Goal: Task Accomplishment & Management: Manage account settings

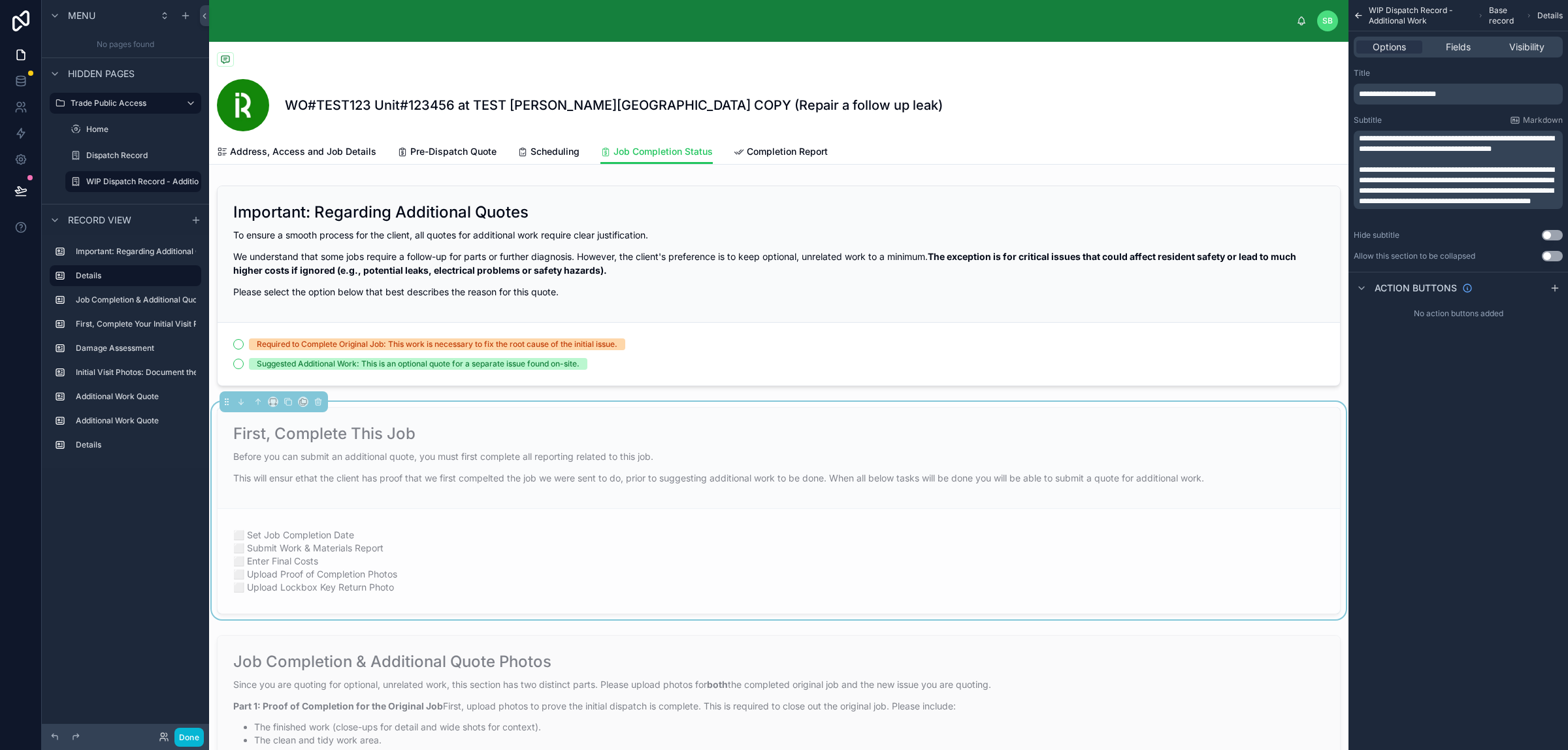
click at [1458, 87] on div "**********" at bounding box center [1458, 94] width 209 height 21
click at [1462, 92] on p "**********" at bounding box center [1460, 94] width 201 height 10
click at [1467, 92] on p "**********" at bounding box center [1460, 94] width 201 height 10
drag, startPoint x: 1467, startPoint y: 92, endPoint x: 1352, endPoint y: 98, distance: 115.2
click at [1352, 97] on div "**********" at bounding box center [1458, 164] width 219 height 204
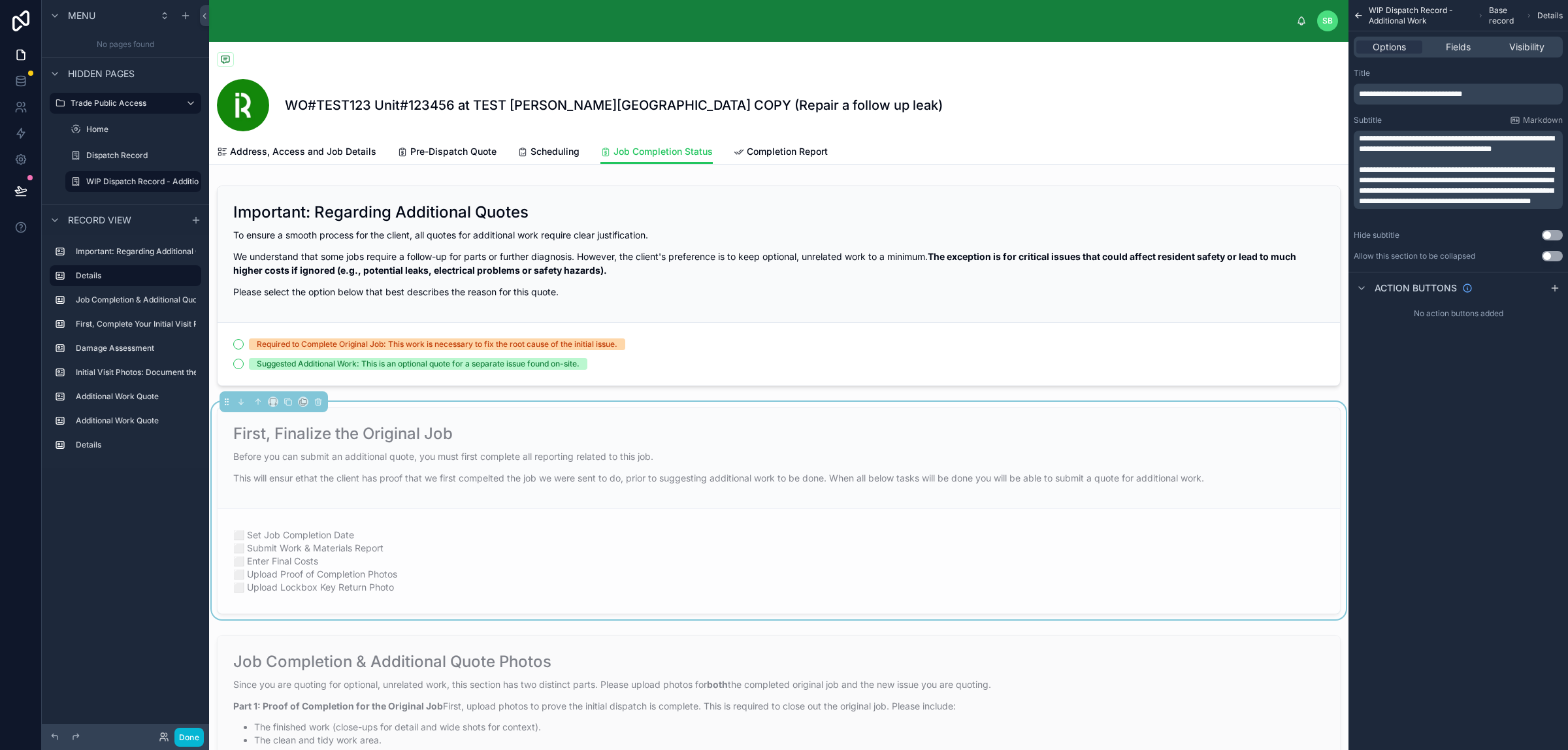
click at [672, 472] on p "This will ensur ethat the client has proof that we first compelted the job we w…" at bounding box center [778, 478] width 1091 height 14
drag, startPoint x: 1358, startPoint y: 141, endPoint x: 1547, endPoint y: 213, distance: 202.2
click at [1547, 207] on div "**********" at bounding box center [1460, 170] width 201 height 73
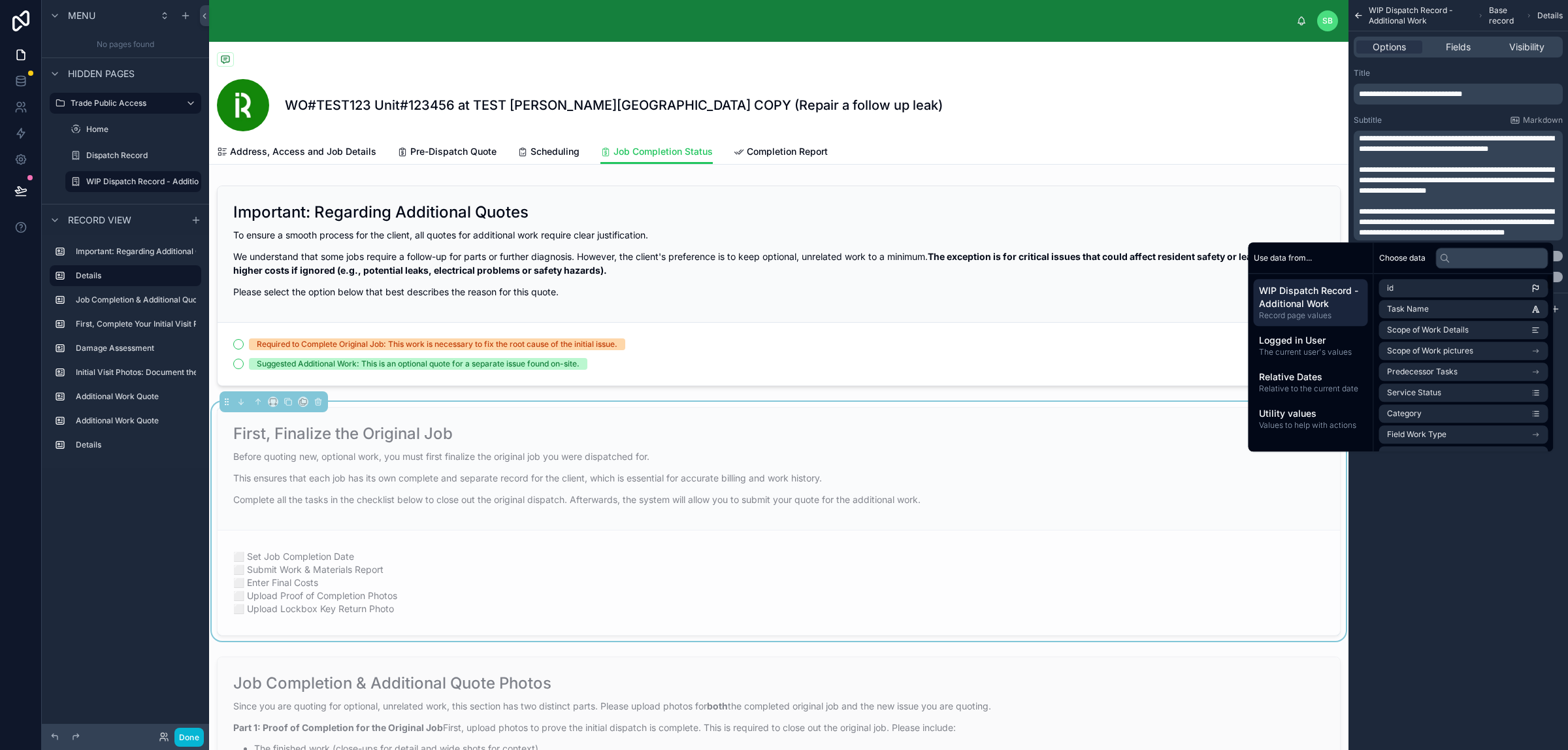
click at [1489, 482] on div "**********" at bounding box center [1458, 375] width 219 height 750
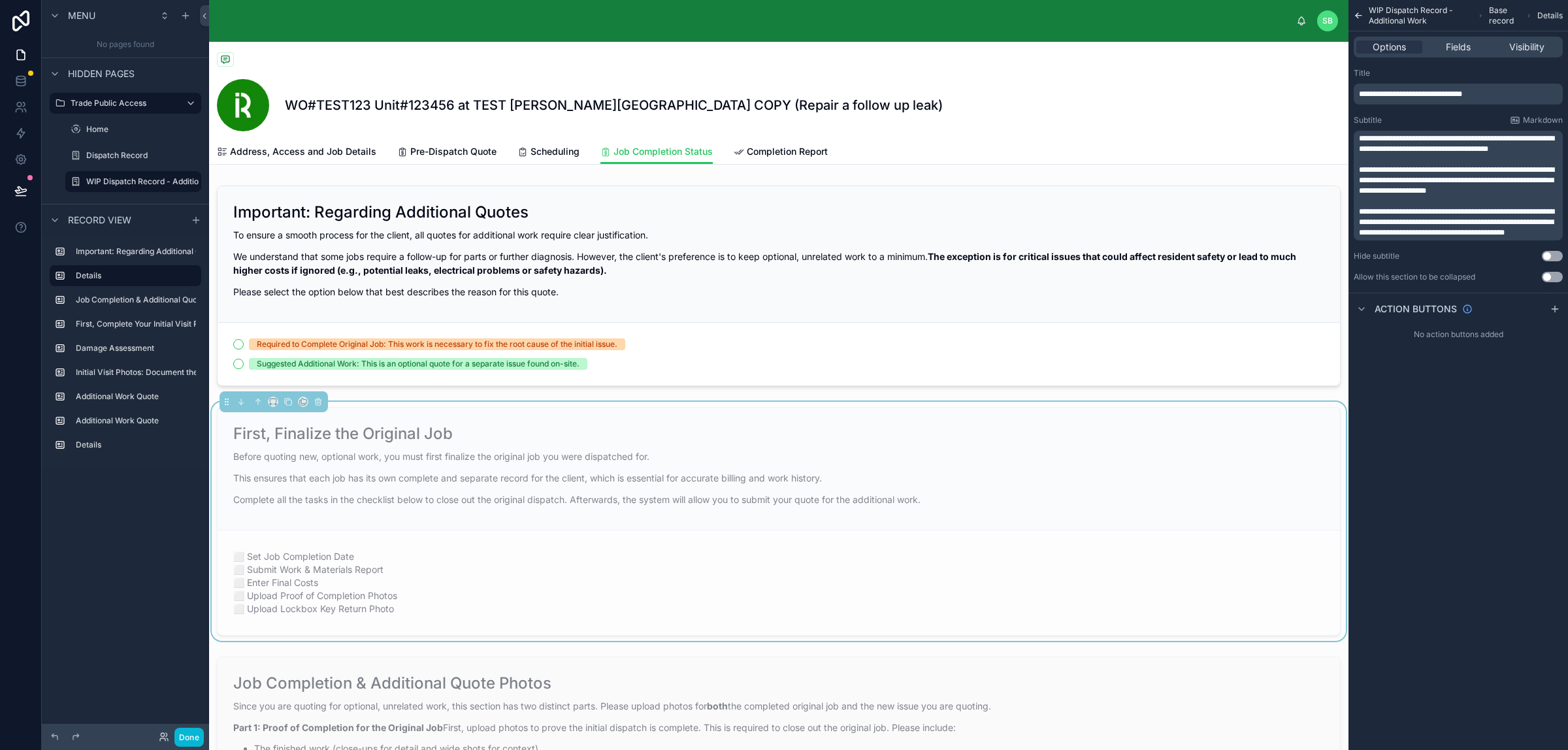
click at [1544, 144] on p "**********" at bounding box center [1460, 144] width 201 height 21
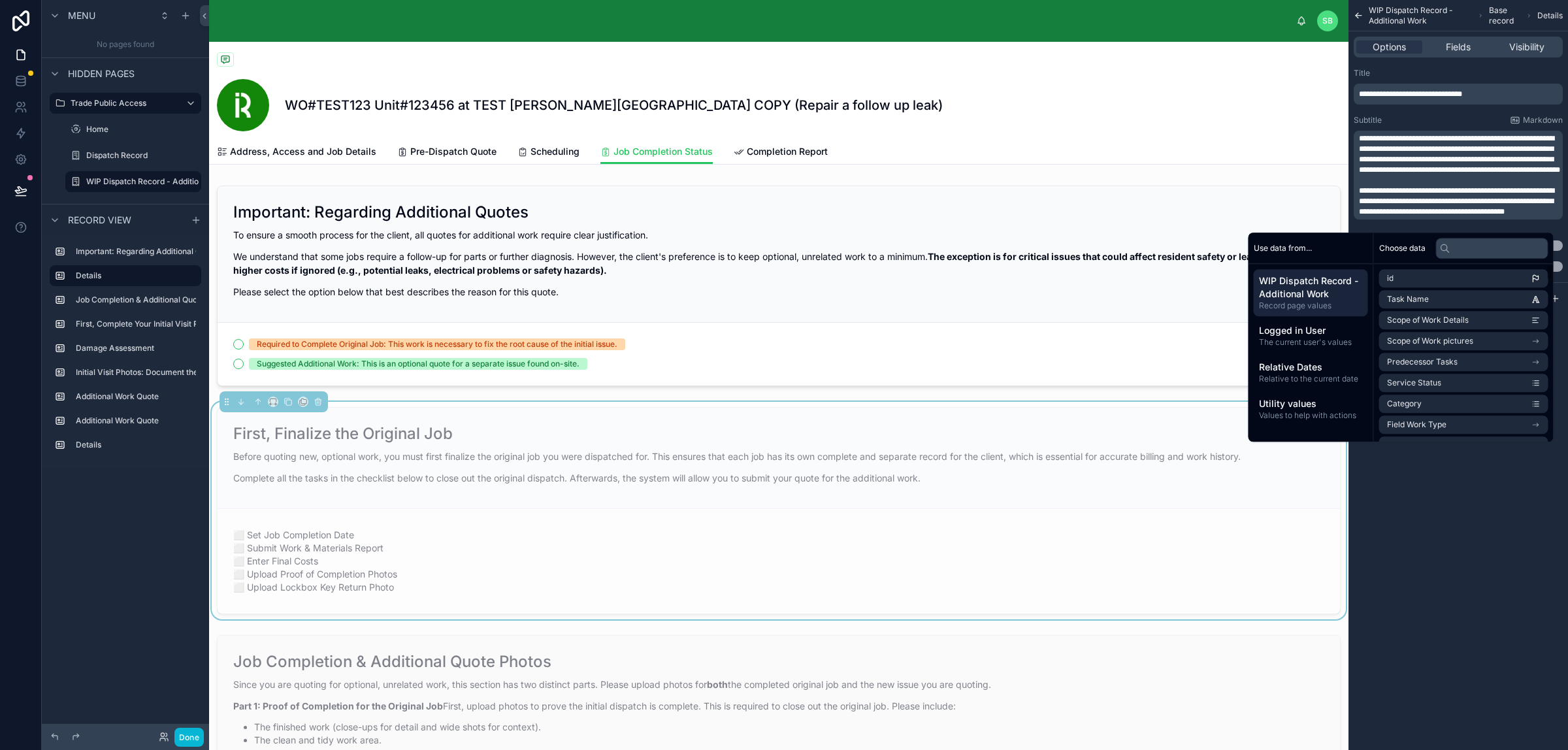
click at [1484, 488] on div "**********" at bounding box center [1458, 375] width 219 height 750
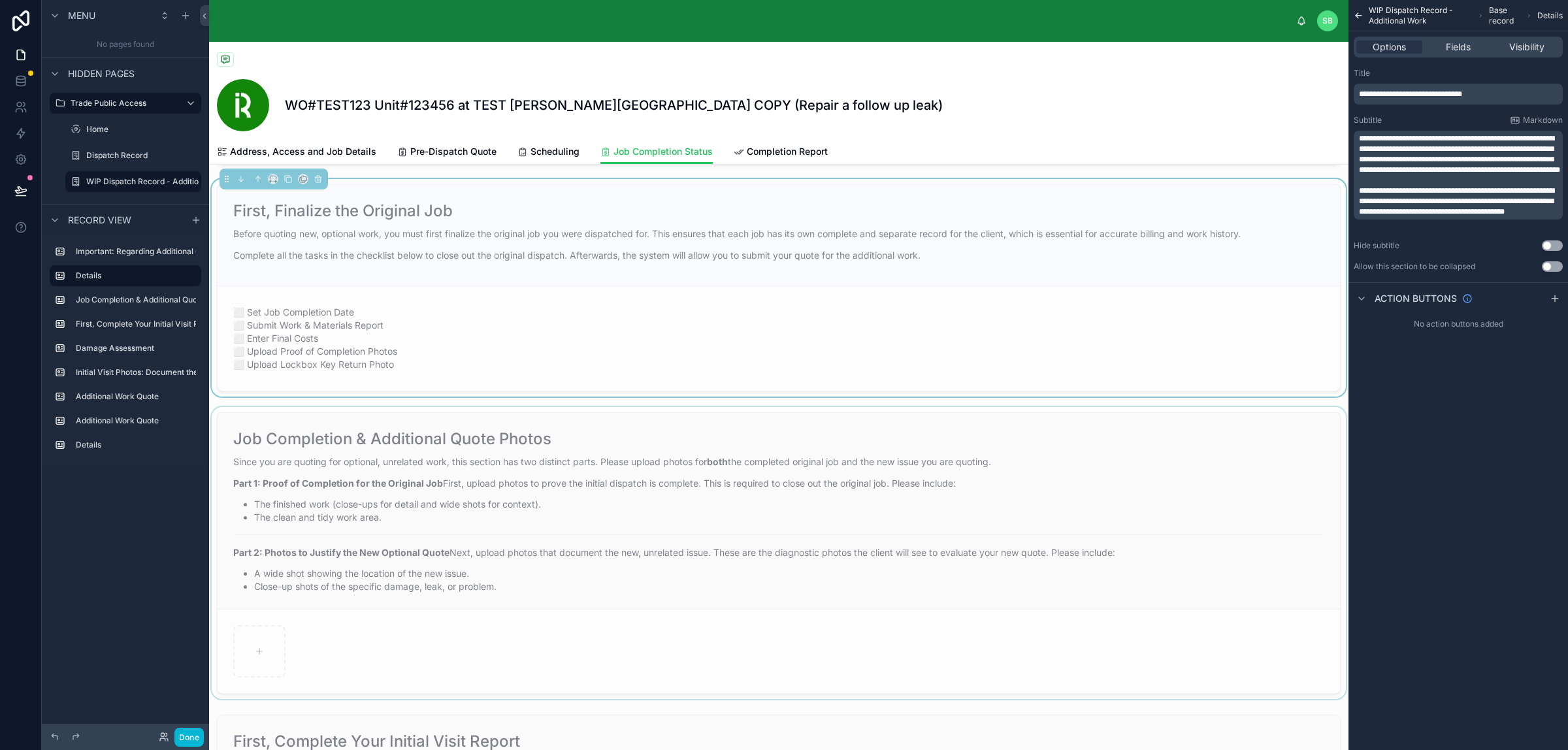
scroll to position [327, 0]
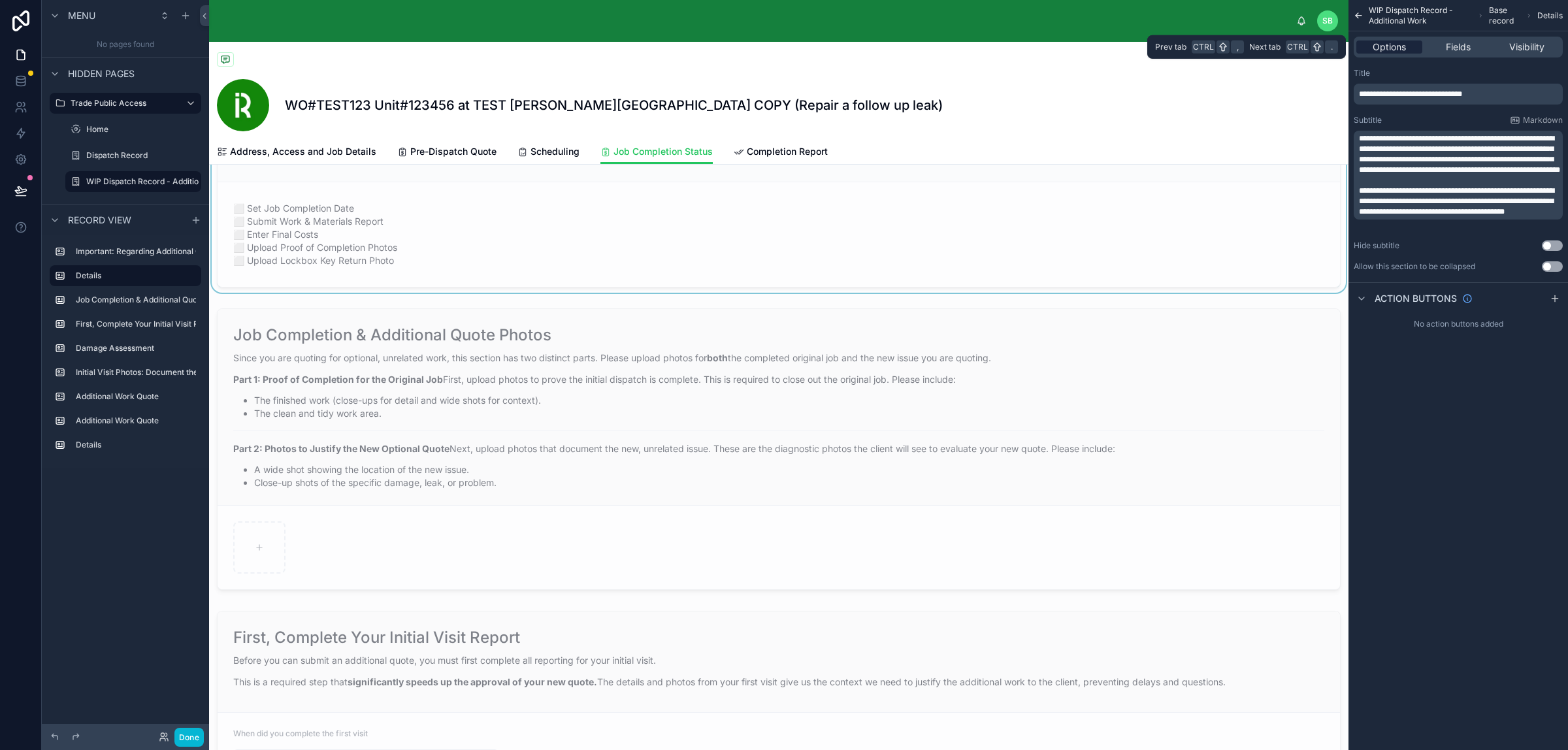
click at [1378, 44] on span "Options" at bounding box center [1389, 47] width 33 height 13
click at [1364, 14] on div "WIP Dispatch Record - Additional Work Base record Details" at bounding box center [1458, 16] width 219 height 31
click at [1361, 14] on icon "scrollable content" at bounding box center [1358, 16] width 10 height 13
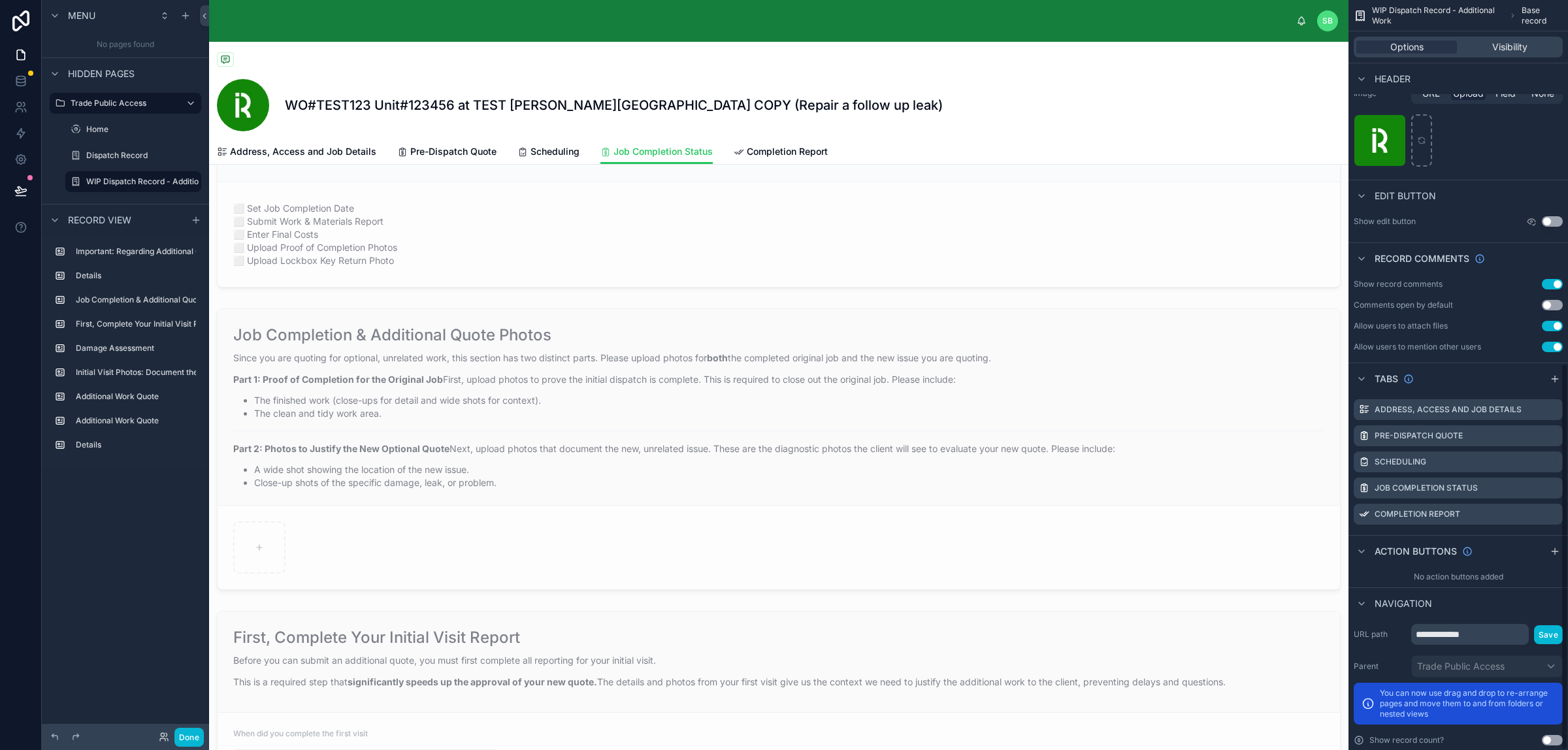
scroll to position [706, 0]
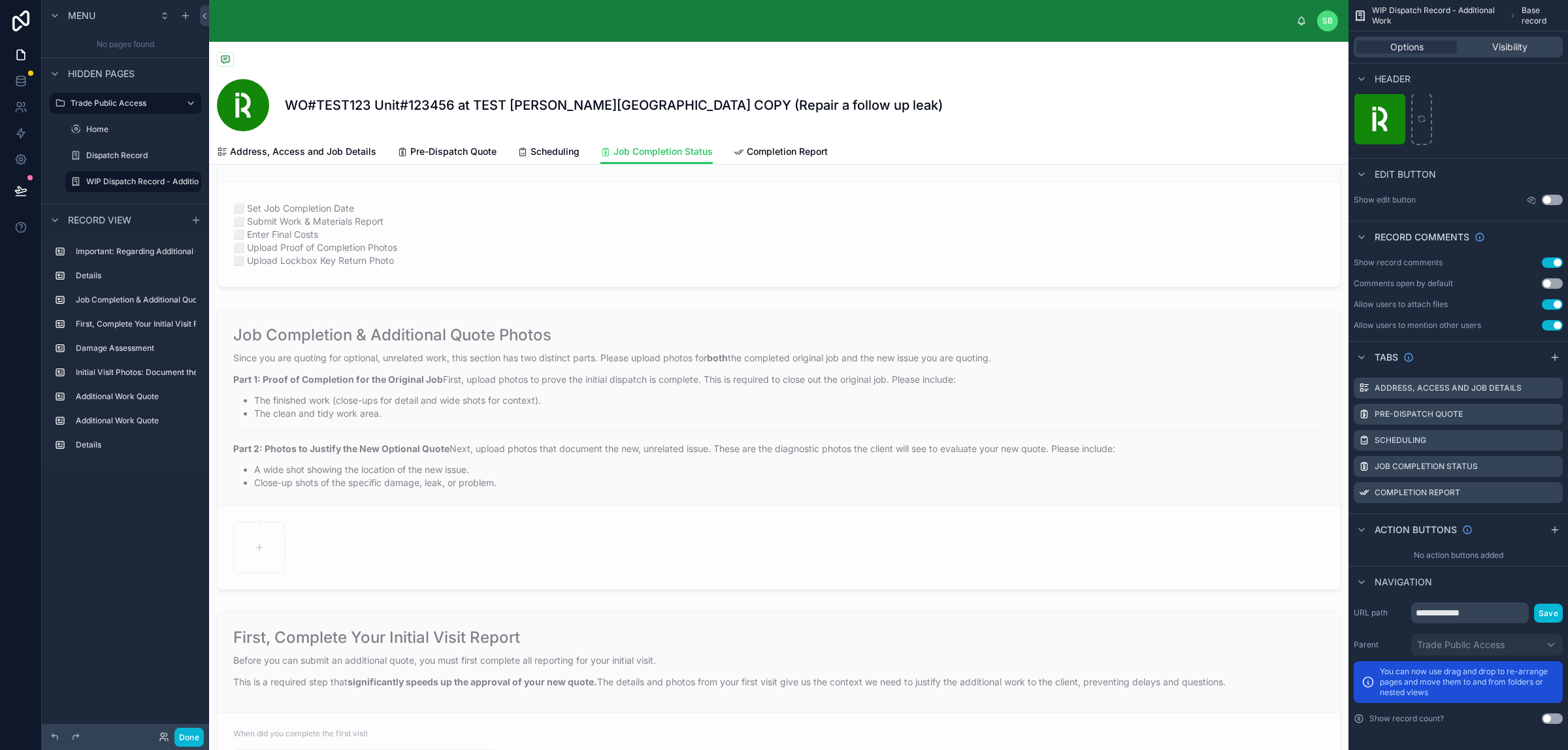
click at [1550, 260] on button "Use setting" at bounding box center [1552, 263] width 21 height 10
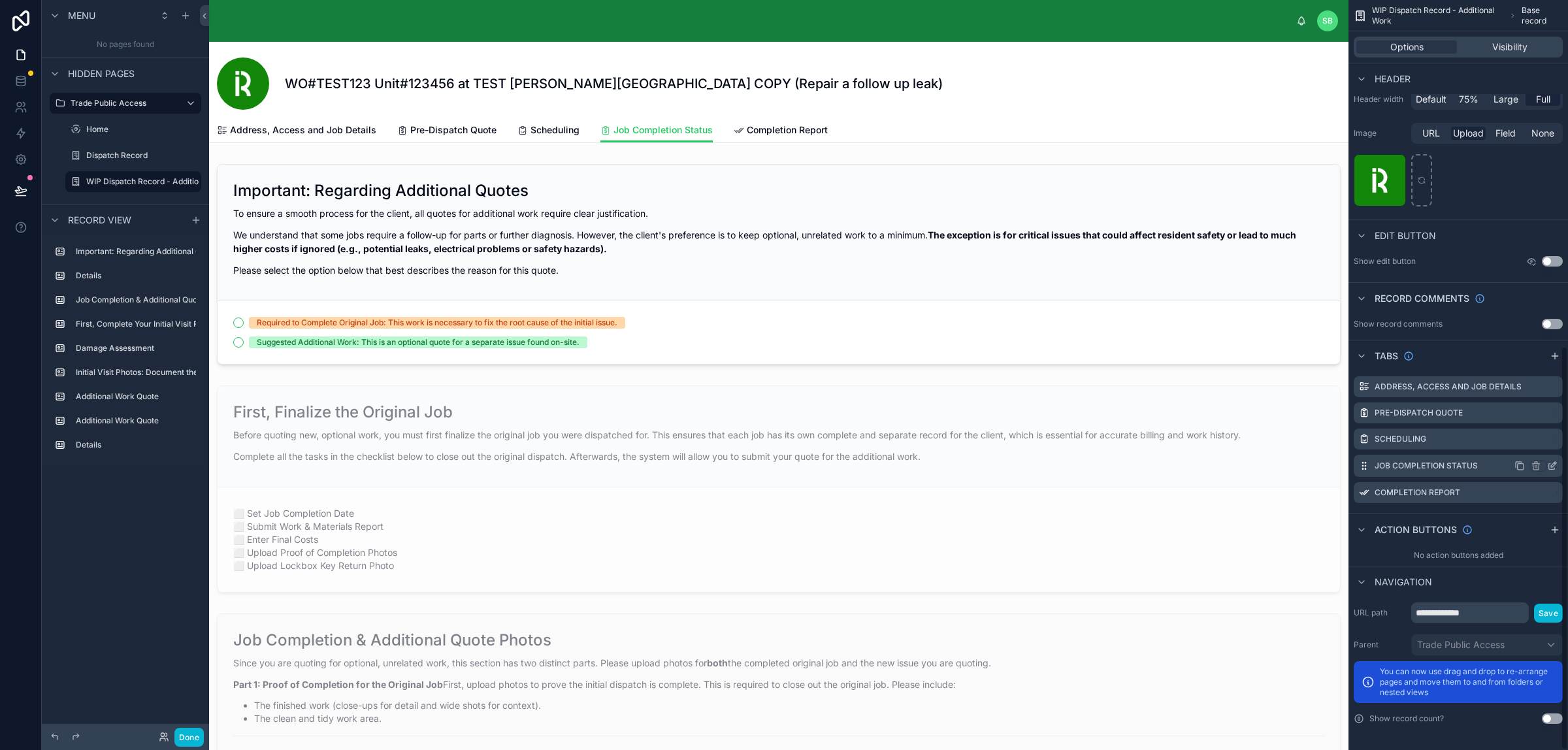
scroll to position [644, 0]
click at [1446, 468] on label "Job Completion Status" at bounding box center [1426, 466] width 103 height 10
click at [1552, 465] on icon "scrollable content" at bounding box center [1552, 466] width 10 height 10
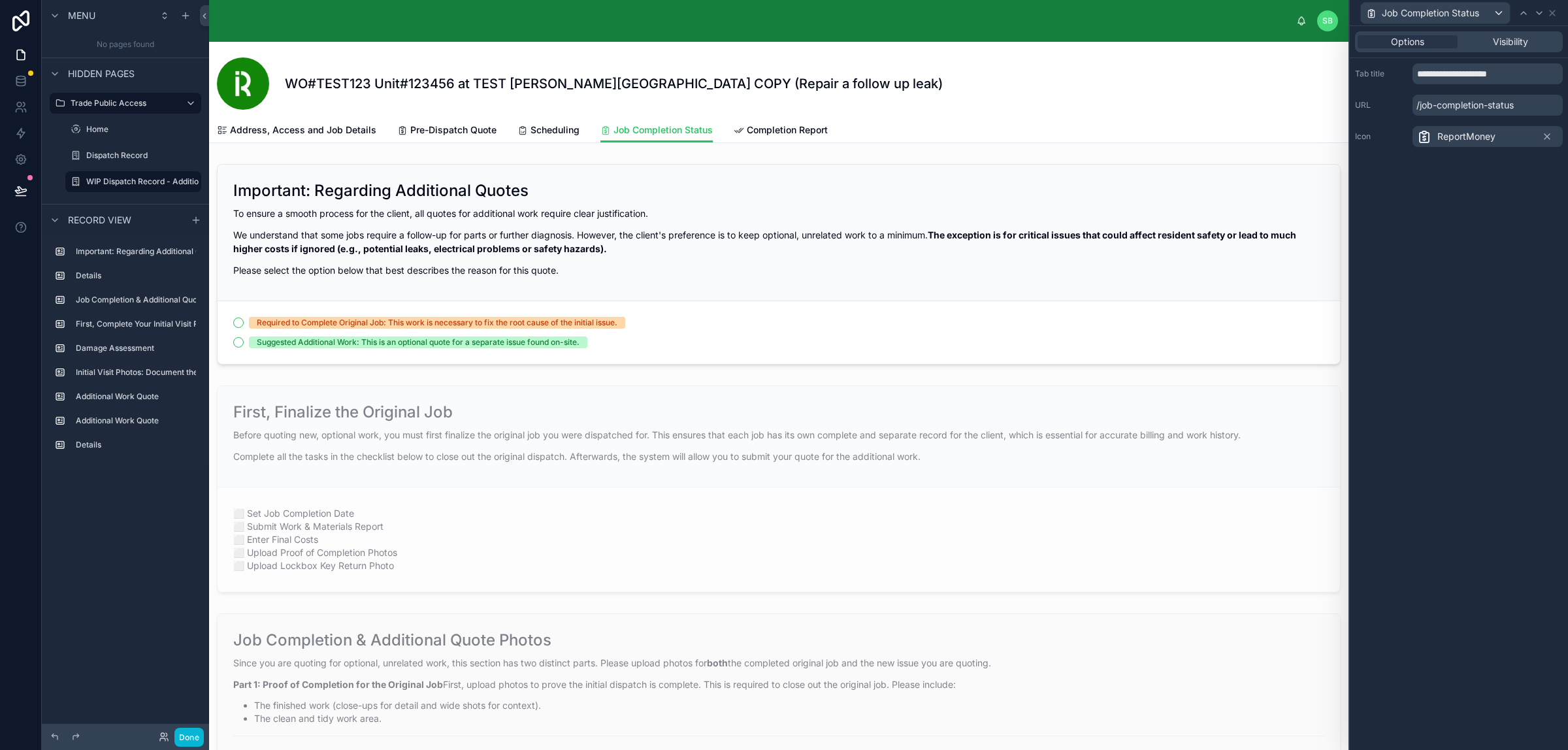
scroll to position [642, 0]
click at [1523, 76] on input "**********" at bounding box center [1487, 74] width 150 height 21
drag, startPoint x: 1524, startPoint y: 74, endPoint x: 1412, endPoint y: 70, distance: 112.1
click at [1412, 70] on input "**********" at bounding box center [1487, 74] width 150 height 21
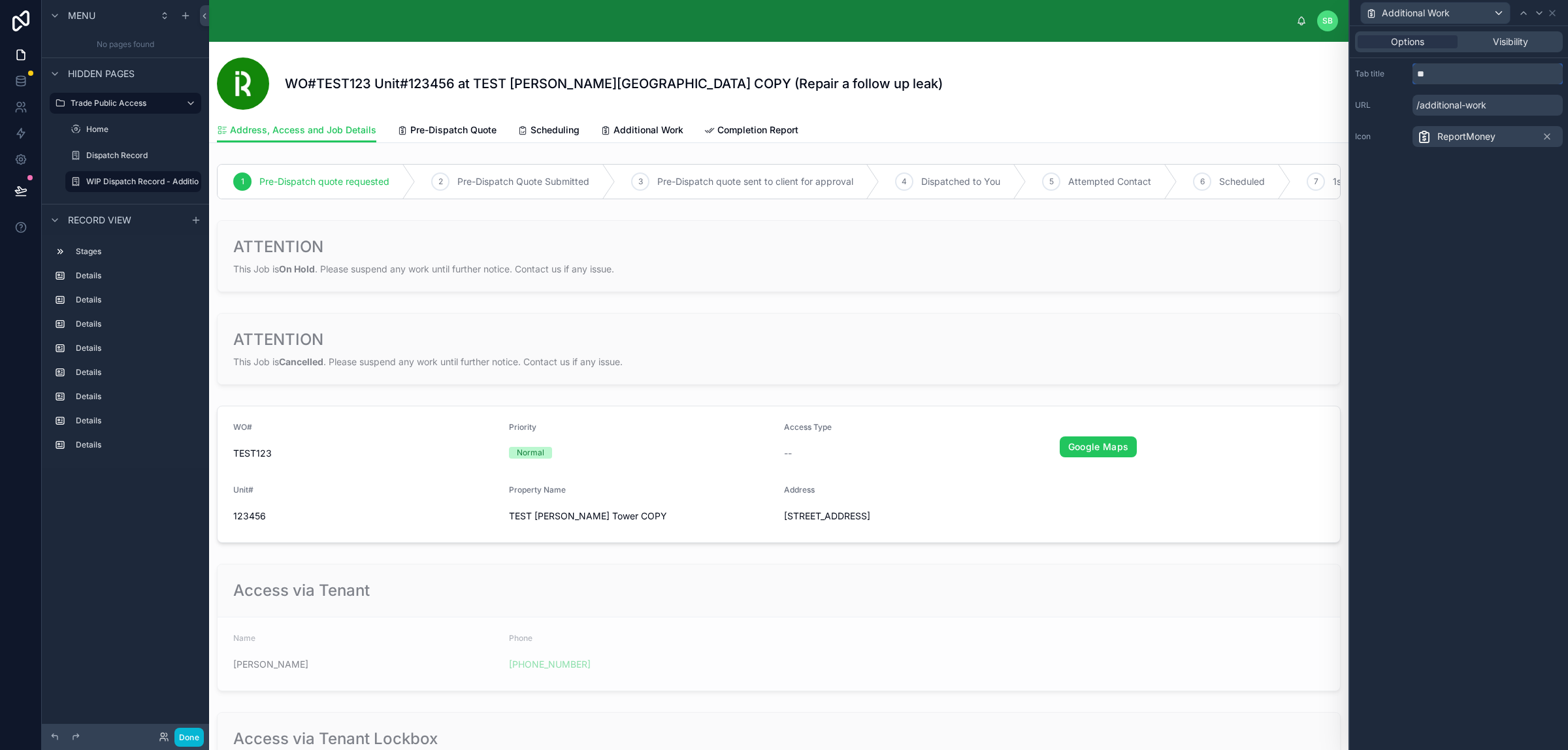
type input "*"
click at [1459, 72] on input "**********" at bounding box center [1487, 74] width 150 height 21
type input "**********"
click at [1467, 188] on div "**********" at bounding box center [1459, 387] width 218 height 723
click at [1480, 202] on div "**********" at bounding box center [1459, 387] width 218 height 723
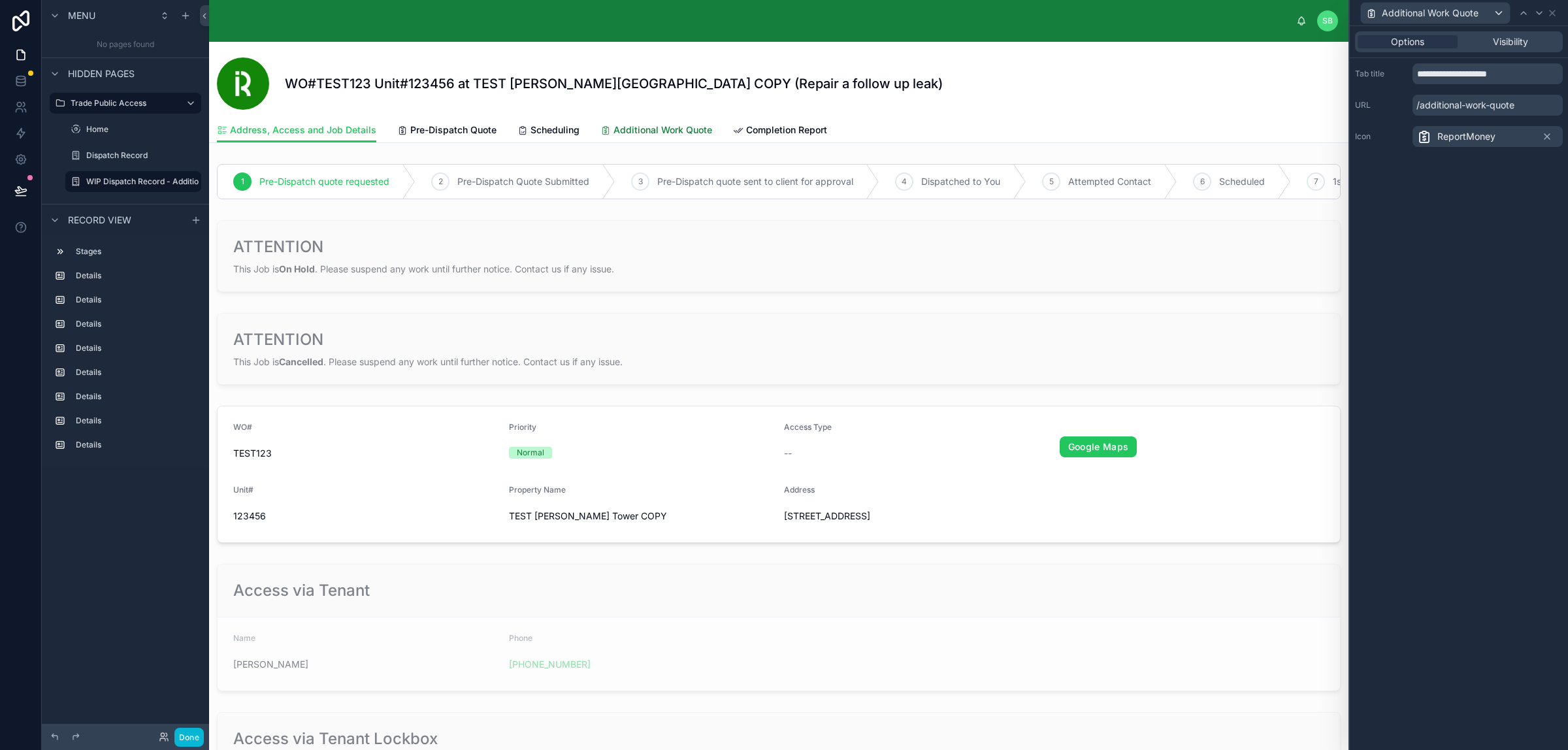
click at [655, 135] on span "Additional Work Quote" at bounding box center [662, 130] width 99 height 13
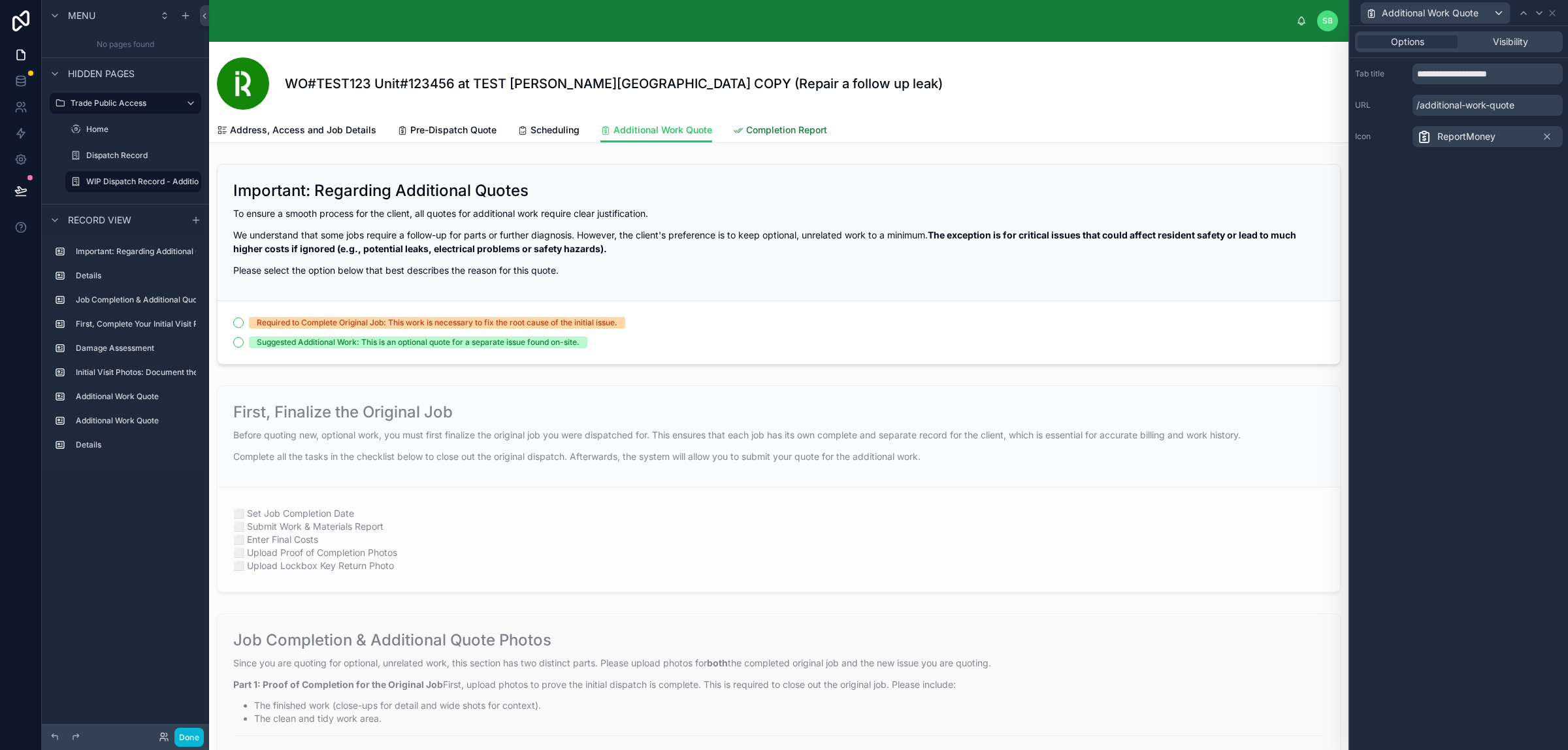
click at [778, 135] on span "Completion Report" at bounding box center [786, 130] width 81 height 13
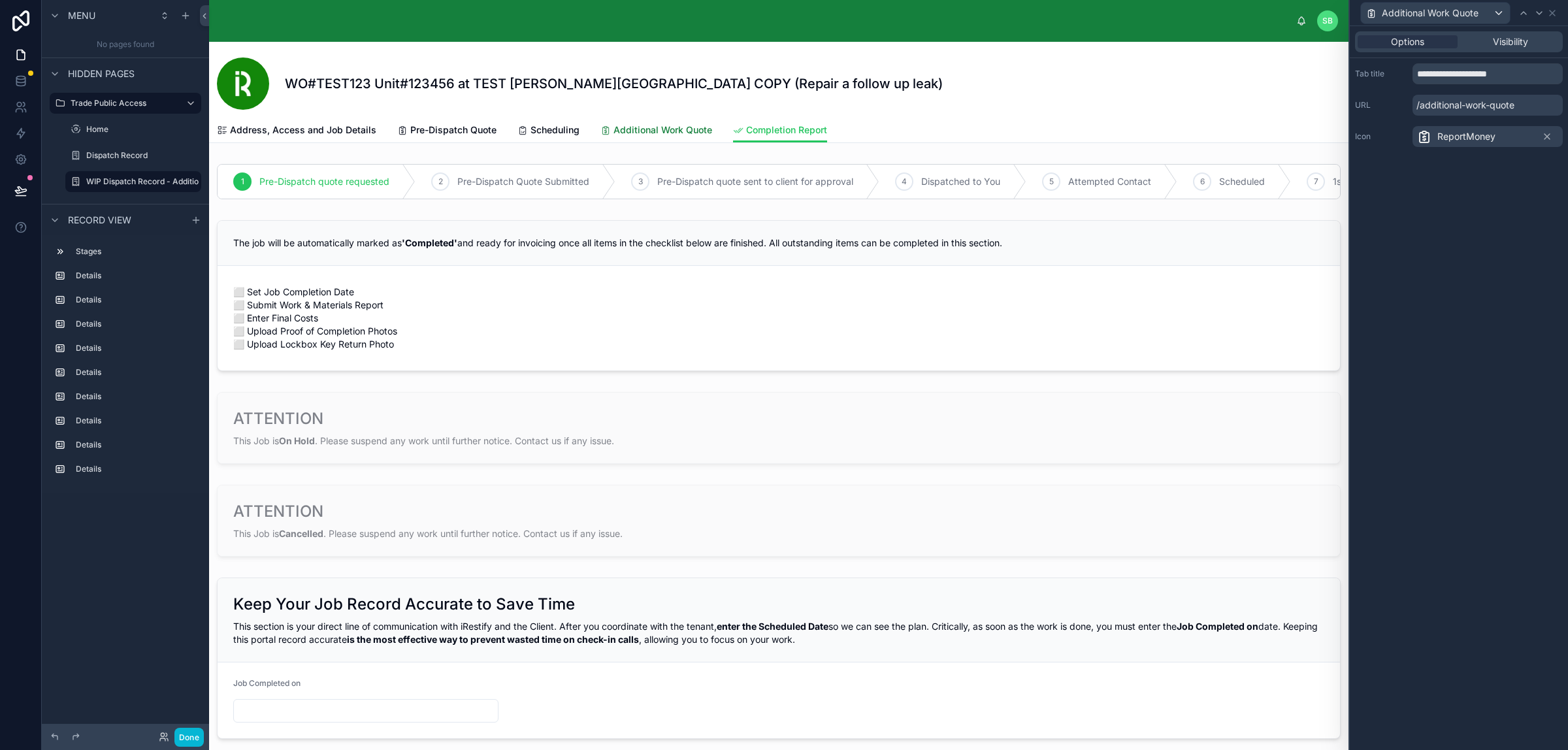
click at [615, 134] on span "Additional Work Quote" at bounding box center [662, 130] width 99 height 13
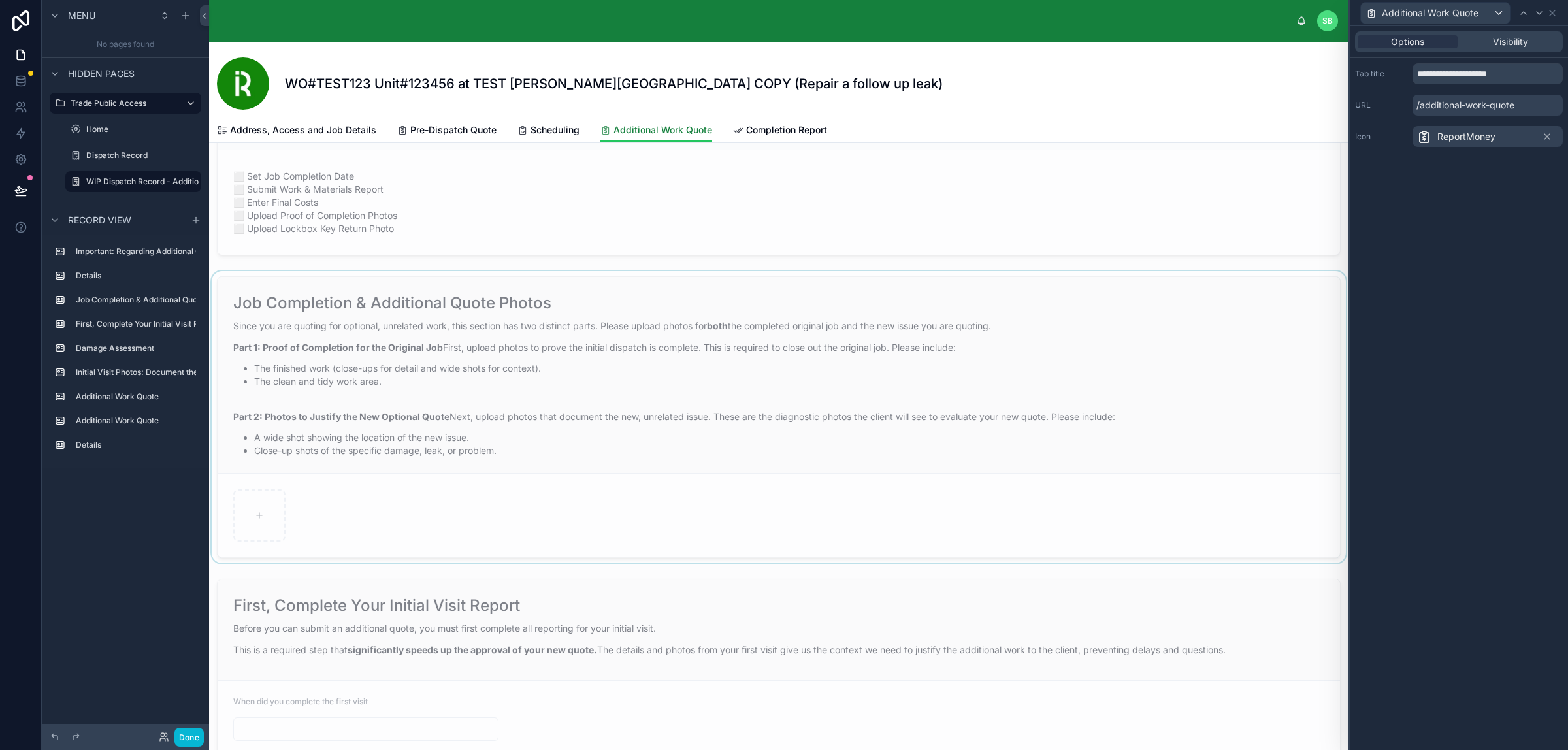
scroll to position [327, 0]
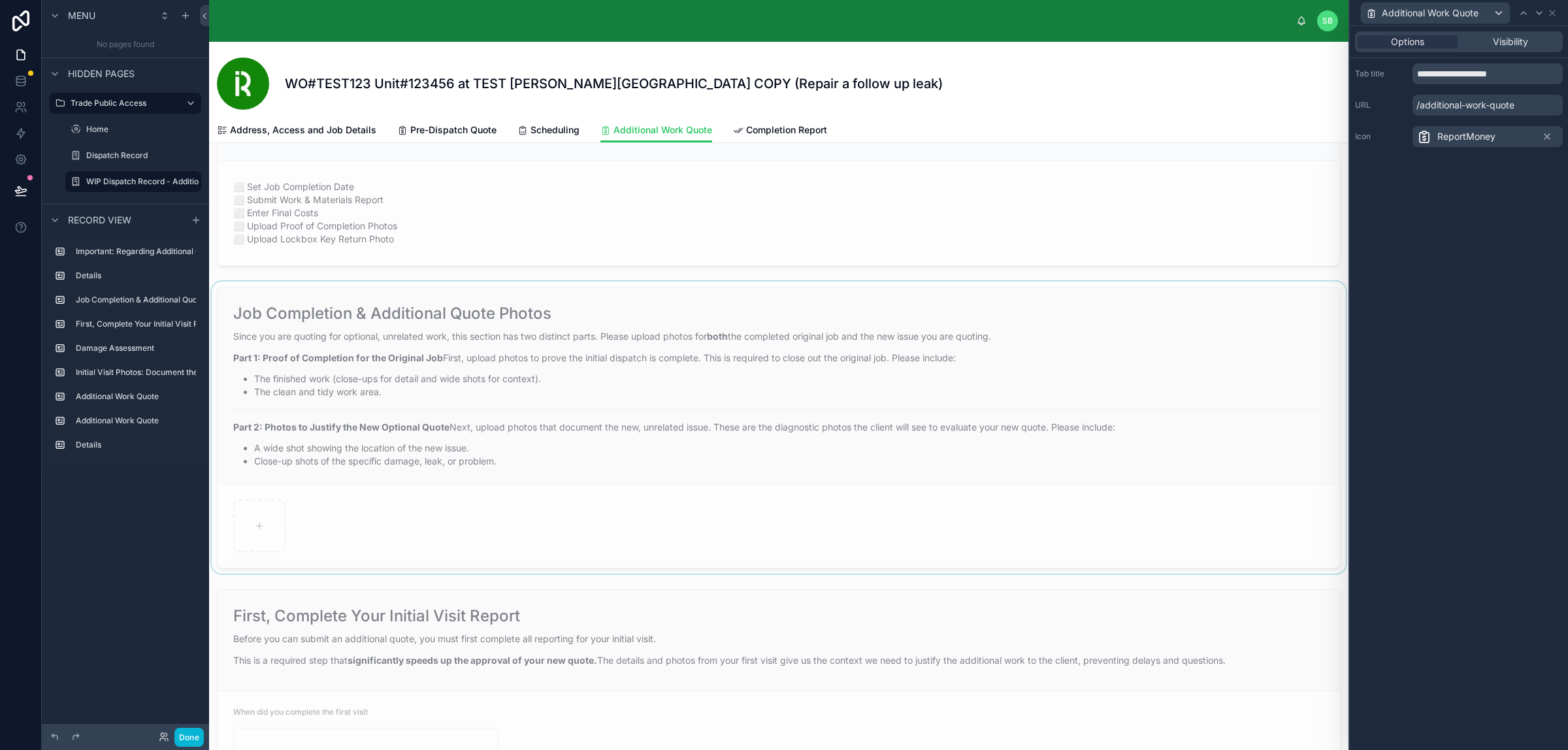
click at [667, 381] on div at bounding box center [778, 427] width 1140 height 292
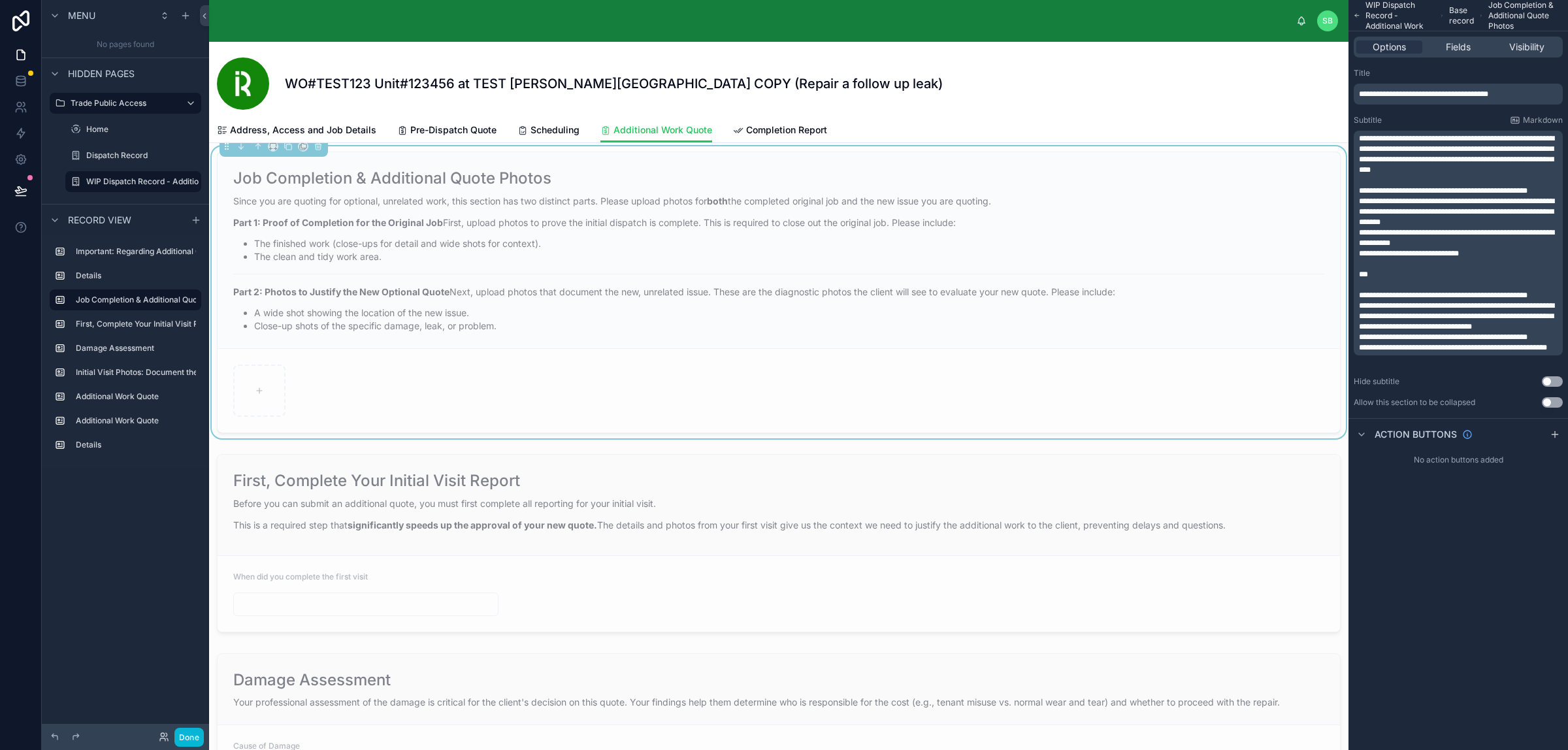
scroll to position [490, 0]
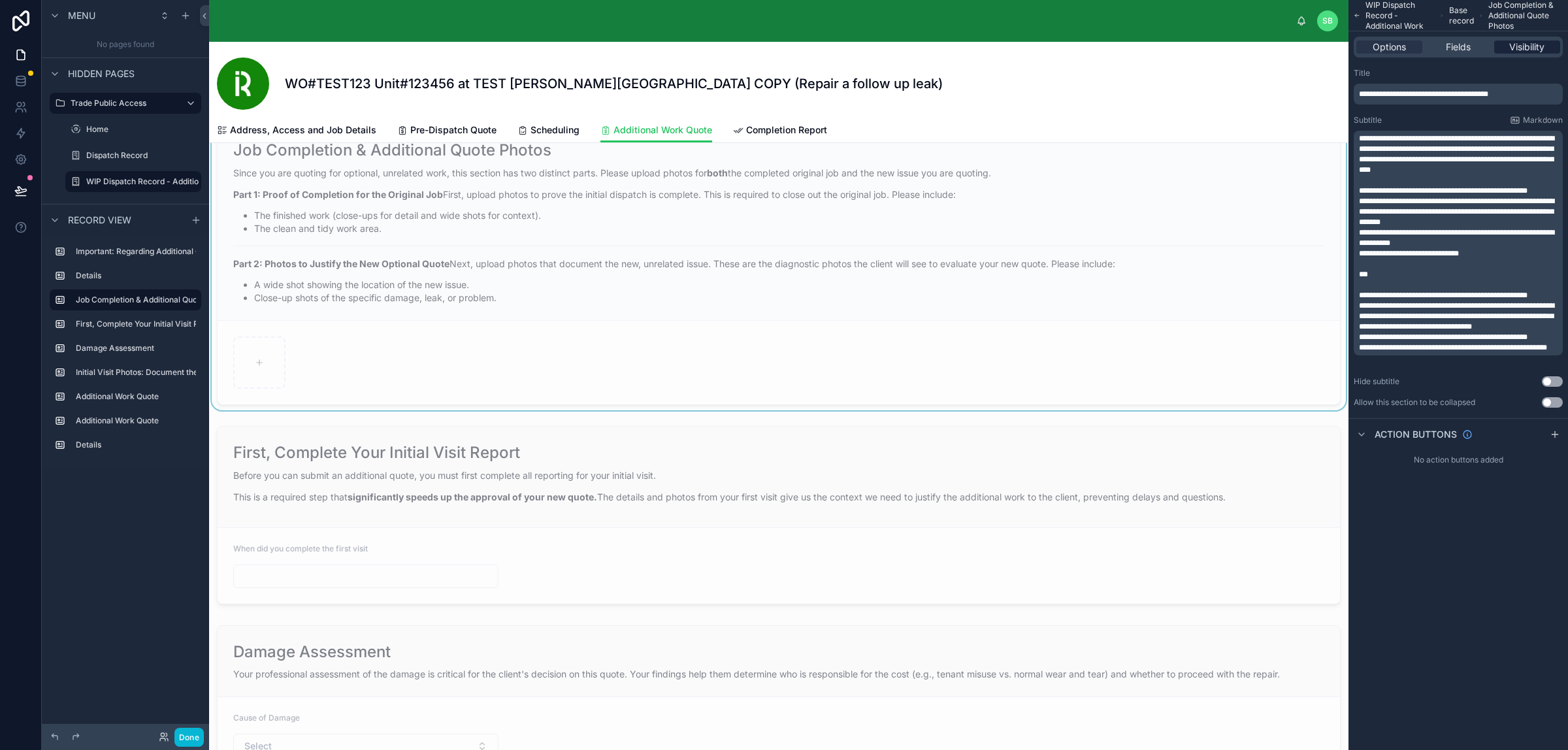
click at [1519, 47] on span "Visibility" at bounding box center [1527, 47] width 36 height 13
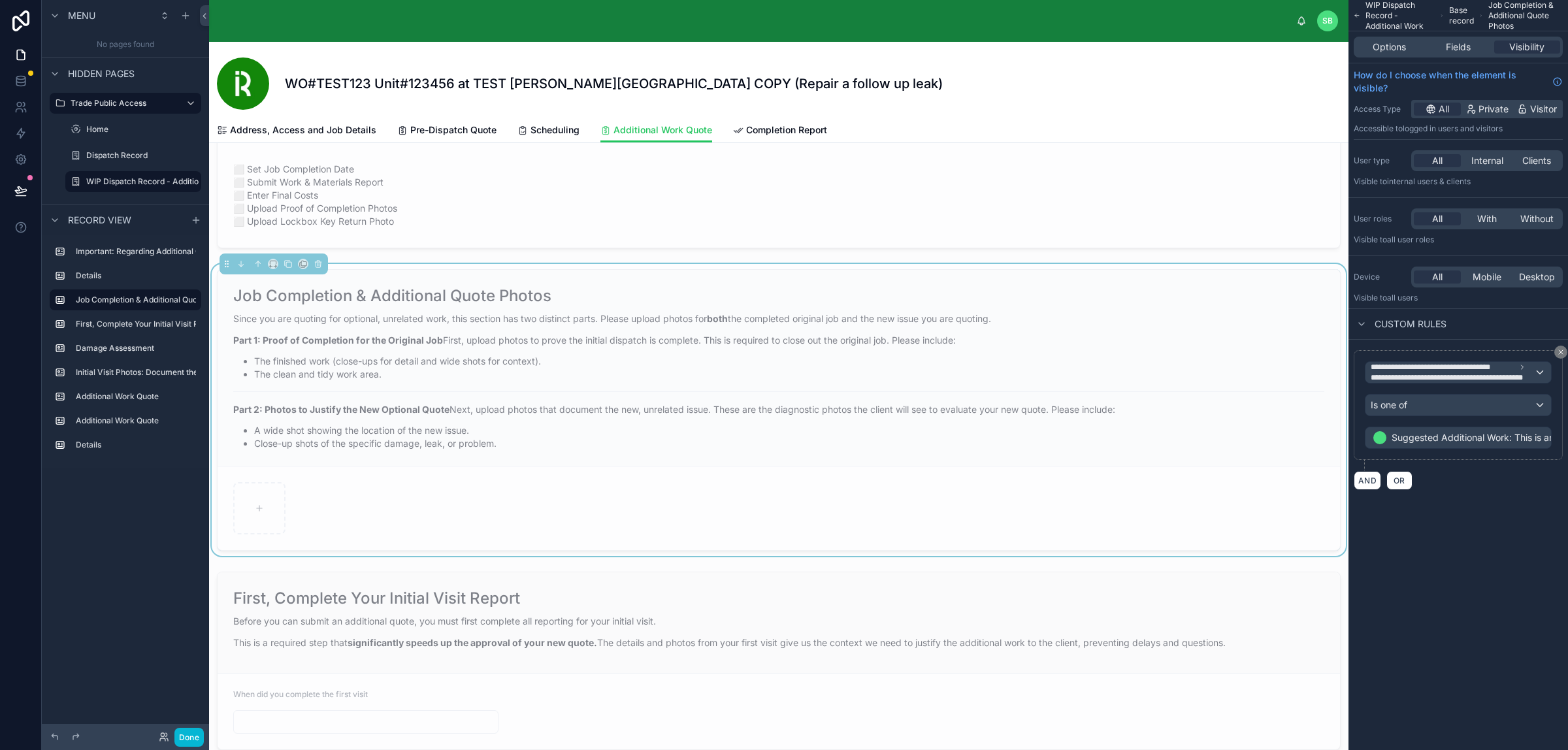
scroll to position [327, 0]
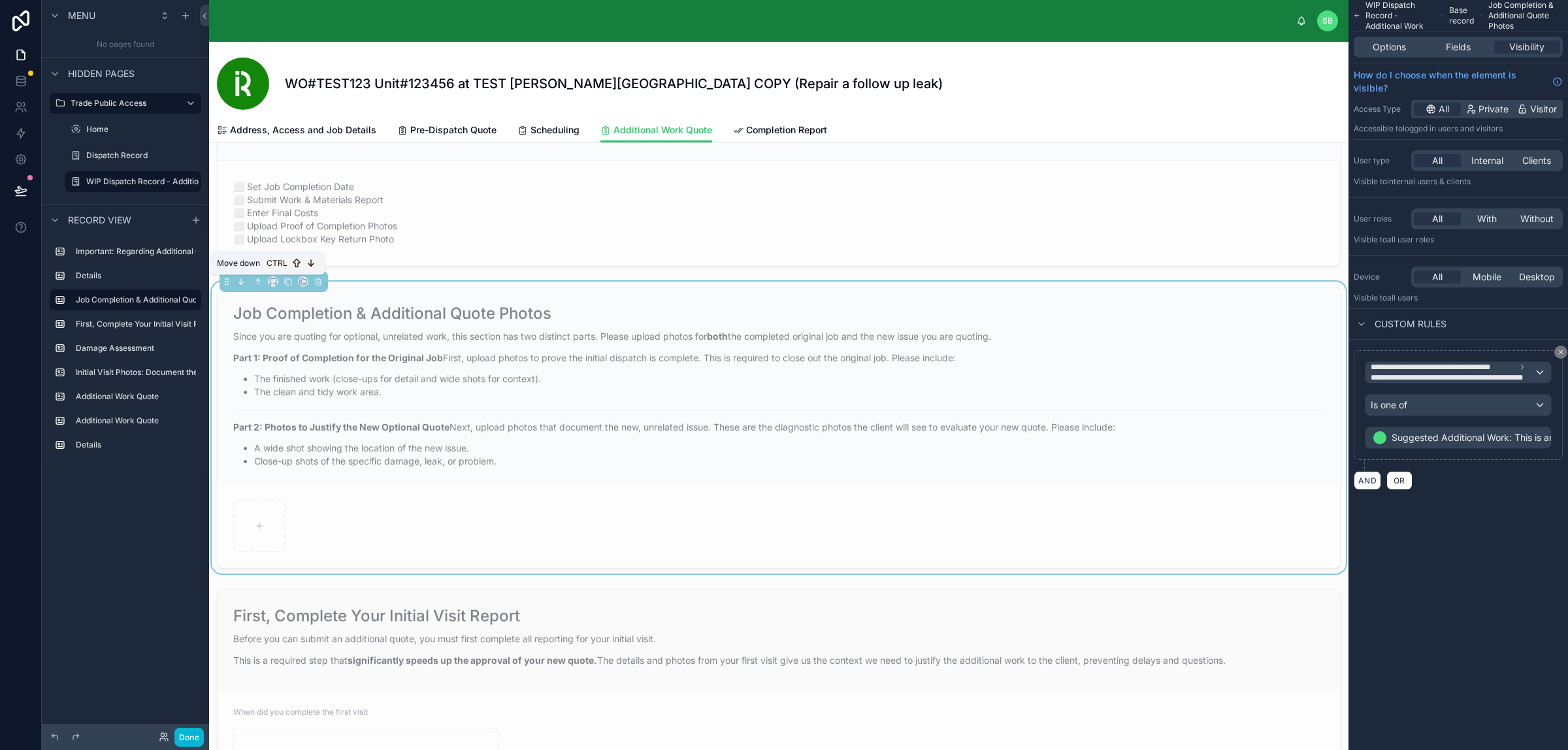
click at [241, 279] on icon at bounding box center [241, 281] width 0 height 5
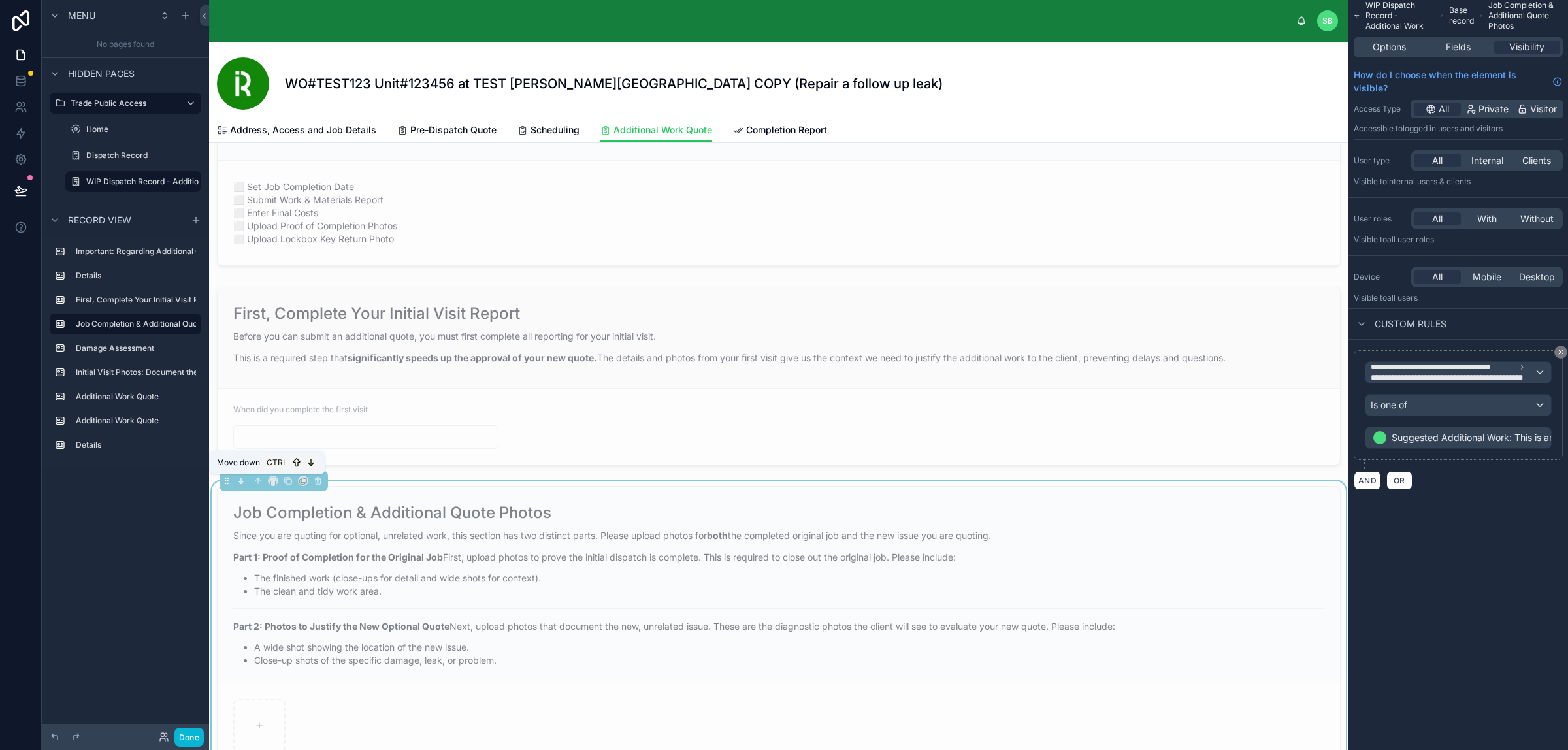
click at [241, 484] on icon at bounding box center [241, 483] width 3 height 3
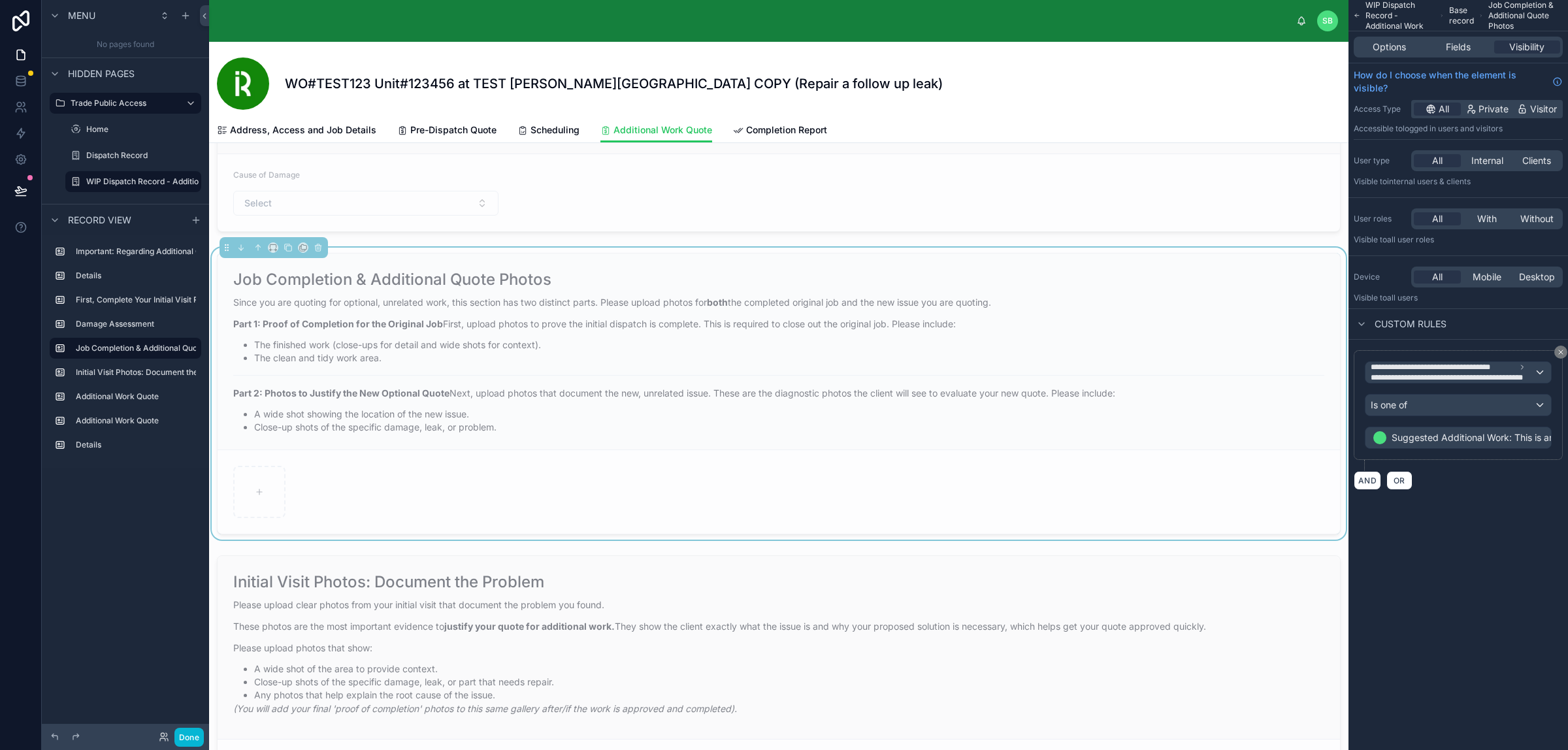
scroll to position [734, 0]
click at [481, 363] on div "Since you are quoting for optional, unrelated work, this section has two distin…" at bounding box center [778, 360] width 1091 height 138
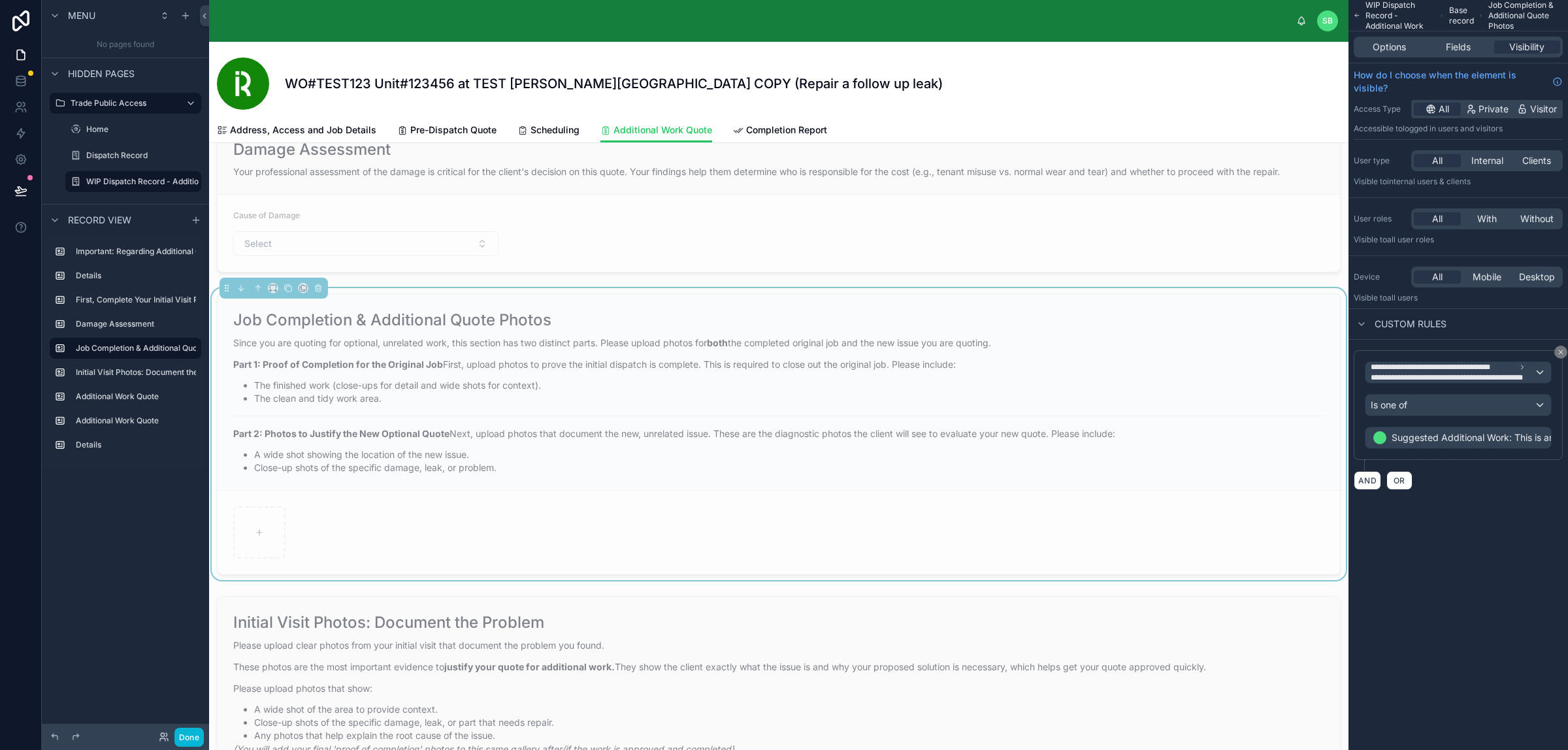
scroll to position [653, 0]
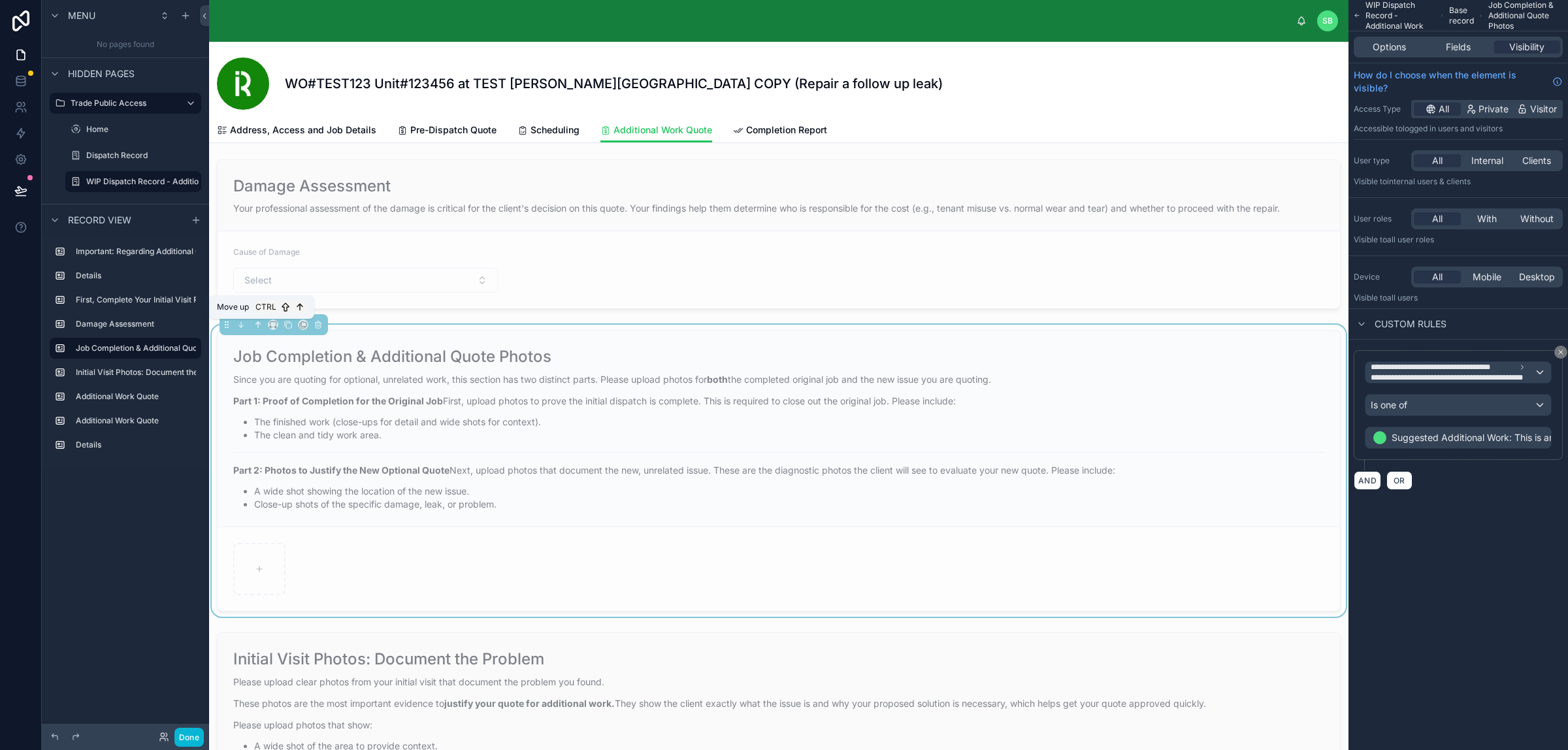
click at [258, 324] on icon at bounding box center [258, 324] width 0 height 5
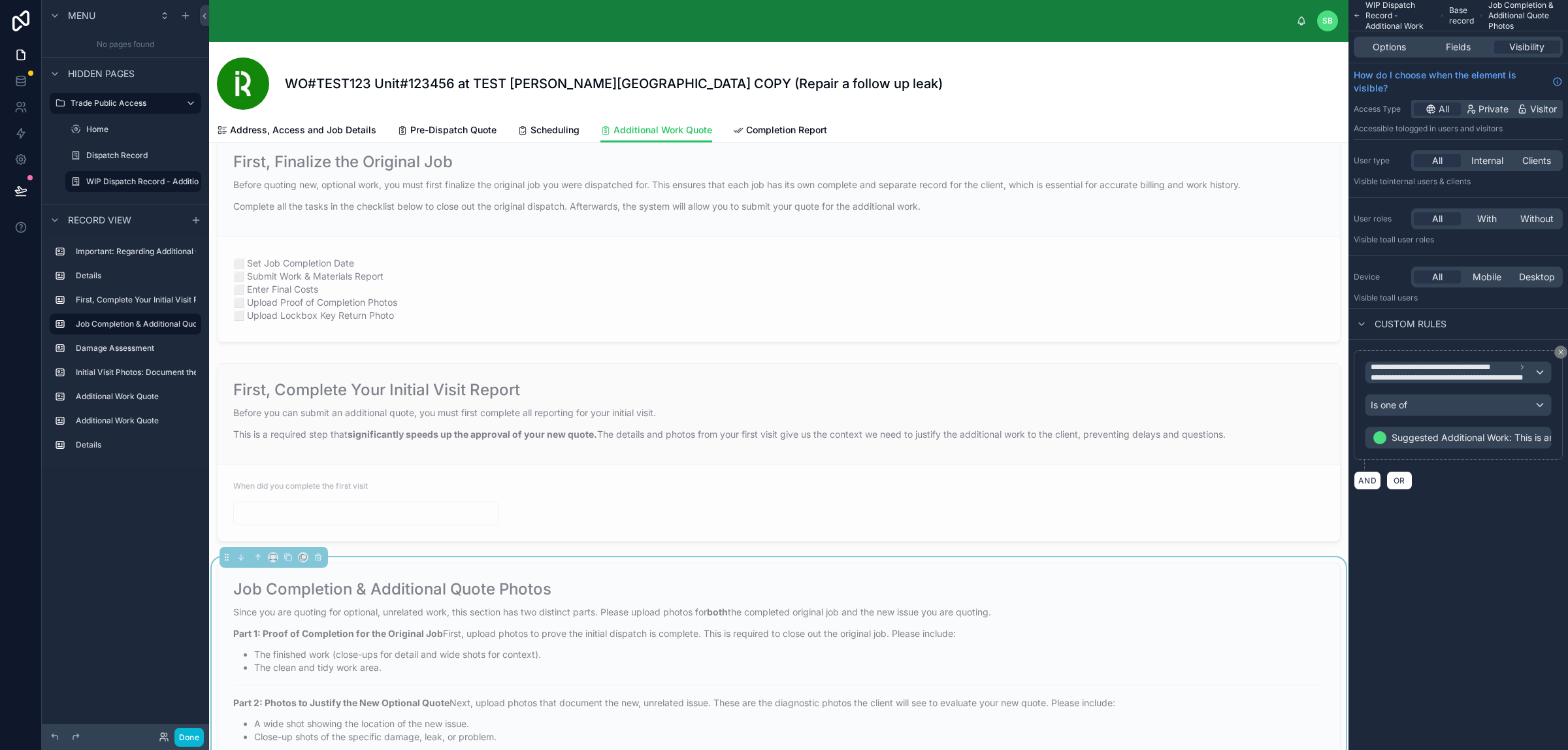
scroll to position [245, 0]
click at [257, 563] on icon at bounding box center [258, 562] width 9 height 9
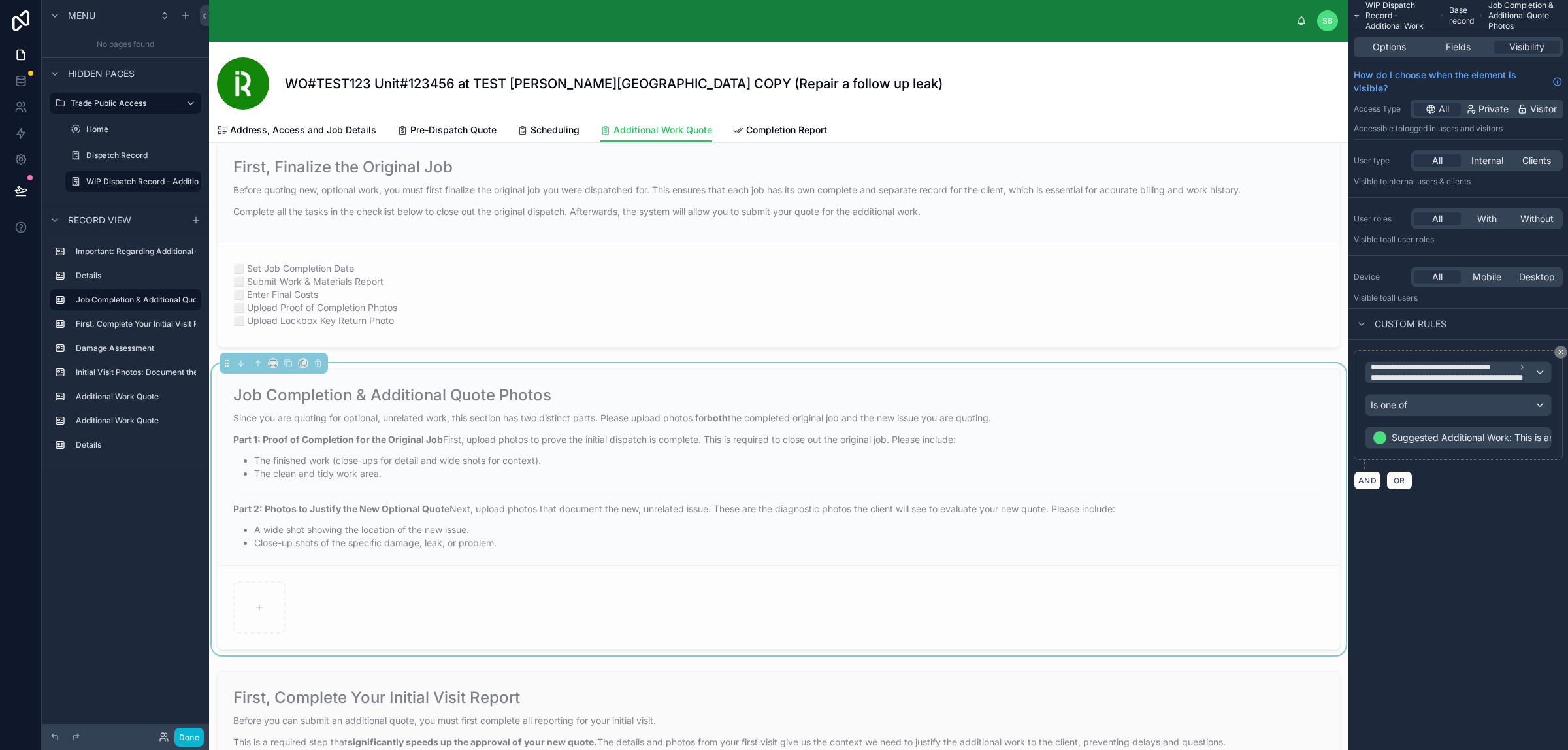
click at [677, 526] on li "A wide shot showing the location of the new issue." at bounding box center [789, 530] width 1070 height 13
click at [1013, 486] on div "Since you are quoting for optional, unrelated work, this section has two distin…" at bounding box center [778, 480] width 1091 height 138
click at [1468, 47] on span "Fields" at bounding box center [1458, 47] width 25 height 13
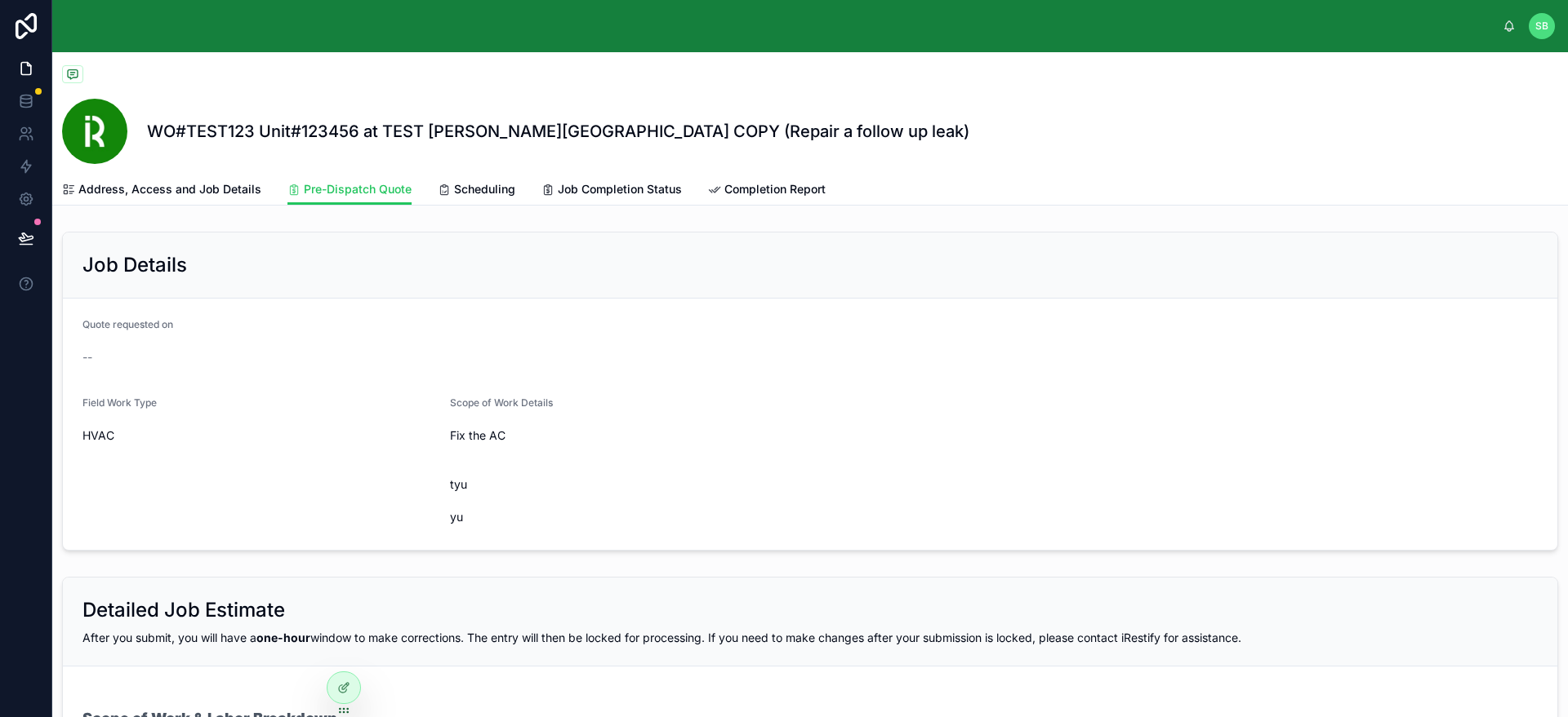
scroll to position [659, 0]
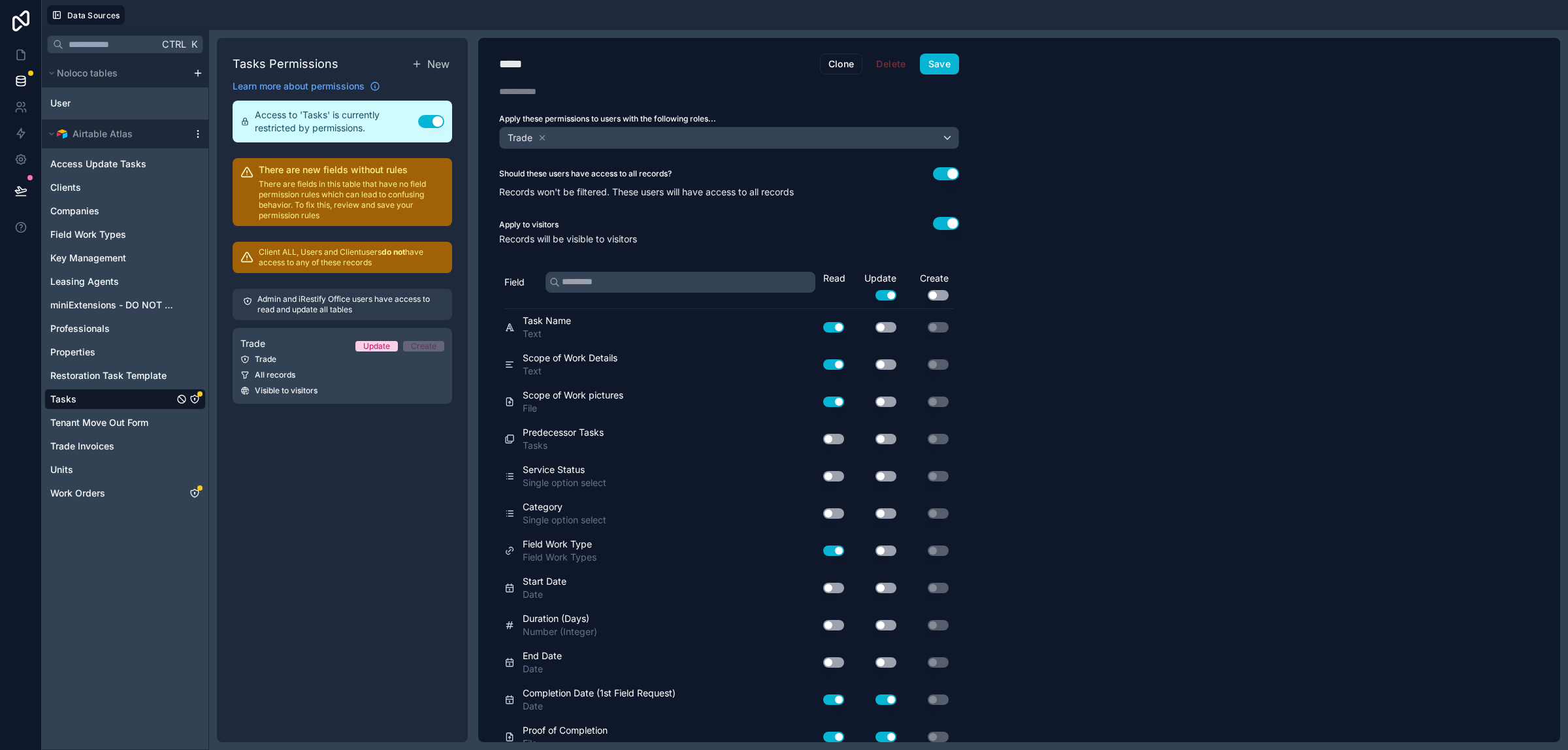
click at [197, 131] on icon "scrollable content" at bounding box center [198, 134] width 10 height 10
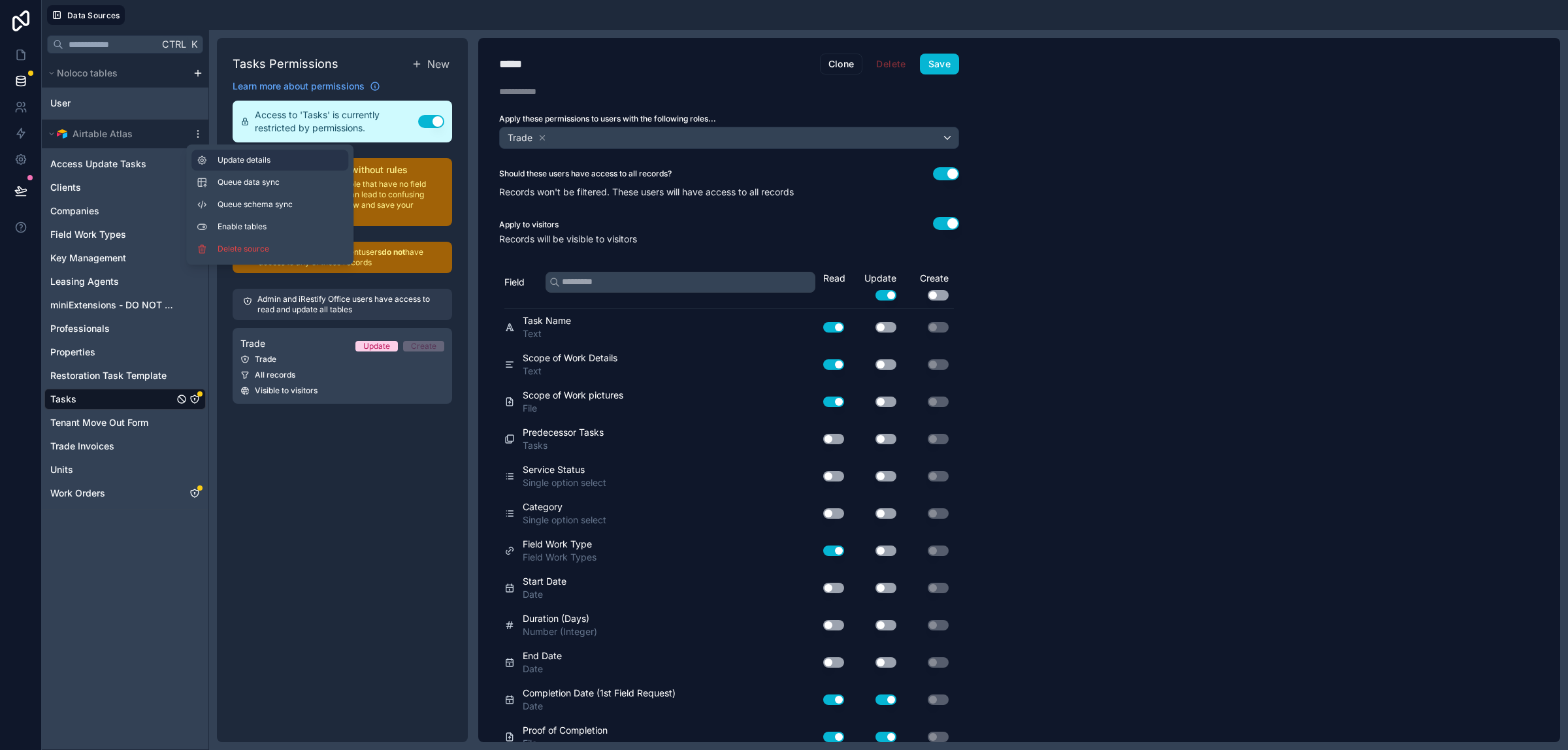
click at [236, 161] on span "Update details" at bounding box center [280, 160] width 125 height 10
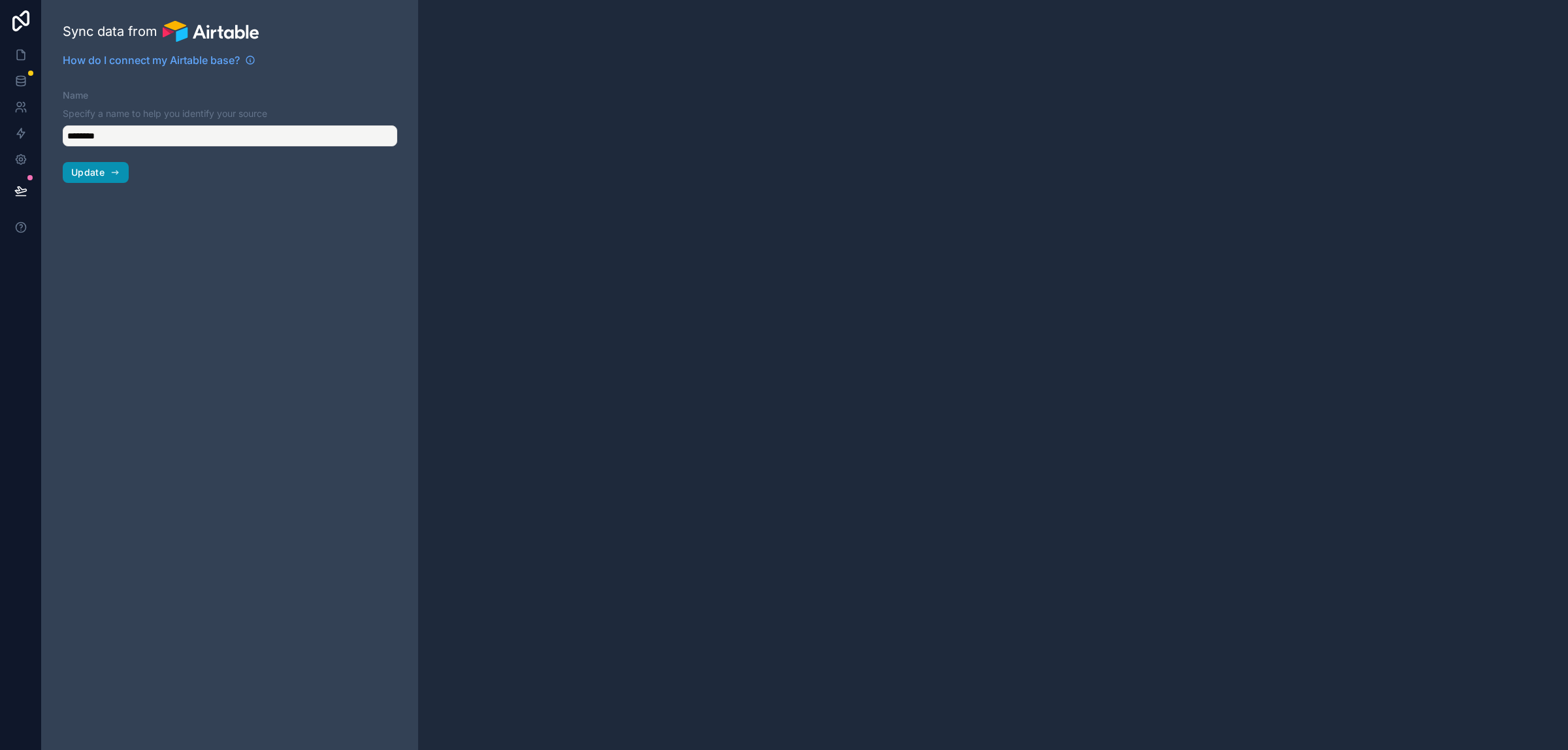
type input "**********"
click at [92, 170] on span "Update" at bounding box center [87, 173] width 33 height 12
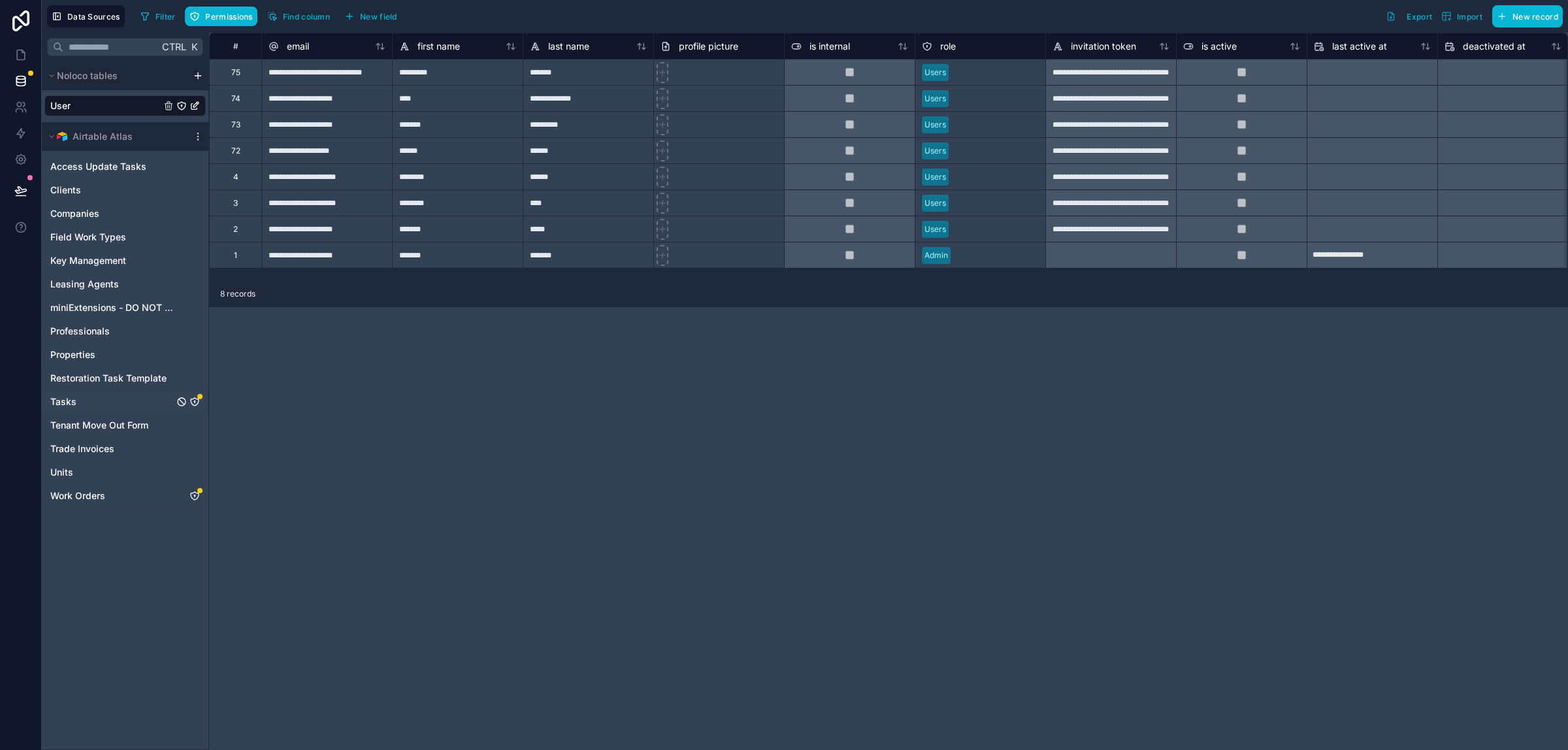
click at [199, 401] on icon "Tasks" at bounding box center [195, 401] width 10 height 10
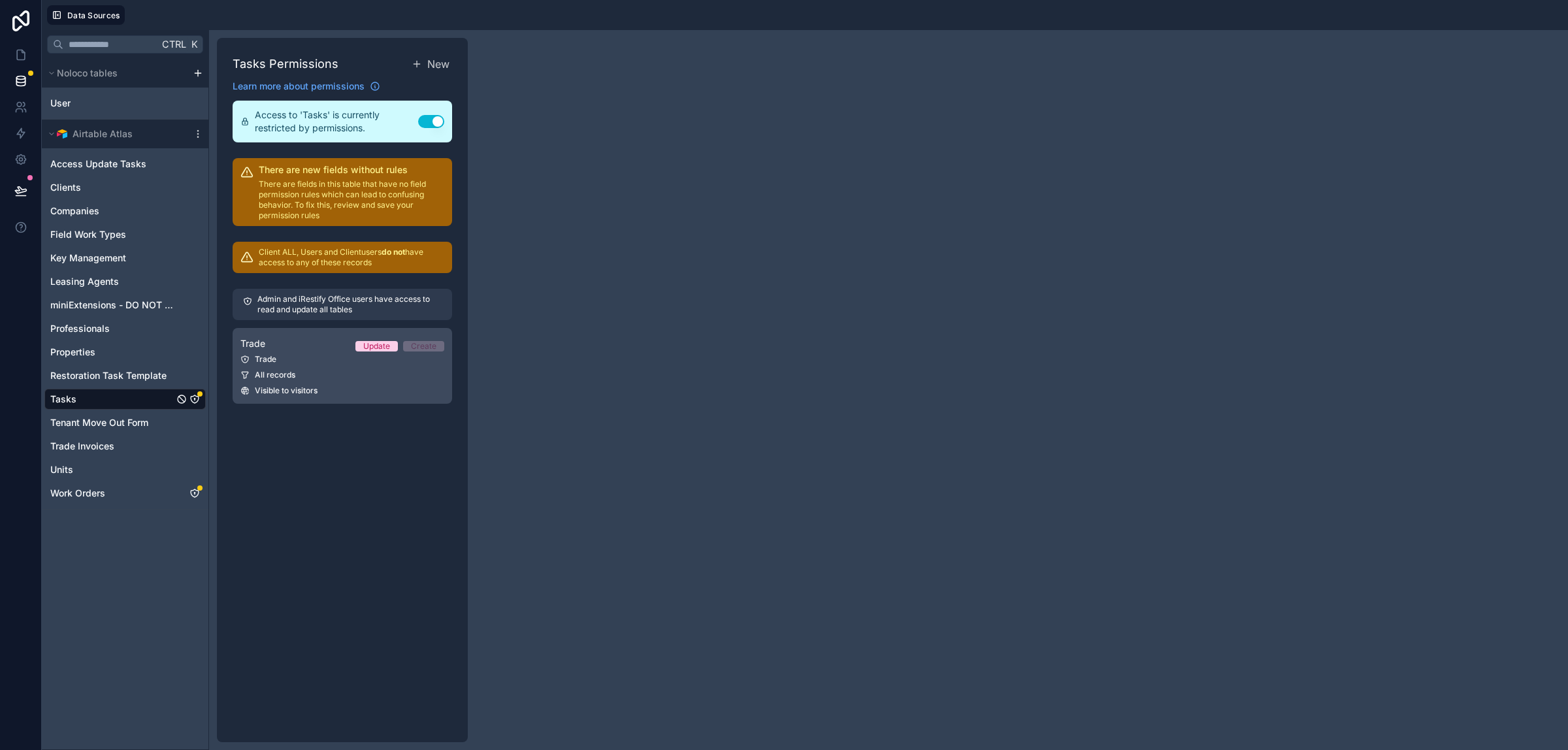
click at [282, 380] on link "Trade Update Create Trade All records Visible to visitors" at bounding box center [342, 366] width 219 height 76
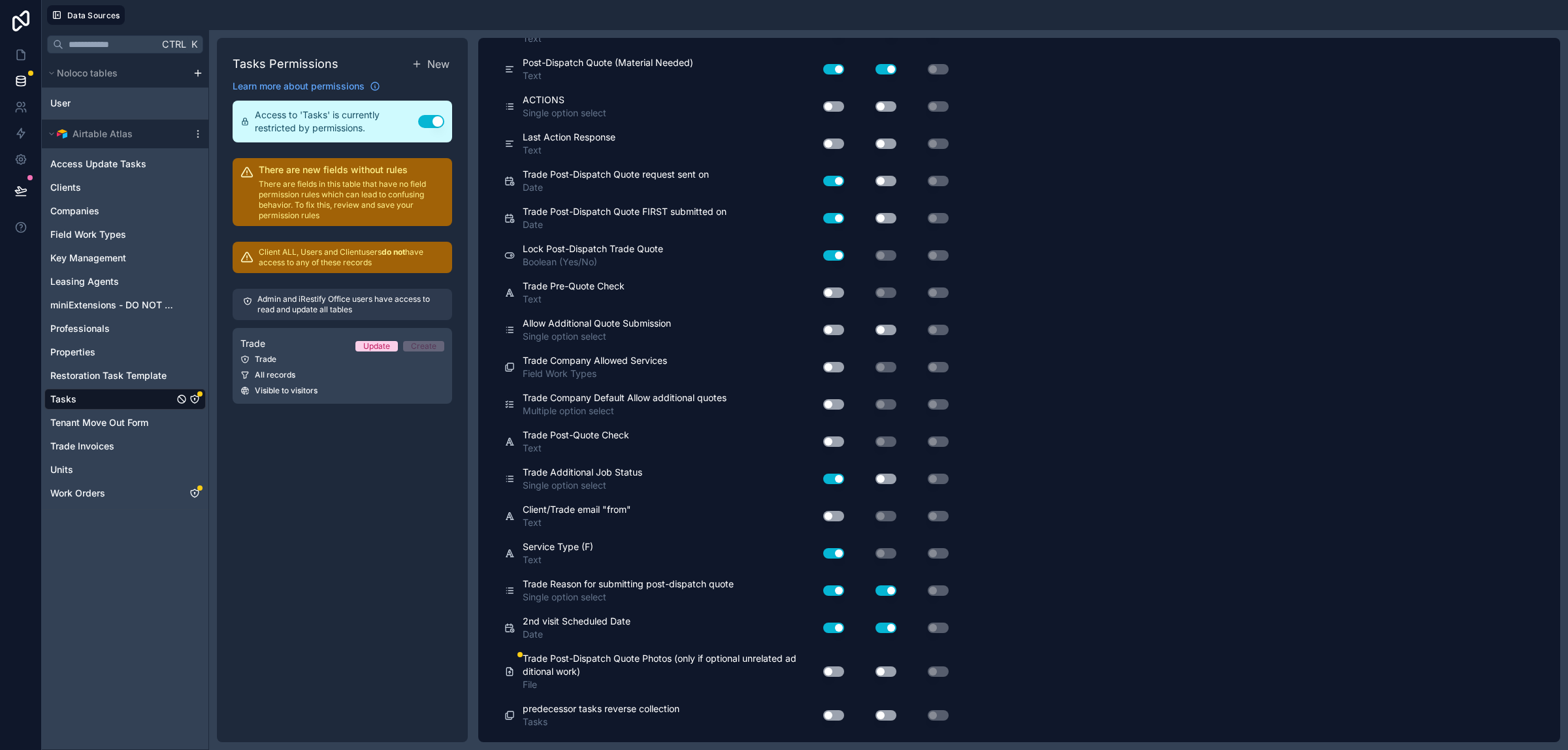
scroll to position [5707, 0]
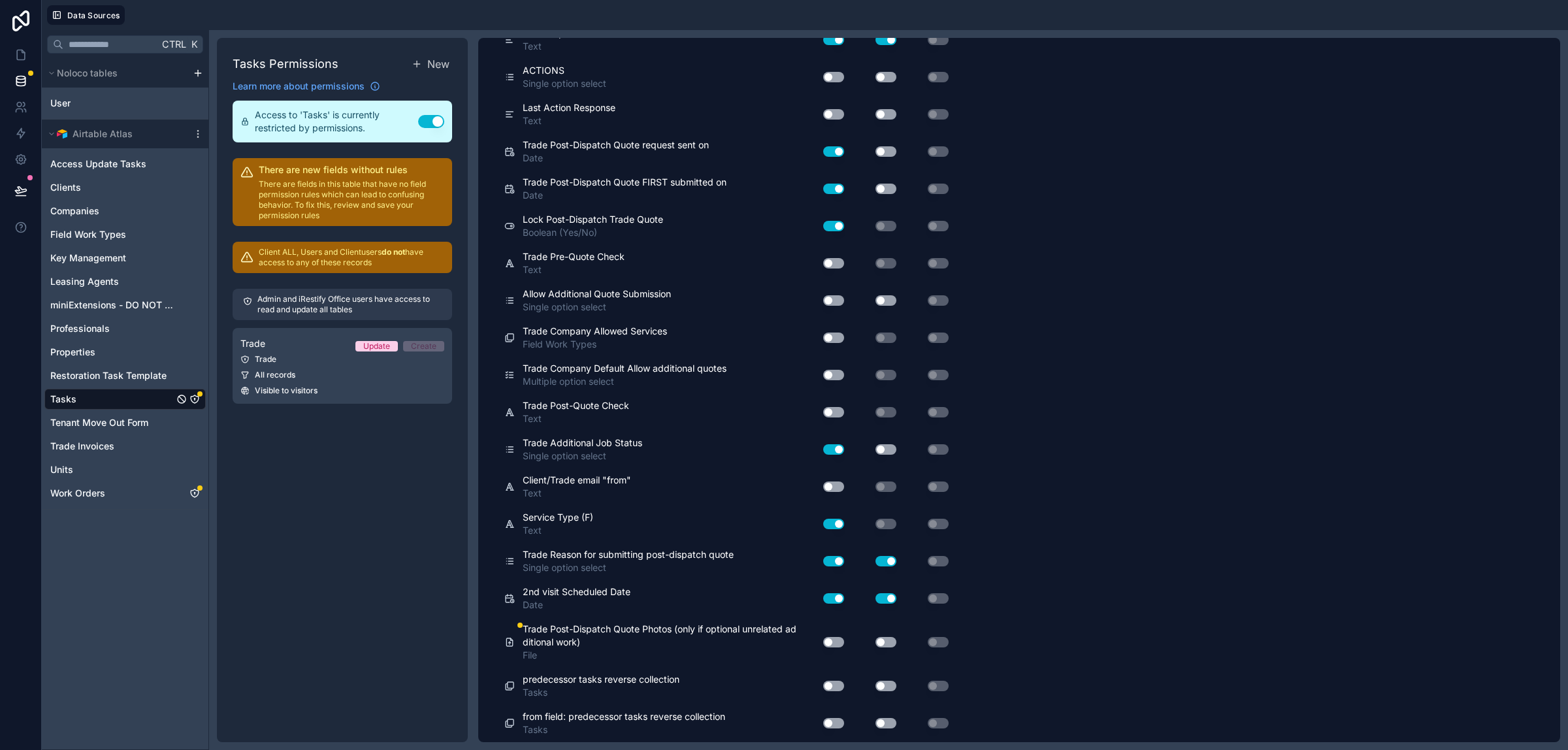
click at [836, 638] on button "Use setting" at bounding box center [834, 642] width 21 height 10
click at [893, 638] on button "Use setting" at bounding box center [886, 642] width 21 height 10
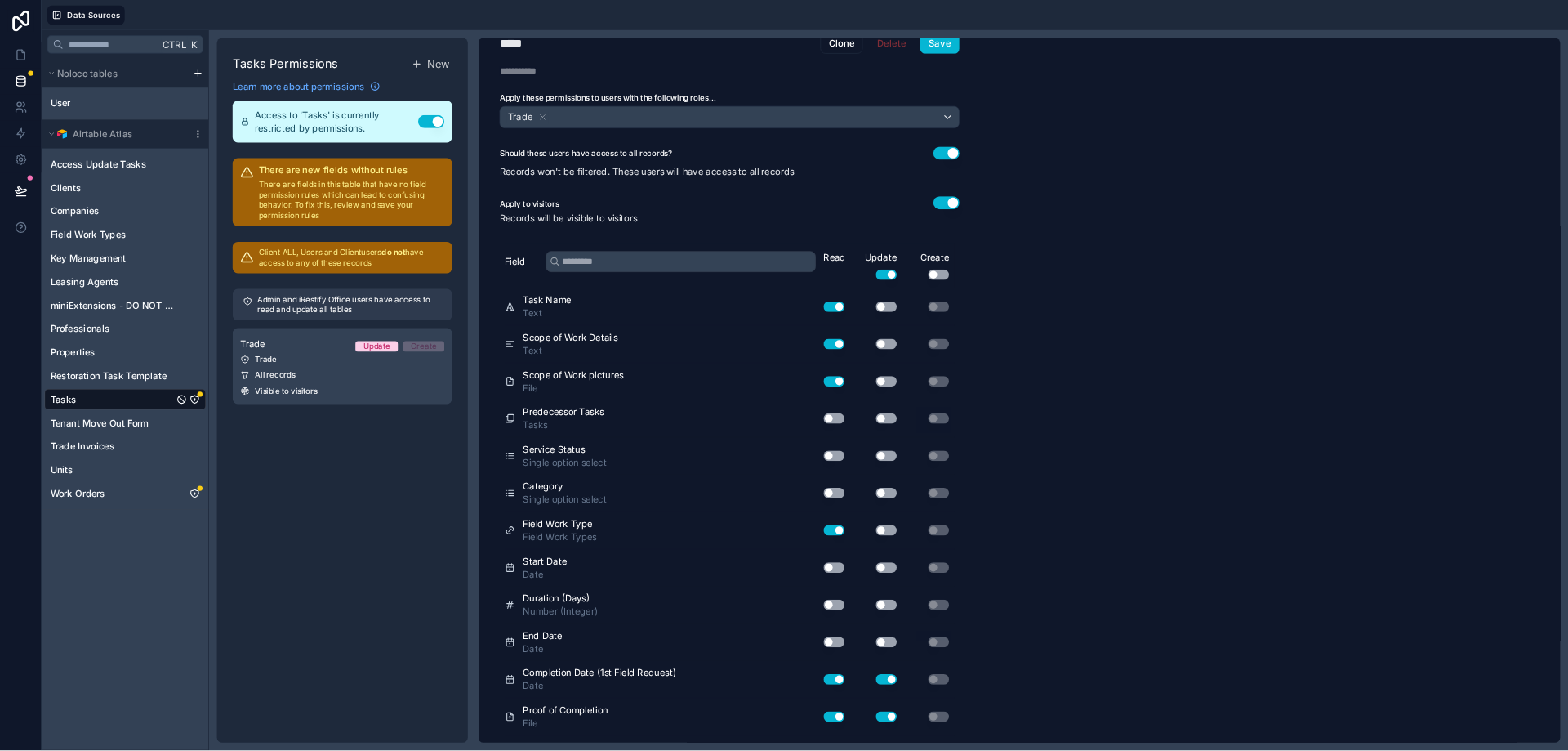
scroll to position [0, 0]
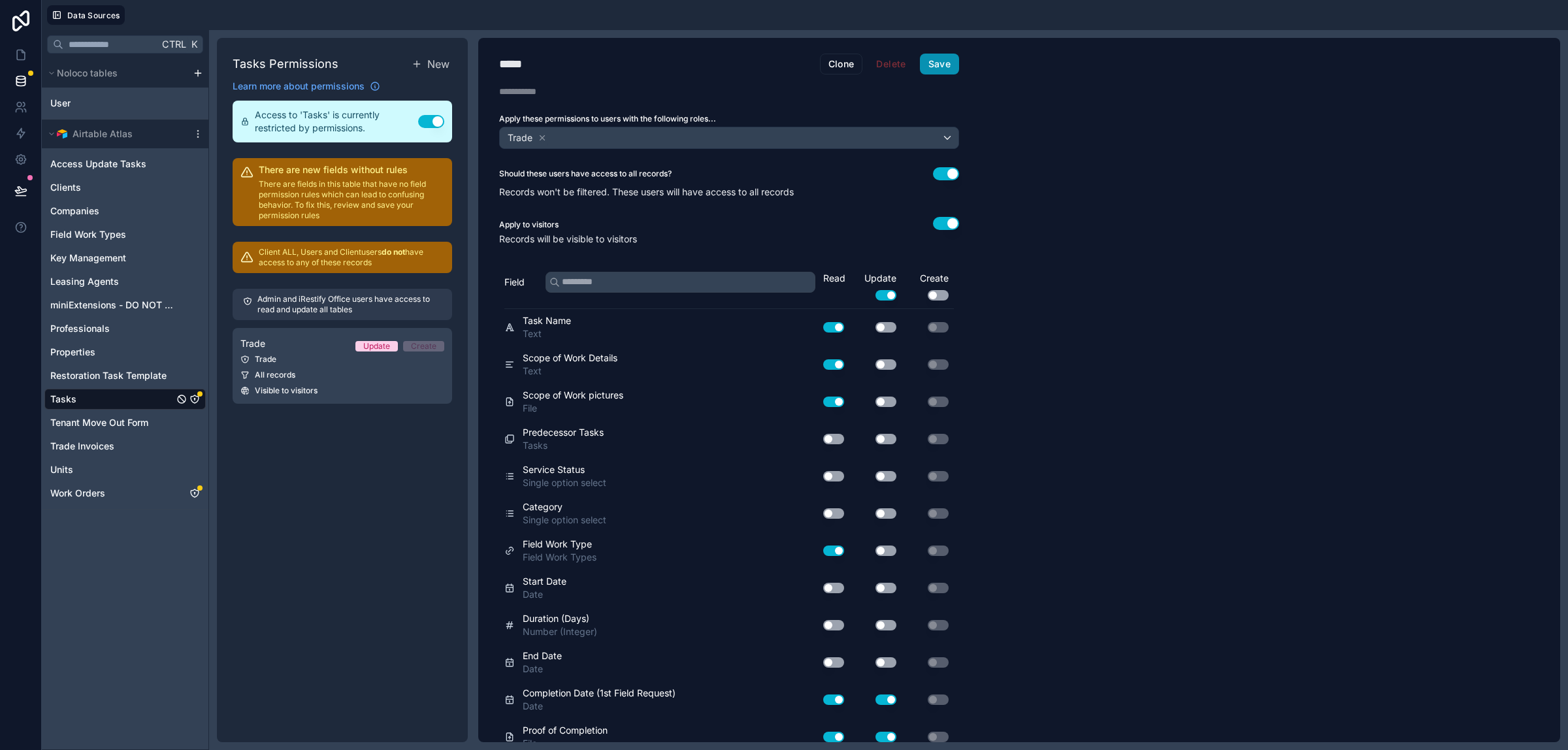
click at [942, 66] on button "Save" at bounding box center [939, 64] width 39 height 21
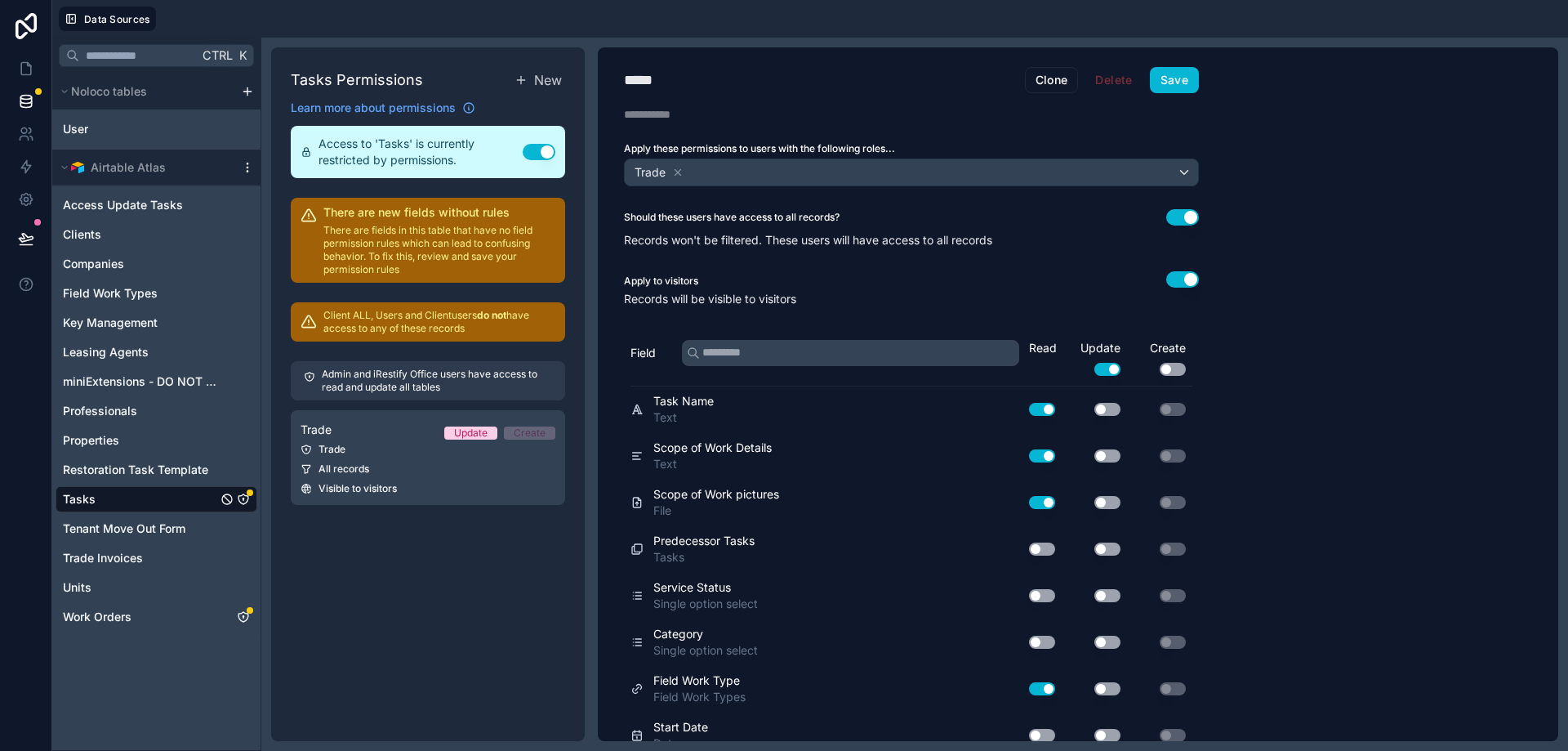
click at [250, 167] on icon "scrollable content" at bounding box center [247, 168] width 13 height 13
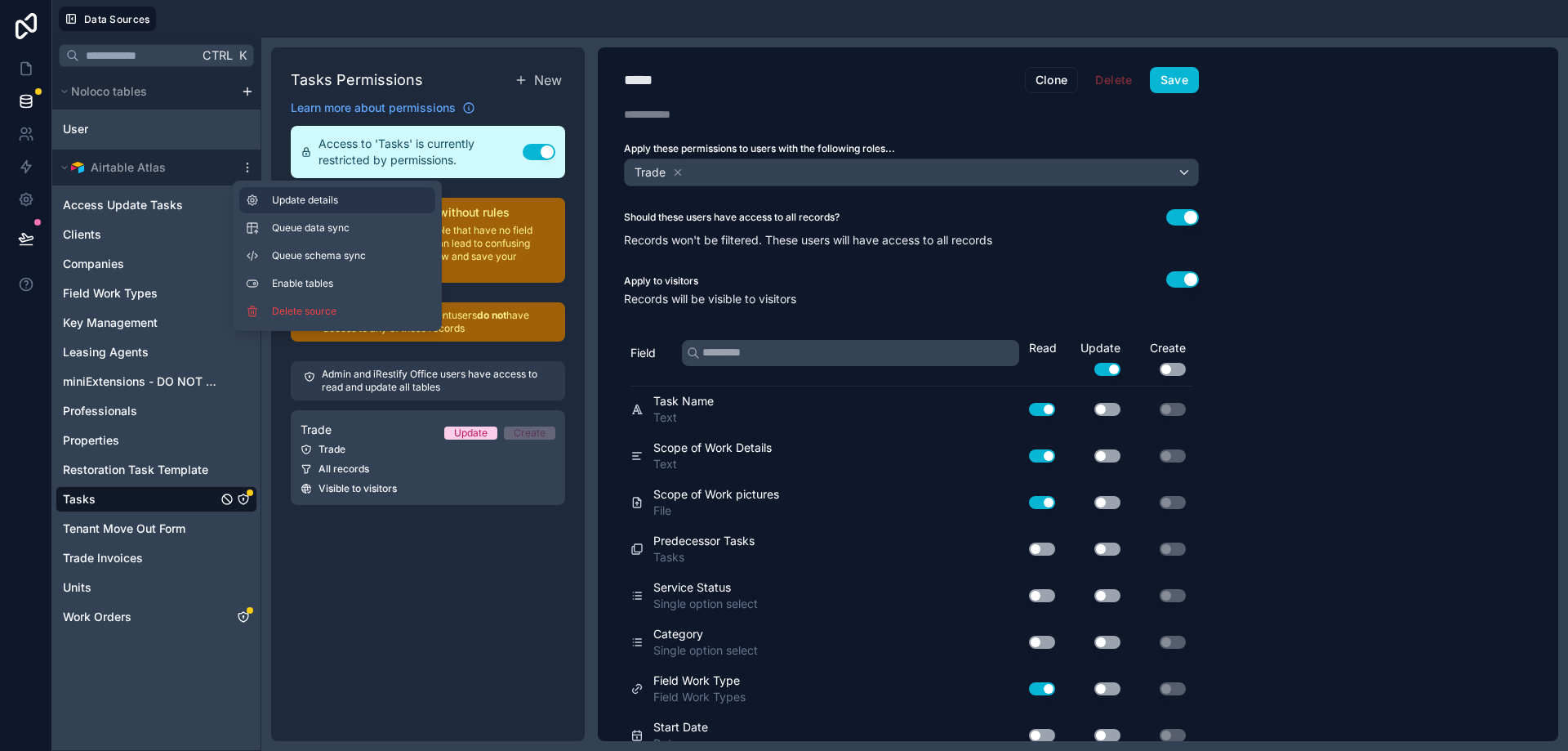
click at [280, 198] on span "Update details" at bounding box center [350, 200] width 156 height 13
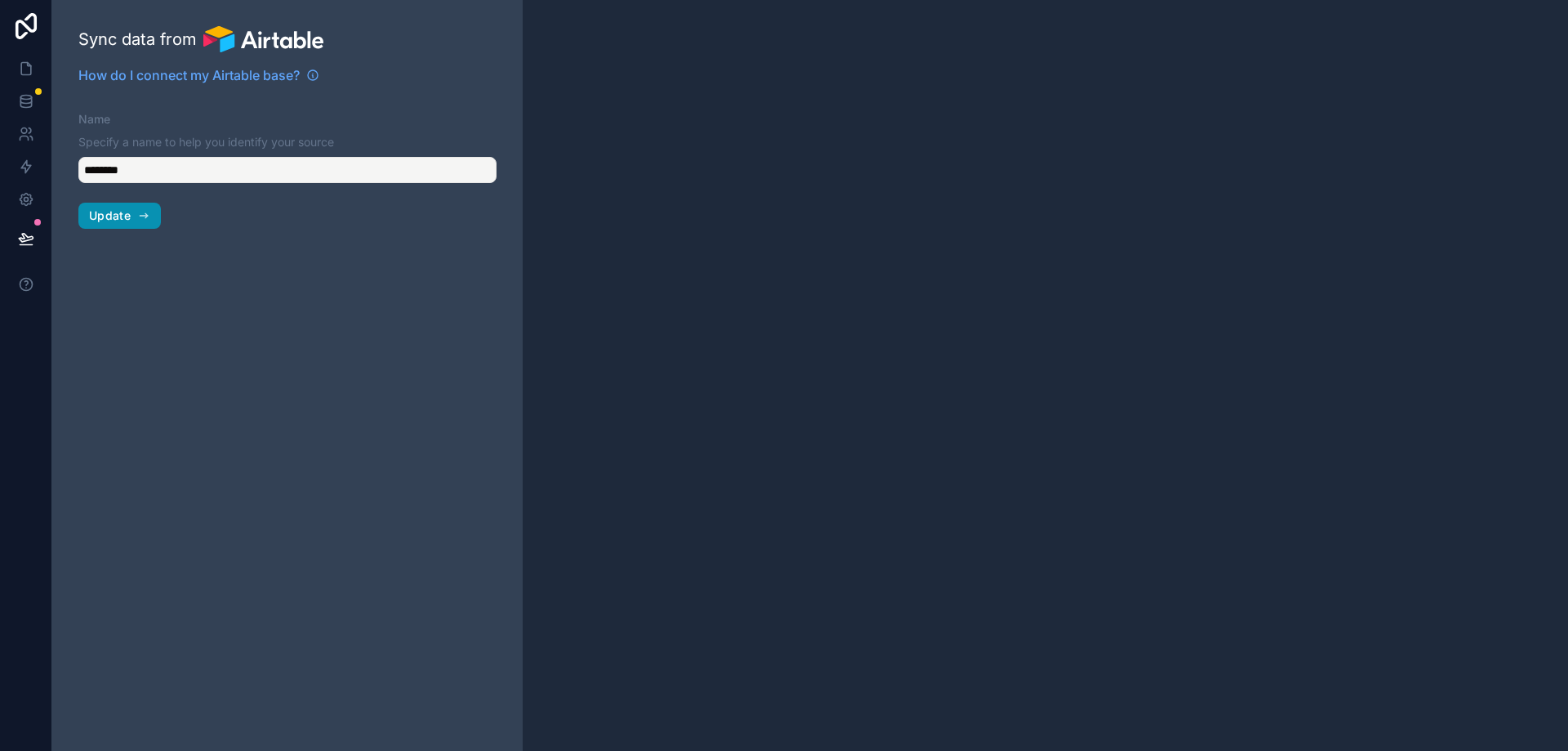
type input "**********"
click at [125, 219] on span "Update" at bounding box center [109, 216] width 42 height 15
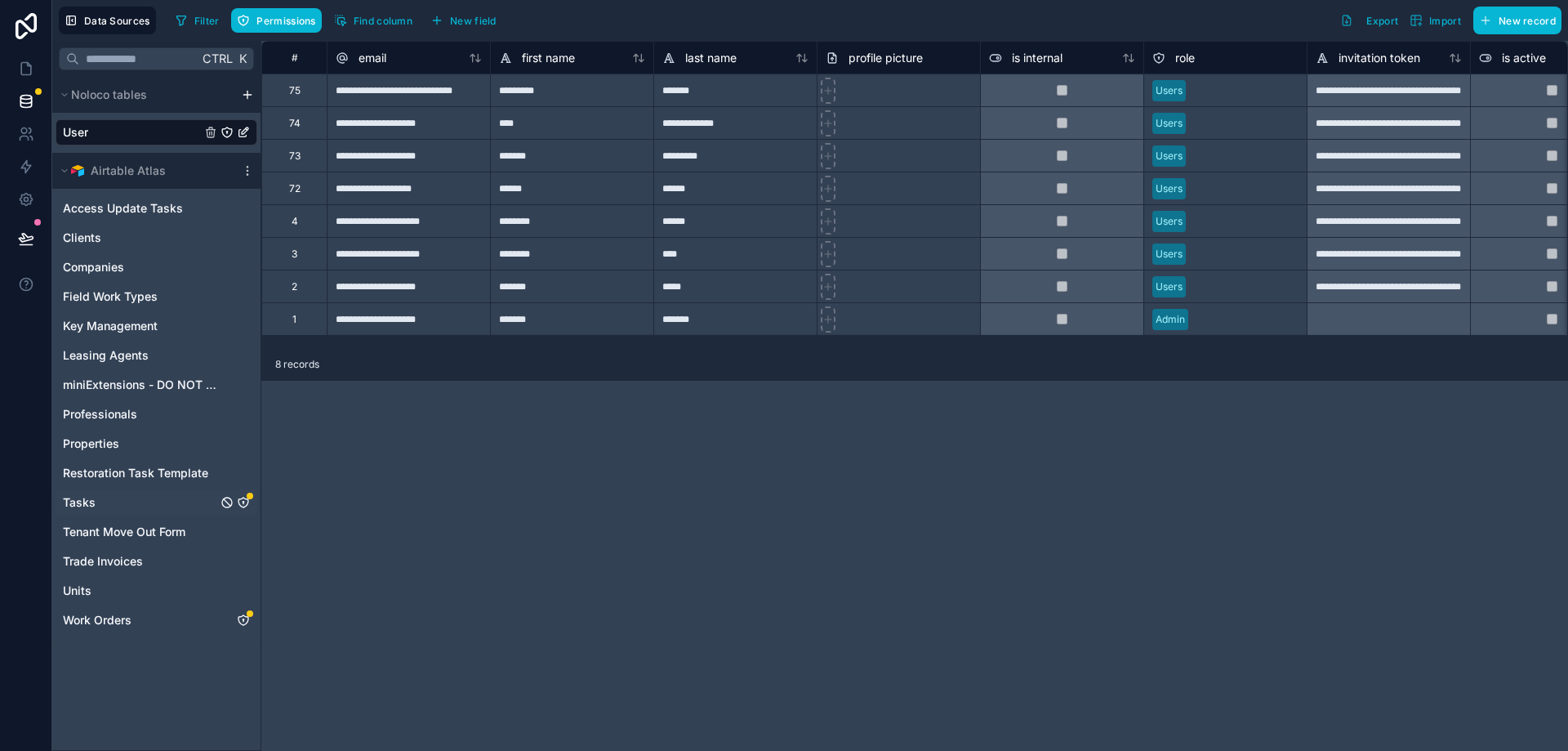
click at [247, 503] on icon "Tasks" at bounding box center [243, 502] width 13 height 13
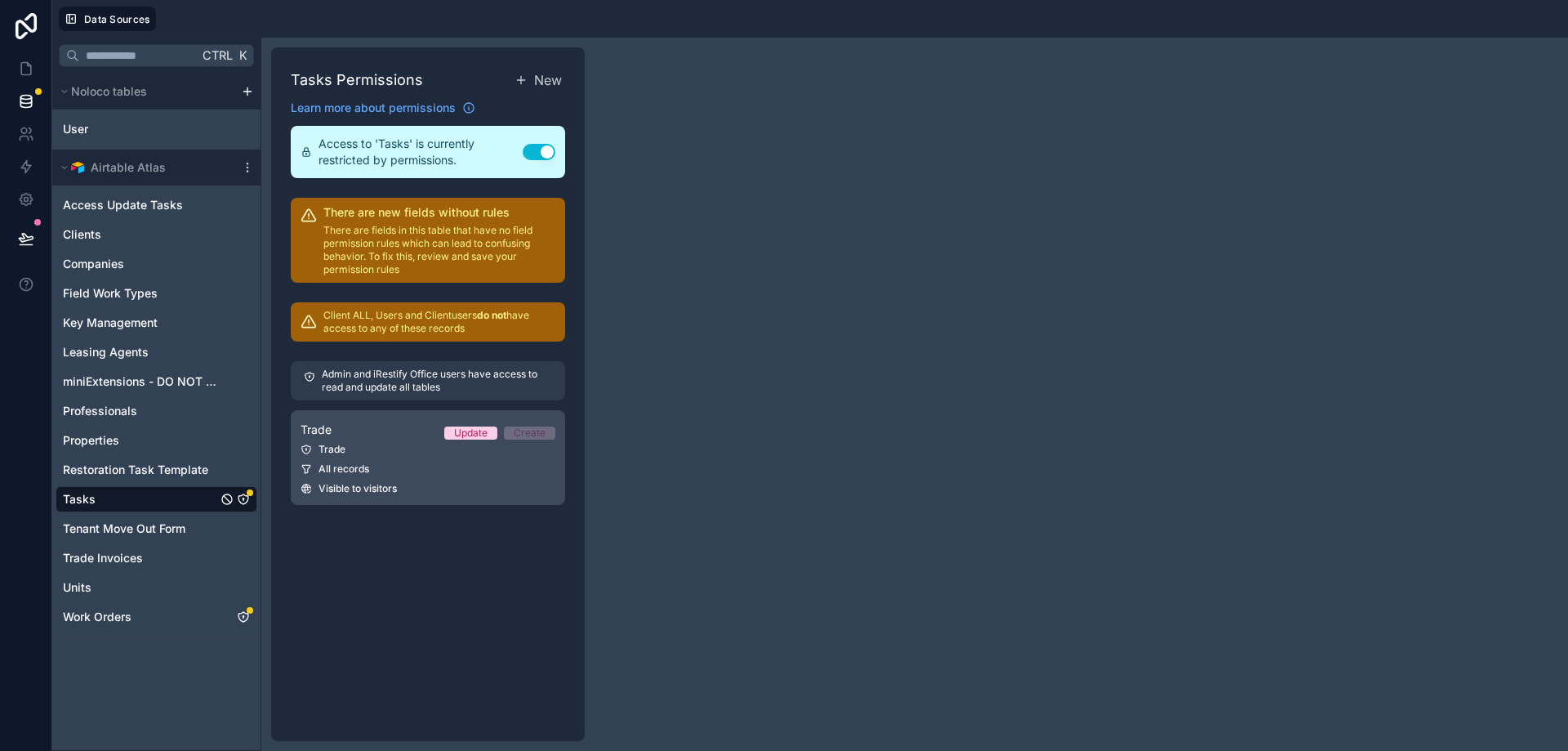
click at [380, 469] on div "All records" at bounding box center [428, 469] width 255 height 13
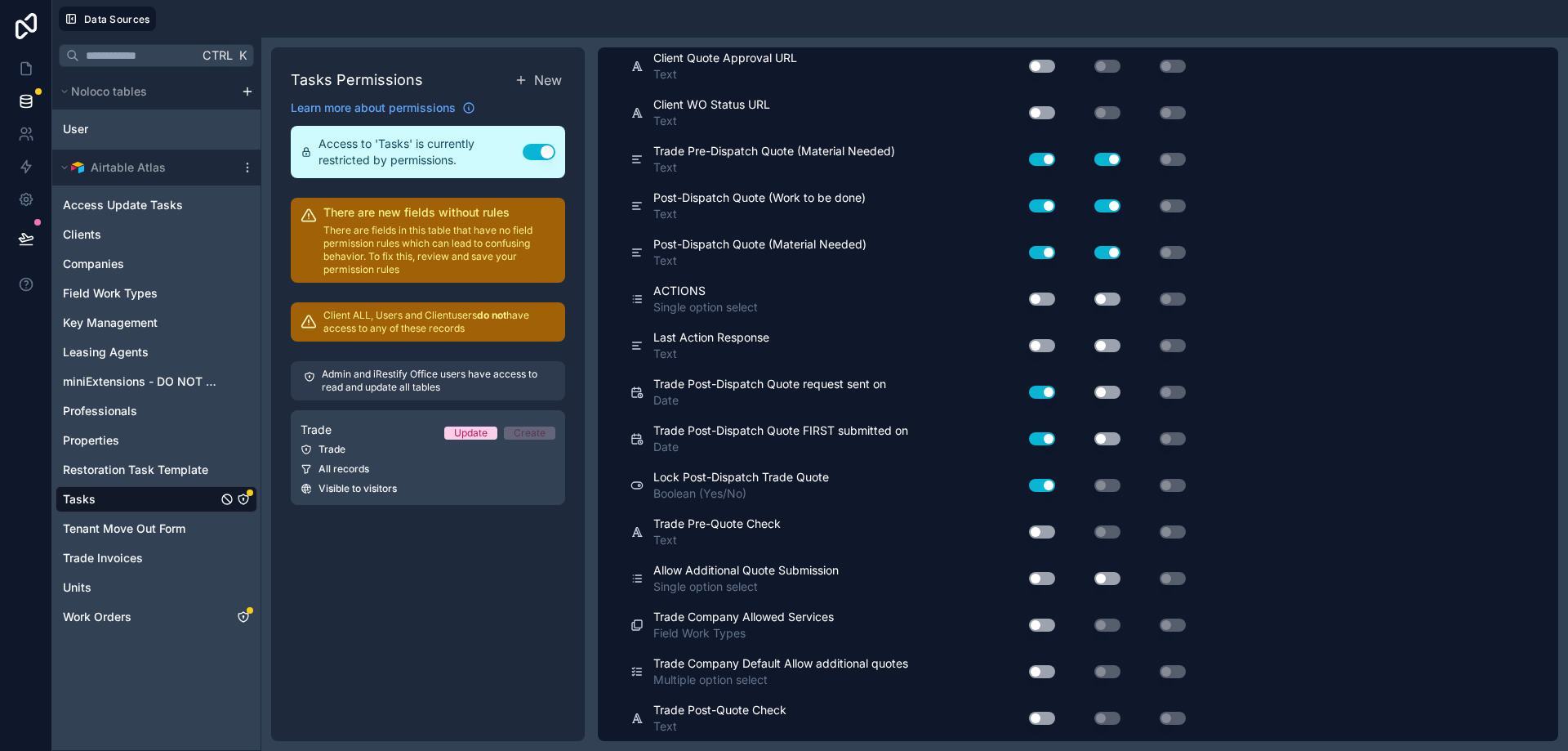
scroll to position [7517, 0]
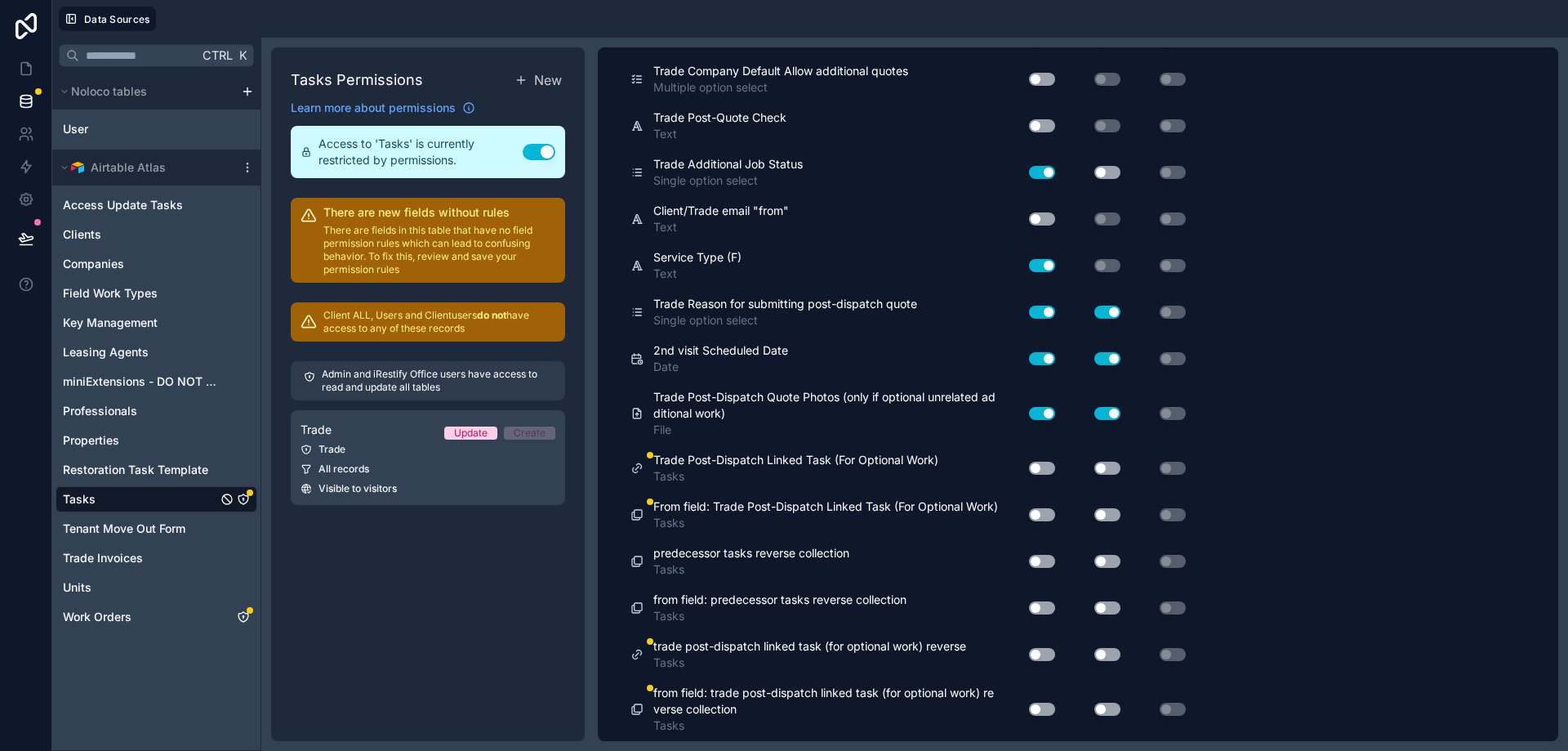
click at [1043, 461] on button "Use setting" at bounding box center [1042, 468] width 26 height 13
click at [1045, 461] on button "Use setting" at bounding box center [1042, 468] width 26 height 13
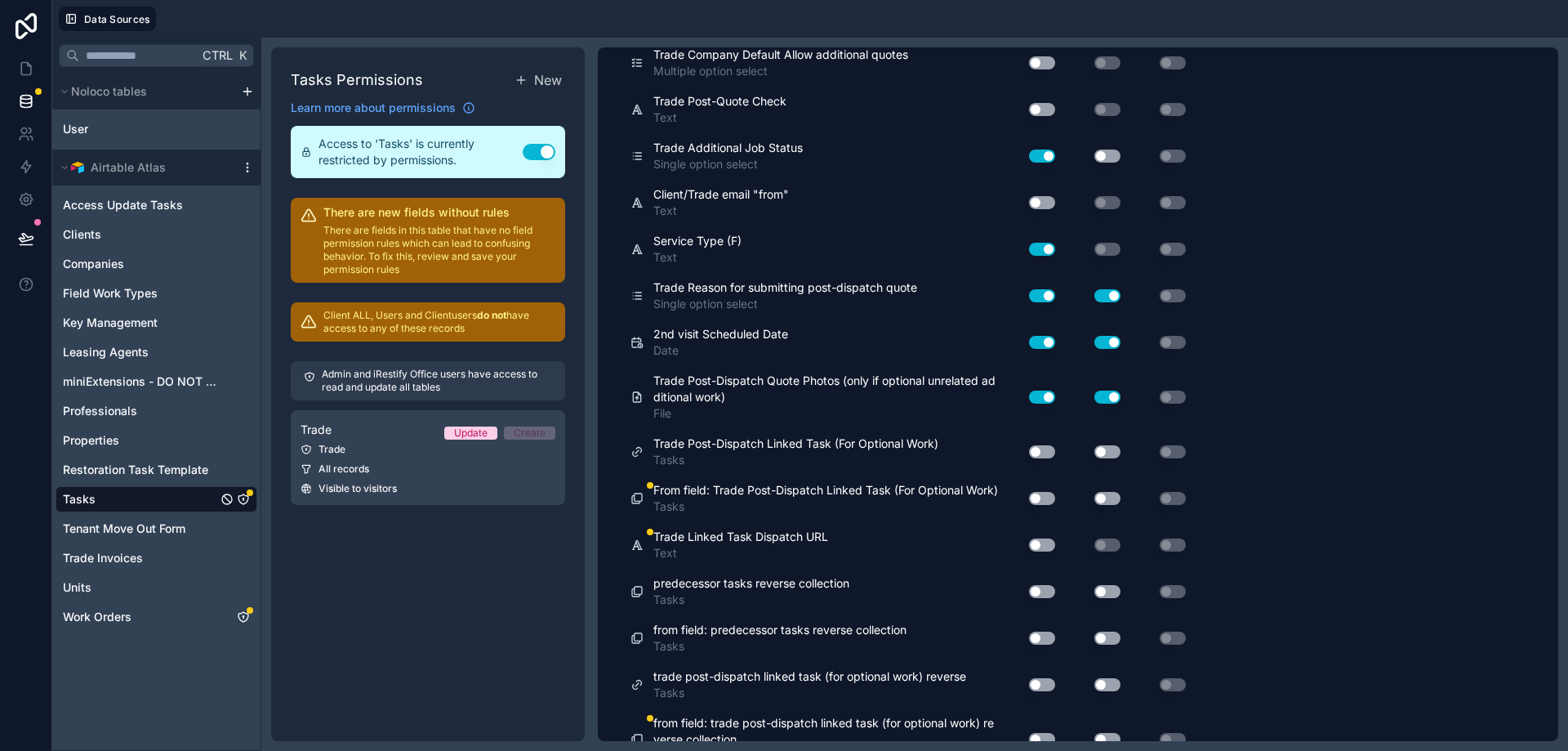
click at [243, 168] on icon "scrollable content" at bounding box center [247, 168] width 13 height 13
click at [1046, 551] on button "Use setting" at bounding box center [1042, 544] width 26 height 13
click at [1043, 505] on button "Use setting" at bounding box center [1042, 498] width 26 height 13
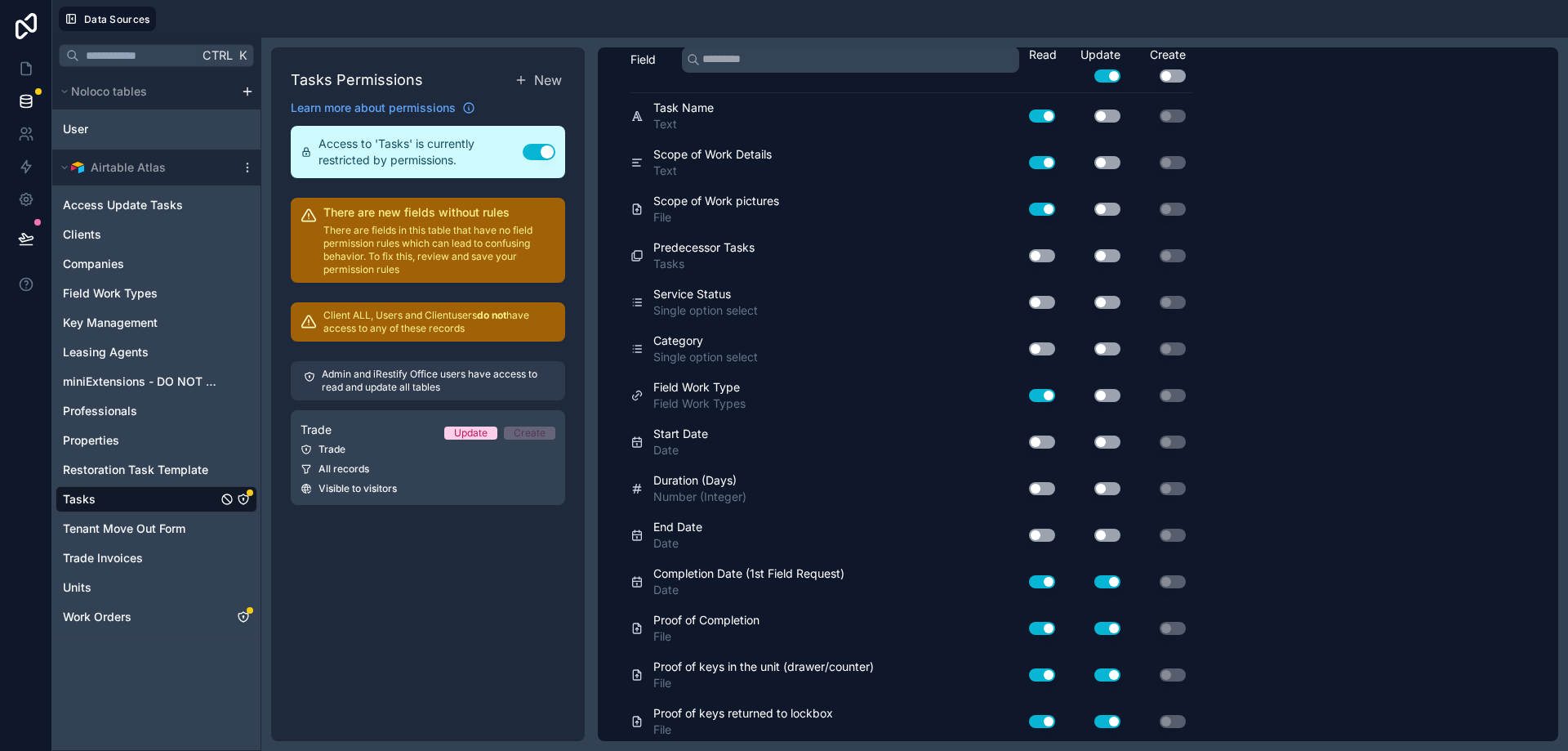
scroll to position [0, 0]
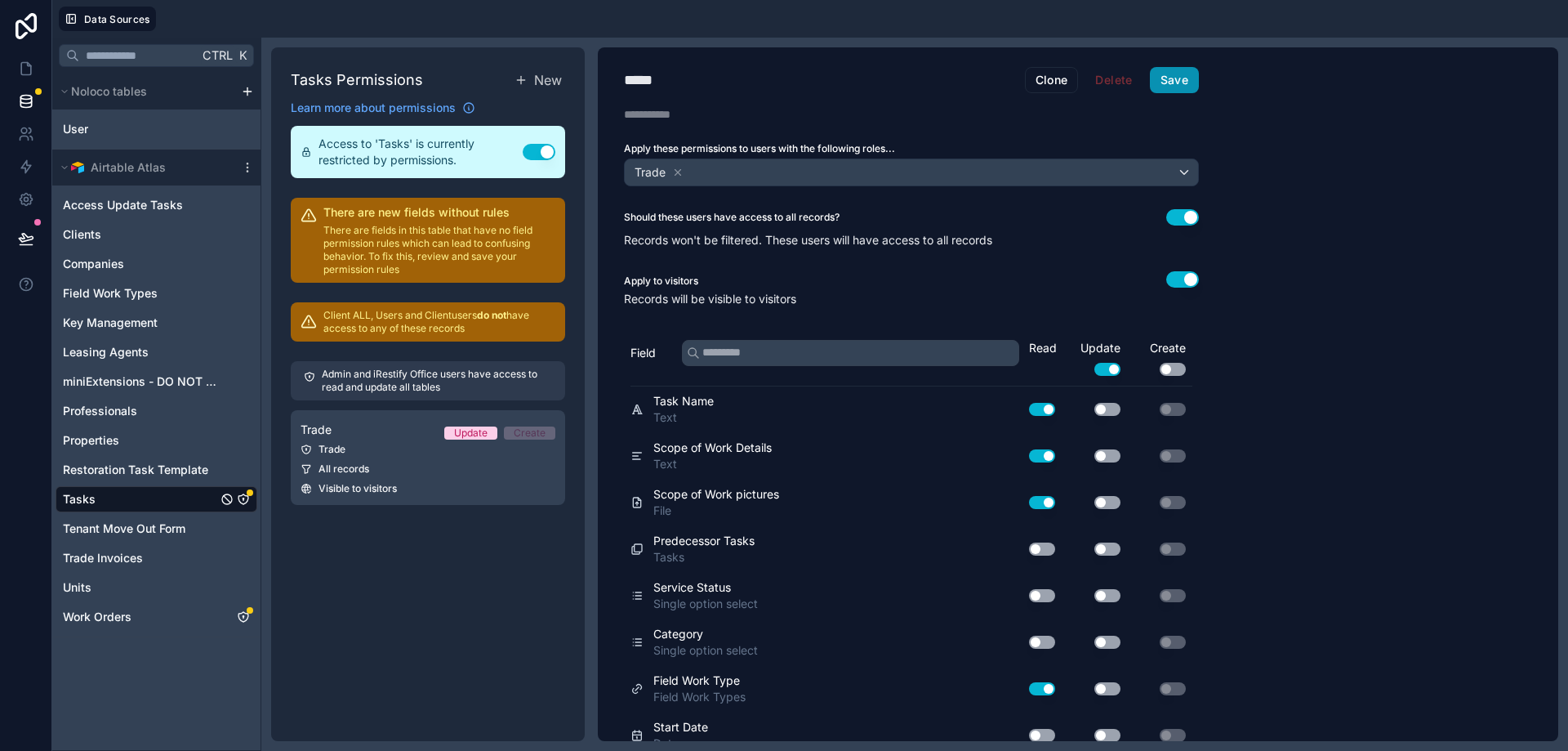
click at [1174, 73] on button "Save" at bounding box center [1174, 80] width 49 height 26
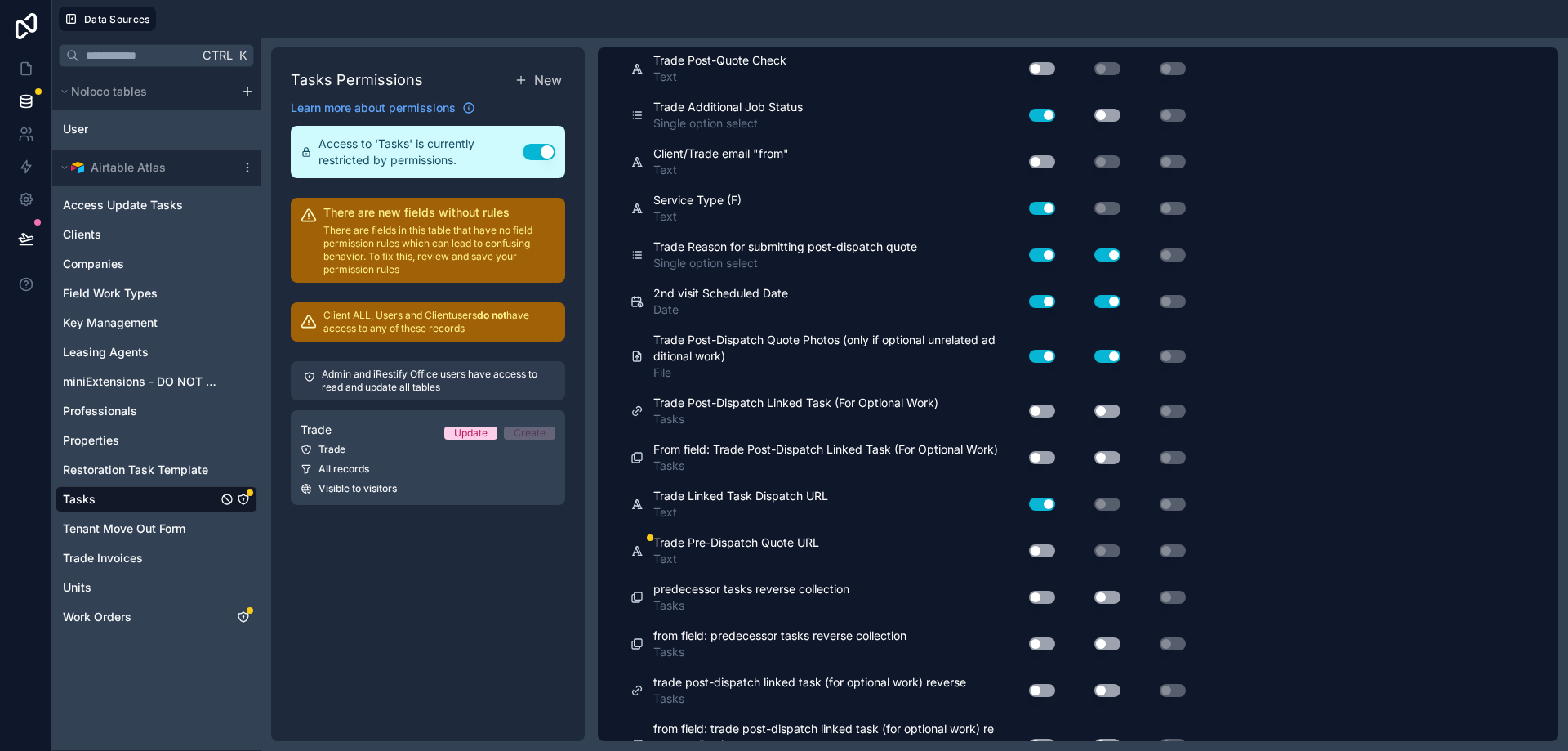
scroll to position [7610, 0]
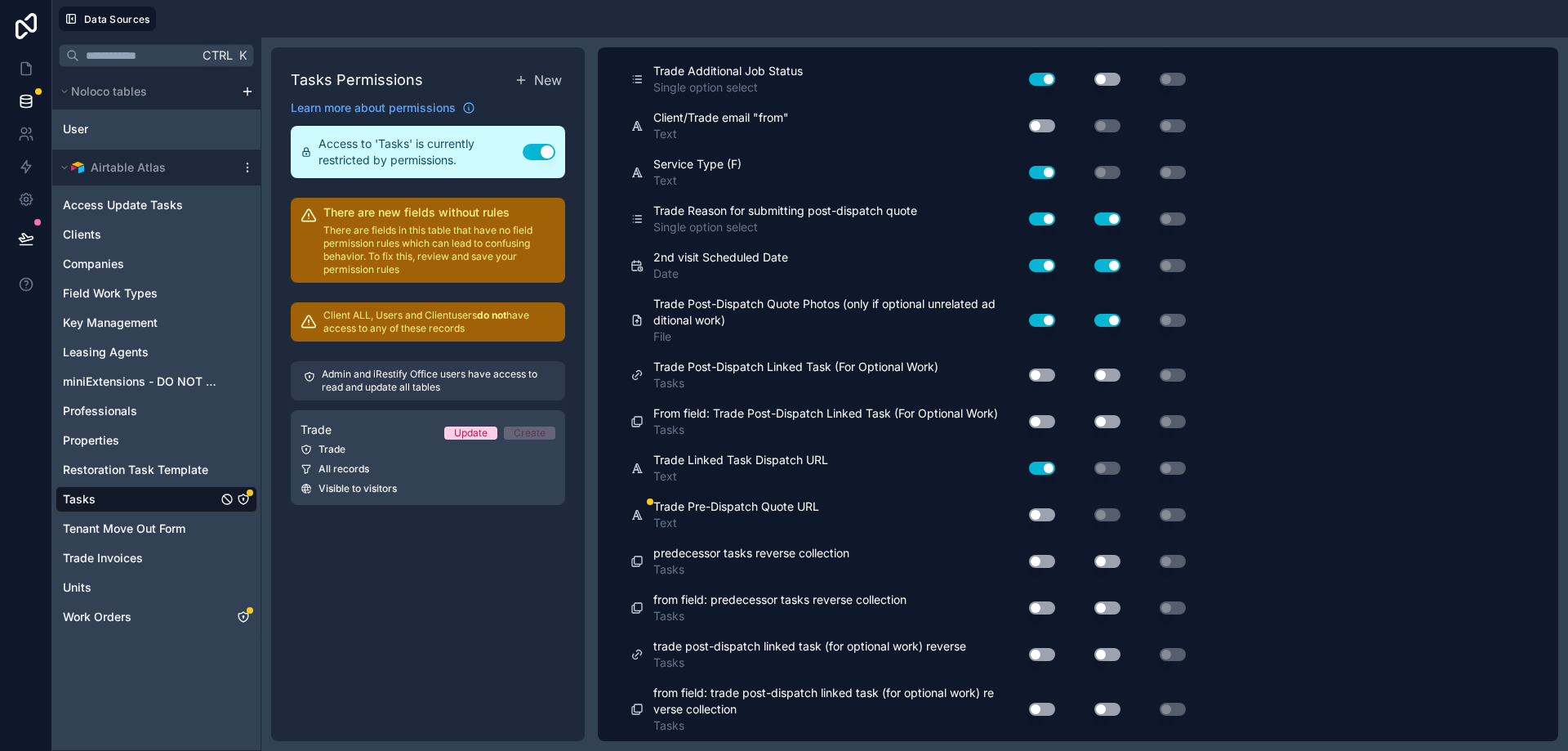
click at [1042, 517] on button "Use setting" at bounding box center [1042, 515] width 26 height 13
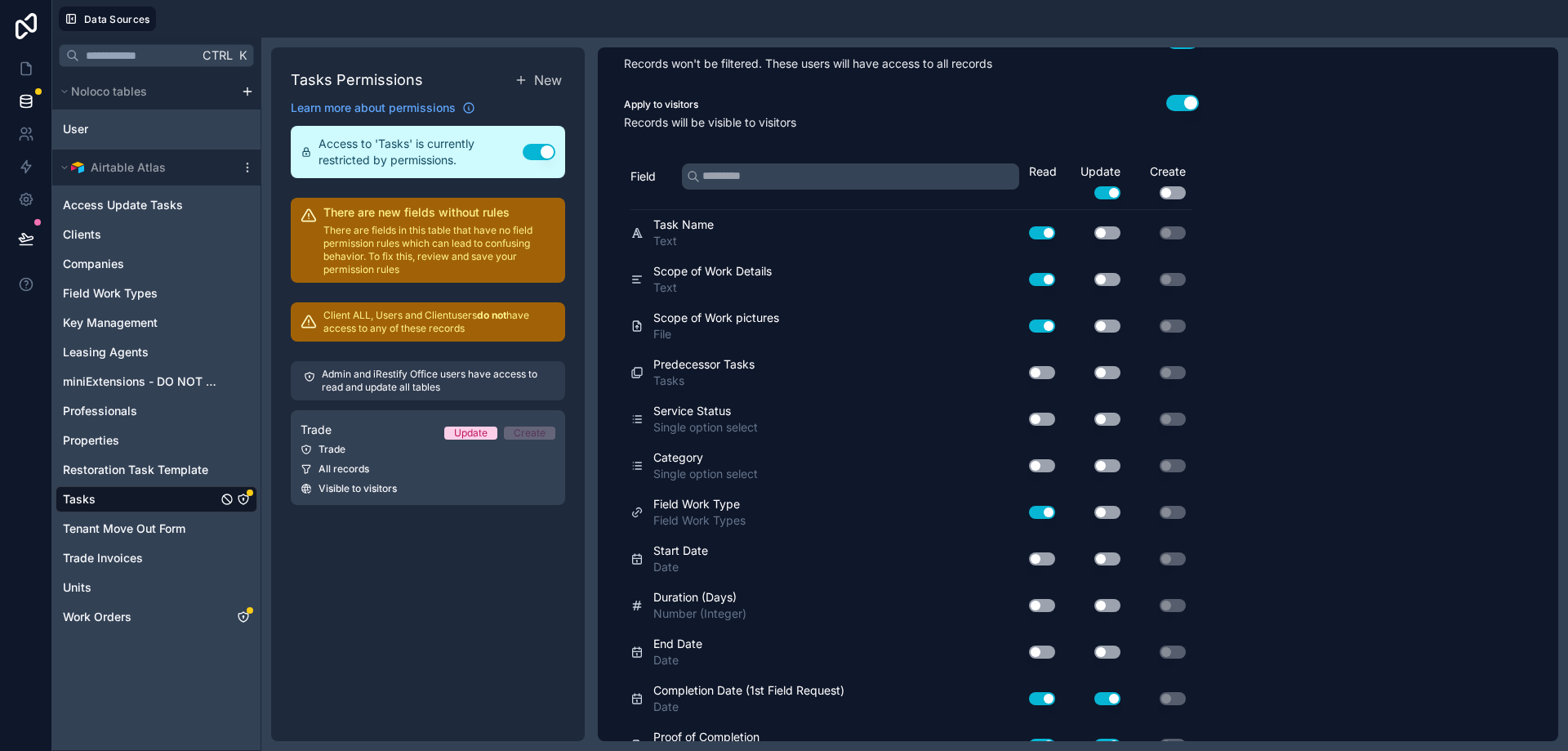
scroll to position [0, 0]
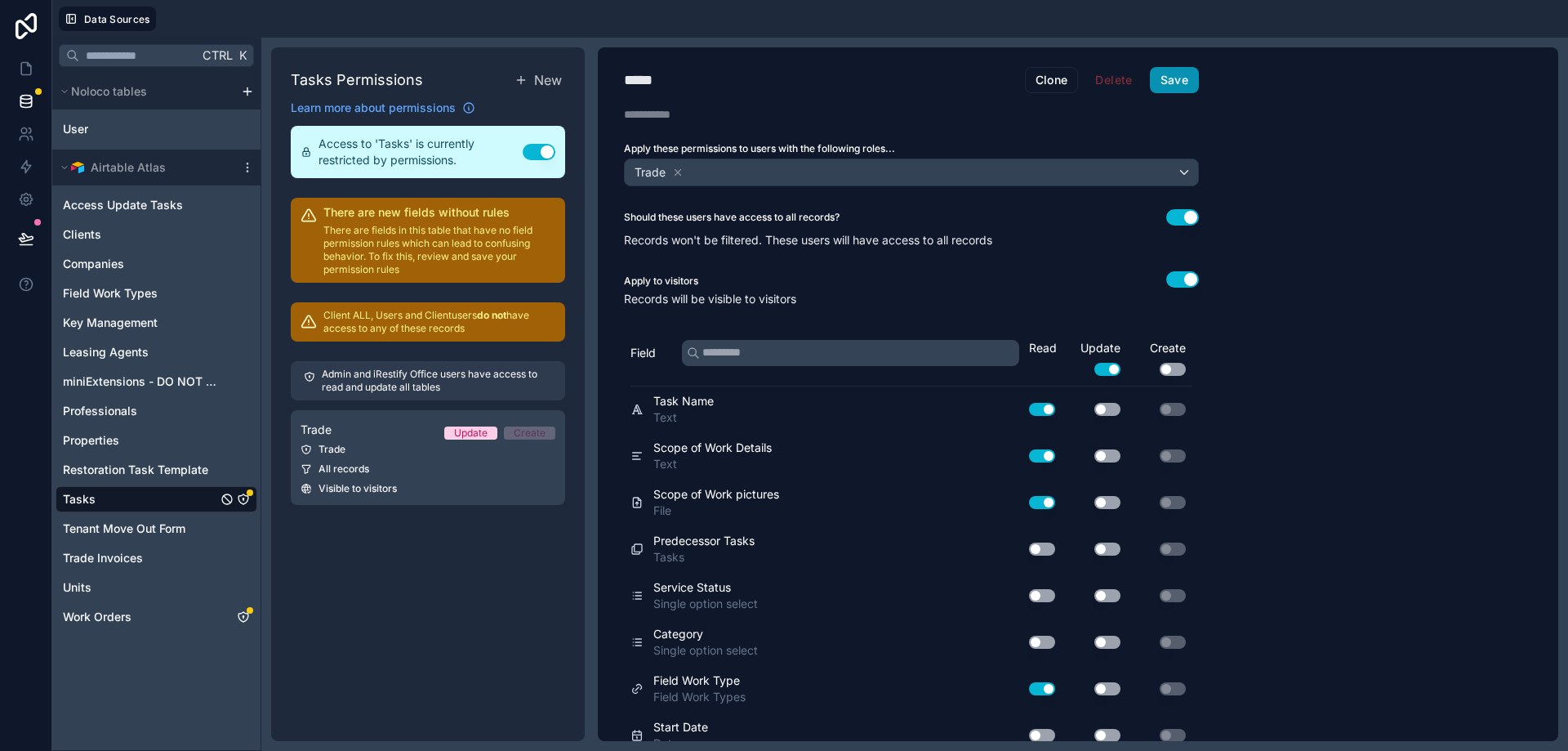
click at [1172, 79] on button "Save" at bounding box center [1174, 80] width 49 height 26
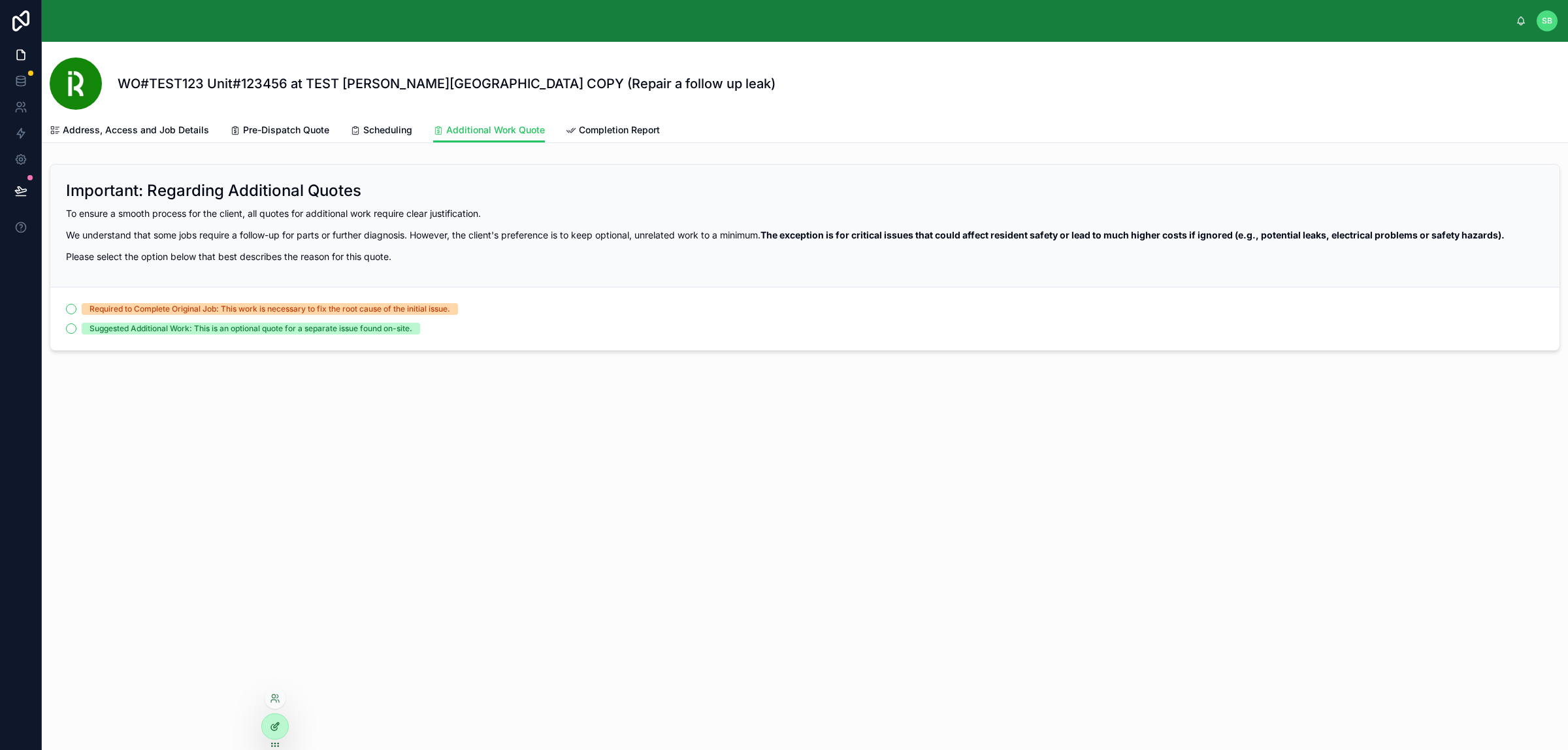
click at [271, 729] on icon at bounding box center [275, 726] width 10 height 10
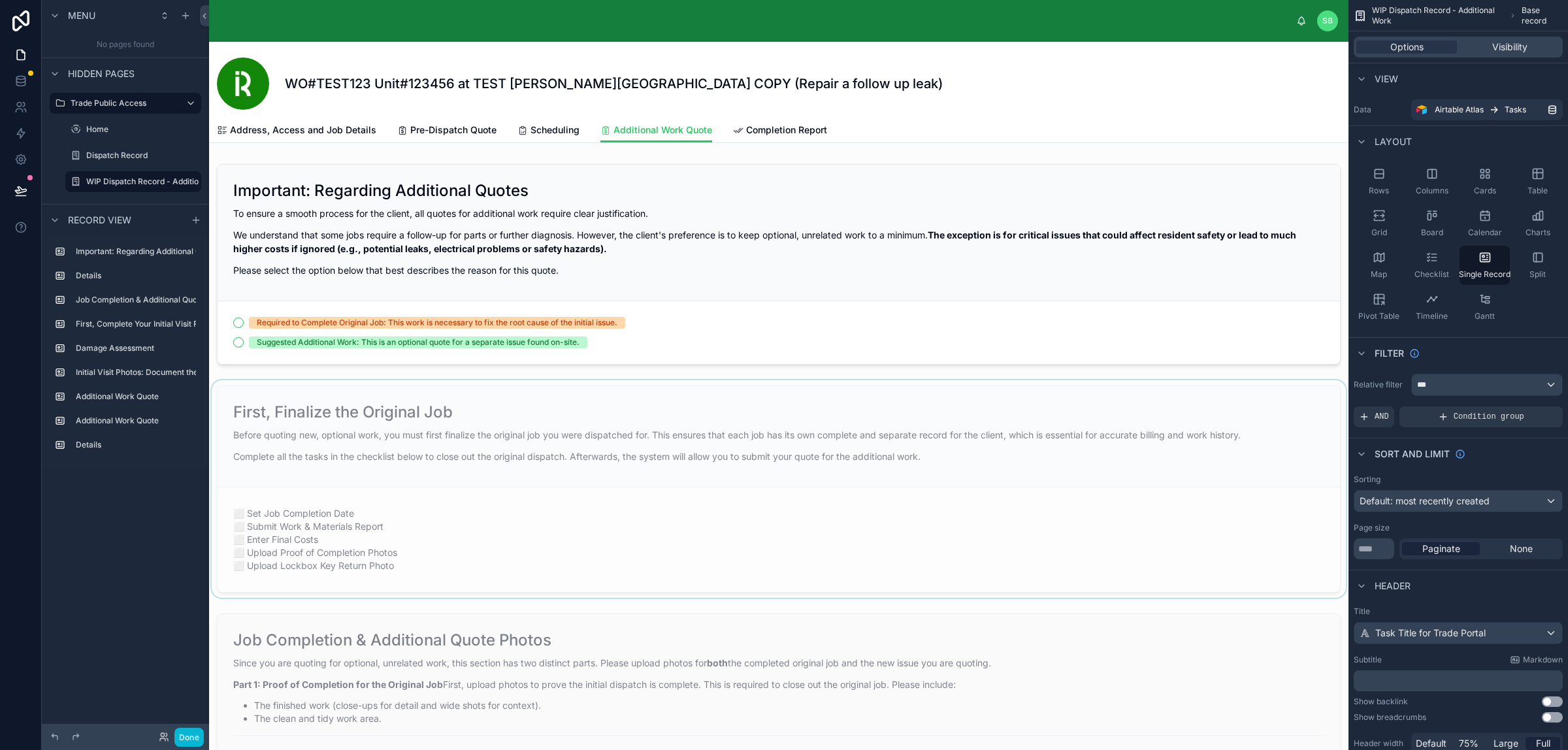
click at [645, 416] on div at bounding box center [778, 489] width 1140 height 218
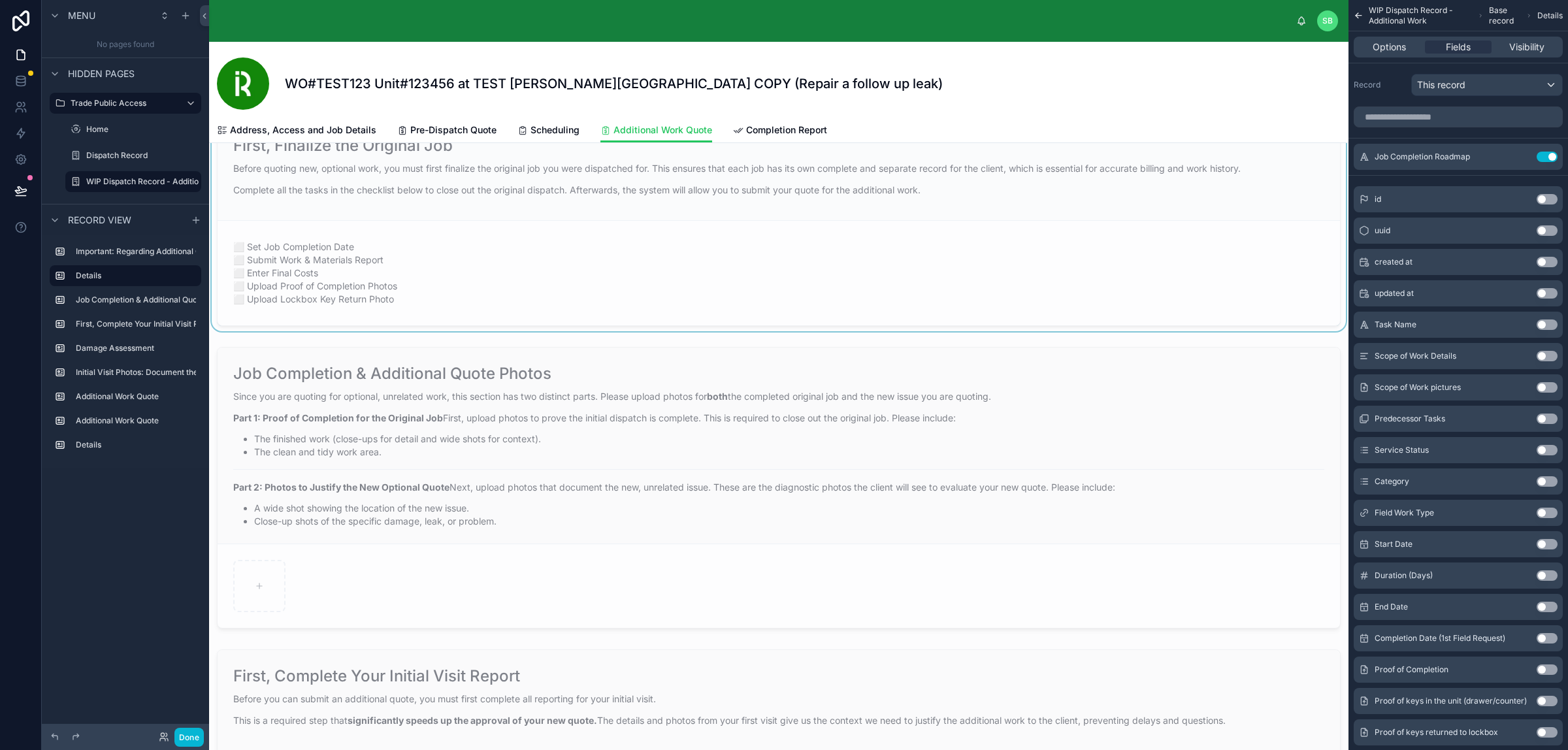
scroll to position [327, 0]
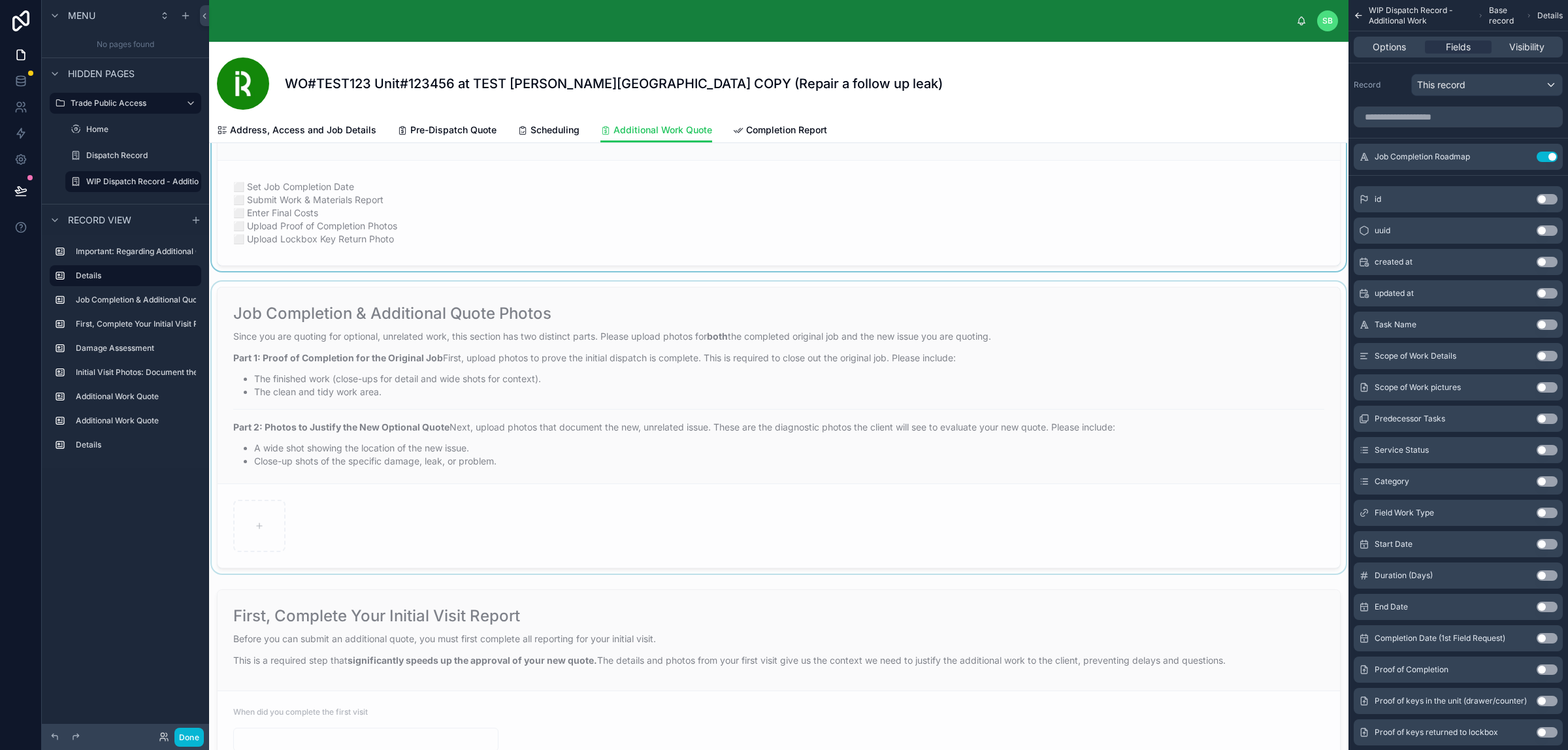
click at [767, 379] on div at bounding box center [778, 427] width 1140 height 292
click at [1449, 118] on input "scrollable content" at bounding box center [1458, 117] width 209 height 21
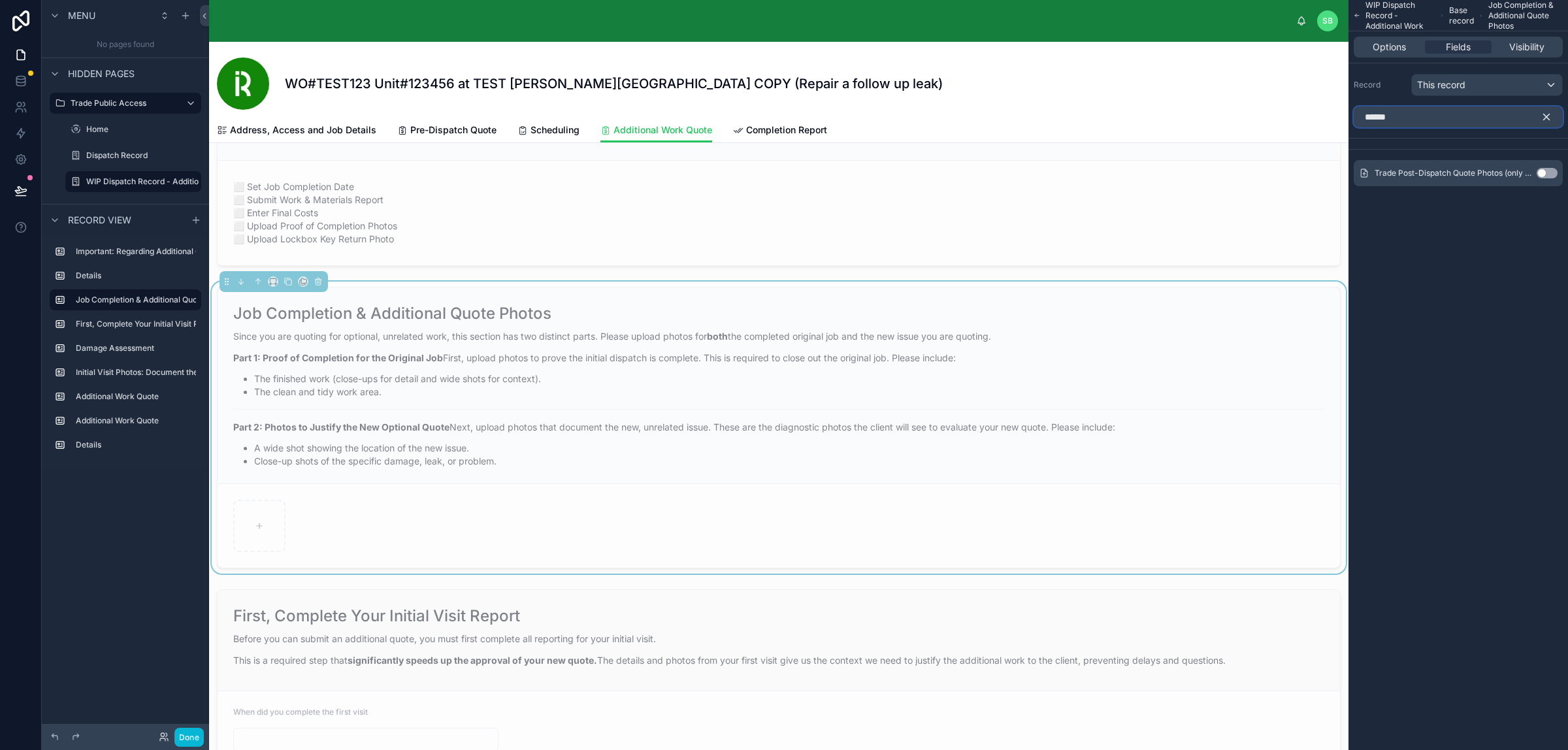
type input "******"
click at [1550, 174] on button "Use setting" at bounding box center [1547, 173] width 21 height 10
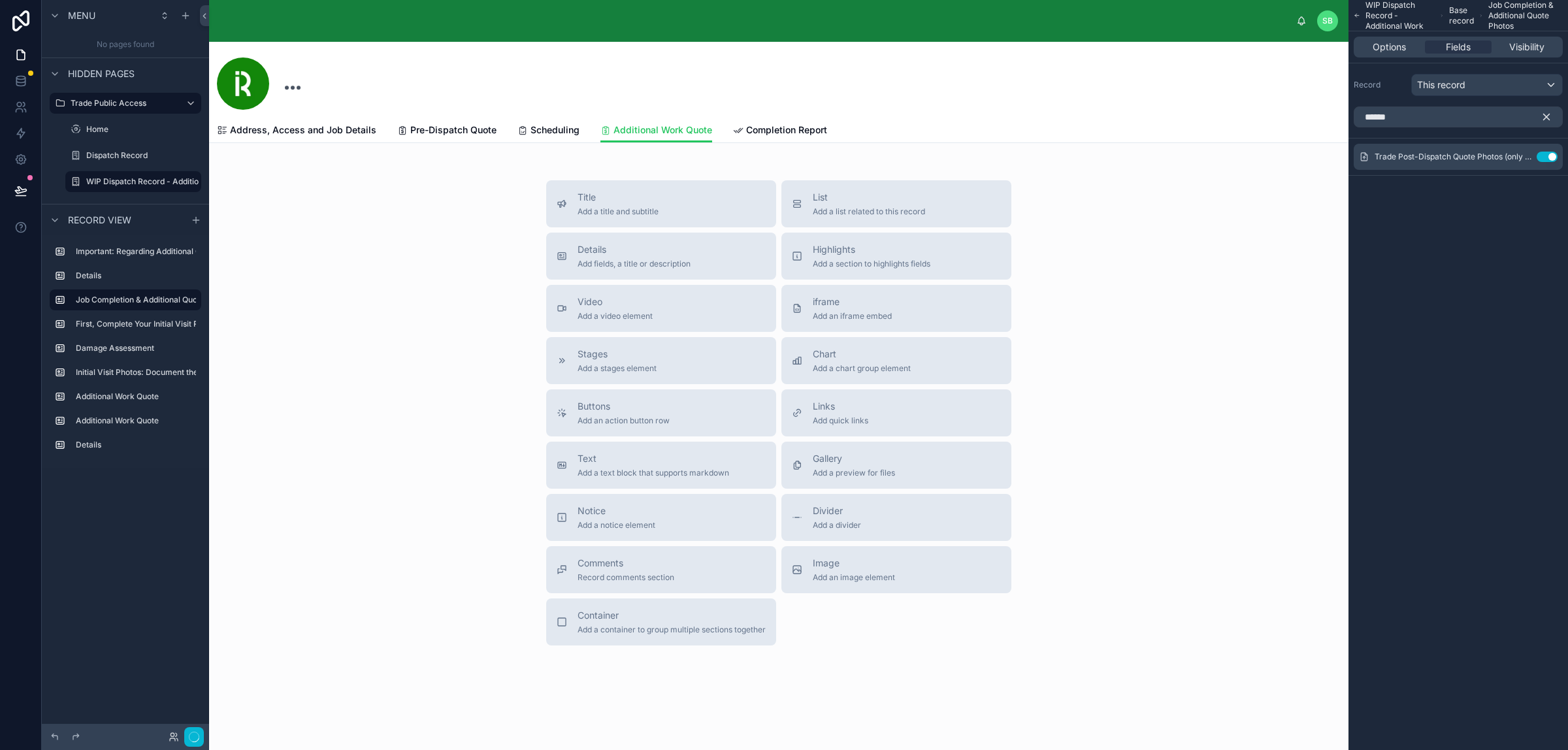
scroll to position [204, 0]
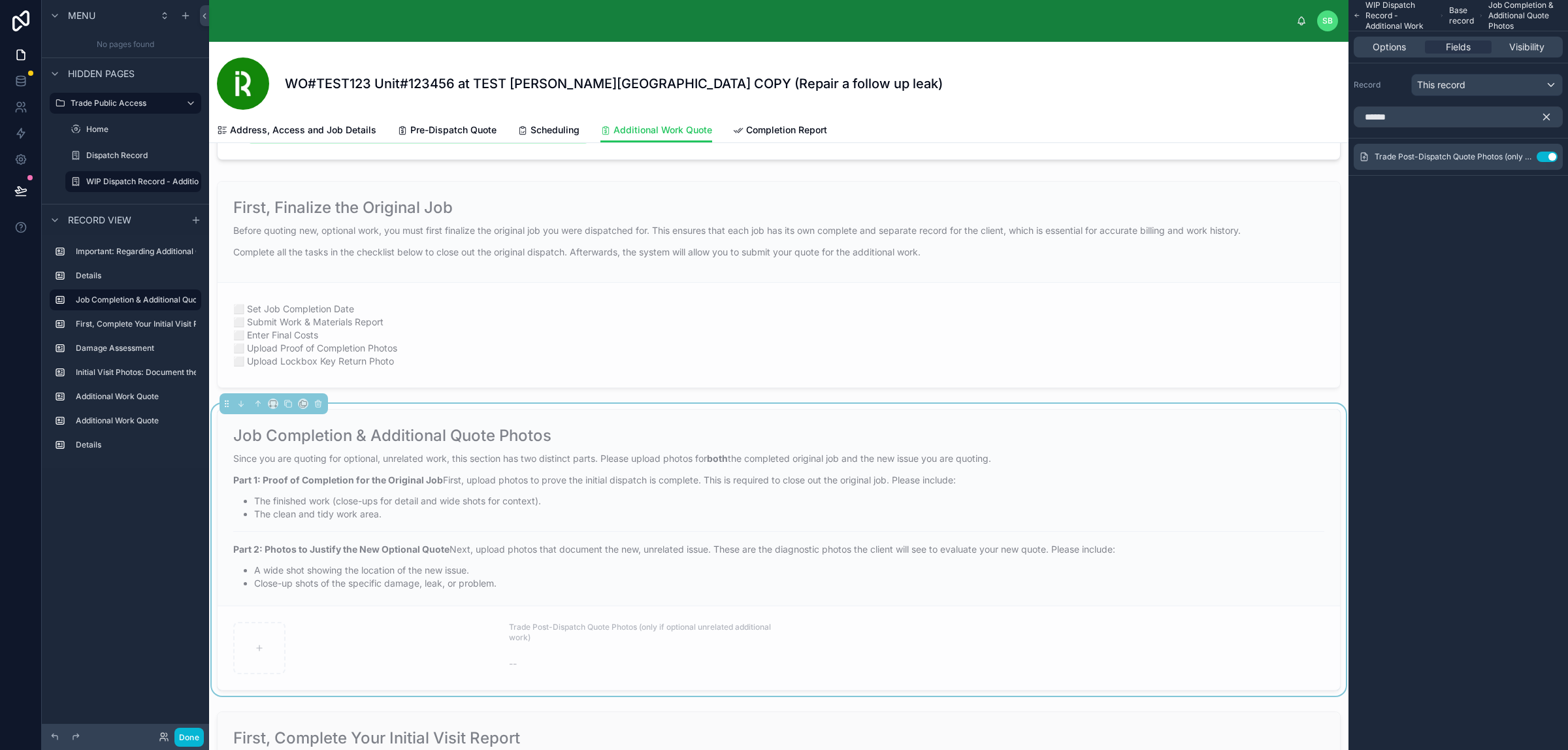
click at [627, 631] on span "Trade Post-Dispatch Quote Photos (only if optional unrelated additional work)" at bounding box center [640, 632] width 262 height 20
click at [642, 572] on li "A wide shot showing the location of the new issue." at bounding box center [789, 570] width 1070 height 13
click at [1404, 49] on span "Options" at bounding box center [1389, 47] width 33 height 13
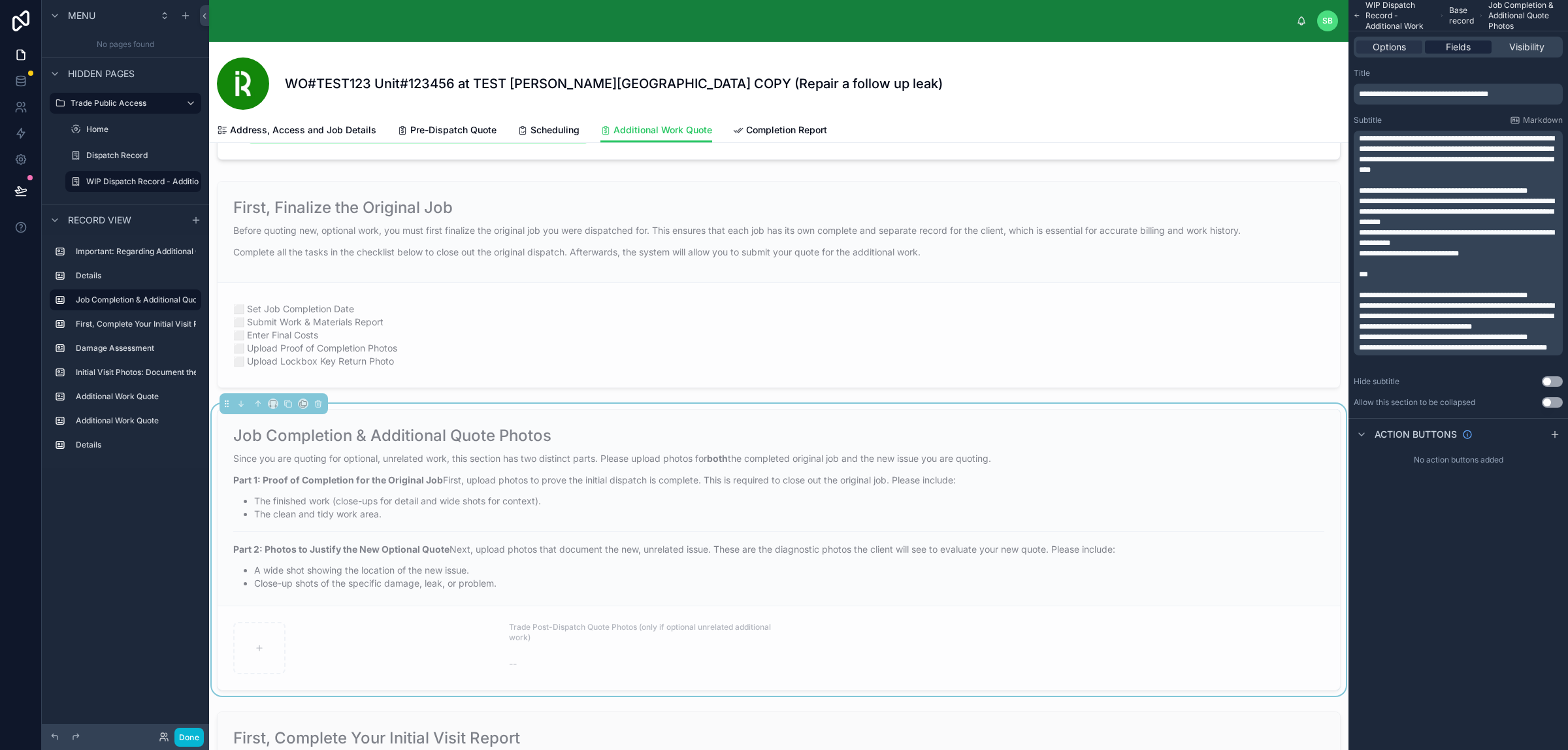
click at [1461, 47] on span "Fields" at bounding box center [1458, 47] width 25 height 13
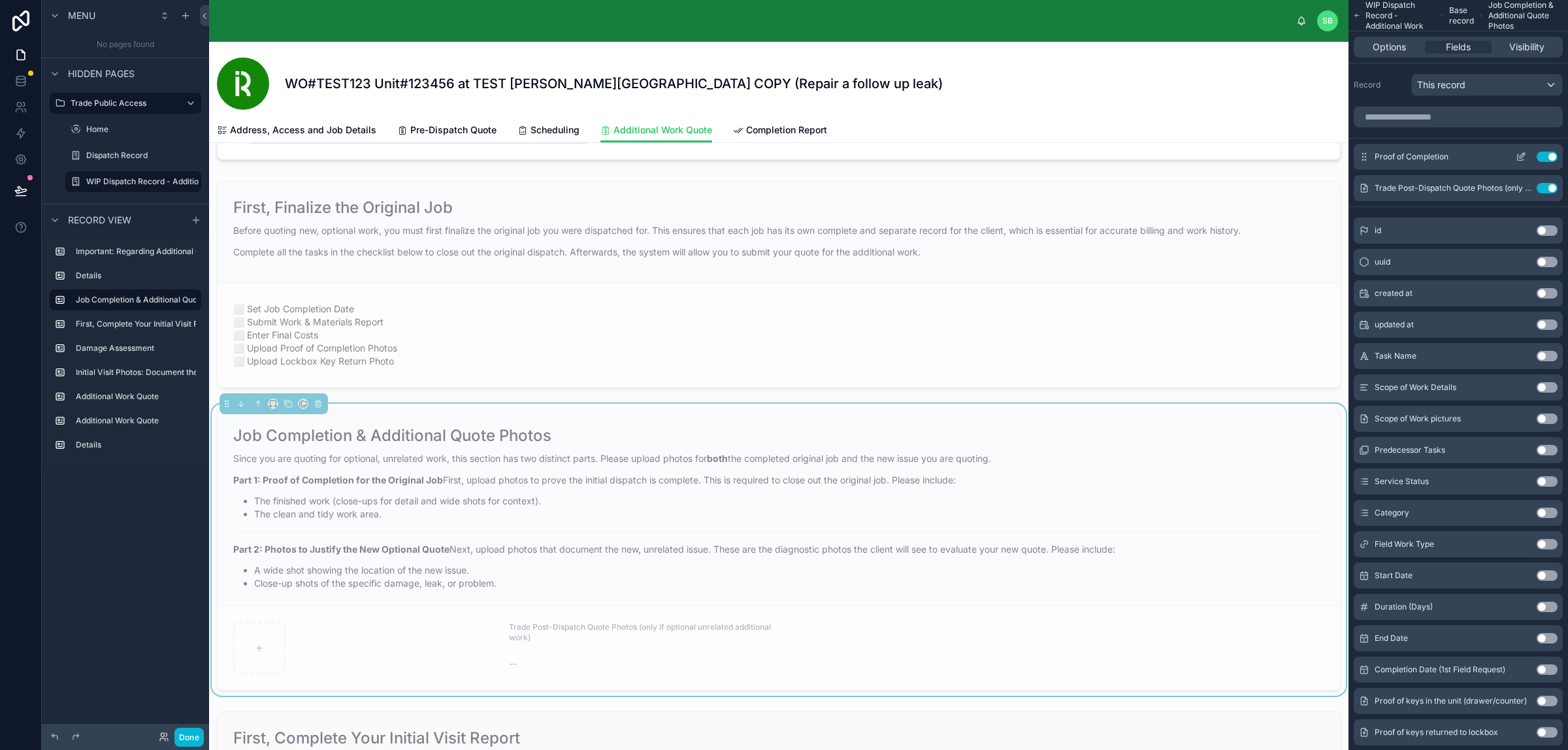
click at [1545, 153] on button "Use setting" at bounding box center [1547, 157] width 21 height 10
click at [1520, 158] on icon "scrollable content" at bounding box center [1522, 155] width 5 height 5
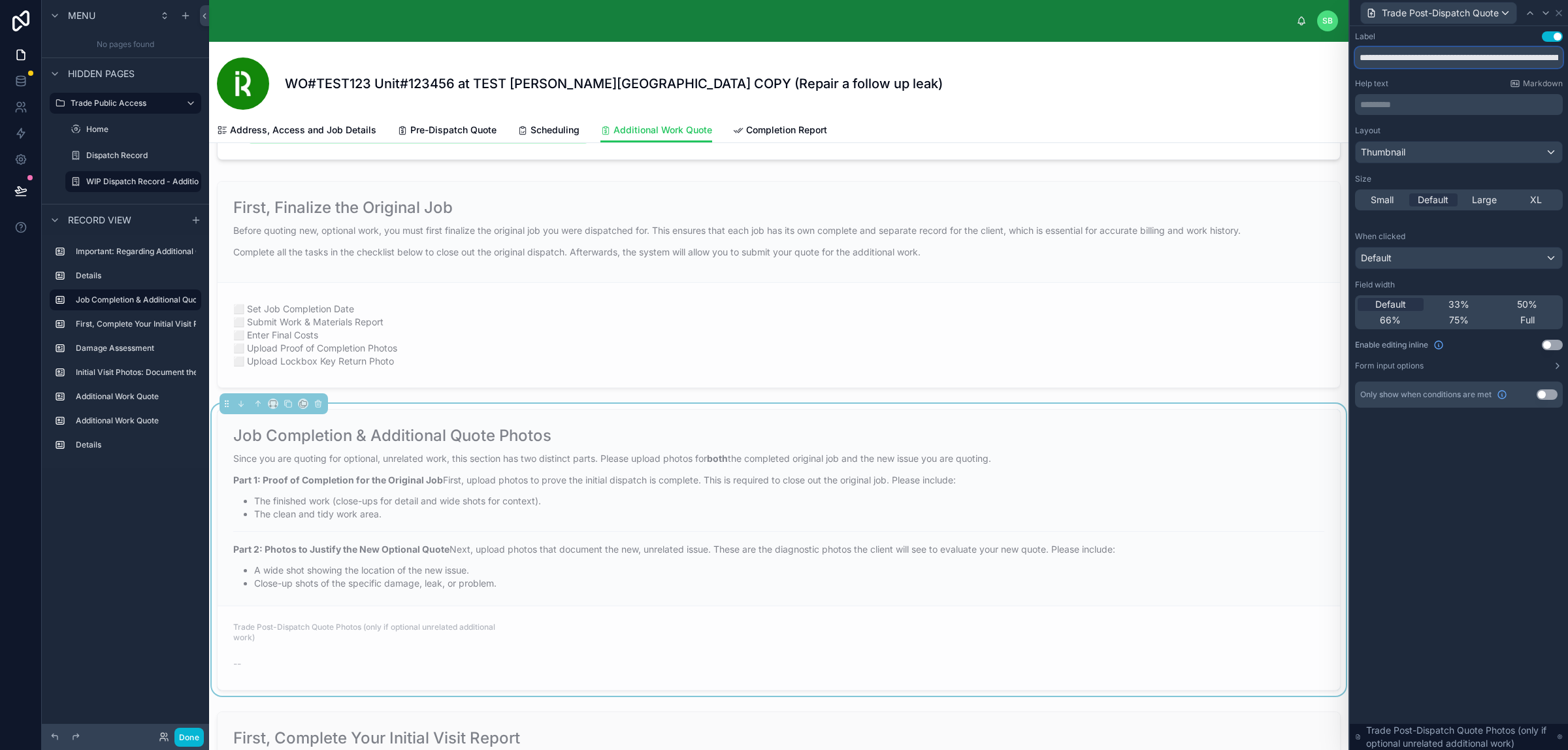
click at [1366, 54] on input "**********" at bounding box center [1459, 58] width 208 height 21
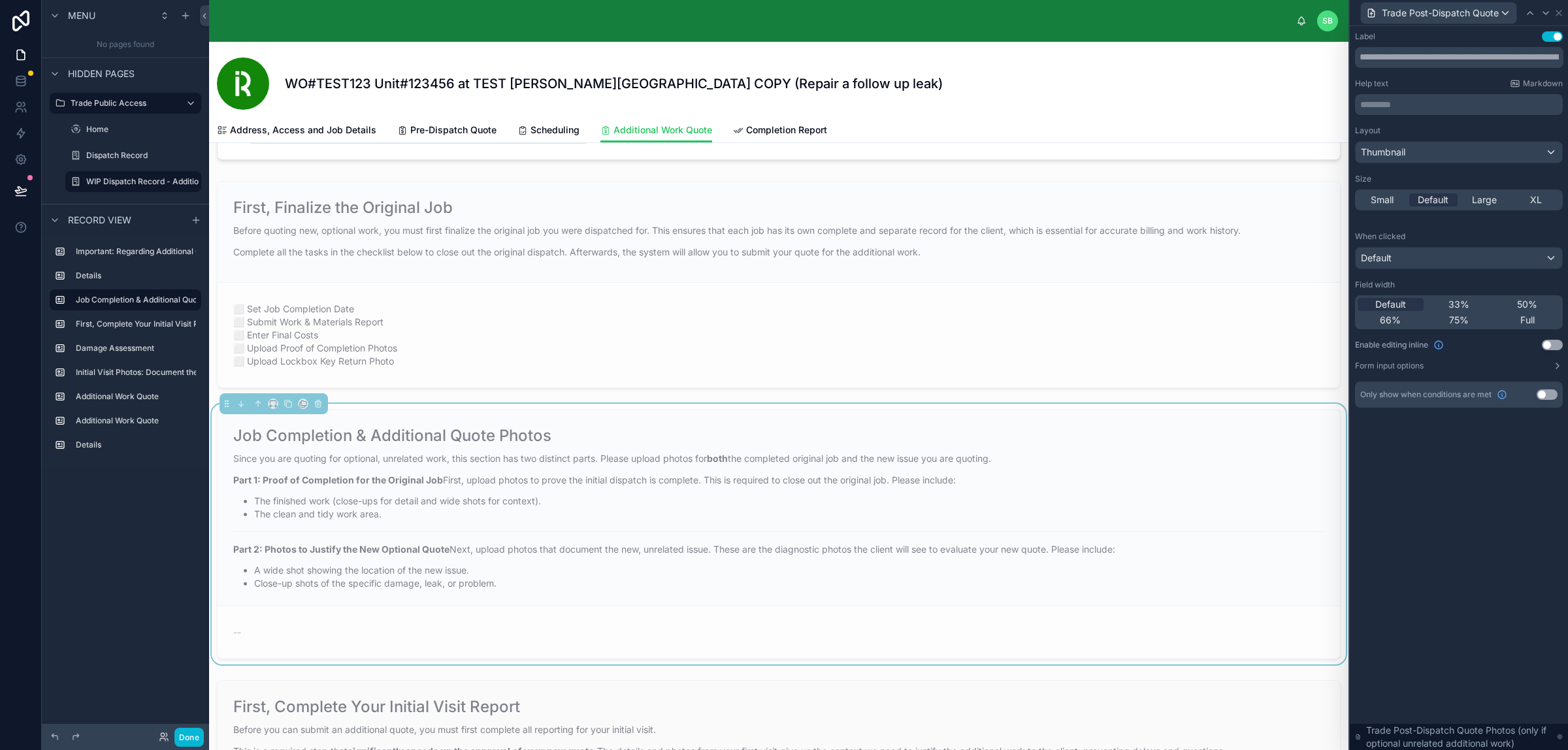
click at [1435, 452] on div "Label Use setting Help text Markdown ********* ﻿ Layout Thumbnail Size Small De…" at bounding box center [1459, 387] width 218 height 723
click at [613, 529] on div "Since you are quoting for optional, unrelated work, this section has two distin…" at bounding box center [778, 520] width 1091 height 138
click at [1555, 13] on icon at bounding box center [1559, 13] width 10 height 10
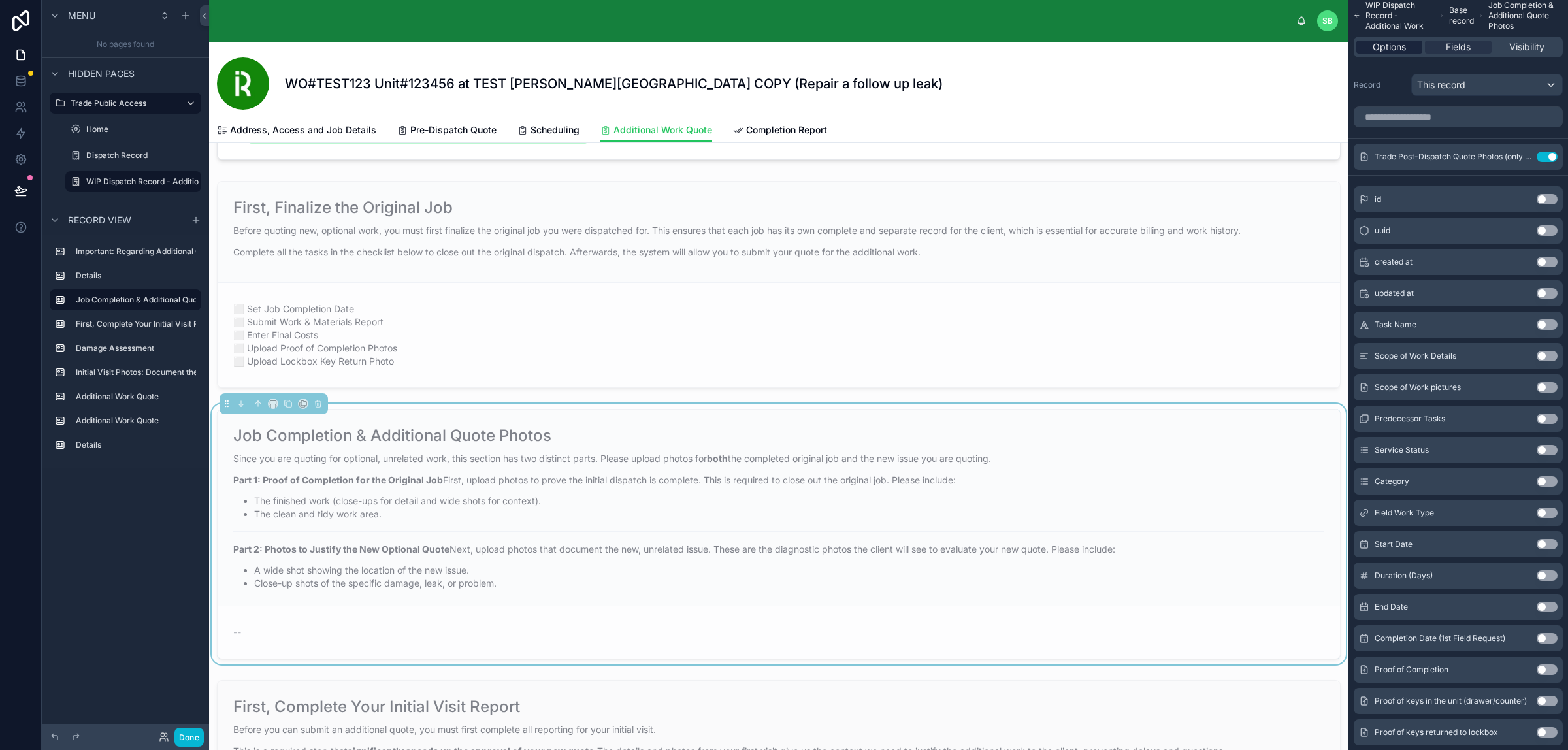
click at [1396, 41] on span "Options" at bounding box center [1389, 47] width 33 height 13
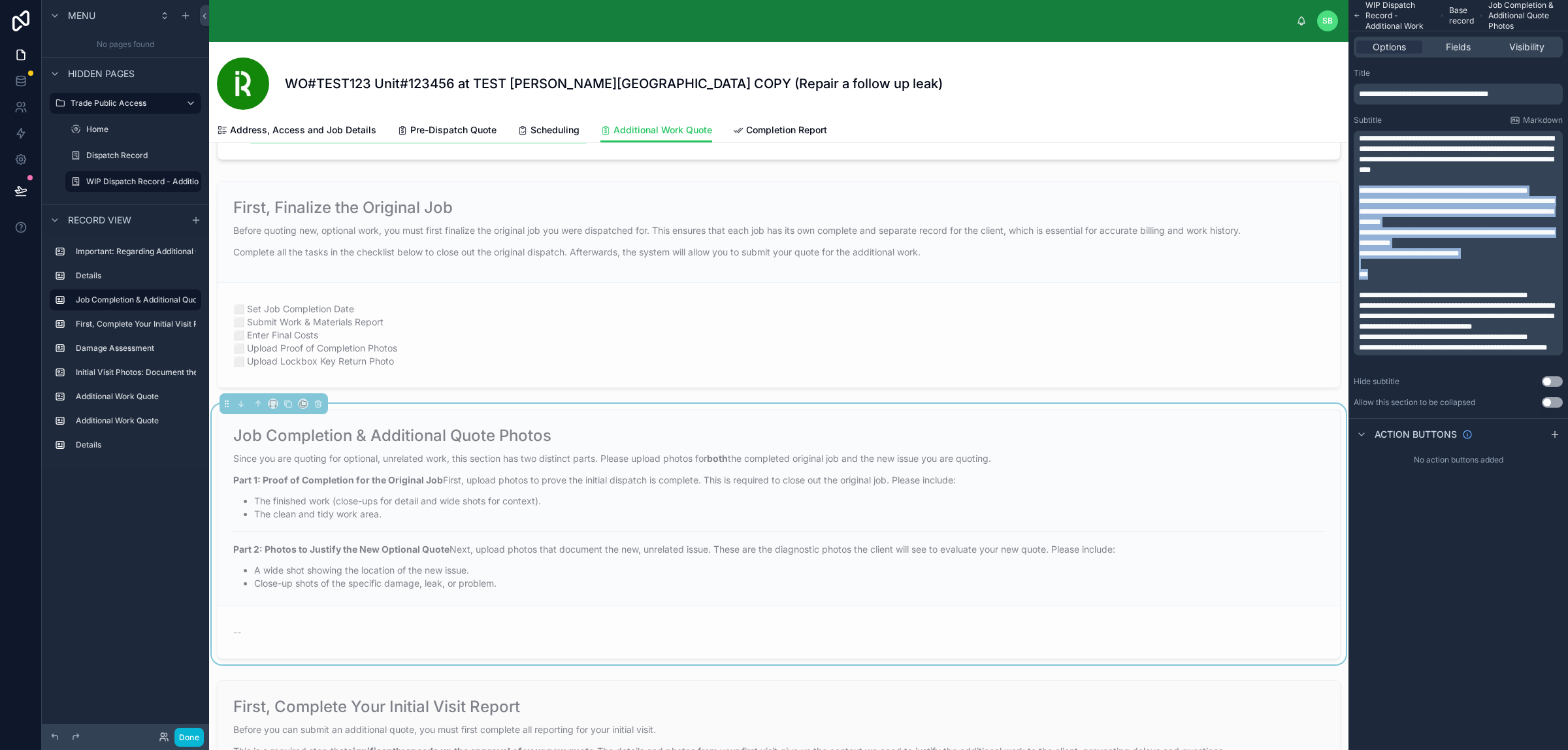
drag, startPoint x: 1359, startPoint y: 190, endPoint x: 1484, endPoint y: 275, distance: 151.2
click at [1484, 275] on div "**********" at bounding box center [1460, 243] width 201 height 219
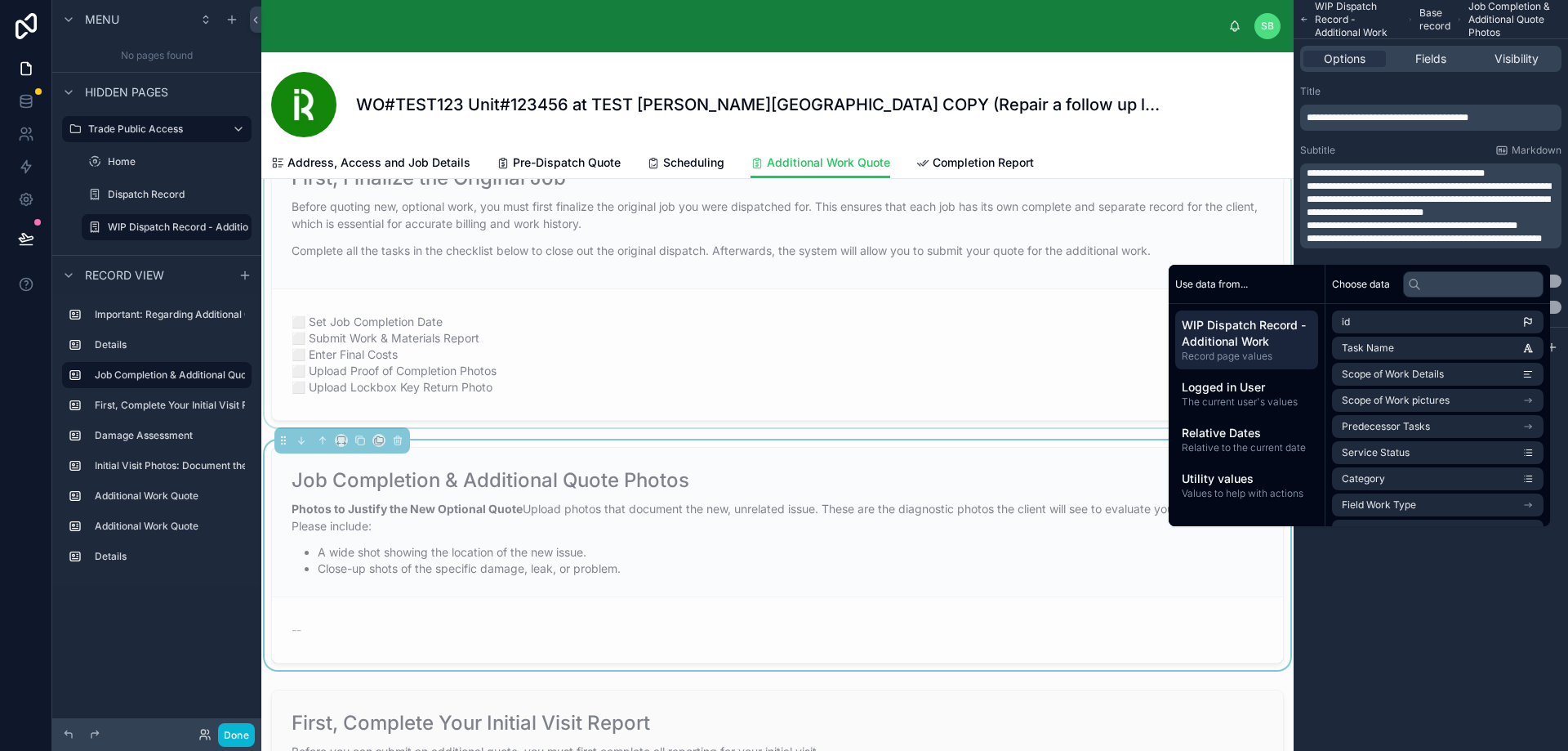
scroll to position [419, 0]
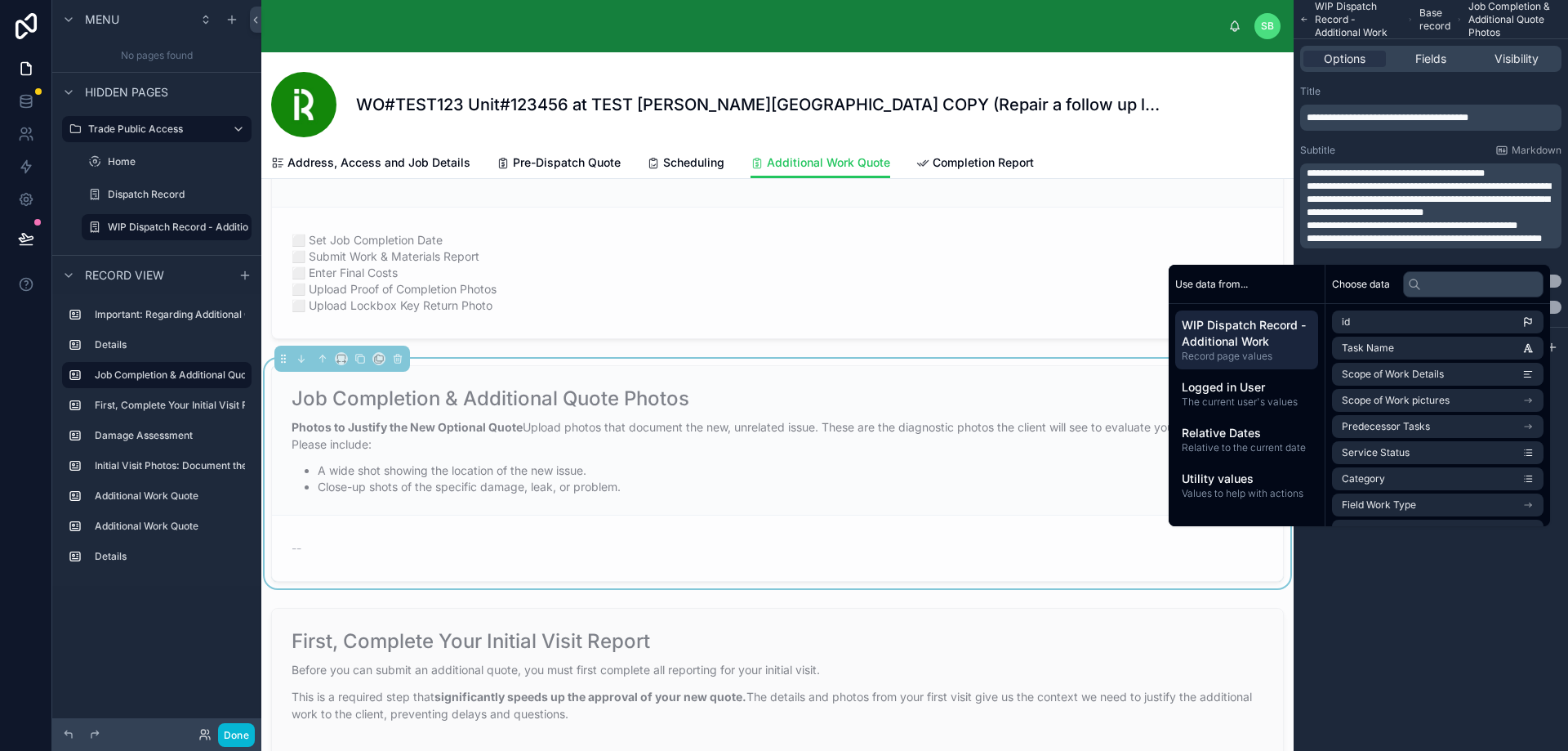
click at [1389, 152] on div "Subtitle Markdown" at bounding box center [1430, 150] width 261 height 13
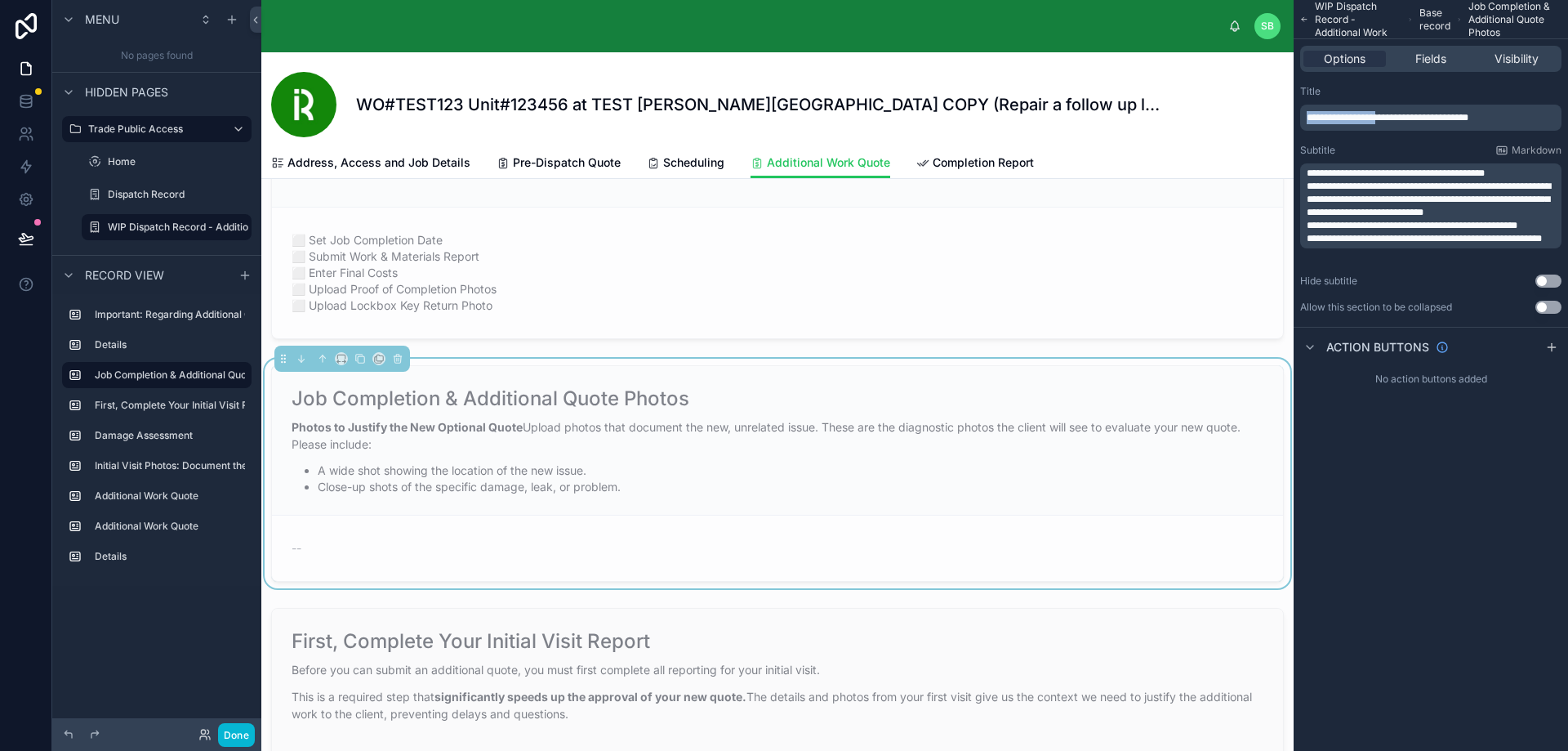
drag, startPoint x: 1390, startPoint y: 117, endPoint x: 1295, endPoint y: 122, distance: 95.1
click at [1295, 122] on div "**********" at bounding box center [1430, 199] width 274 height 242
drag, startPoint x: 1445, startPoint y: 115, endPoint x: 1288, endPoint y: 125, distance: 157.3
click at [1288, 124] on div "SB [PERSON_NAME] WO#TEST123 Unit#123456 at TEST [PERSON_NAME][GEOGRAPHIC_DATA] …" at bounding box center [914, 375] width 1306 height 751
click at [1331, 194] on span "**********" at bounding box center [1428, 199] width 244 height 36
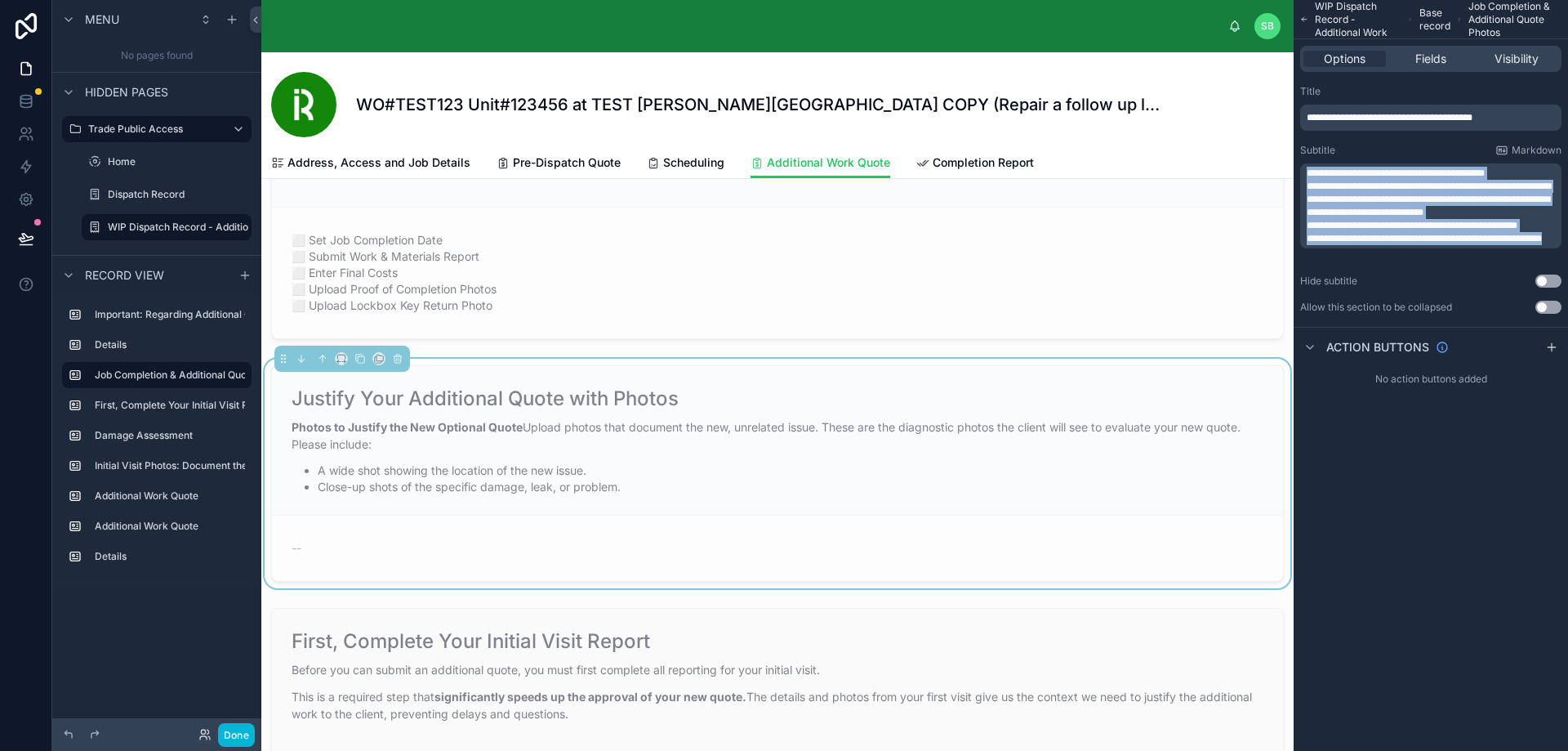
drag, startPoint x: 1309, startPoint y: 170, endPoint x: 1427, endPoint y: 260, distance: 148.4
click at [1427, 248] on div "**********" at bounding box center [1430, 206] width 261 height 85
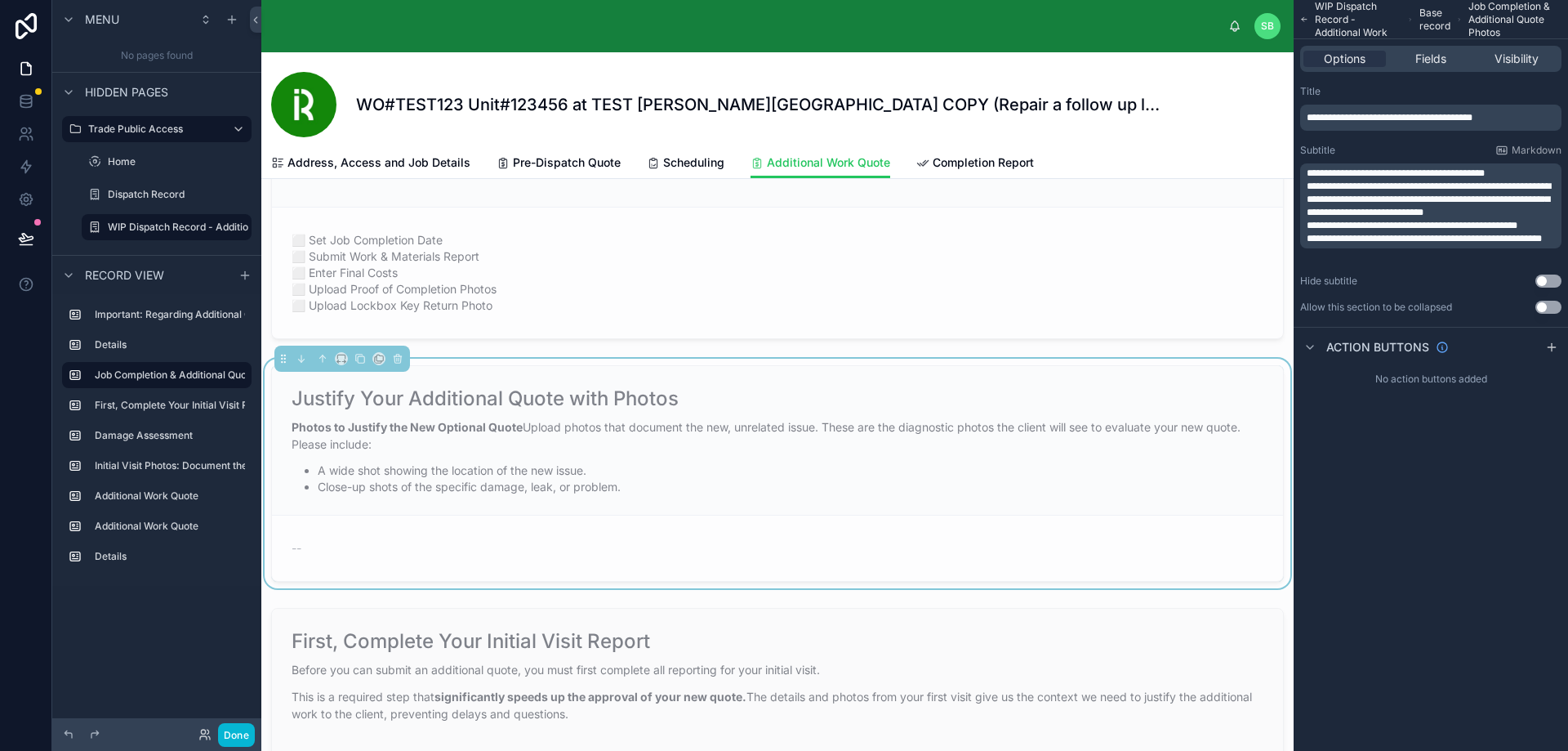
scroll to position [0, 0]
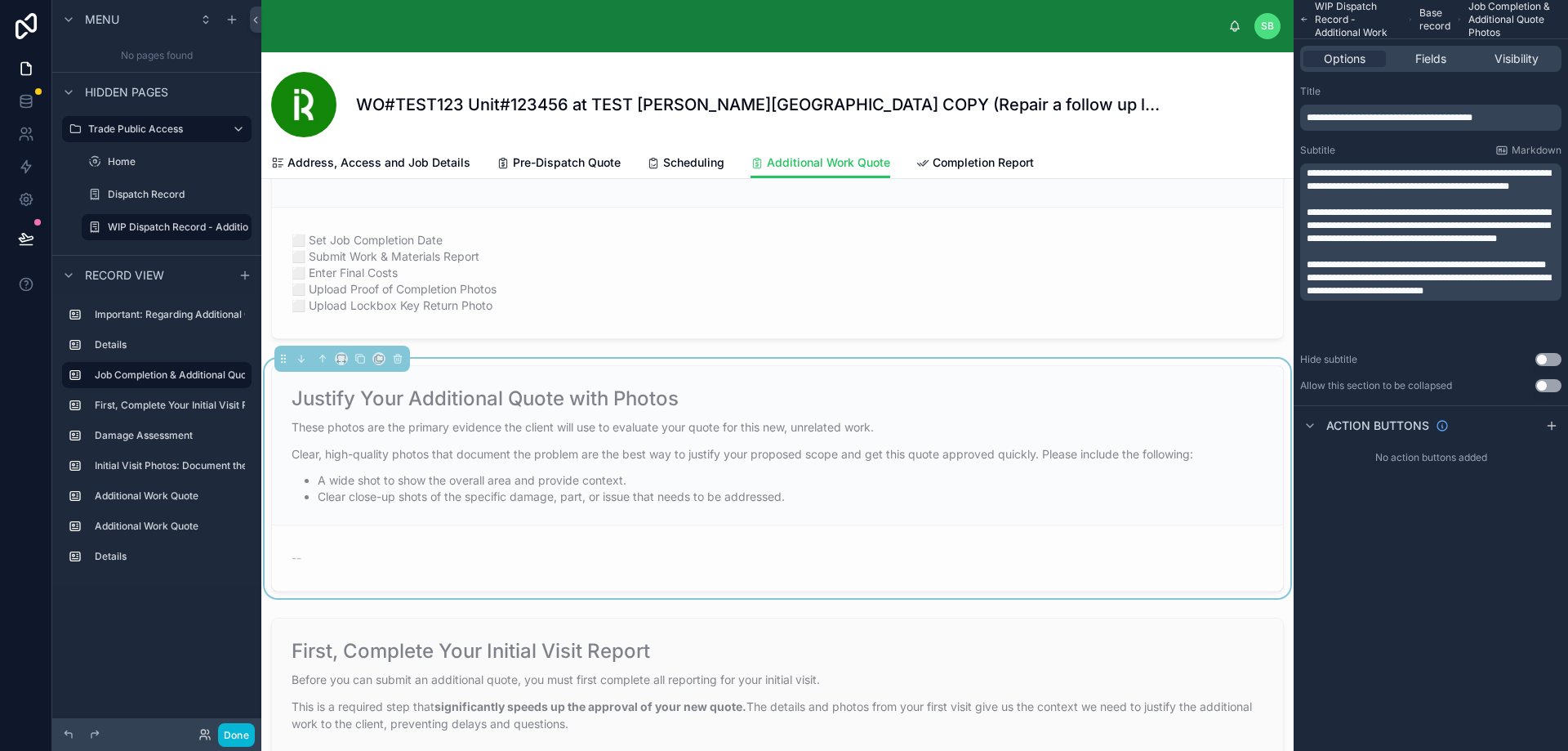
click at [1459, 193] on p "**********" at bounding box center [1432, 180] width 252 height 26
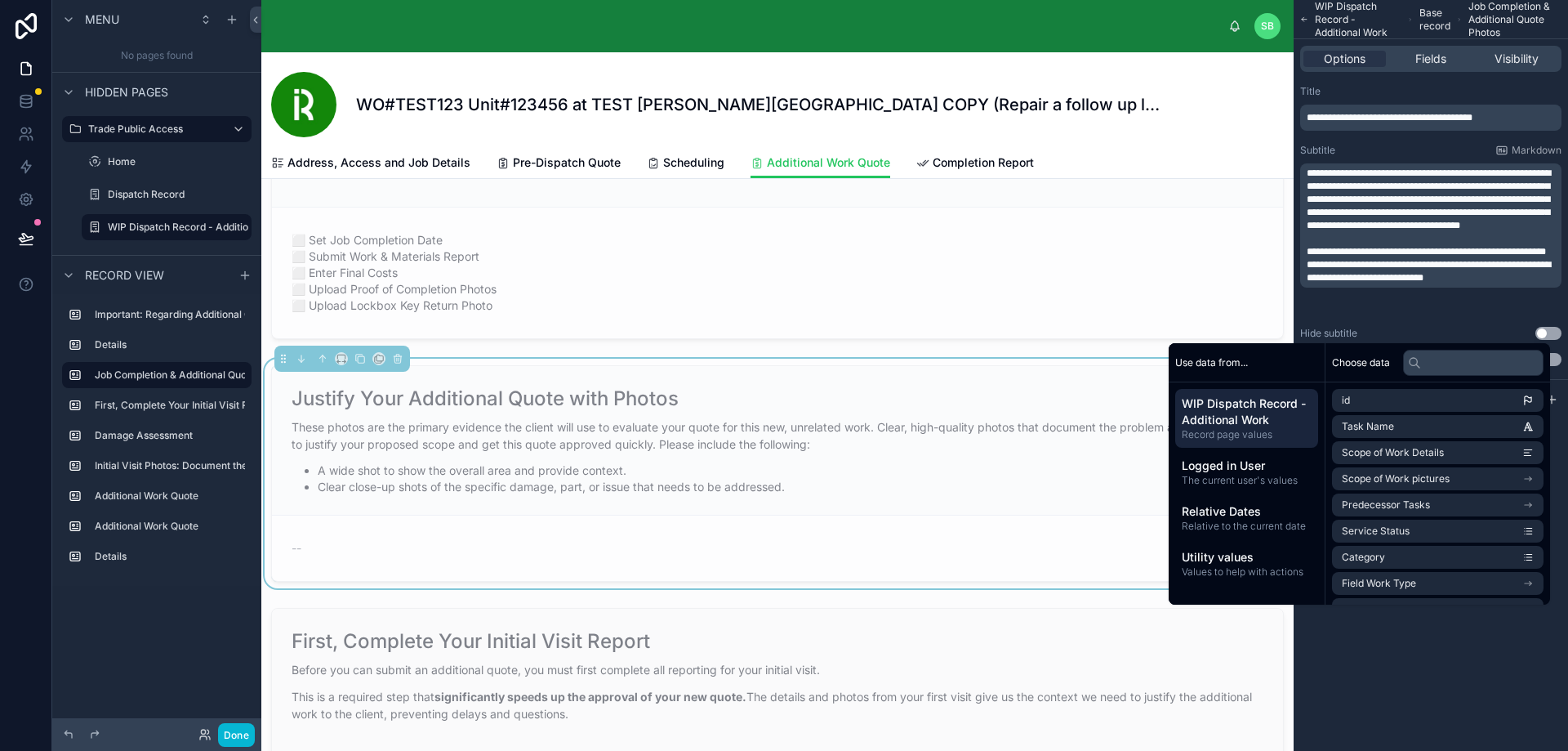
click at [952, 489] on li "Clear close-up shots of the specific damage, part, or issue that needs to be ad…" at bounding box center [790, 487] width 946 height 17
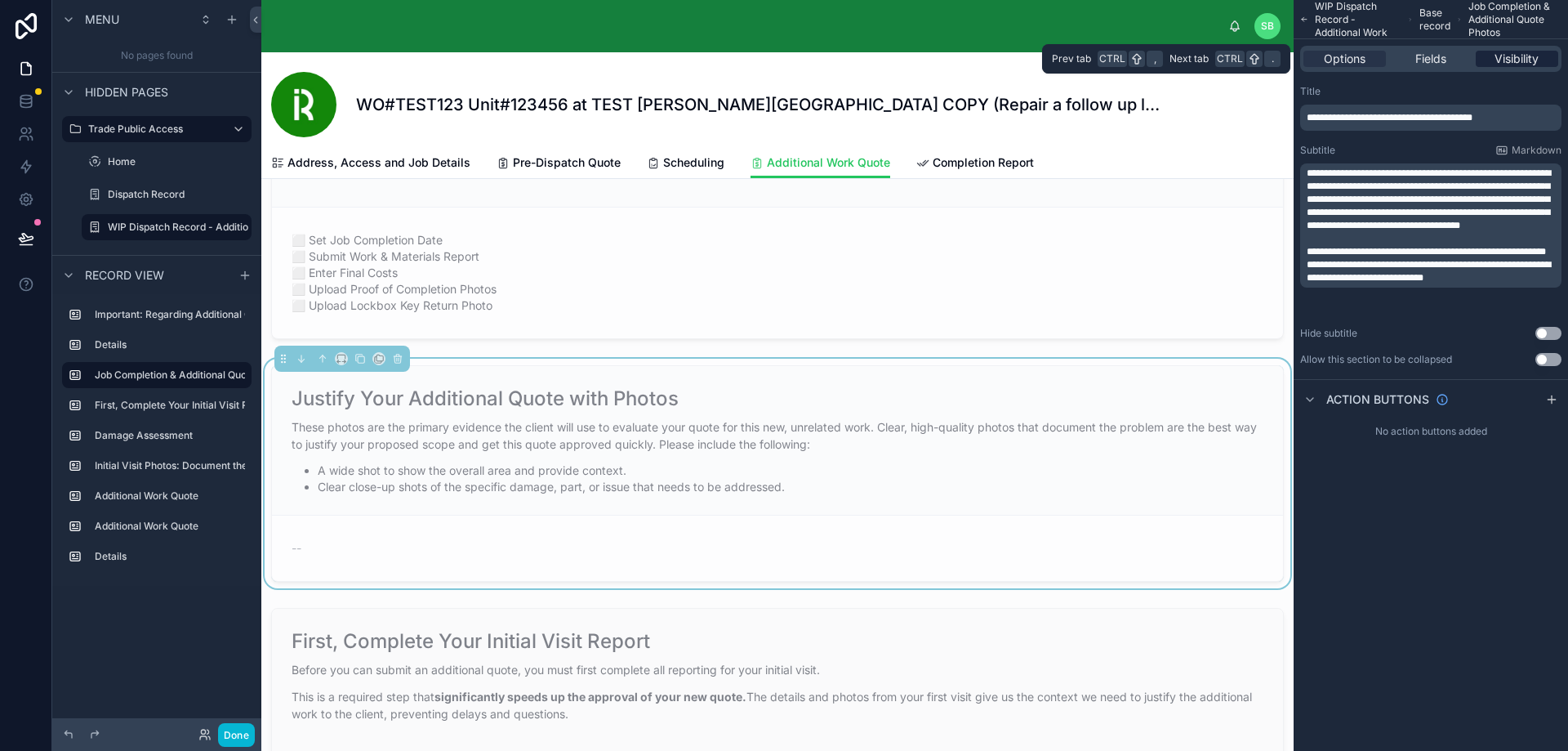
click at [1522, 56] on span "Visibility" at bounding box center [1516, 59] width 44 height 17
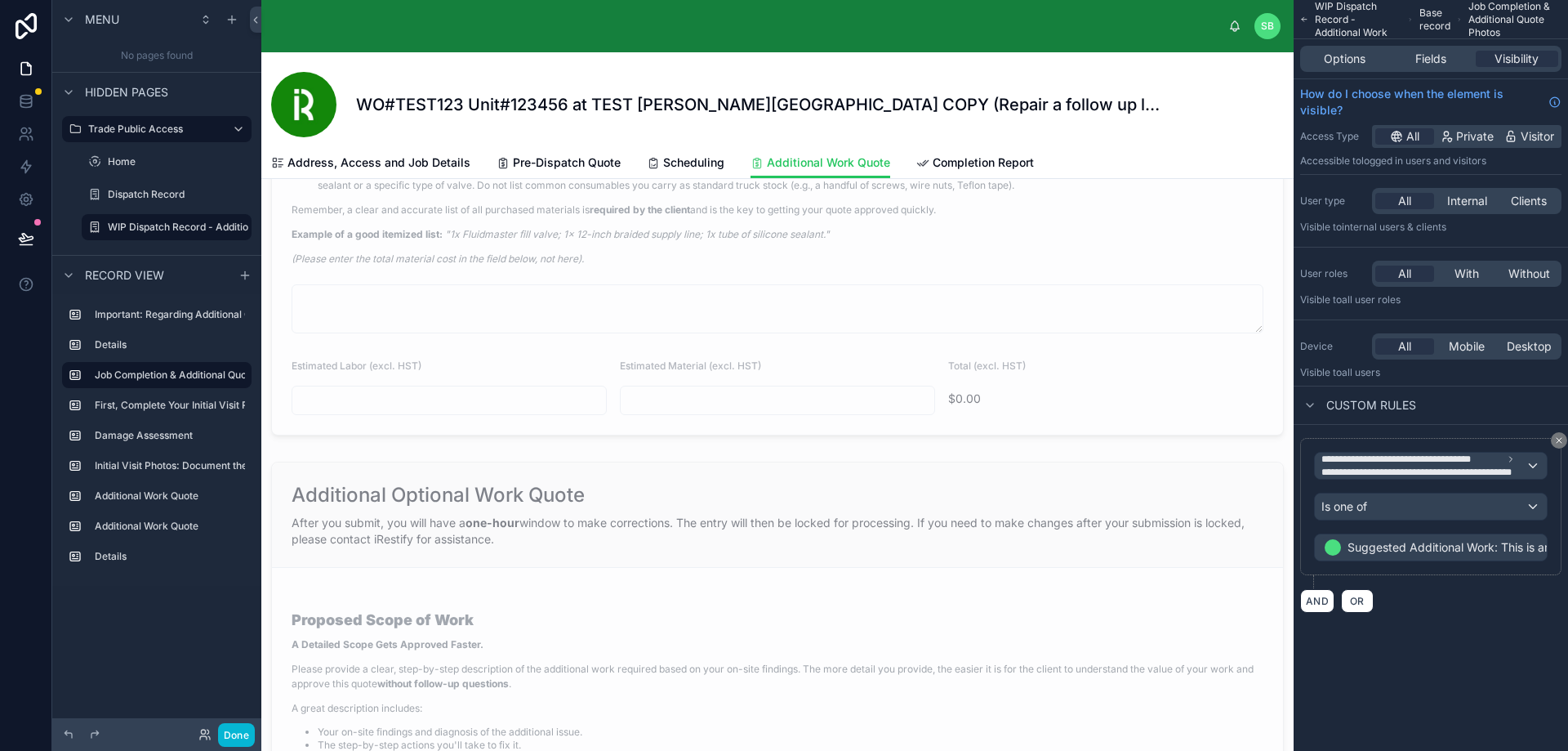
scroll to position [2380, 0]
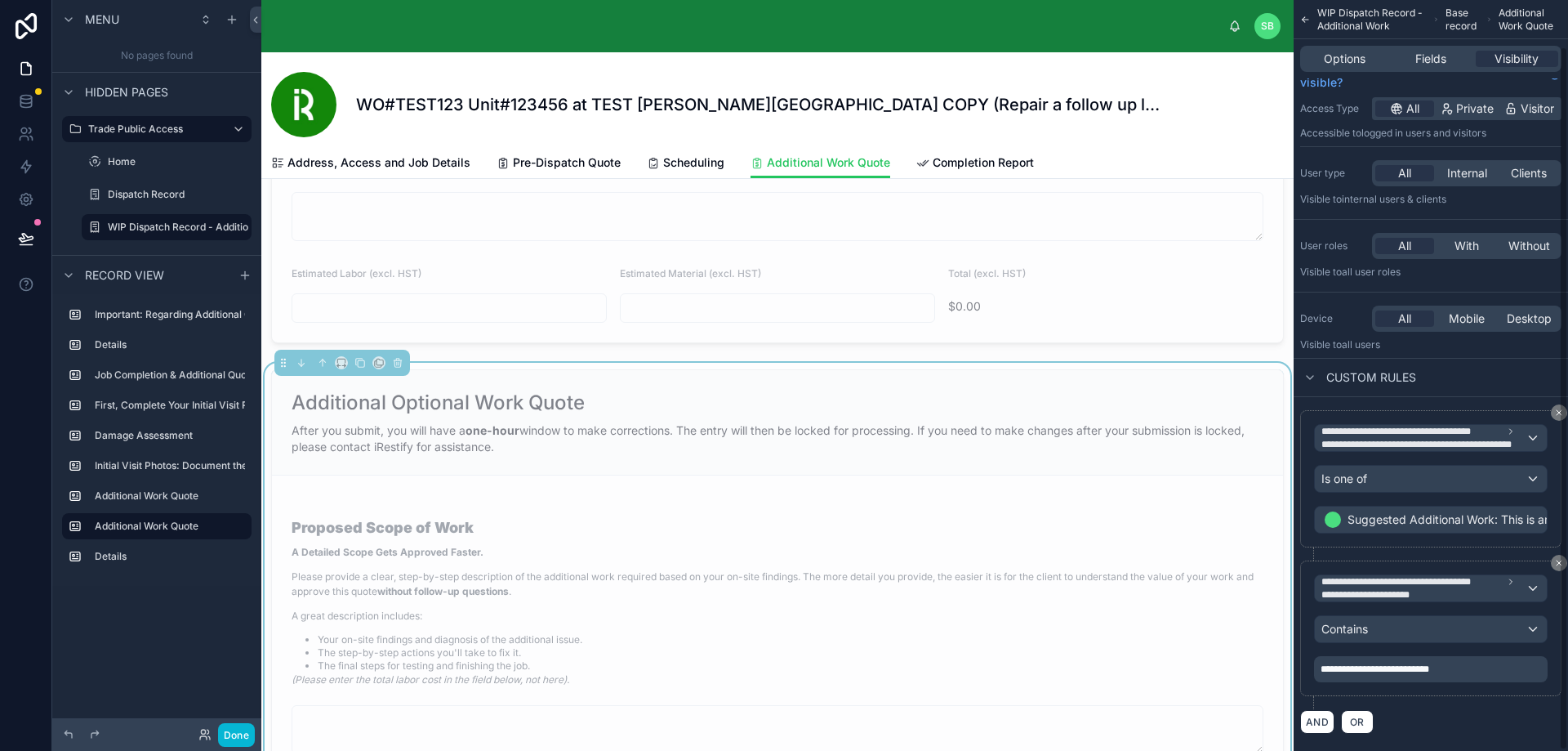
scroll to position [50, 0]
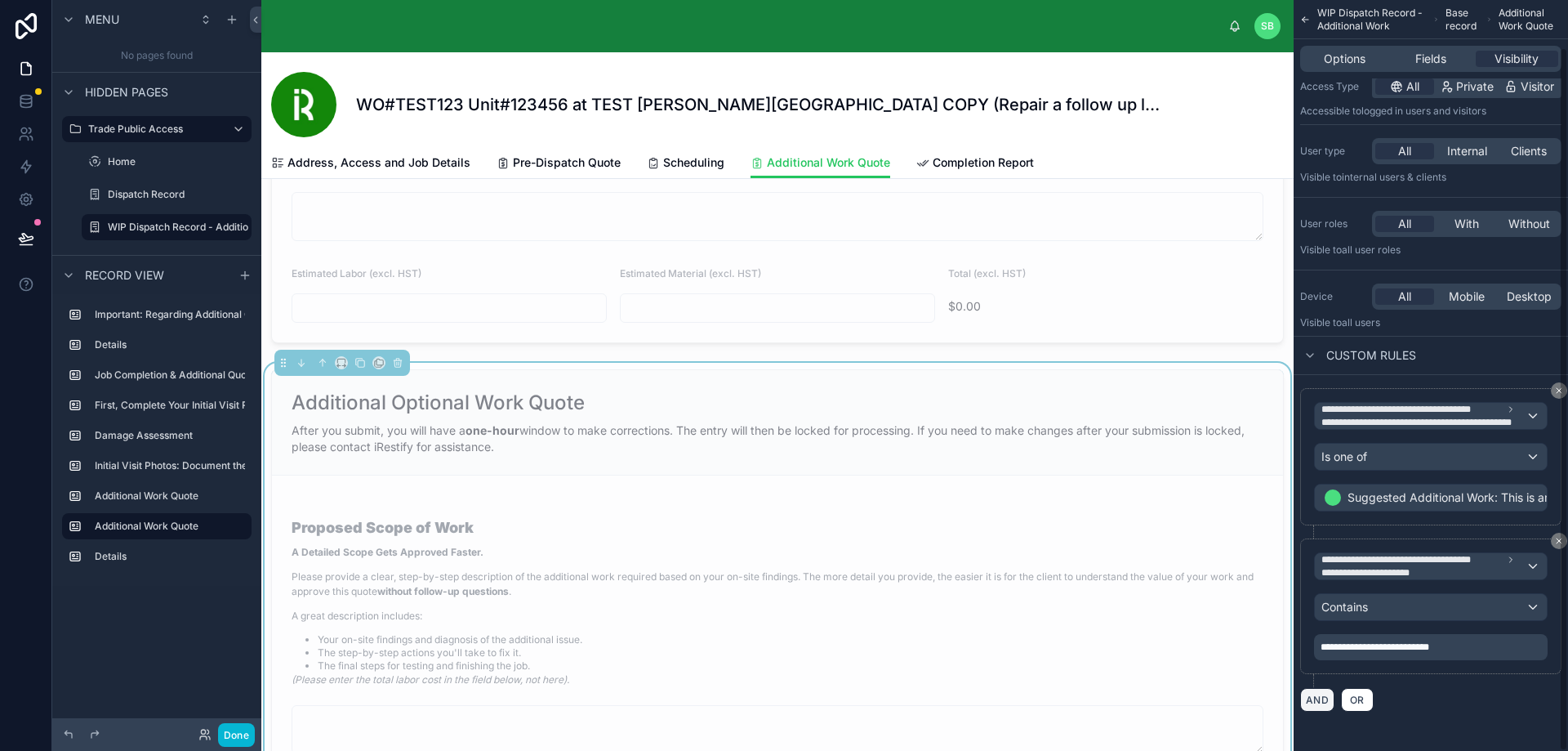
click at [1316, 698] on button "AND" at bounding box center [1316, 700] width 34 height 24
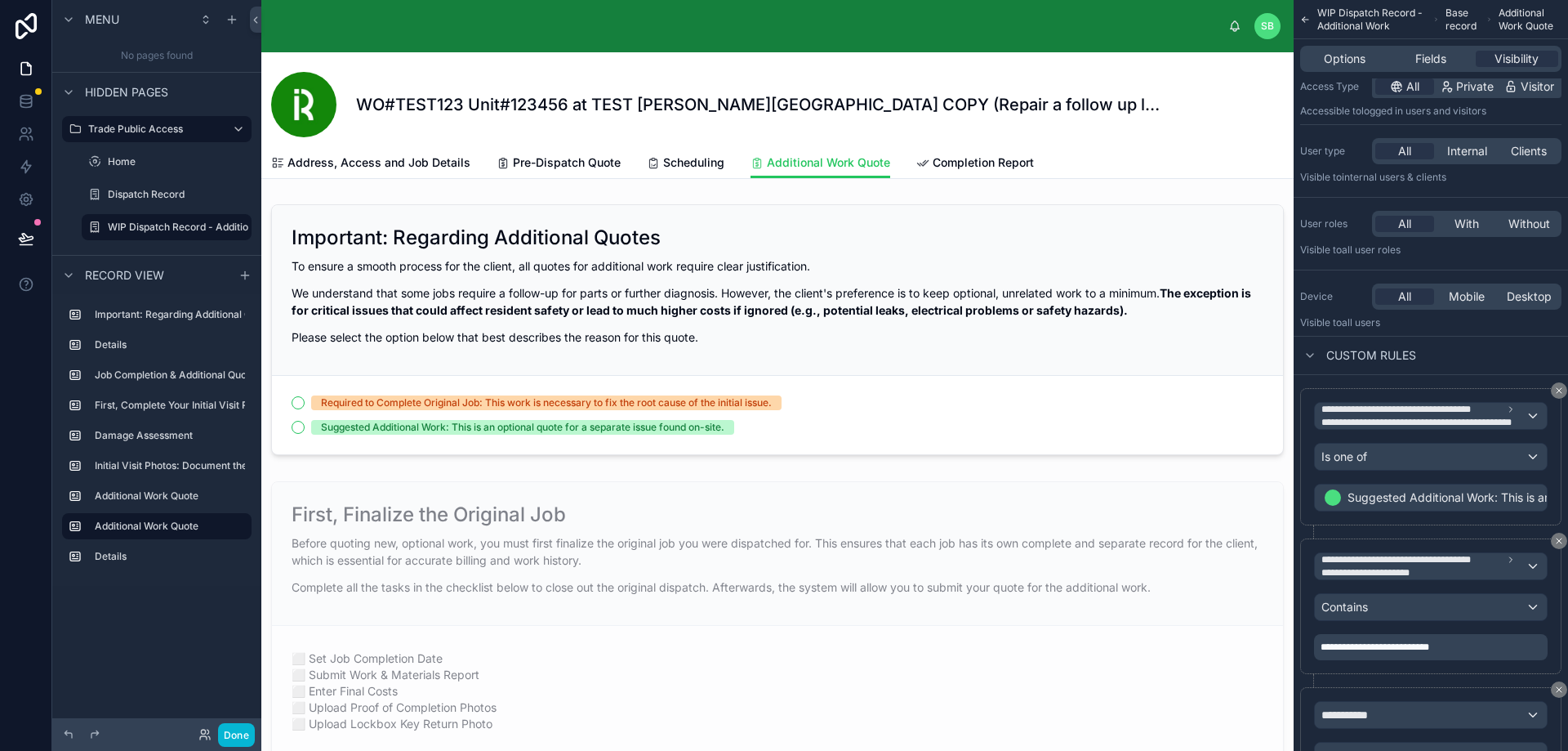
scroll to position [0, 0]
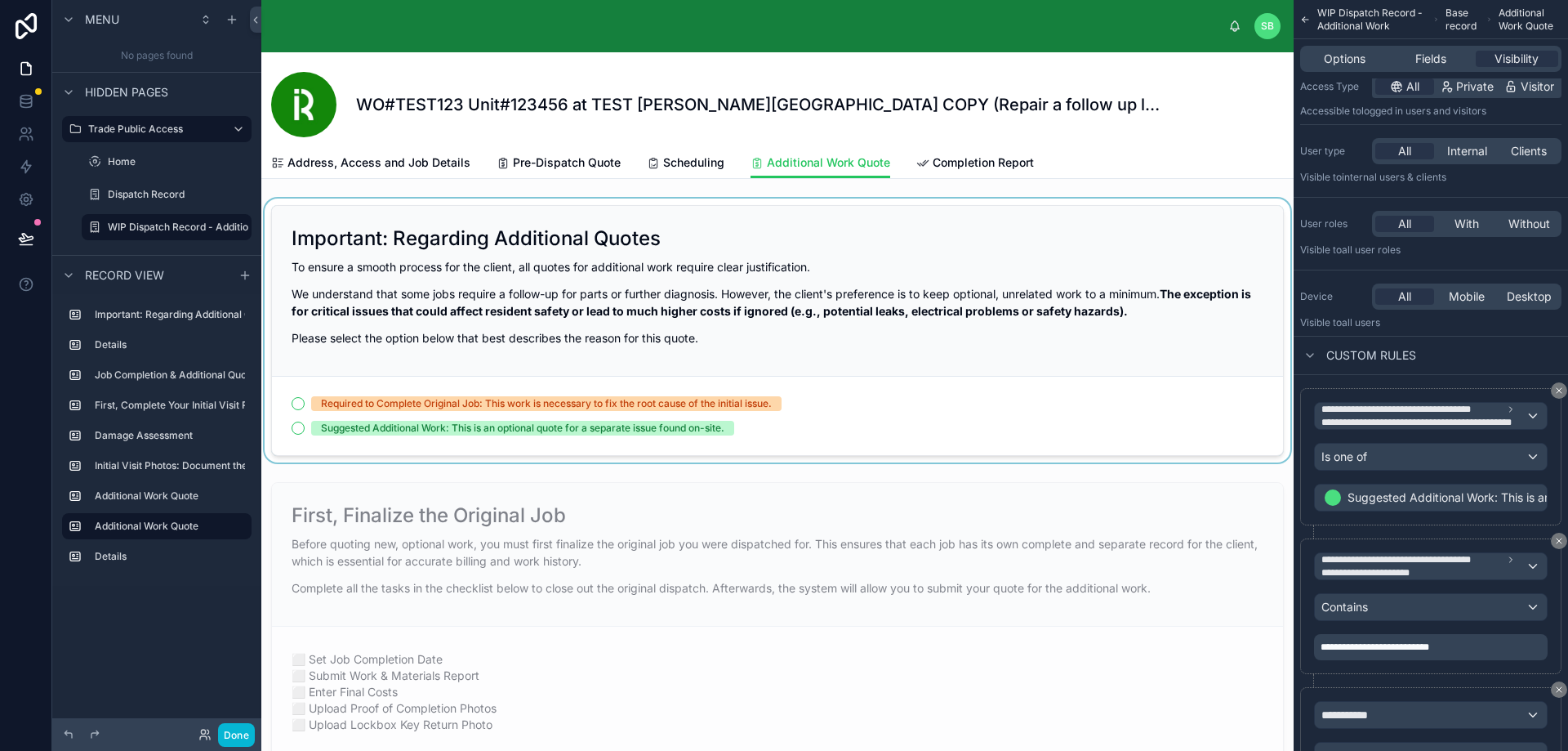
click at [300, 428] on div at bounding box center [777, 330] width 1032 height 264
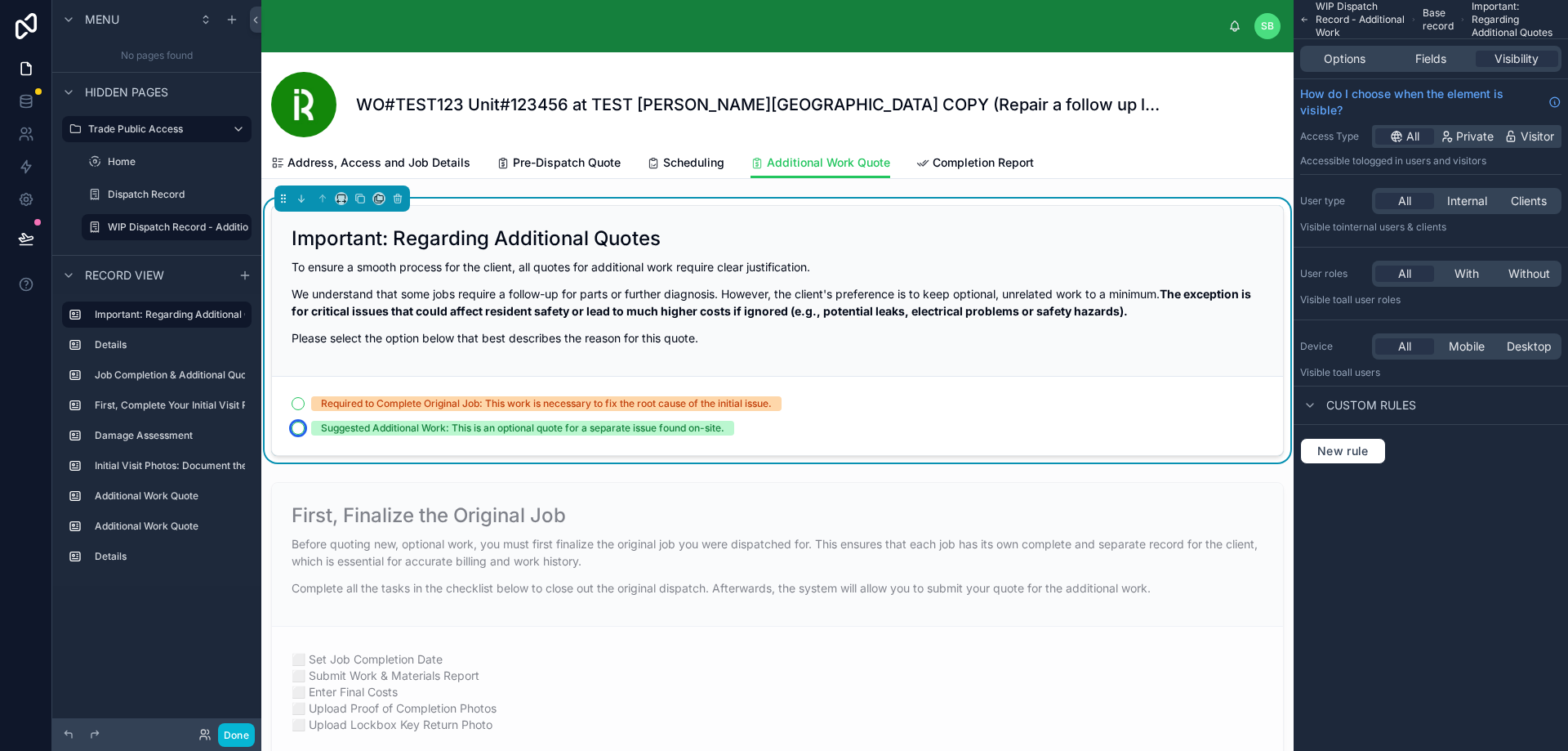
click at [301, 428] on button "Suggested Additional Work: This is an optional quote for a separate issue found…" at bounding box center [298, 428] width 13 height 13
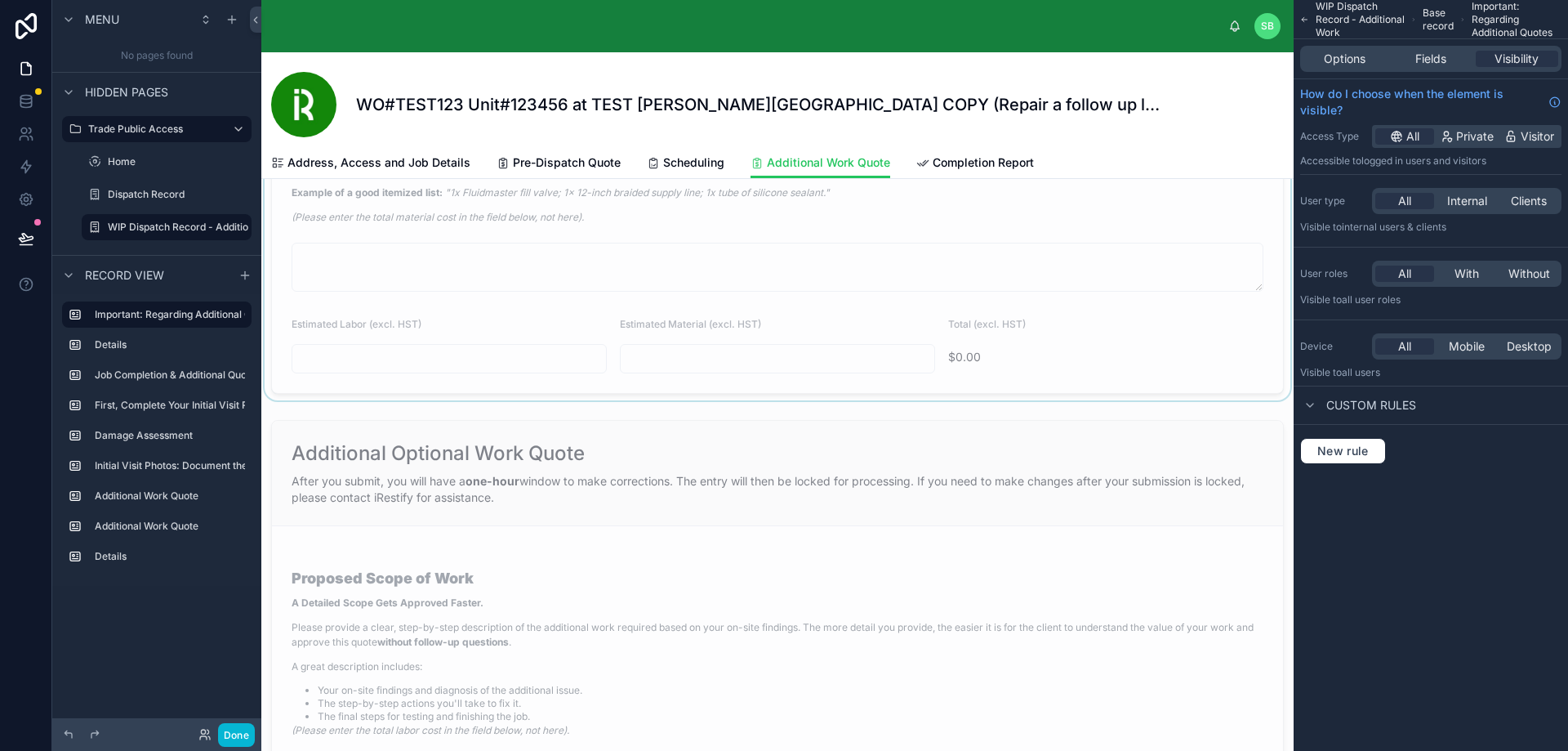
scroll to position [2287, 0]
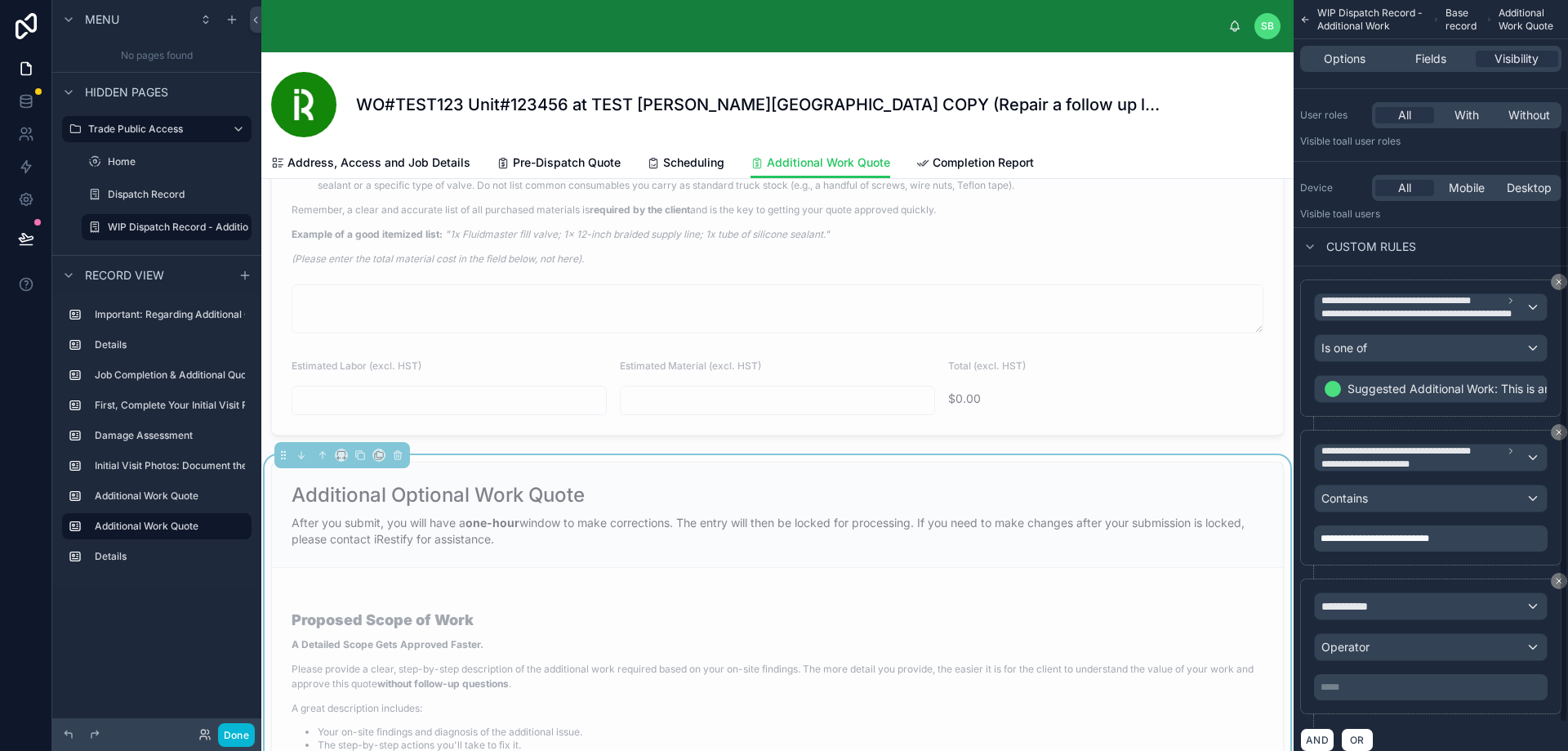
scroll to position [163, 0]
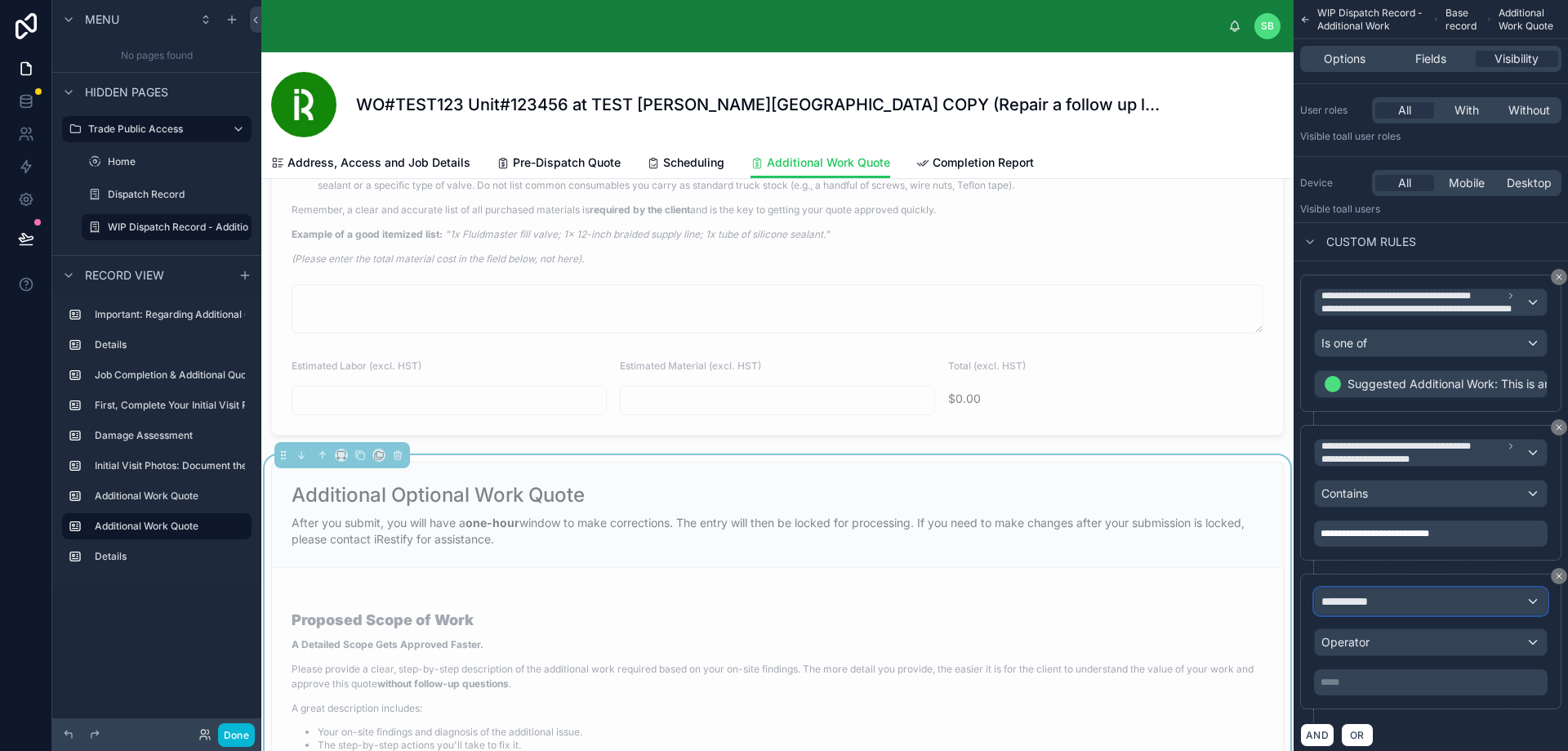
click at [1400, 600] on div "**********" at bounding box center [1430, 601] width 232 height 26
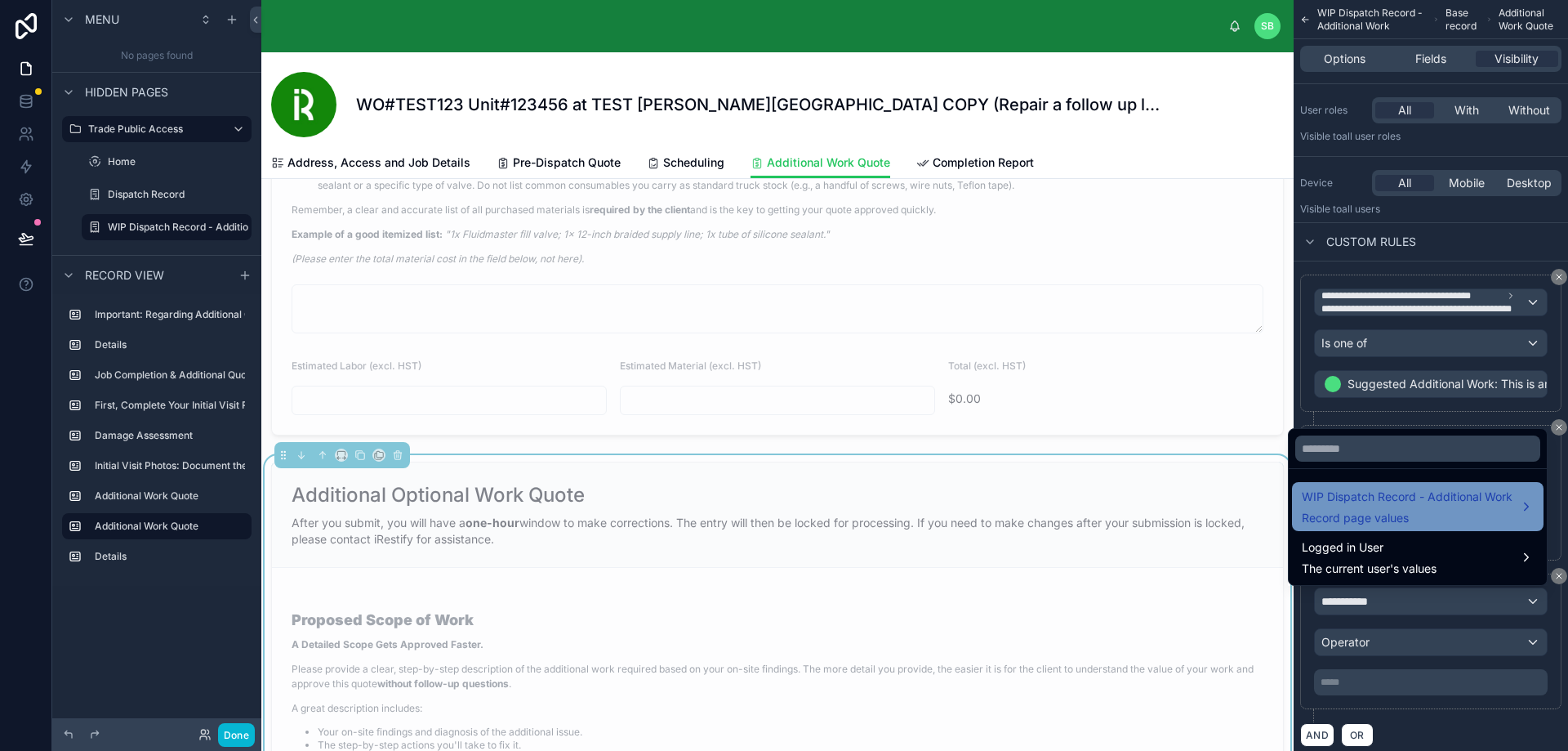
click at [1358, 517] on span "Record page values" at bounding box center [1407, 518] width 211 height 17
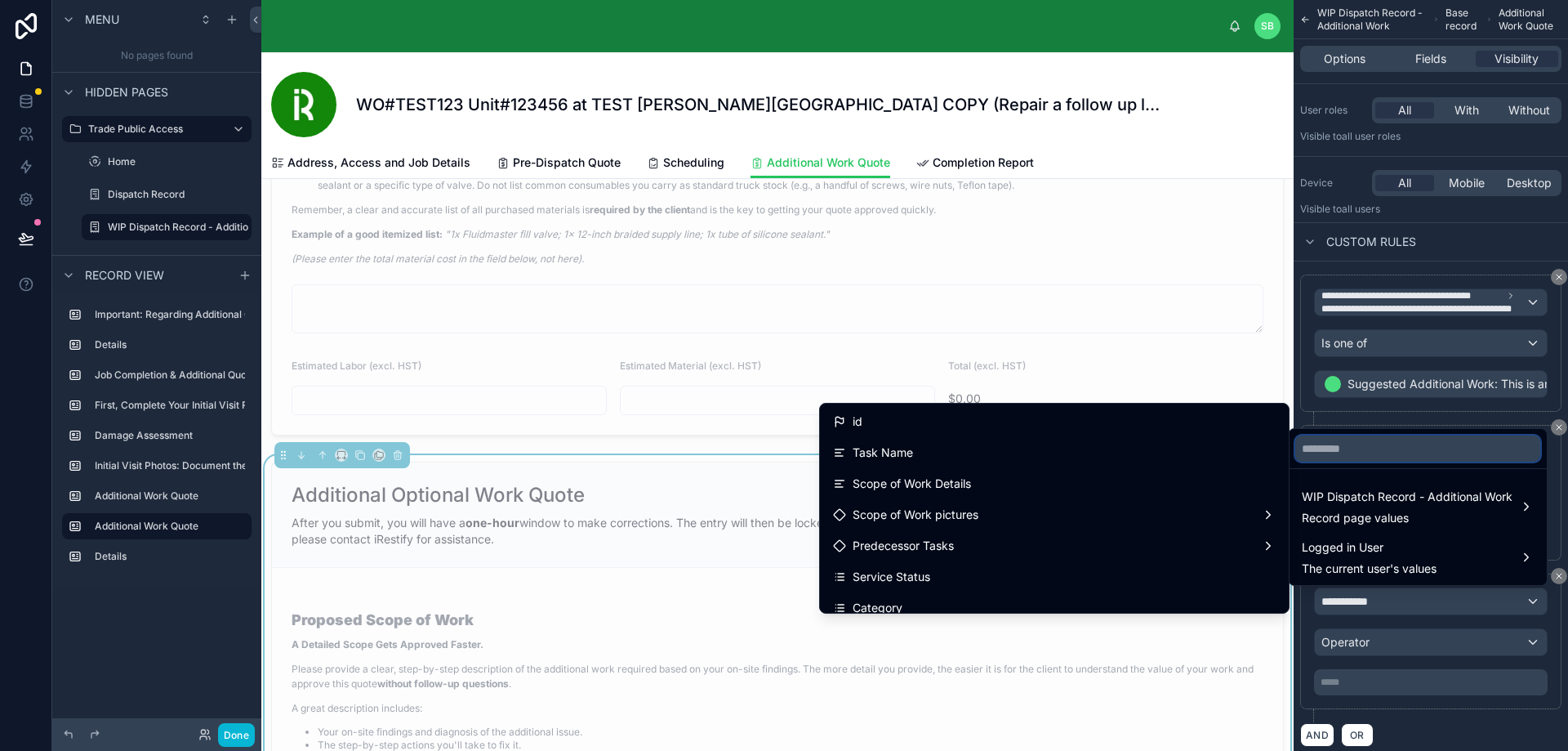
click at [1371, 447] on input "text" at bounding box center [1417, 448] width 245 height 26
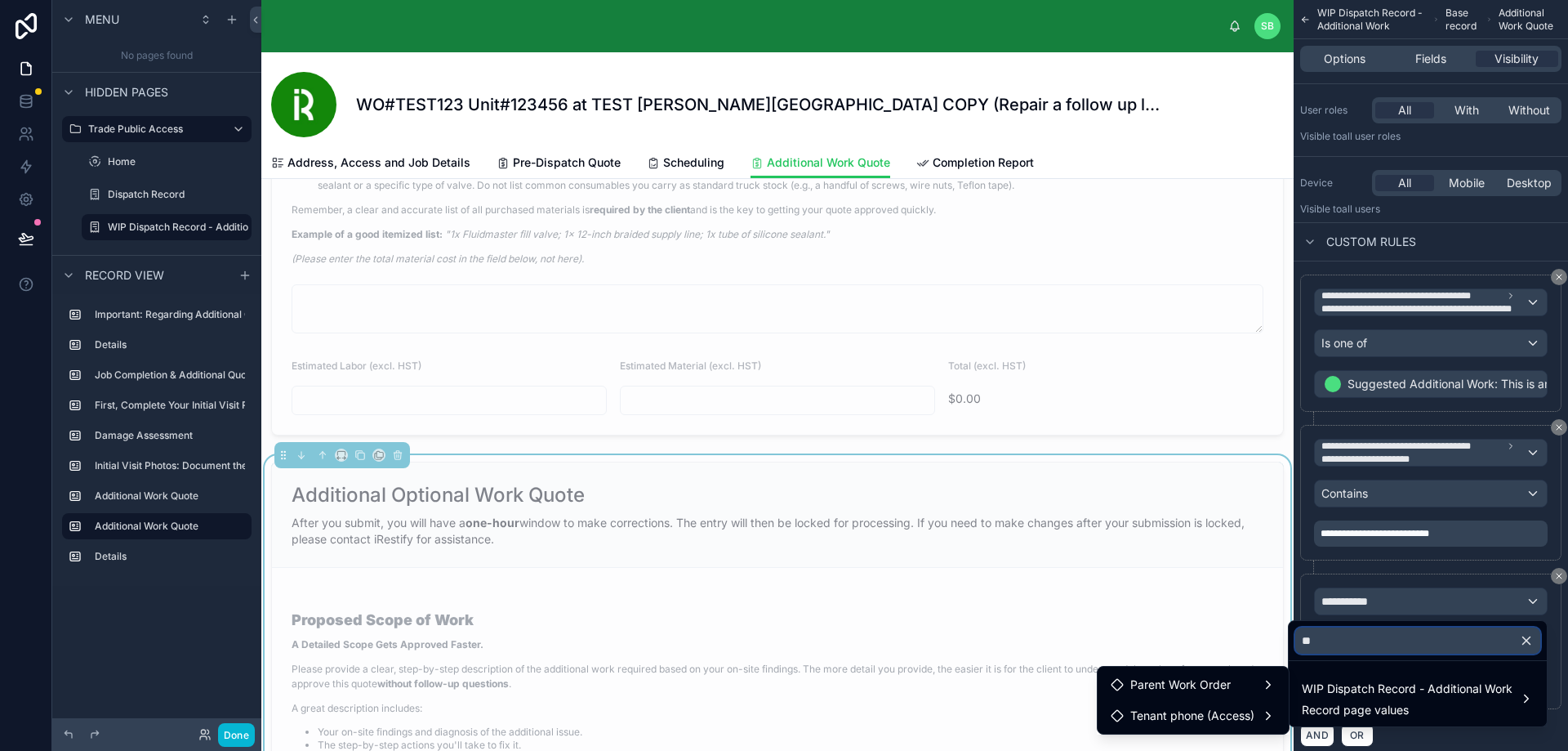
type input "*"
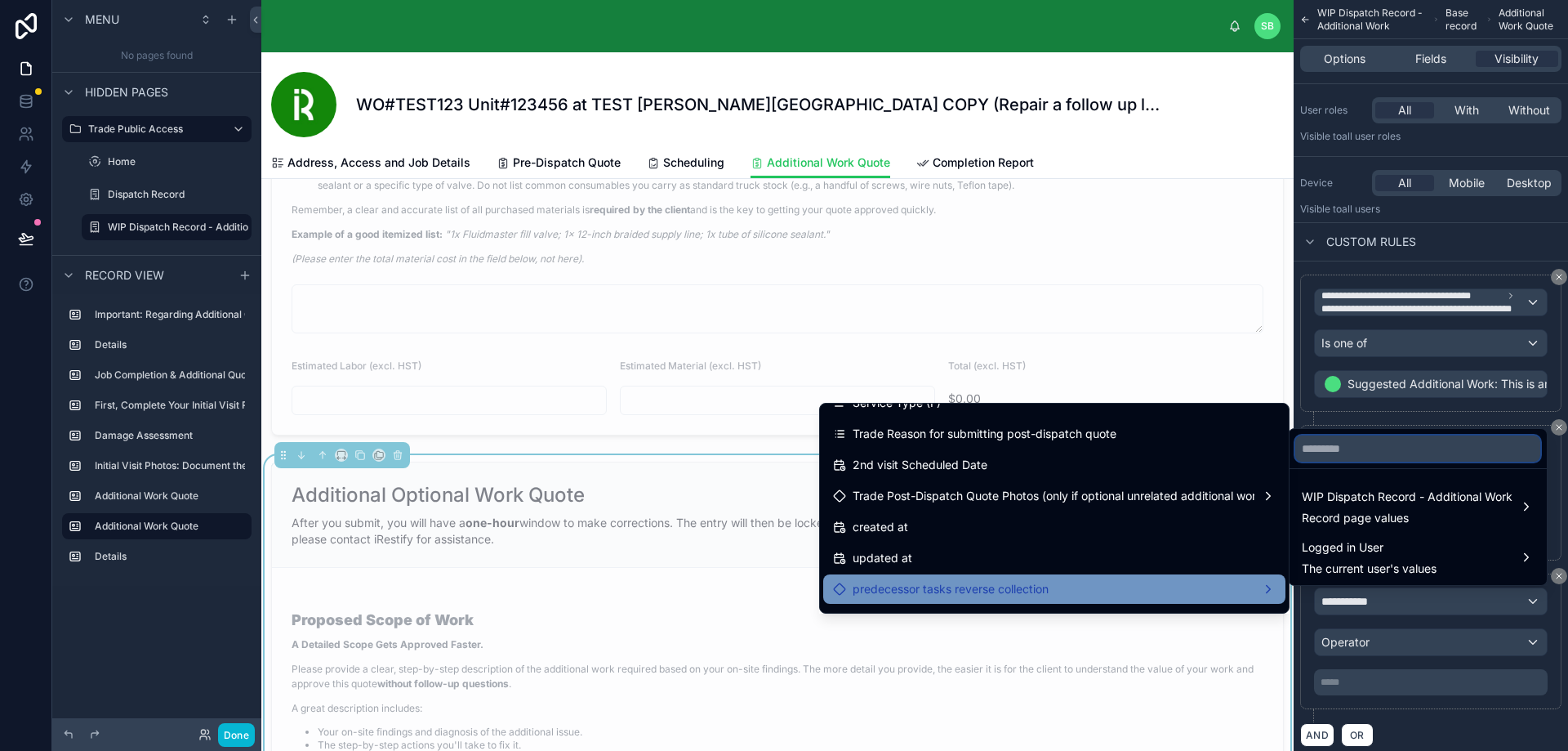
scroll to position [4929, 0]
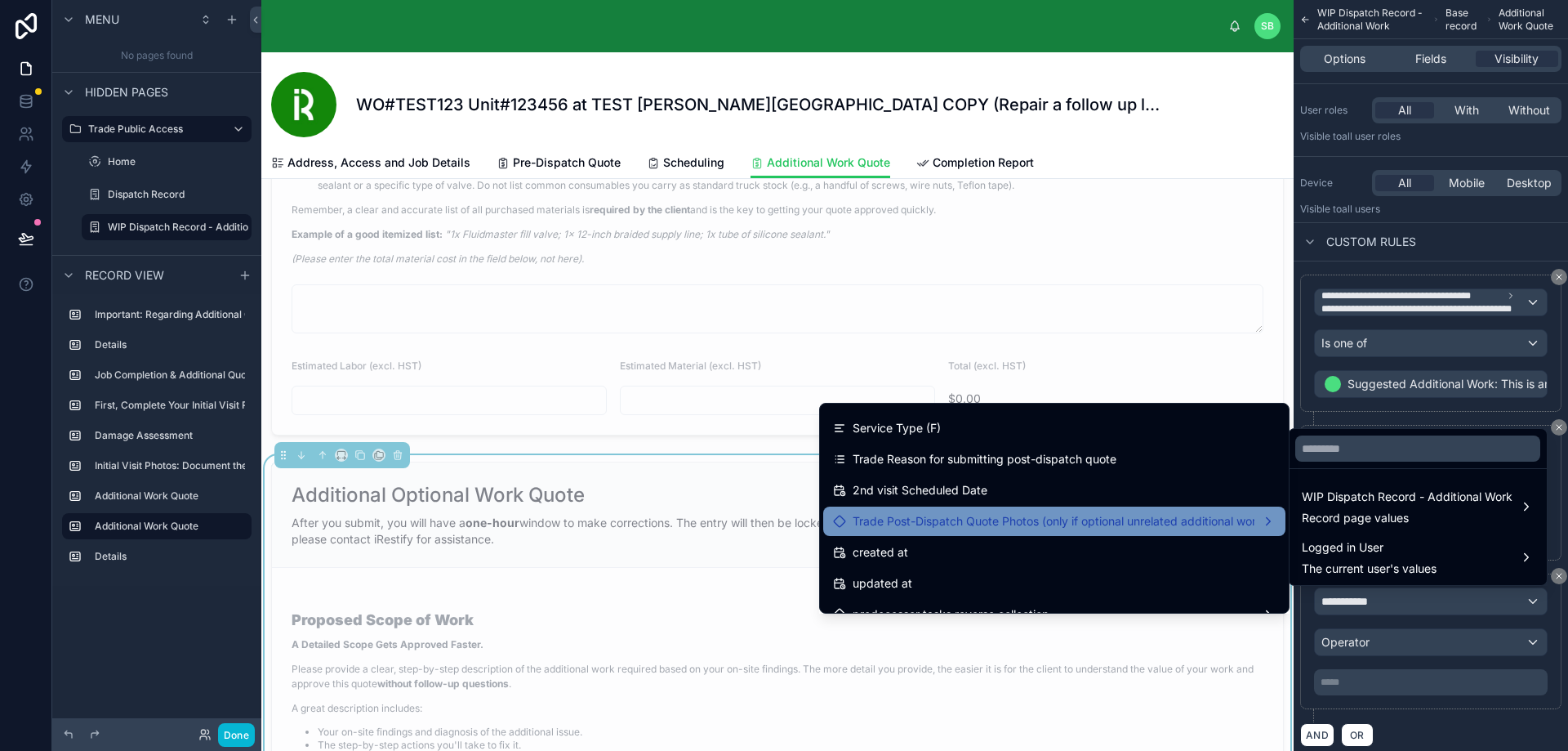
click at [1105, 516] on span "Trade Post-Dispatch Quote Photos (only if optional unrelated additional work)" at bounding box center [1053, 520] width 402 height 19
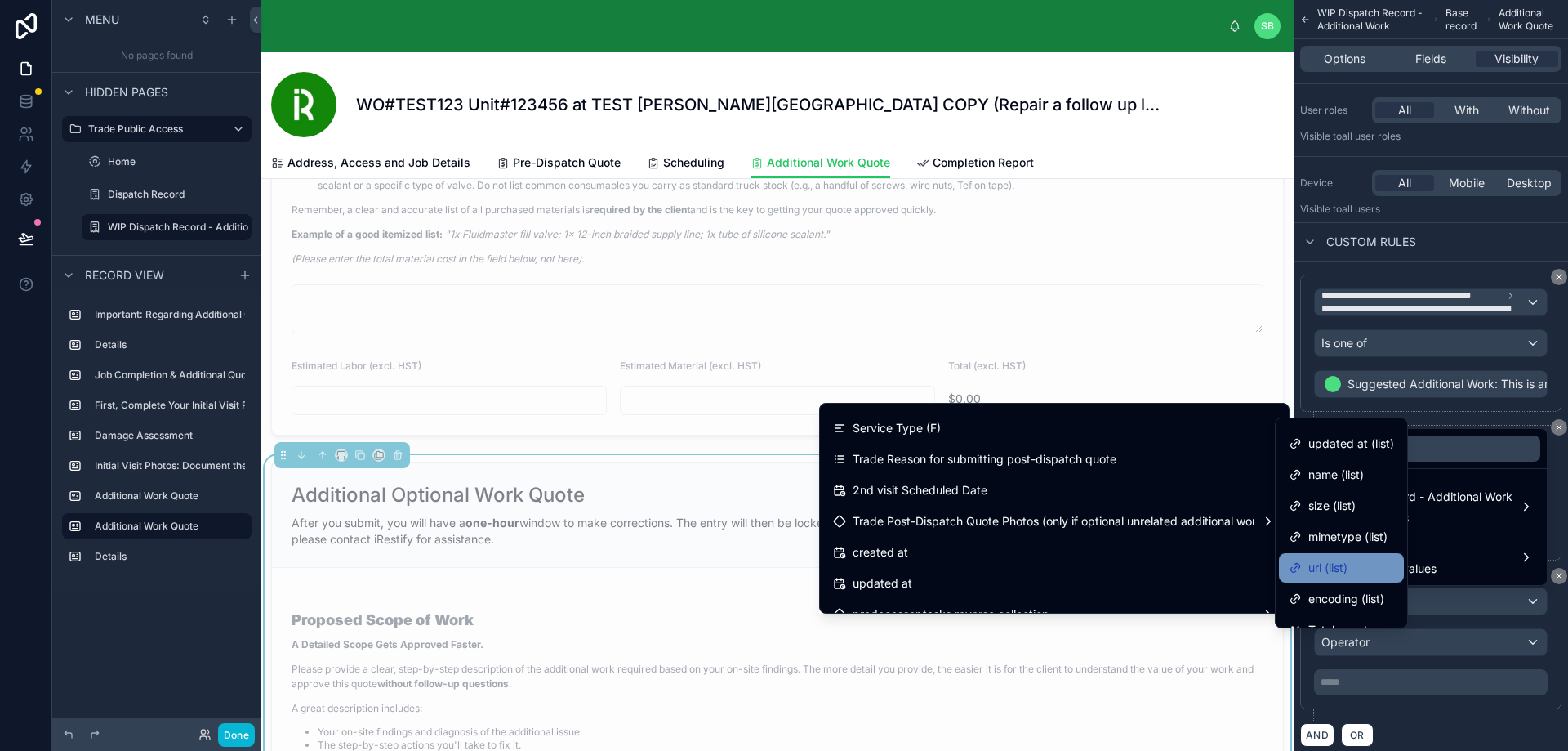
scroll to position [24, 0]
click at [1347, 563] on span "size (list)" at bounding box center [1331, 567] width 47 height 19
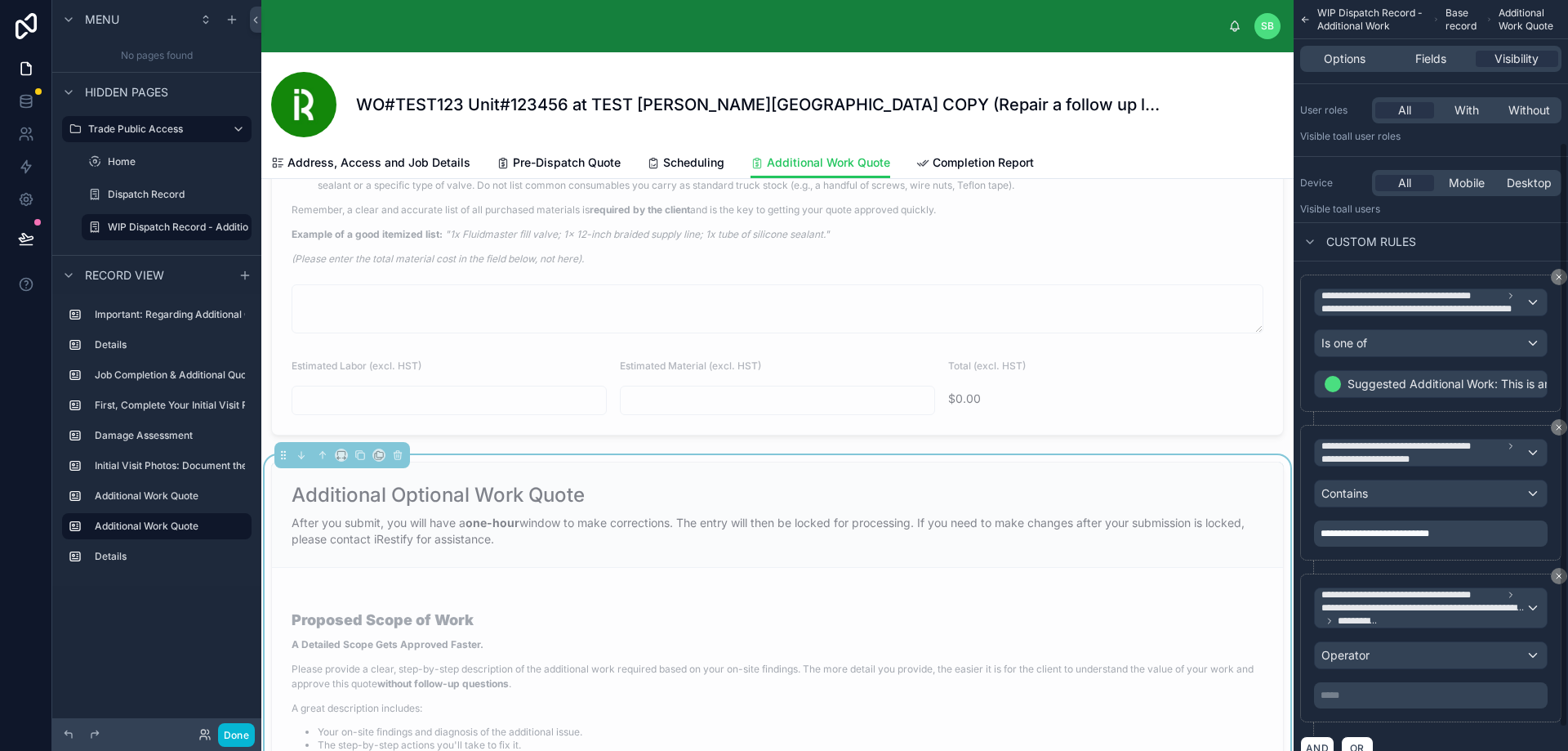
scroll to position [211, 0]
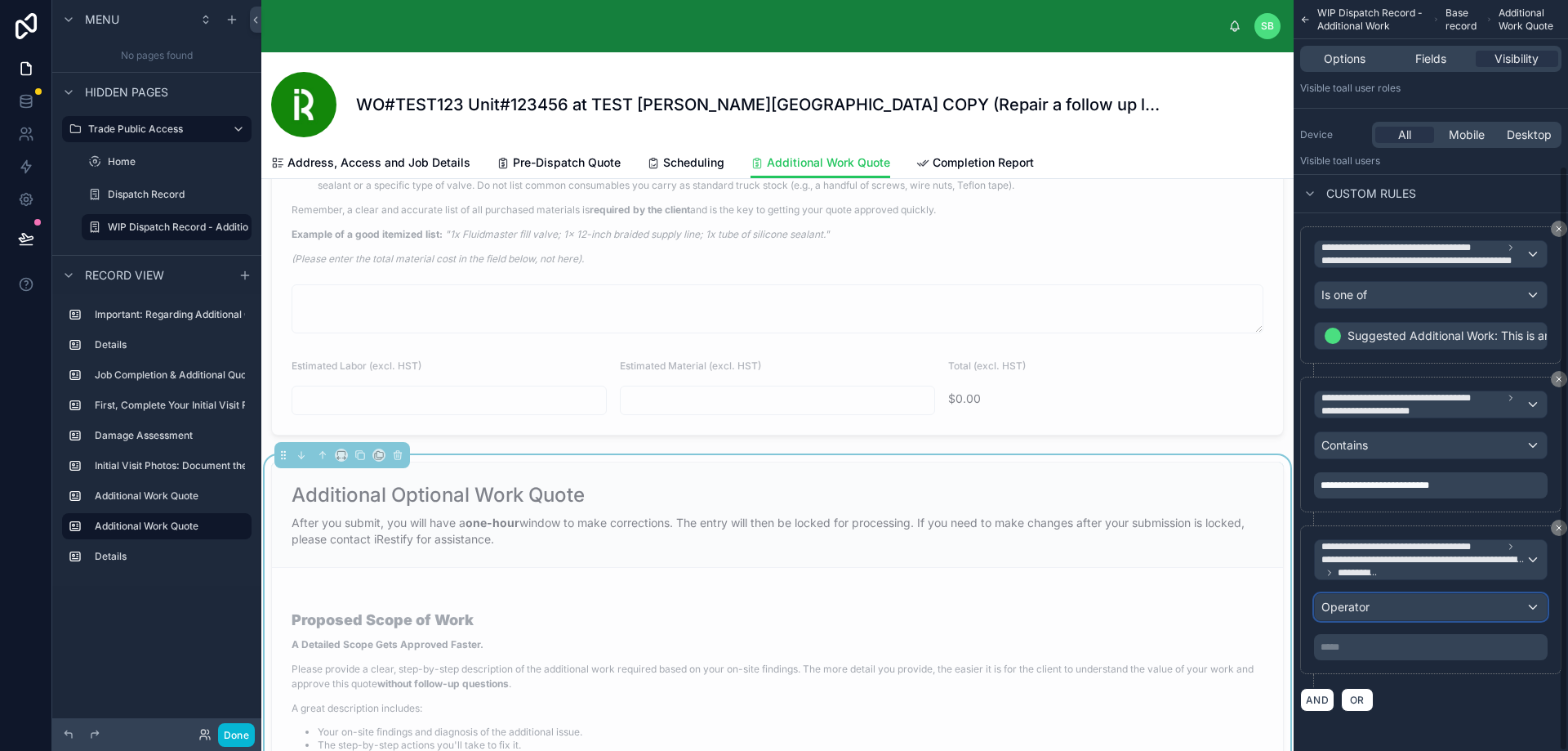
click at [1425, 601] on div "Operator" at bounding box center [1430, 607] width 232 height 26
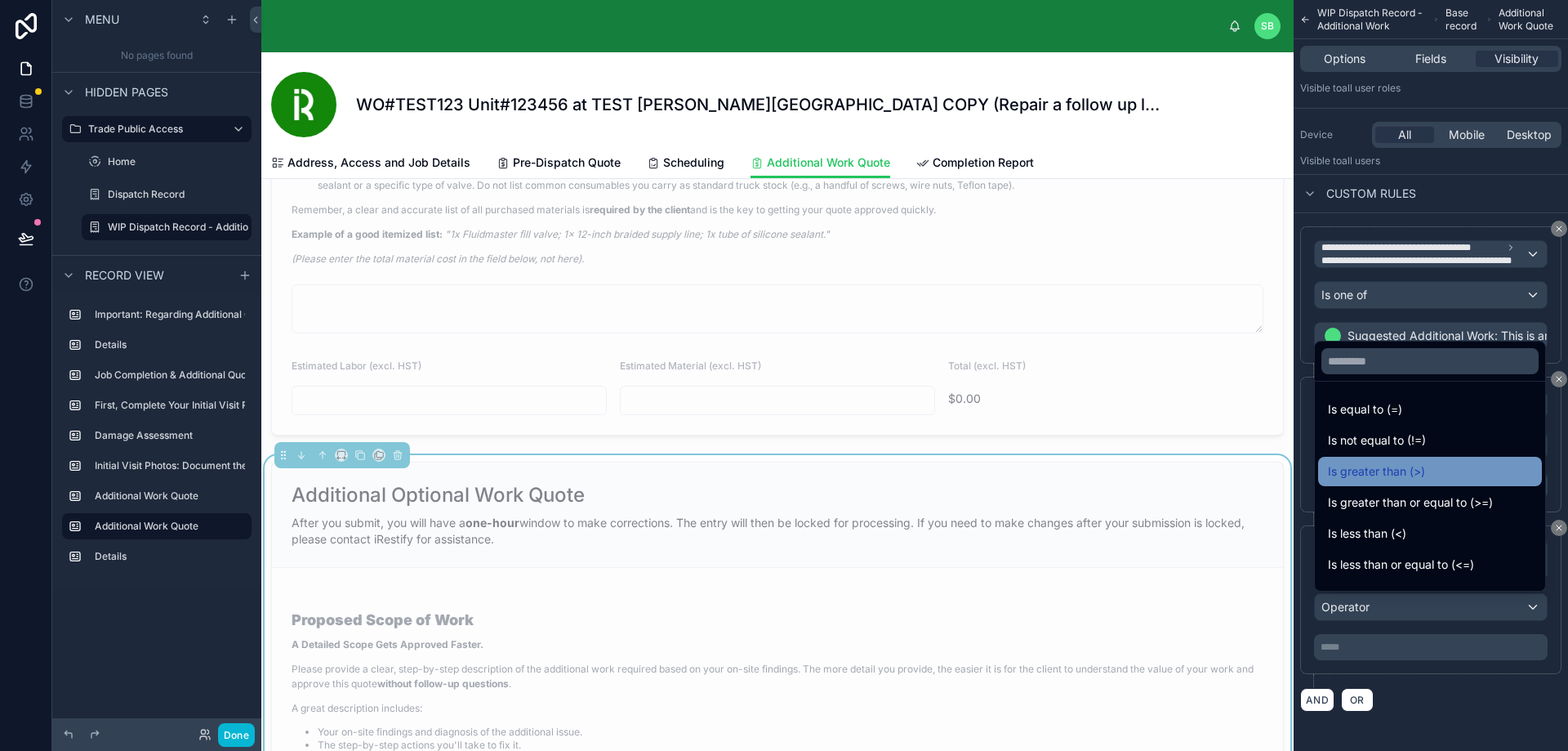
click at [1431, 473] on div "Is greater than (>)" at bounding box center [1429, 470] width 205 height 19
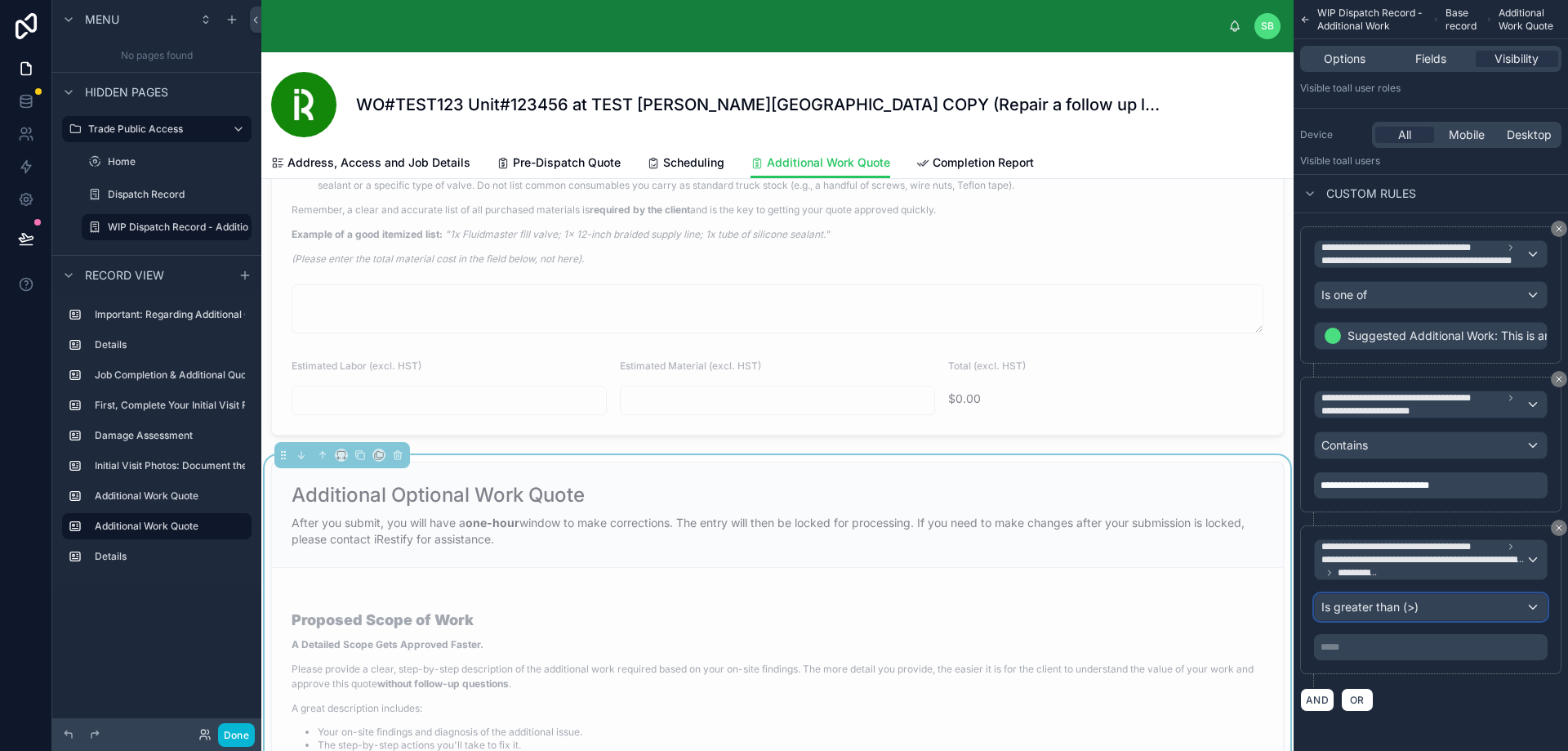
click at [1421, 605] on div "Is greater than (>)" at bounding box center [1430, 607] width 232 height 26
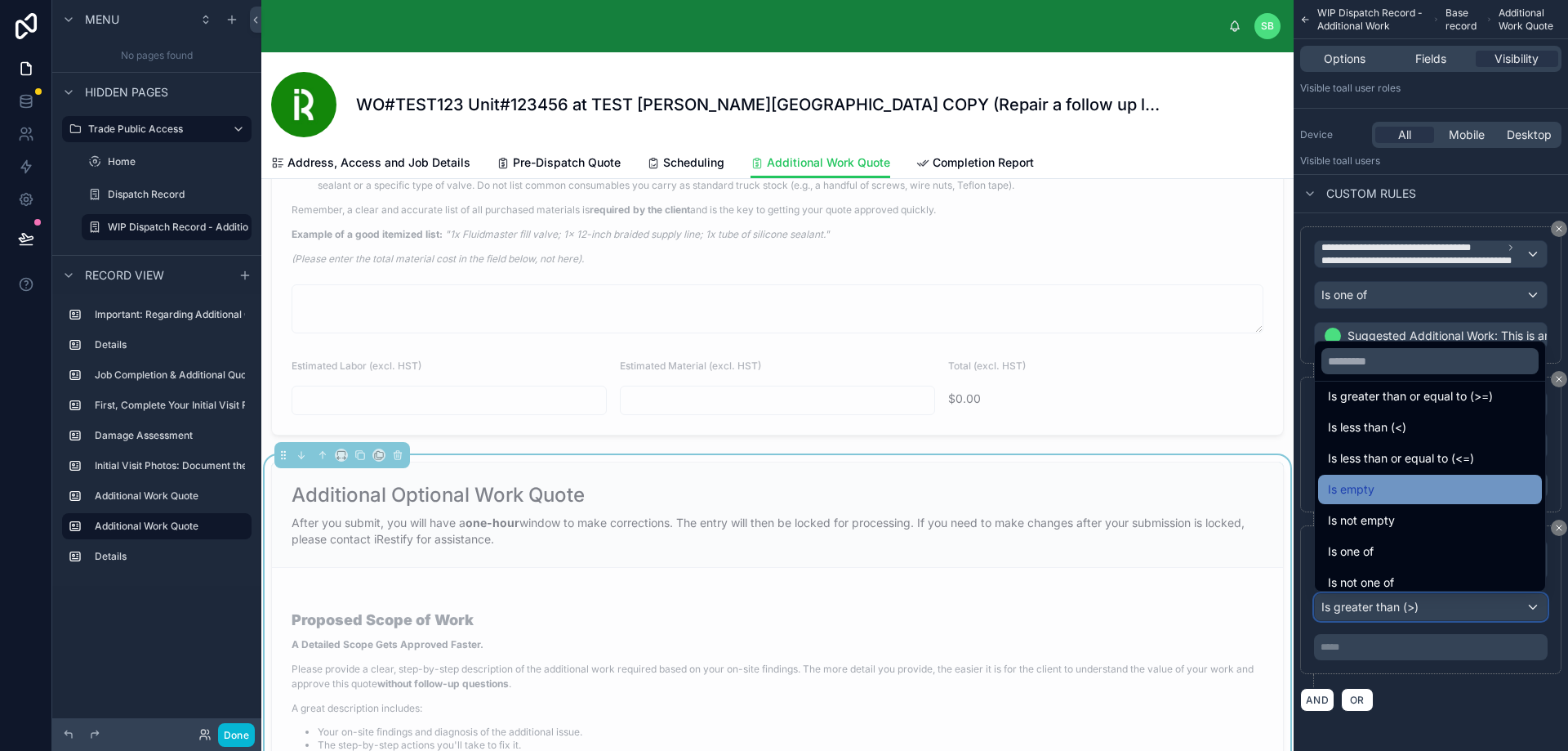
scroll to position [116, 0]
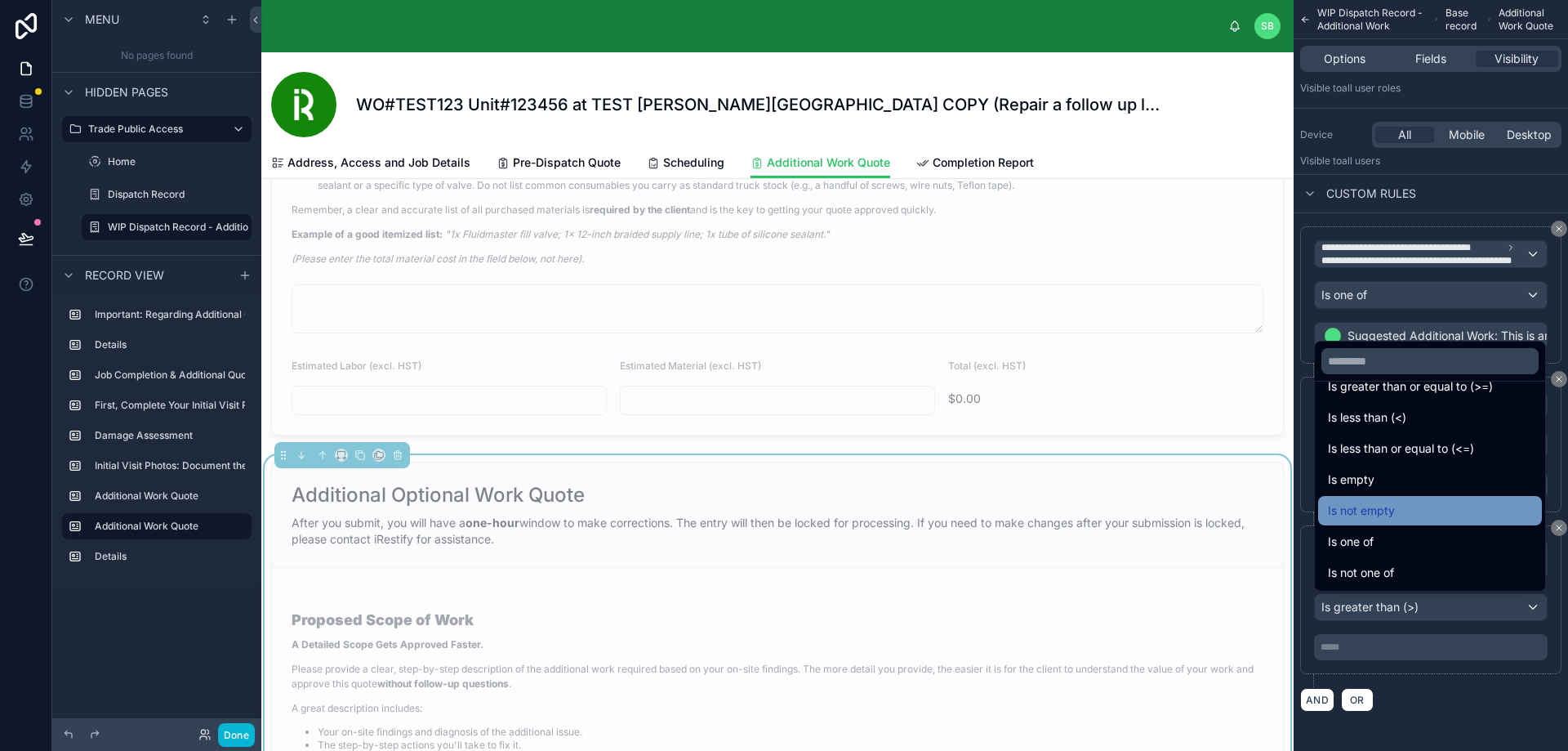
click at [1425, 505] on div "Is not empty" at bounding box center [1429, 510] width 205 height 19
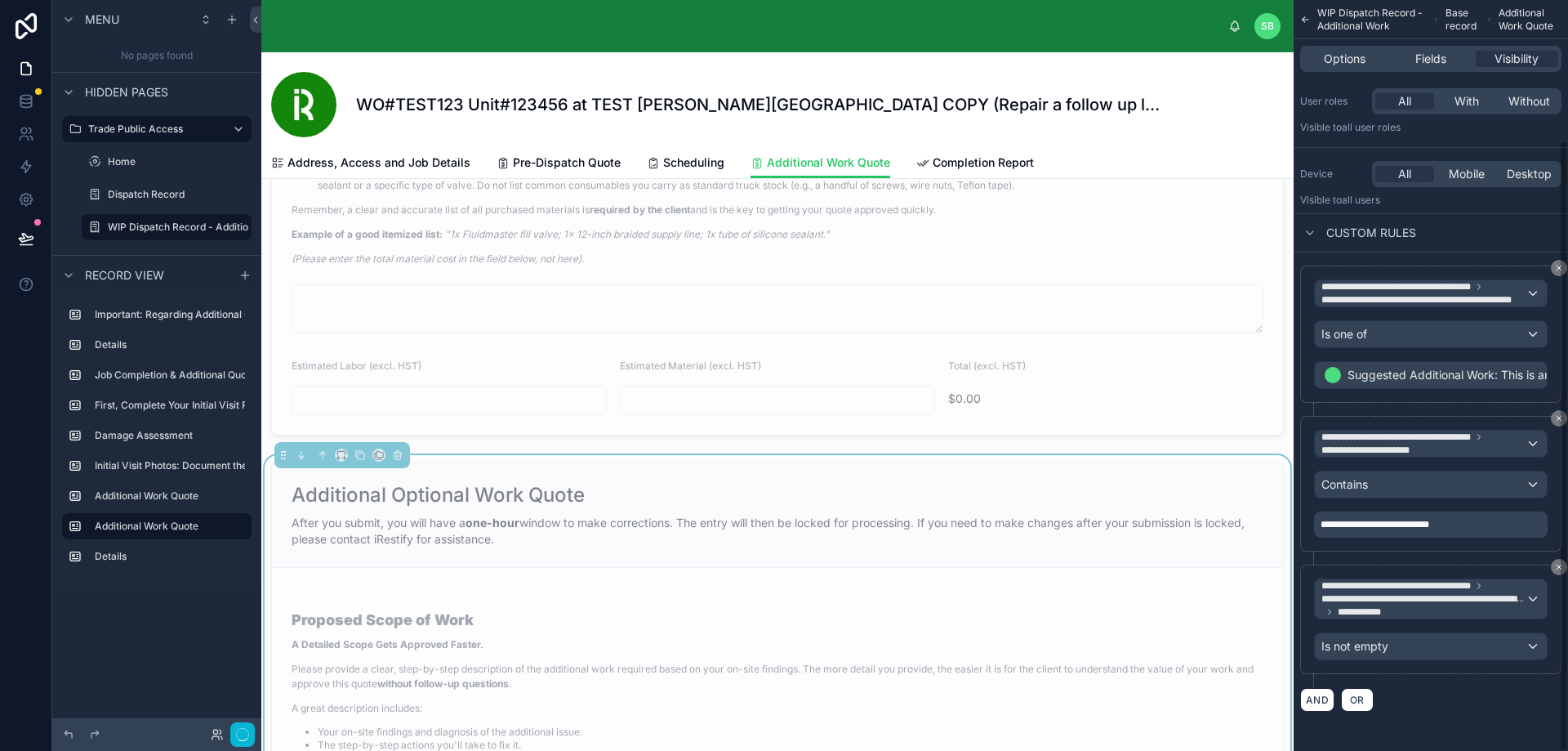
scroll to position [172, 0]
click at [1436, 694] on div "AND OR" at bounding box center [1430, 699] width 261 height 24
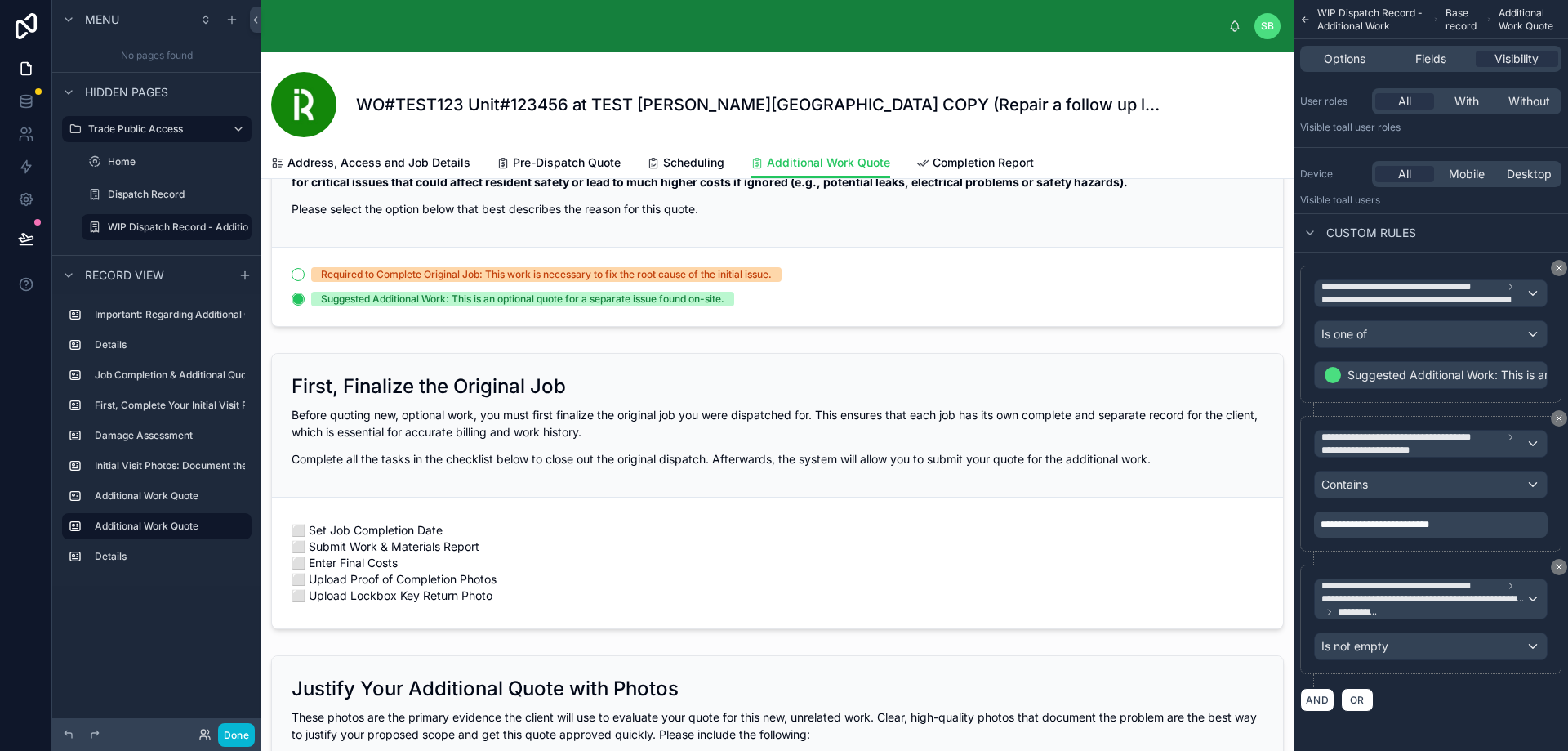
scroll to position [0, 0]
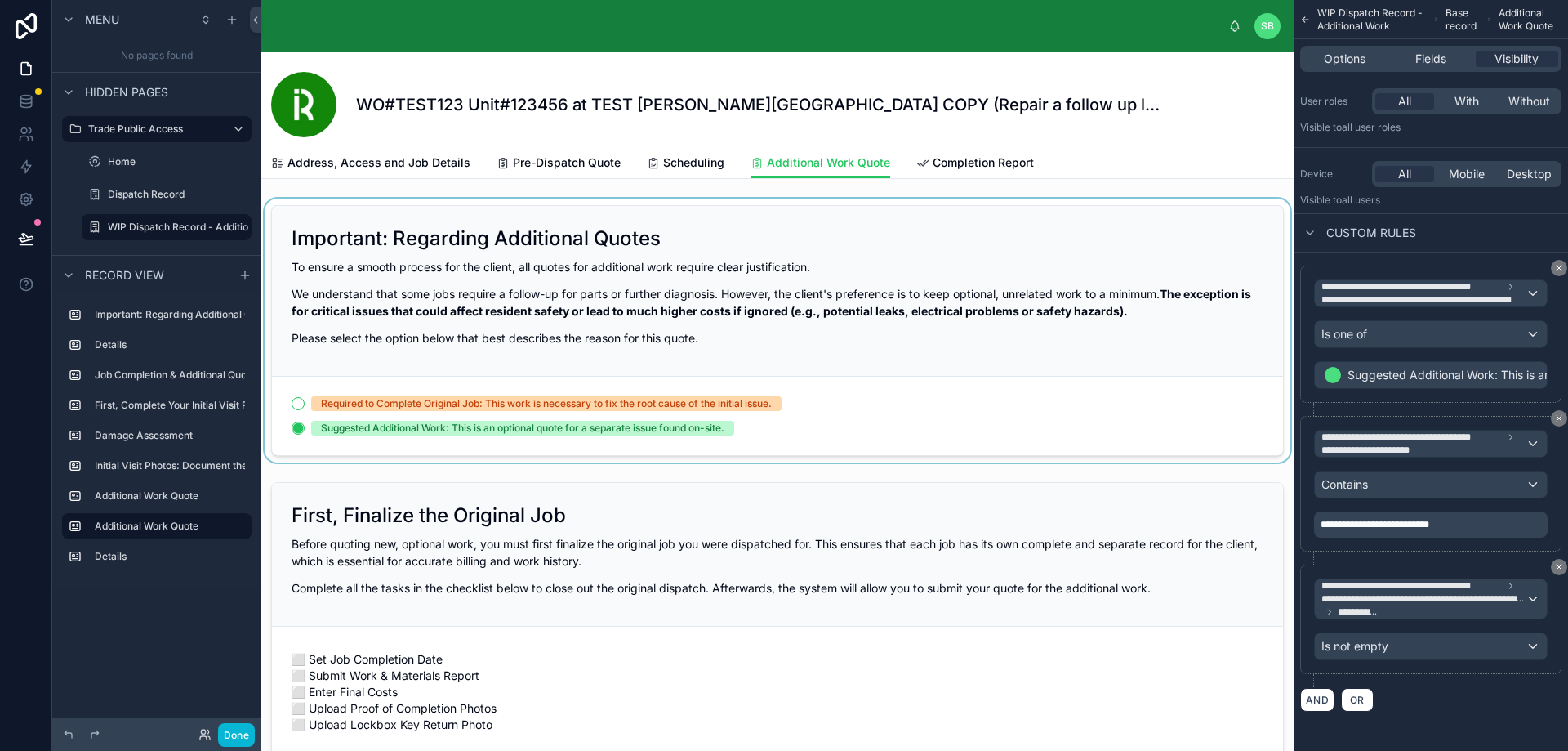
click at [298, 427] on div at bounding box center [777, 330] width 1032 height 264
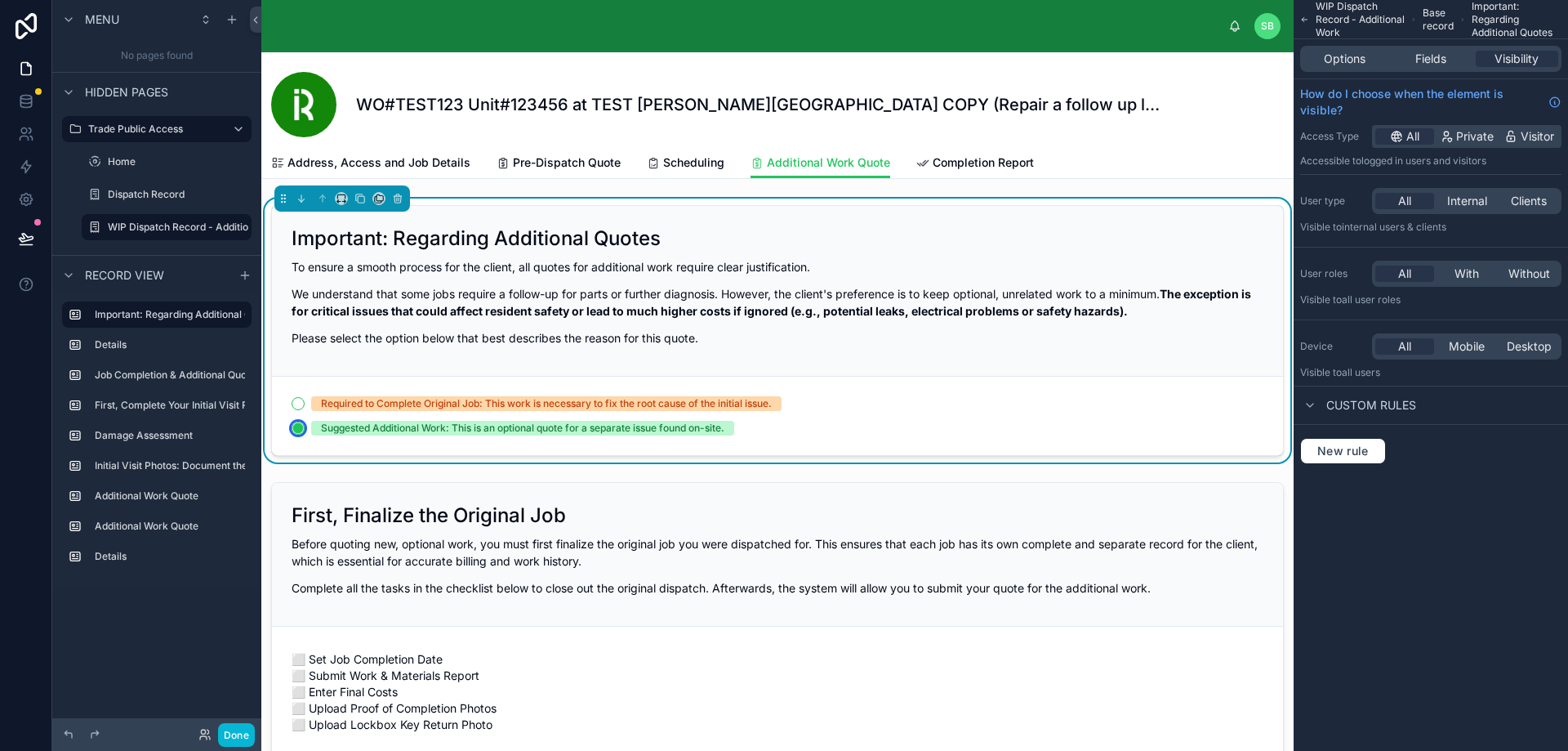
click at [298, 427] on circle "button" at bounding box center [298, 428] width 10 height 10
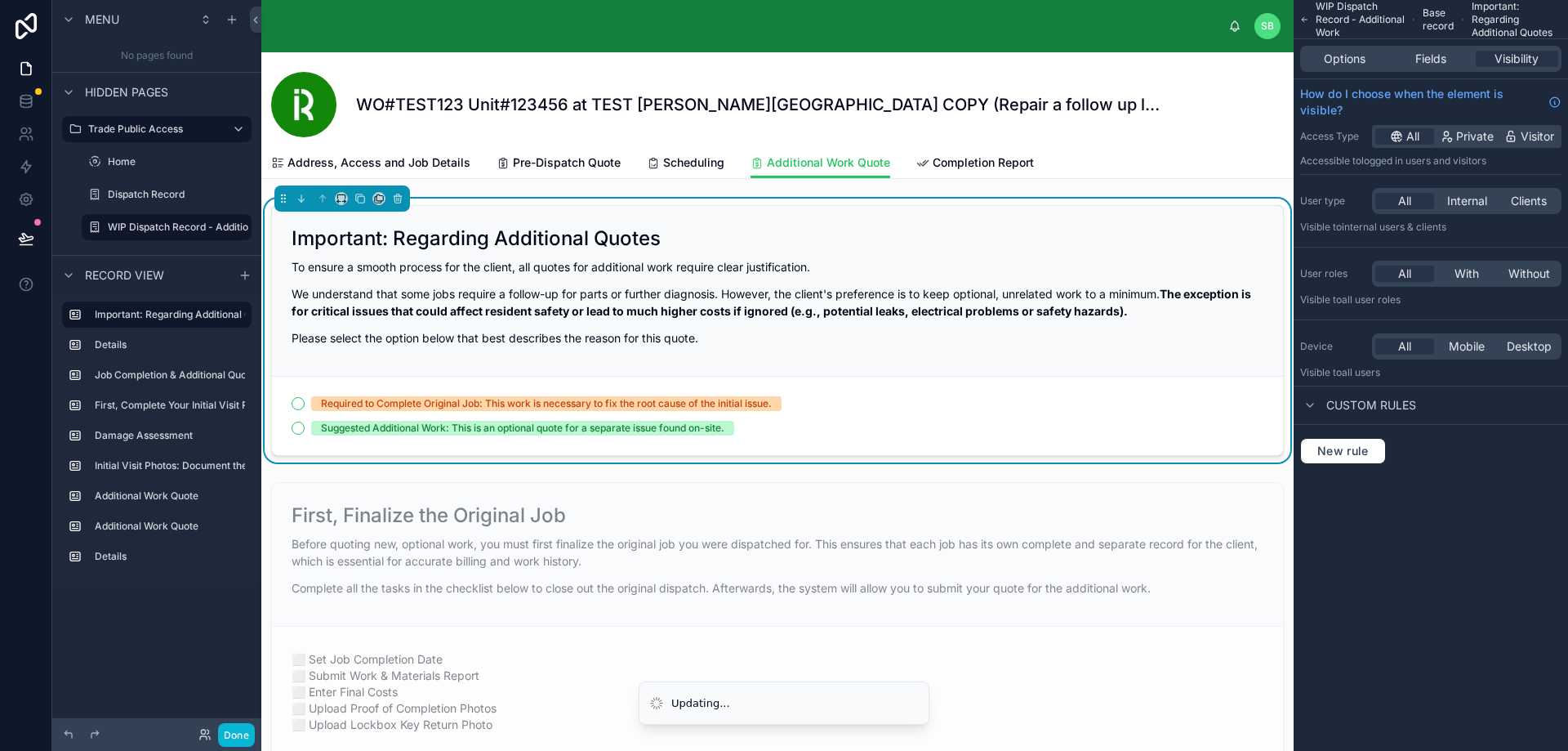
click at [926, 428] on div "Suggested Additional Work: This is an optional quote for a separate issue found…" at bounding box center [778, 428] width 972 height 15
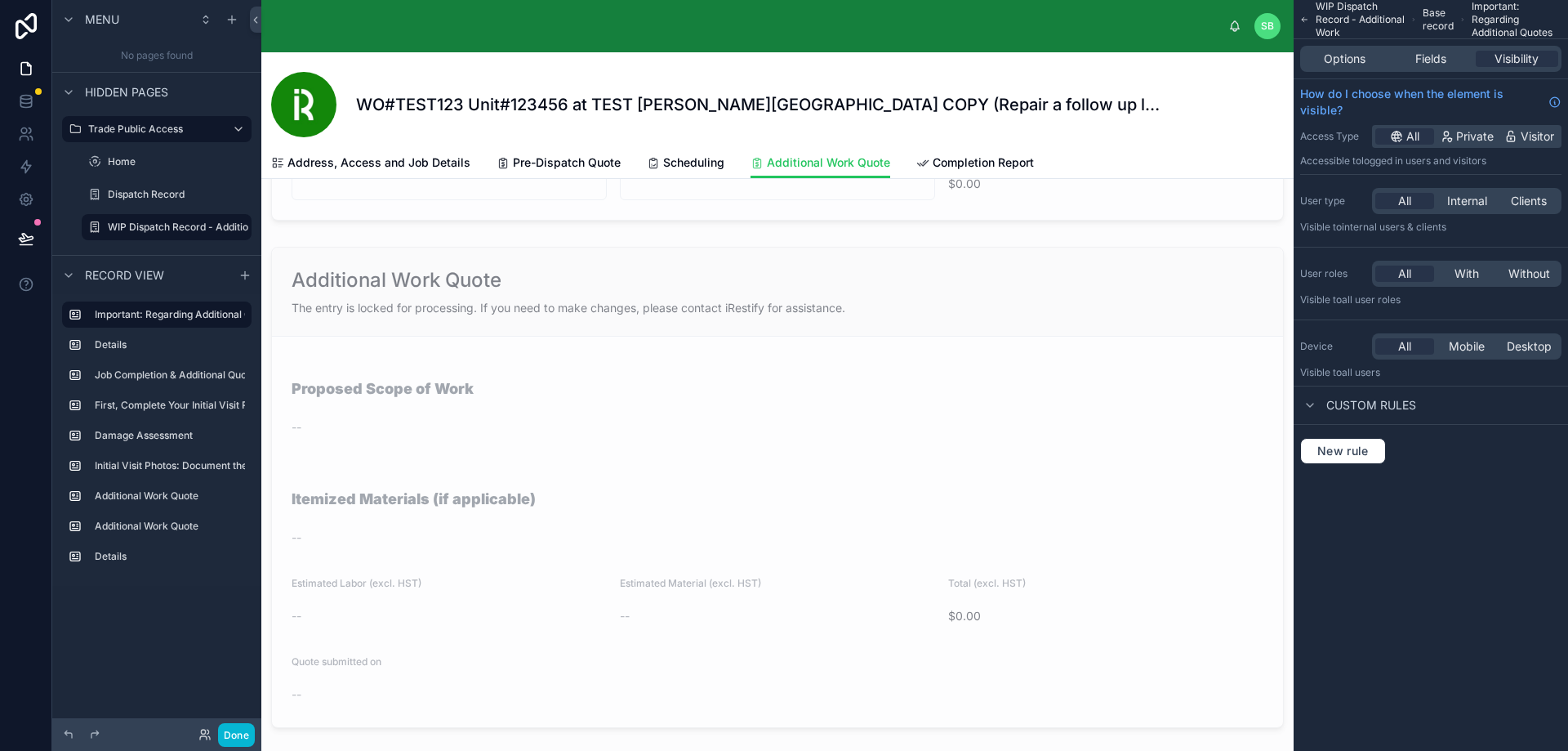
scroll to position [3431, 0]
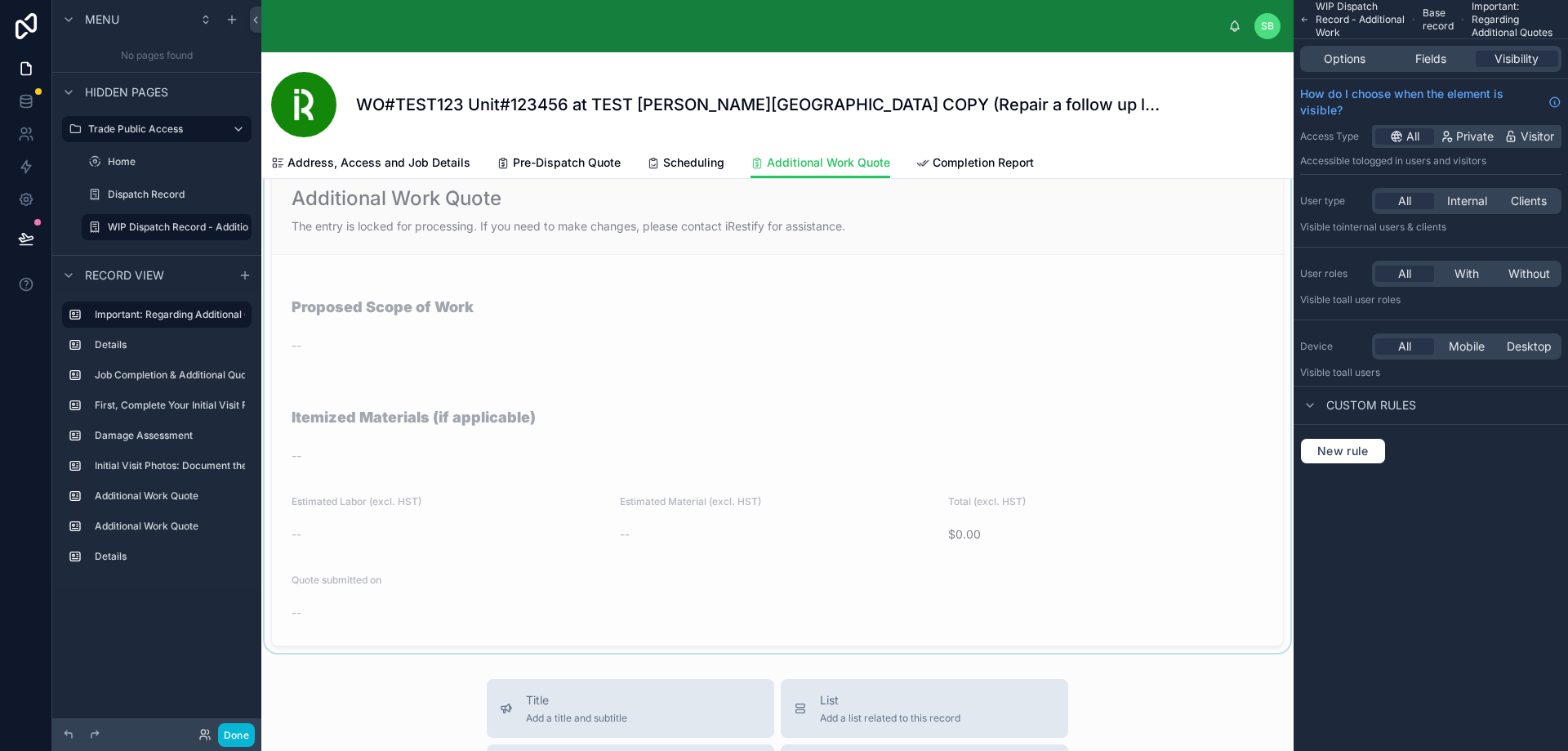
click at [806, 436] on div at bounding box center [777, 406] width 1032 height 494
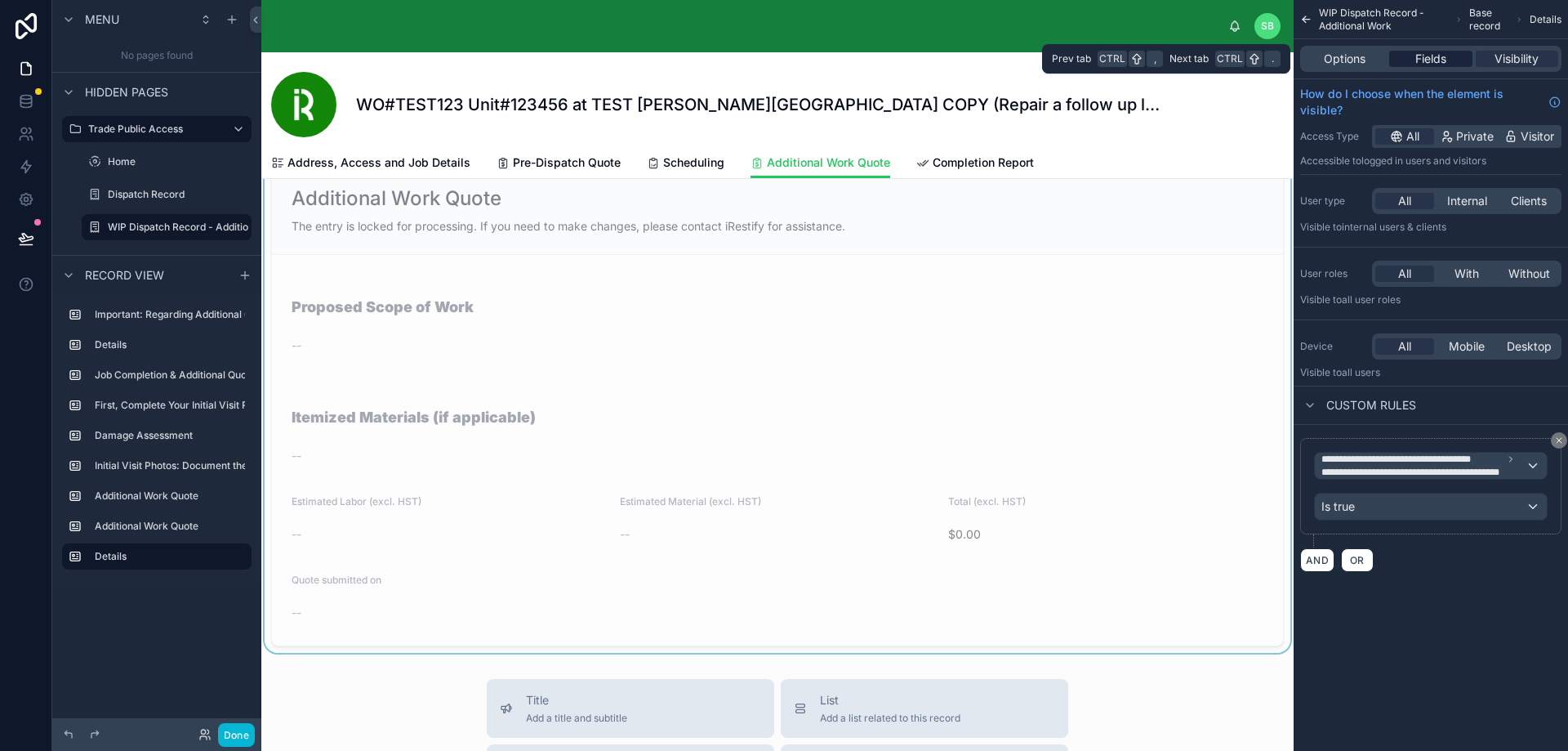
click at [1443, 62] on span "Fields" at bounding box center [1431, 59] width 31 height 17
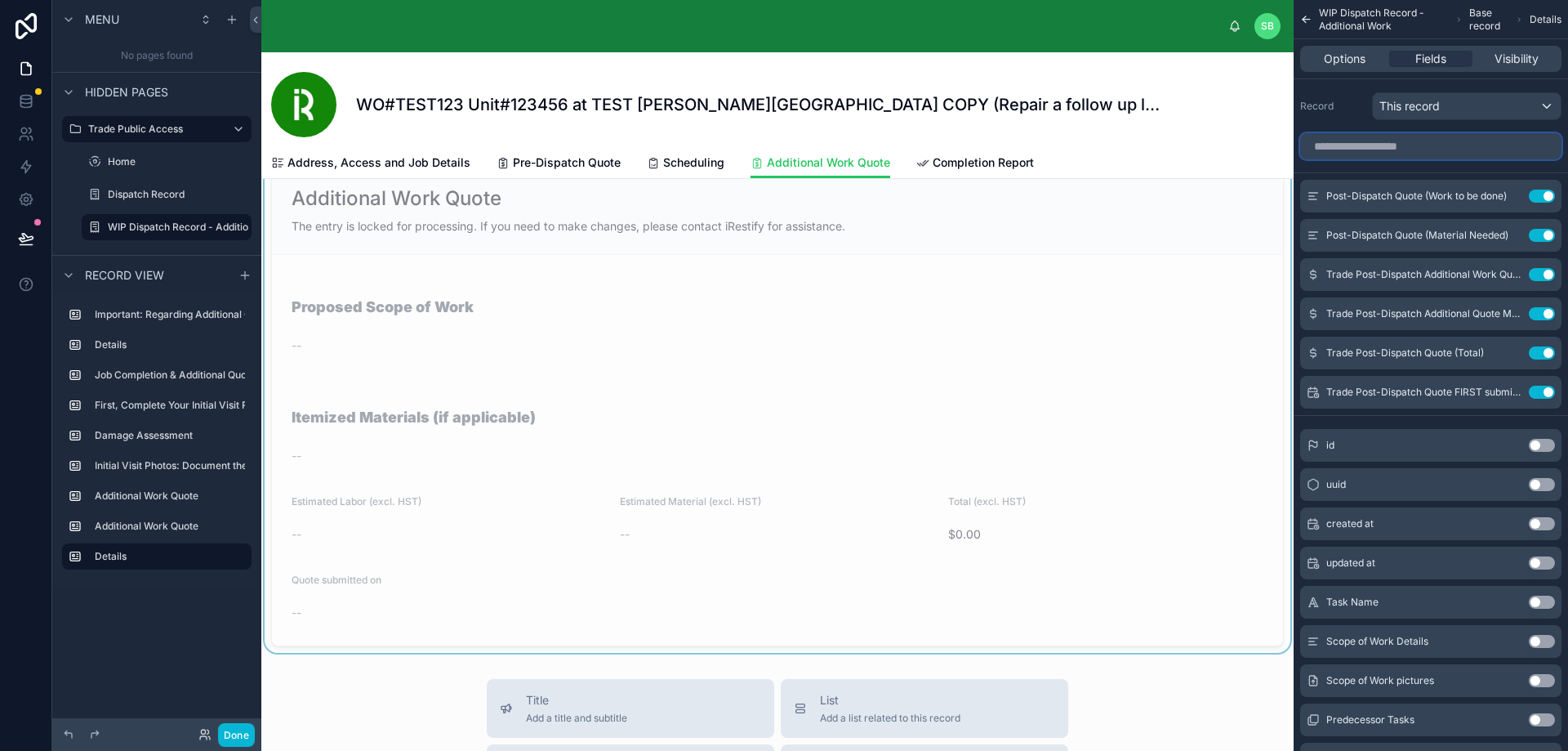
click at [1447, 145] on input "scrollable content" at bounding box center [1430, 146] width 261 height 26
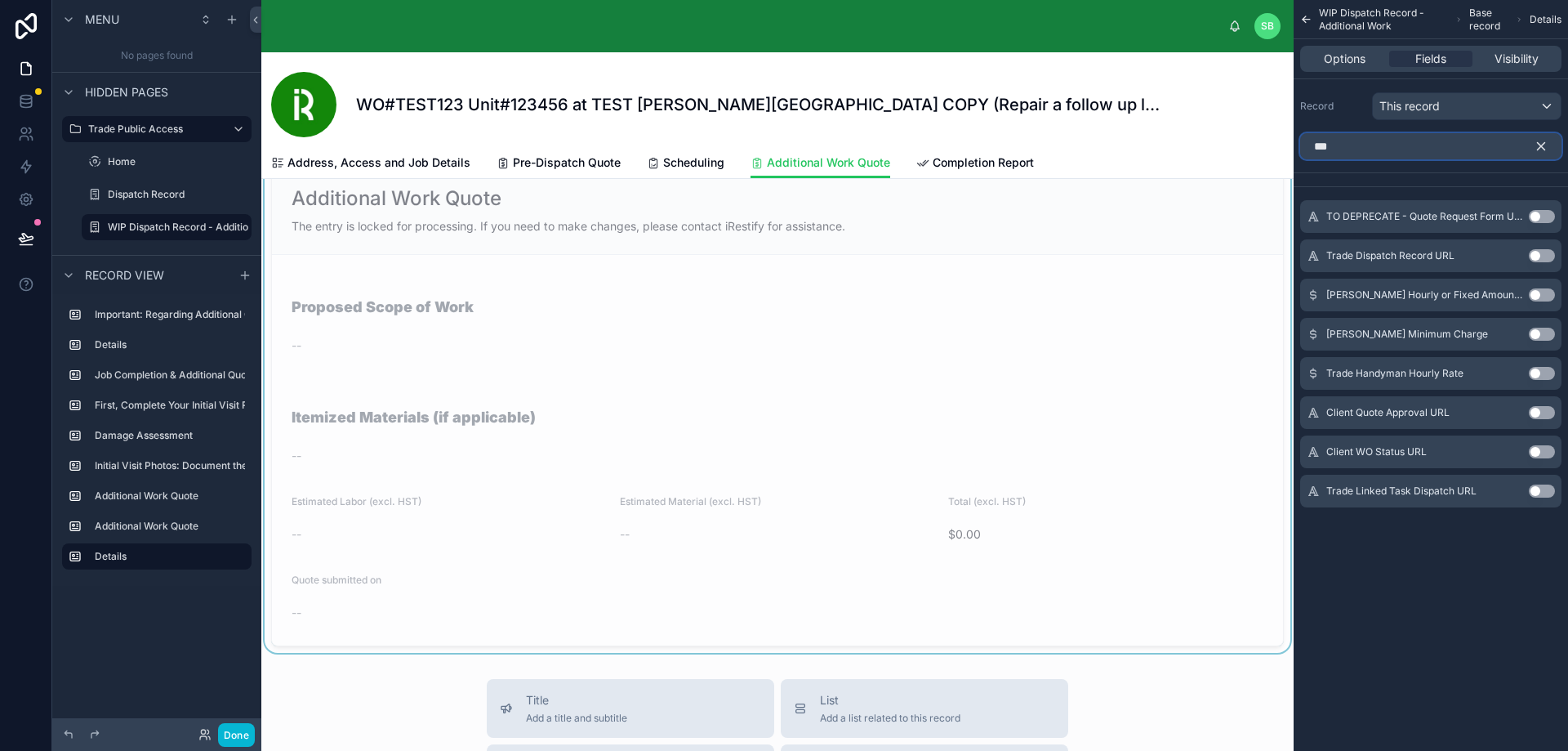
type input "***"
click at [1544, 491] on button "Use setting" at bounding box center [1541, 491] width 26 height 13
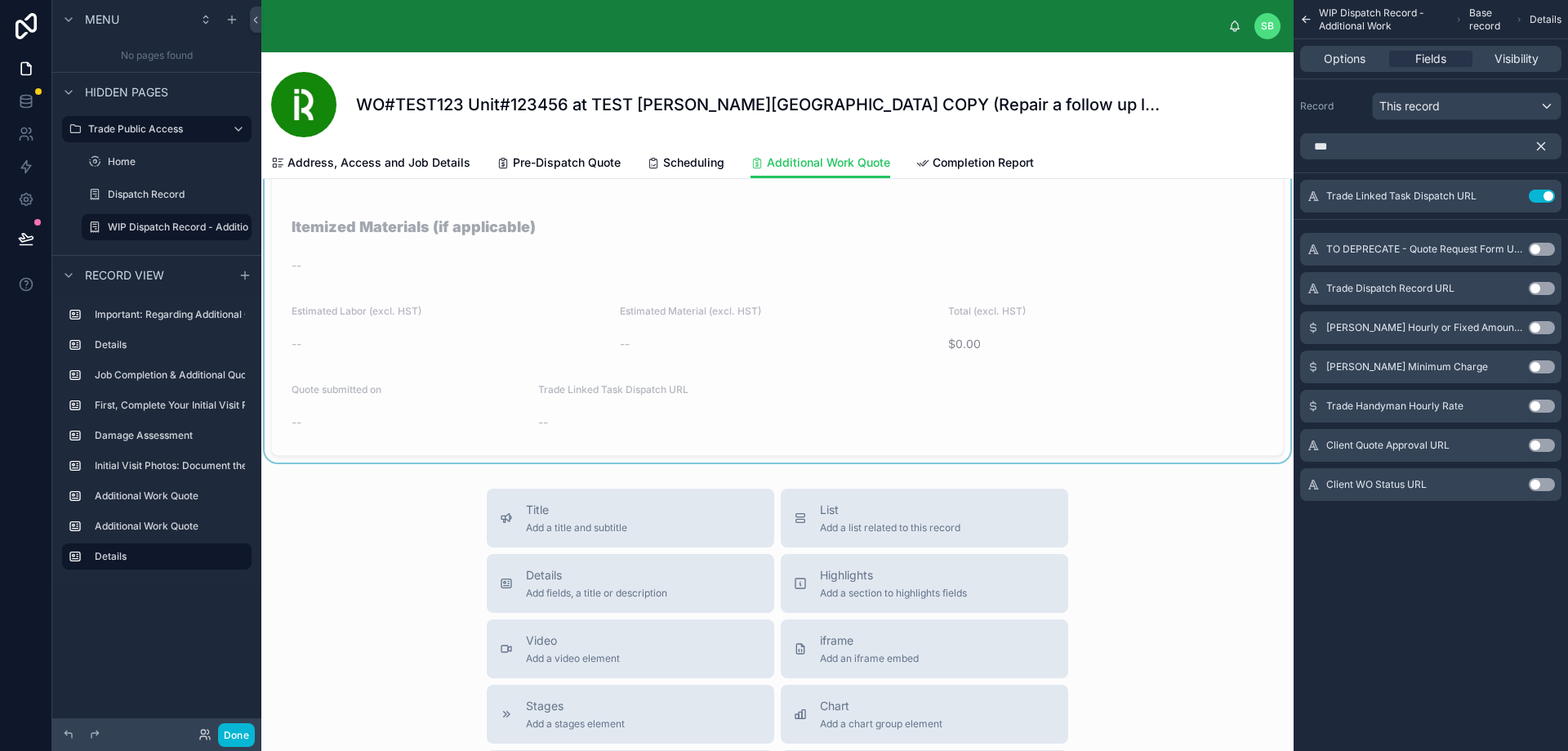
scroll to position [3581, 0]
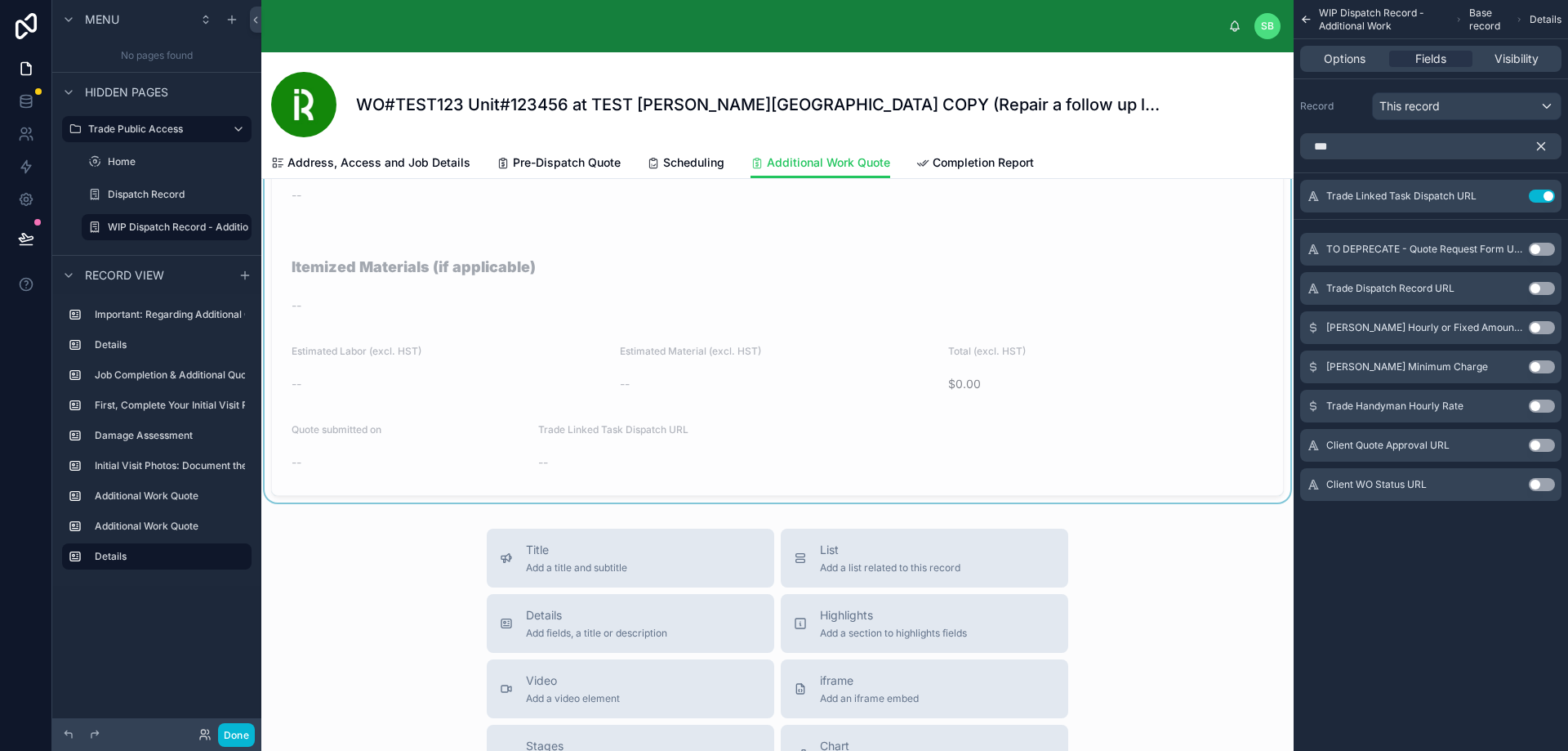
click at [1539, 144] on icon "scrollable content" at bounding box center [1541, 146] width 7 height 7
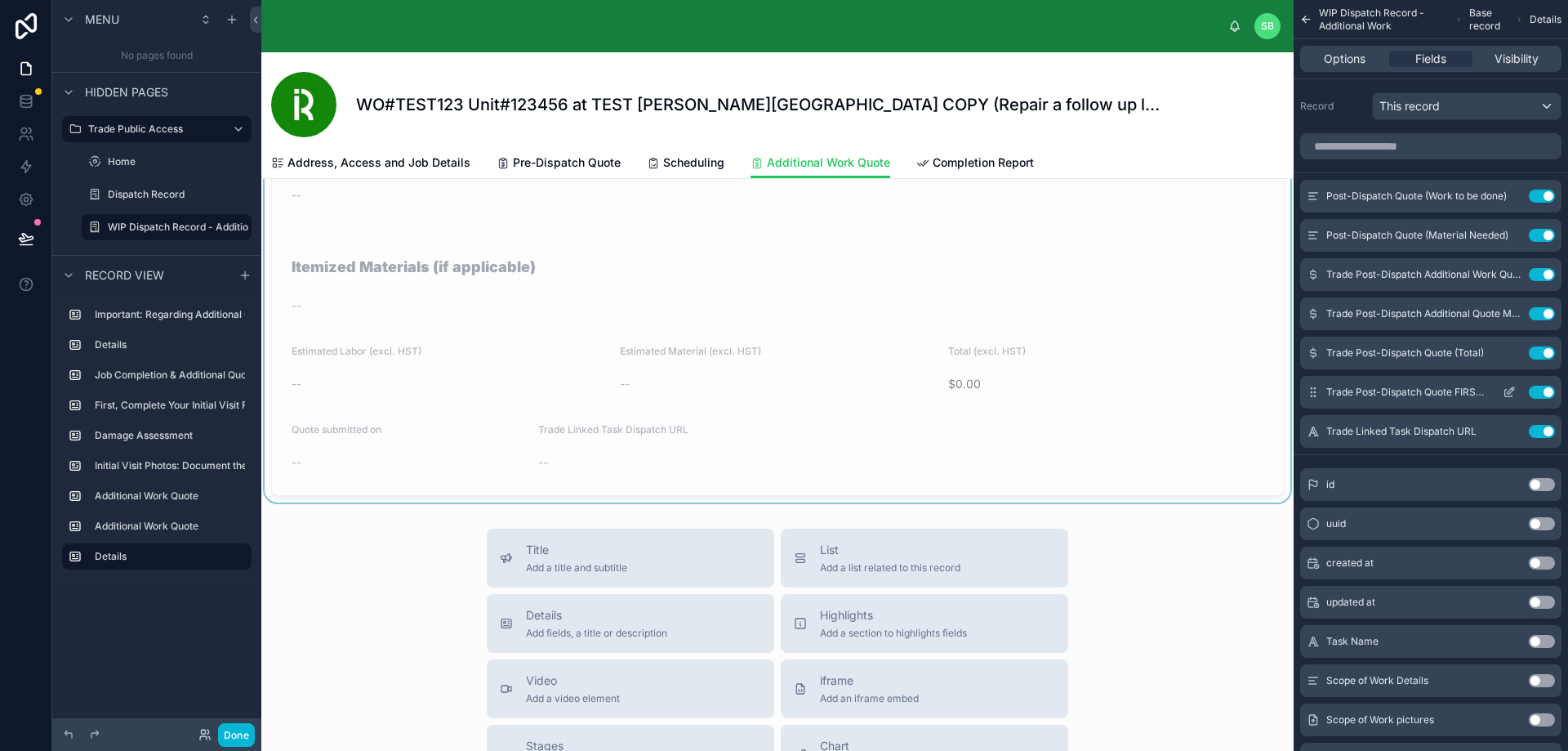
click at [1510, 392] on icon "scrollable content" at bounding box center [1509, 392] width 13 height 13
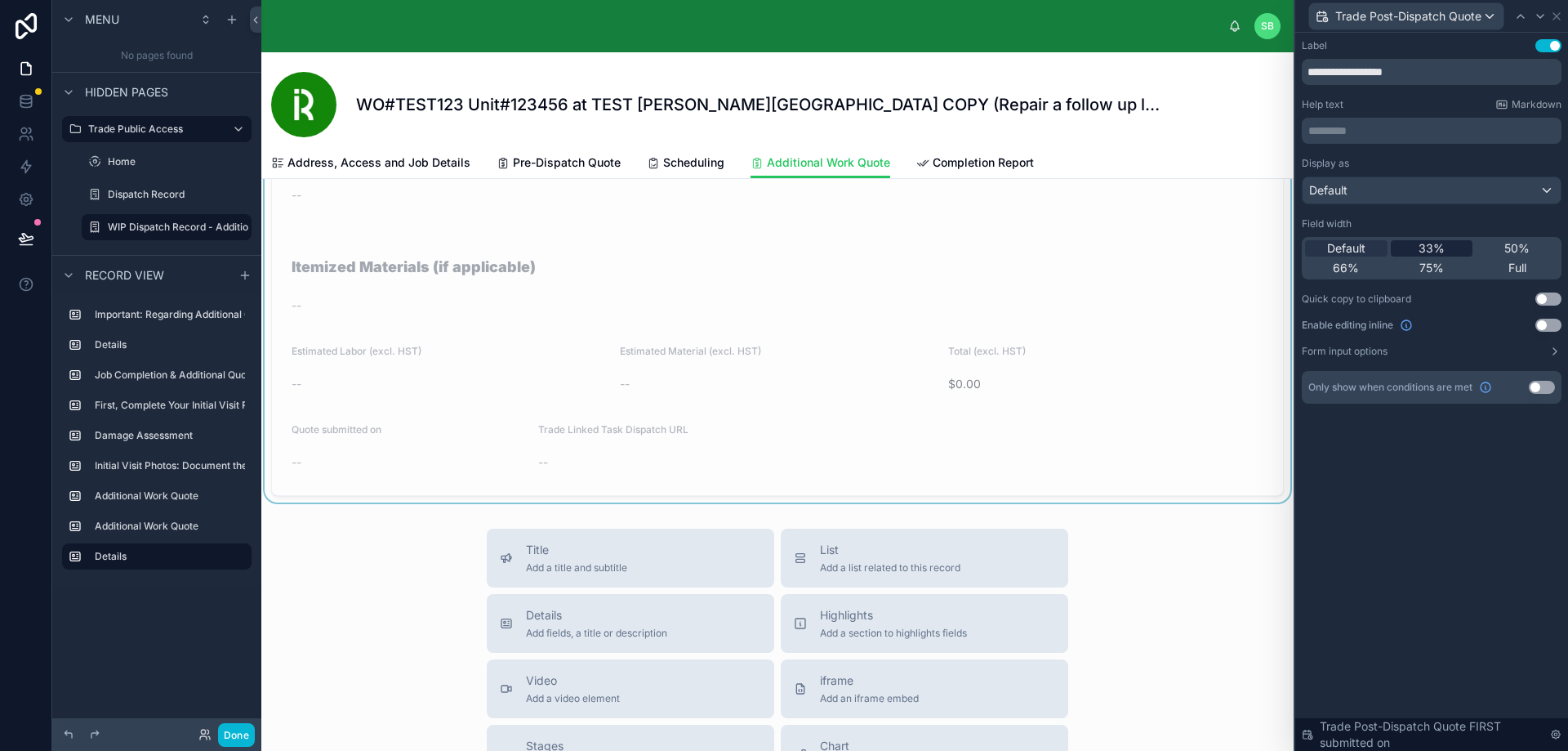
click at [1432, 240] on span "33%" at bounding box center [1431, 248] width 26 height 17
click at [1547, 12] on div at bounding box center [1539, 16] width 19 height 19
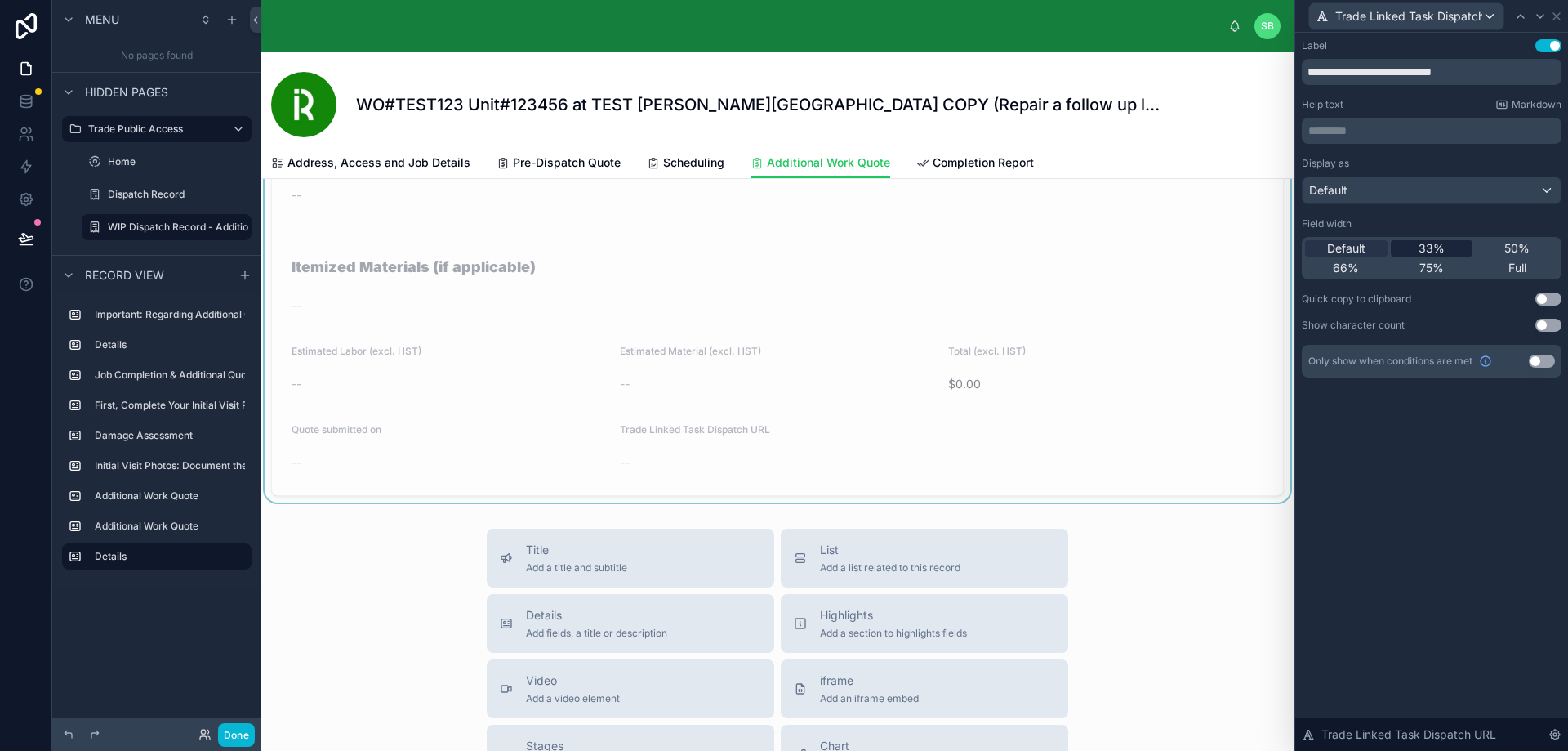
click at [1437, 245] on span "33%" at bounding box center [1431, 248] width 26 height 17
click at [1494, 71] on input "**********" at bounding box center [1431, 72] width 260 height 26
drag, startPoint x: 1504, startPoint y: 74, endPoint x: 1300, endPoint y: 80, distance: 204.1
click at [1300, 80] on div "**********" at bounding box center [1431, 224] width 273 height 384
click at [1396, 106] on div "Help text Markdown" at bounding box center [1431, 105] width 260 height 13
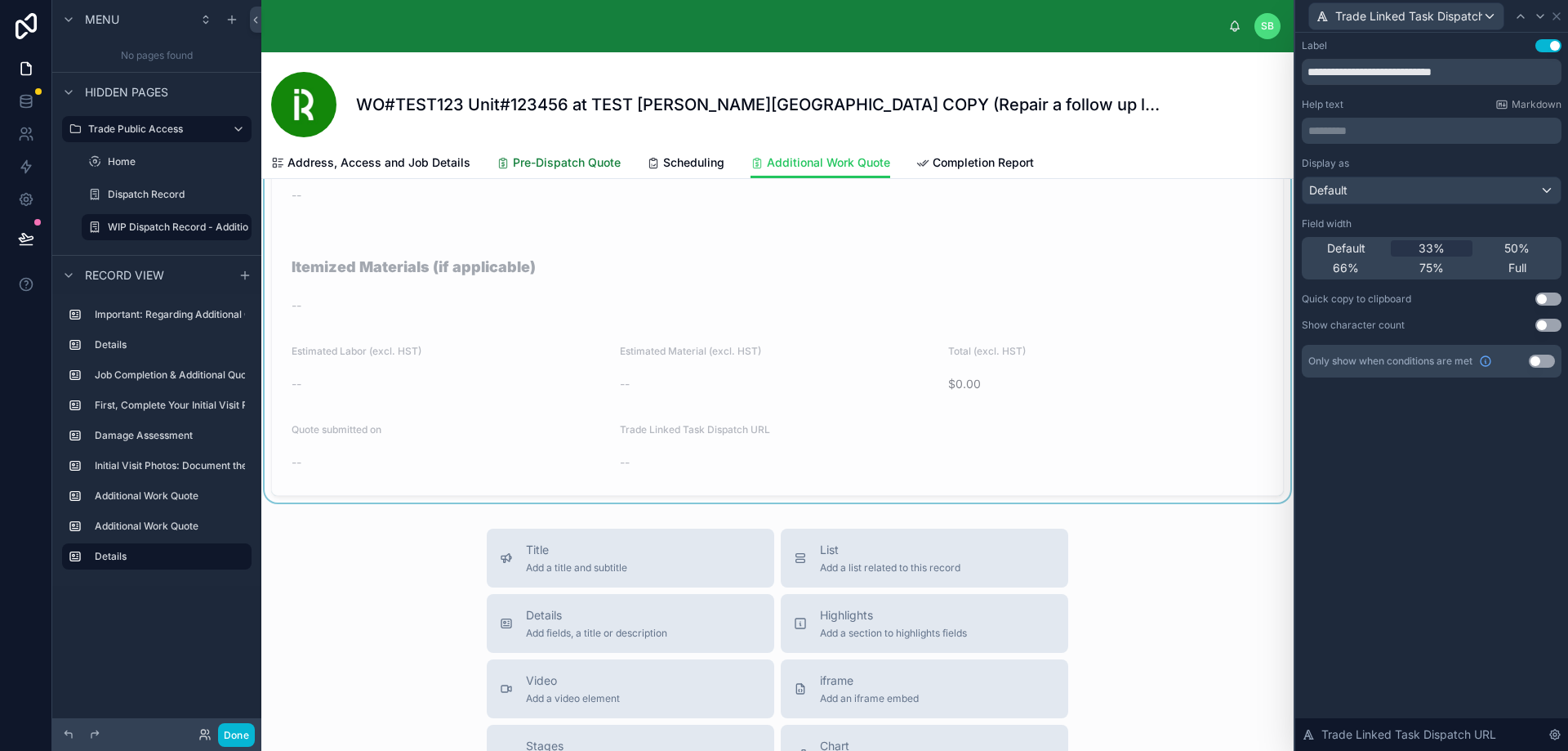
click at [554, 165] on span "Pre-Dispatch Quote" at bounding box center [566, 163] width 107 height 17
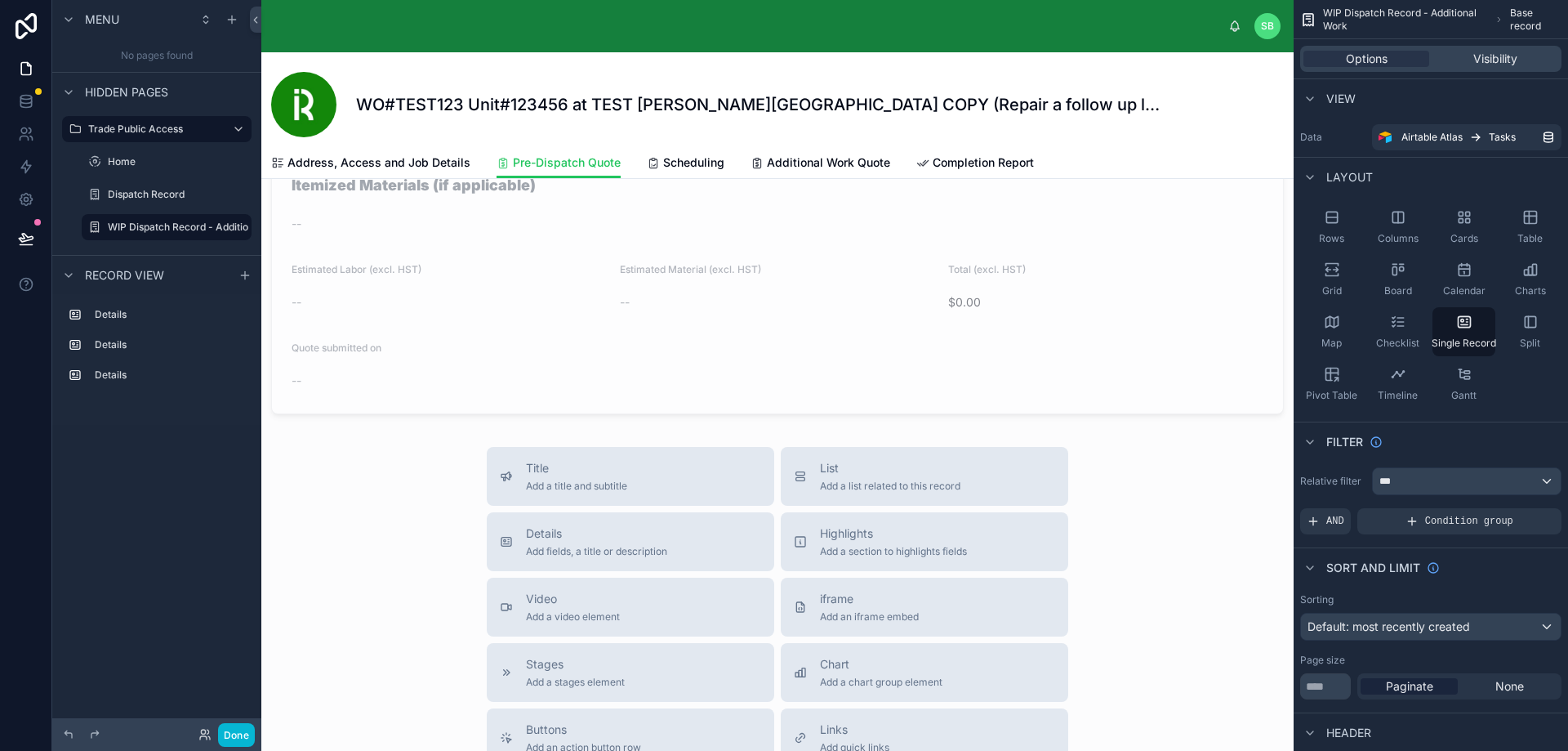
scroll to position [1296, 0]
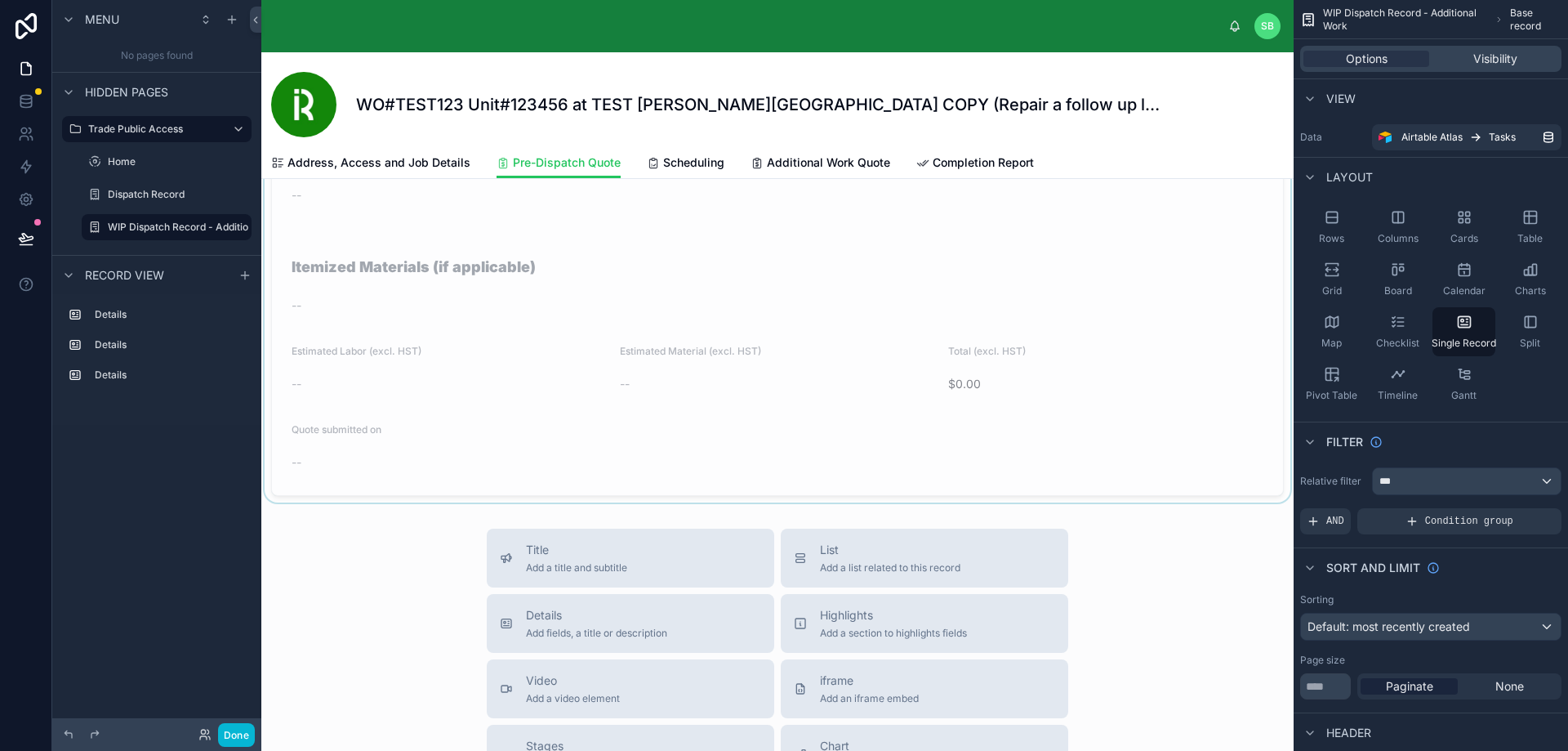
click at [717, 442] on div at bounding box center [777, 256] width 1032 height 494
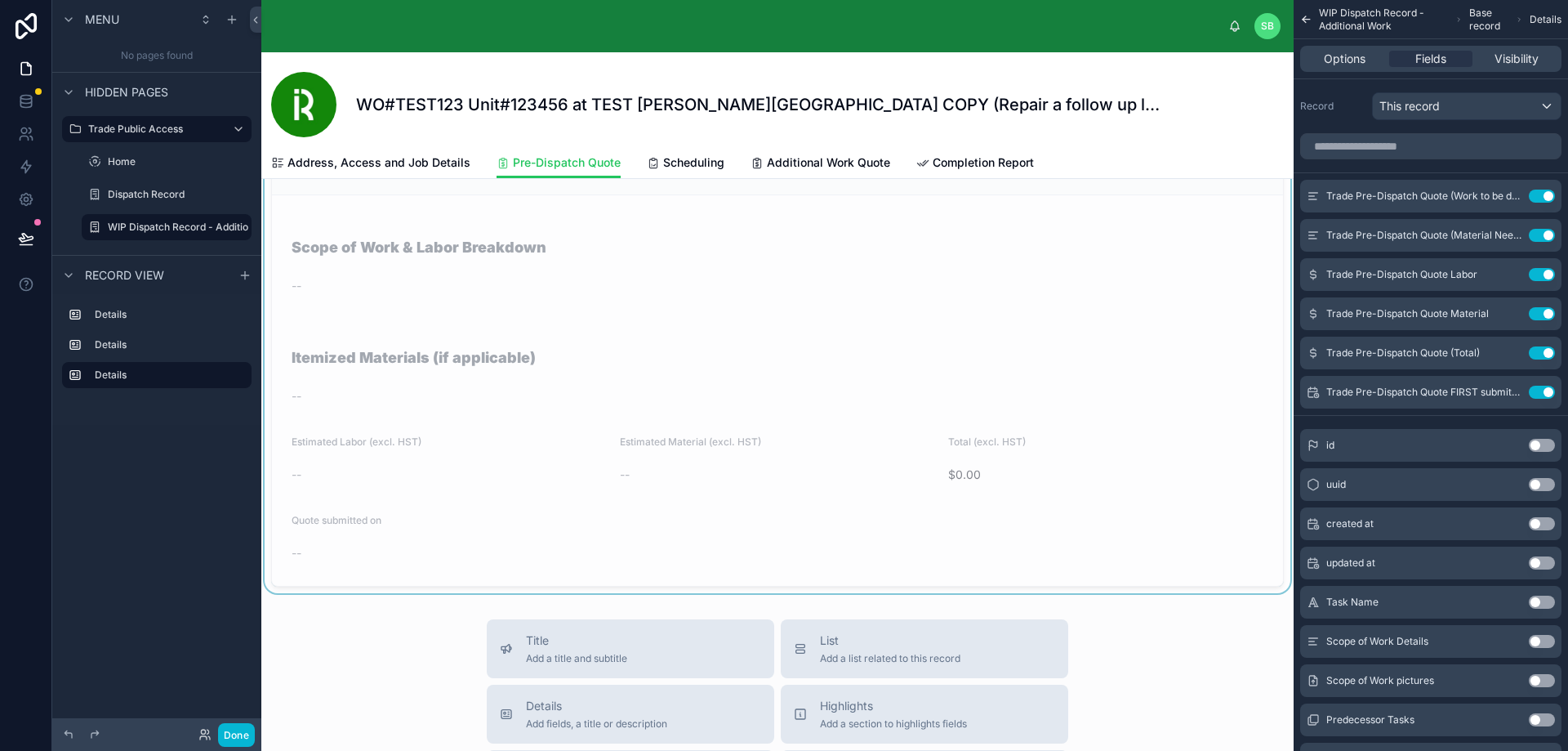
scroll to position [1215, 0]
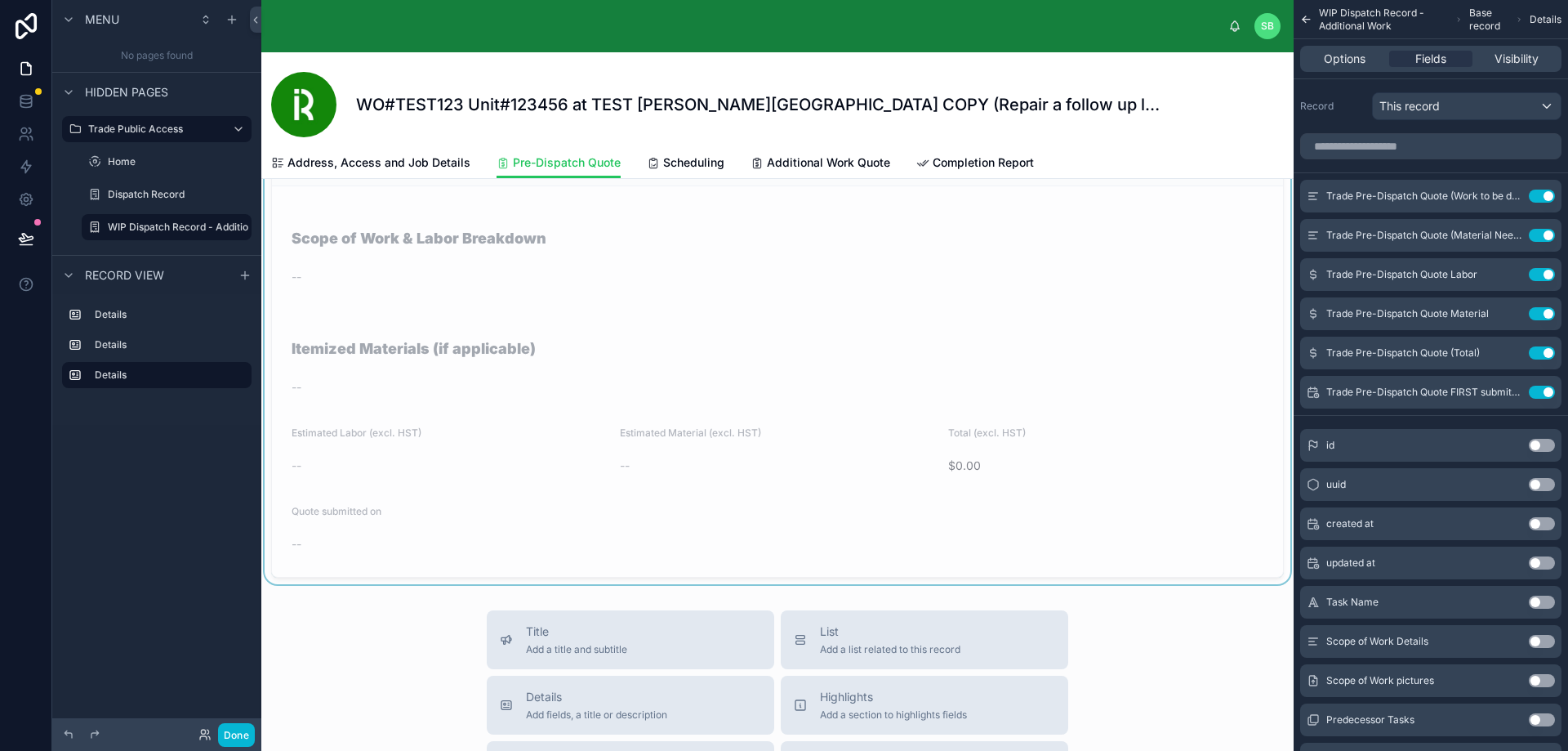
click at [730, 476] on div "--" at bounding box center [778, 466] width 316 height 26
click at [1397, 150] on input "scrollable content" at bounding box center [1430, 146] width 261 height 26
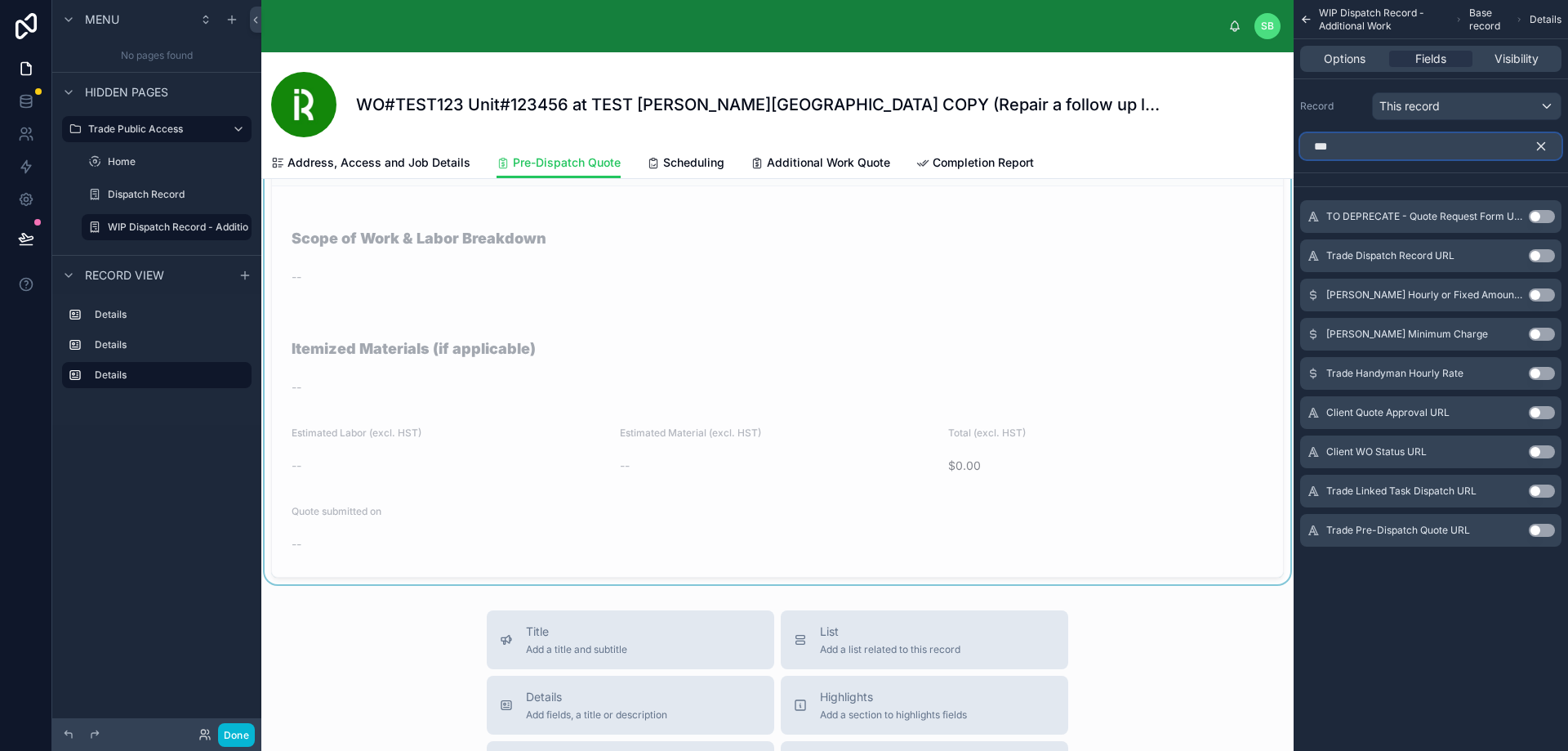
type input "***"
drag, startPoint x: 1362, startPoint y: 142, endPoint x: 1296, endPoint y: 142, distance: 66.0
click at [1297, 142] on div "***" at bounding box center [1430, 146] width 274 height 39
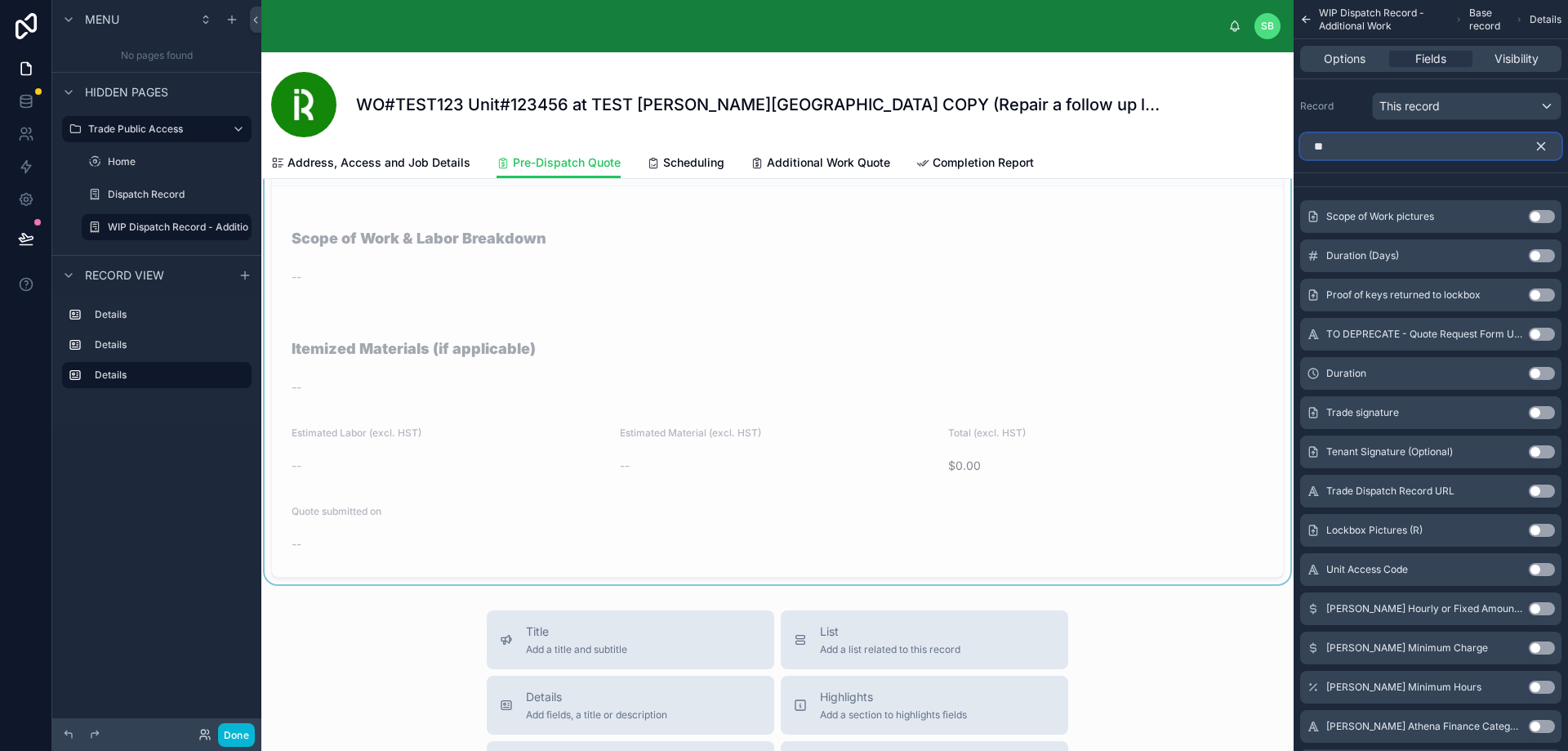
type input "***"
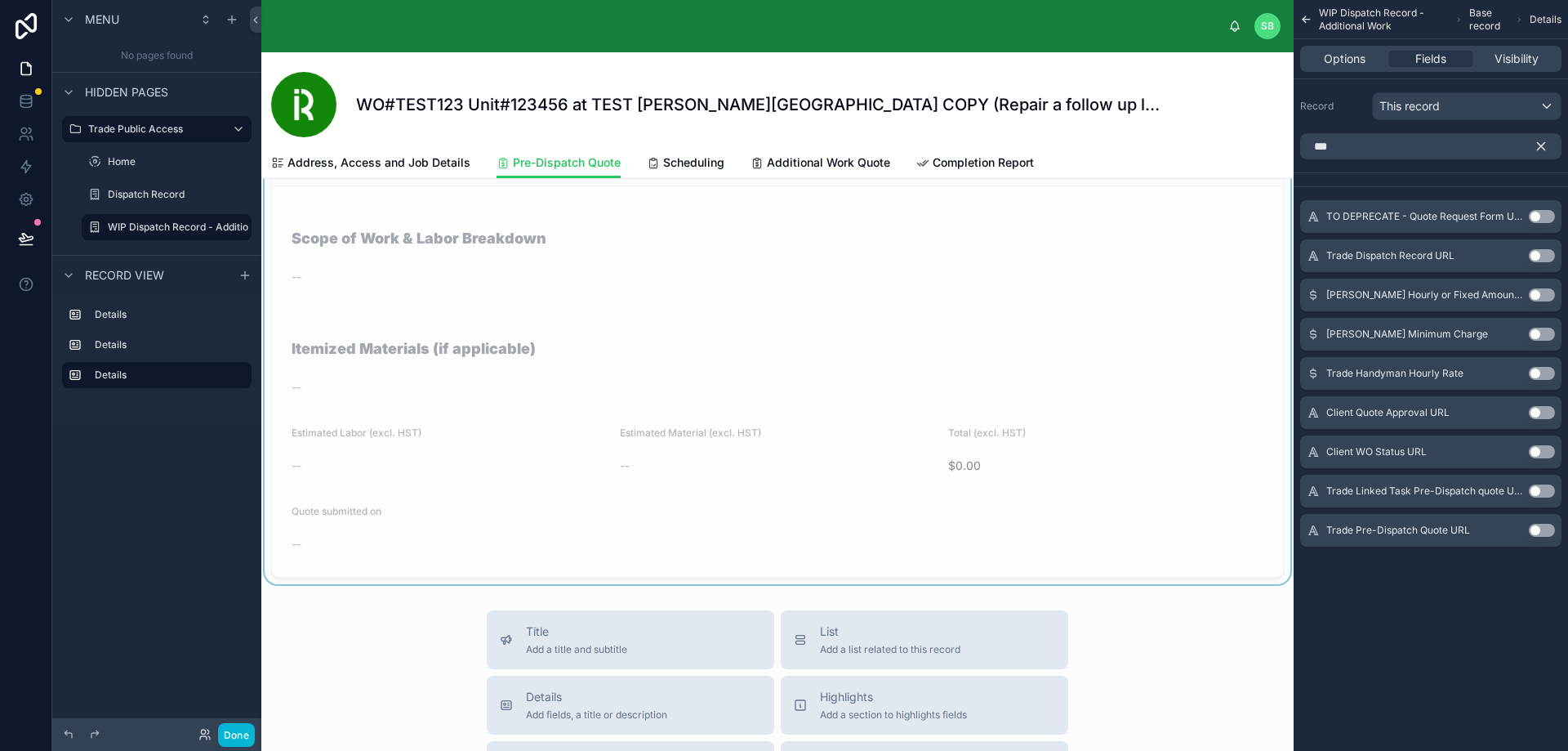
click at [1546, 491] on button "Use setting" at bounding box center [1541, 491] width 26 height 13
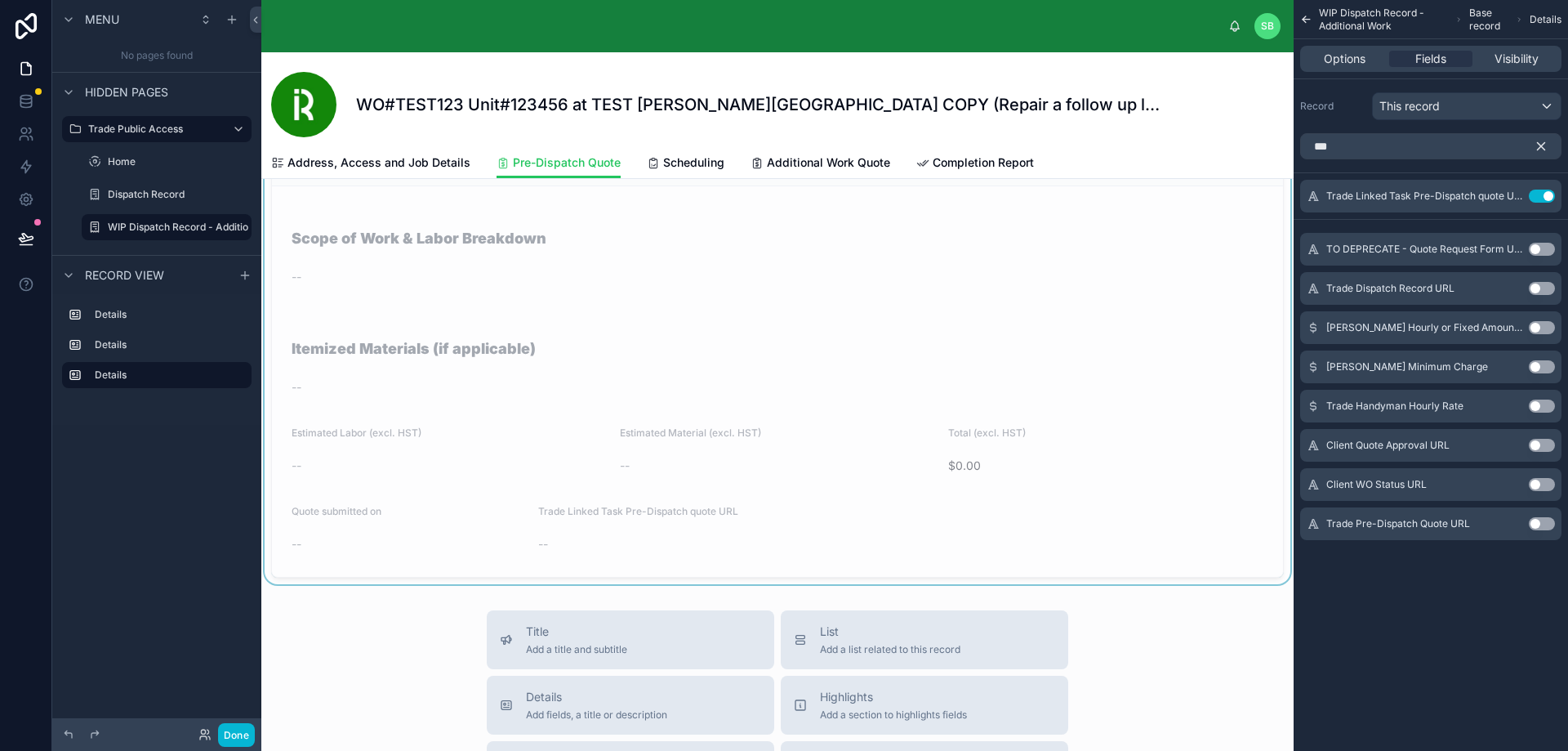
click at [1540, 147] on icon "scrollable content" at bounding box center [1541, 146] width 7 height 7
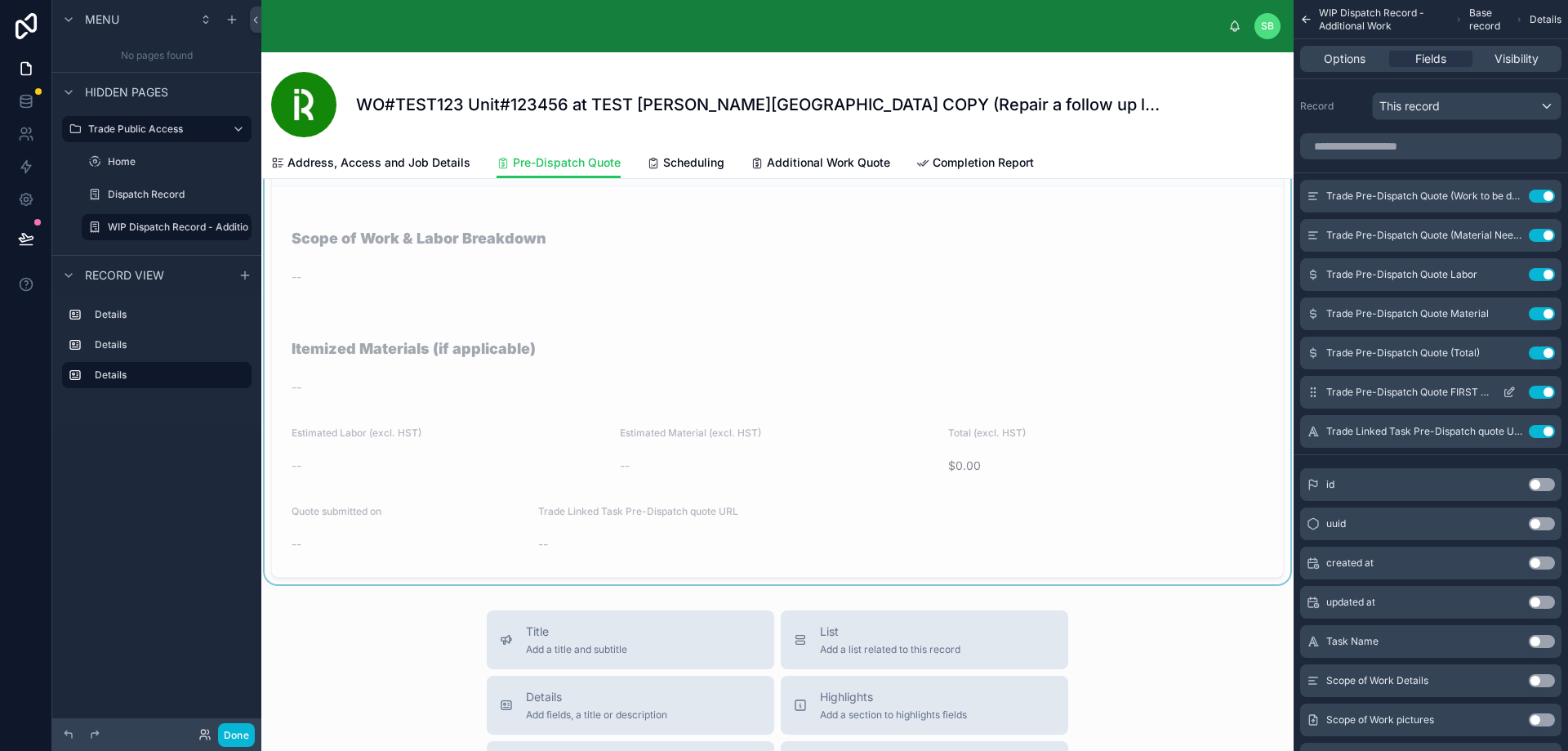
click at [1512, 390] on icon "scrollable content" at bounding box center [1512, 389] width 2 height 2
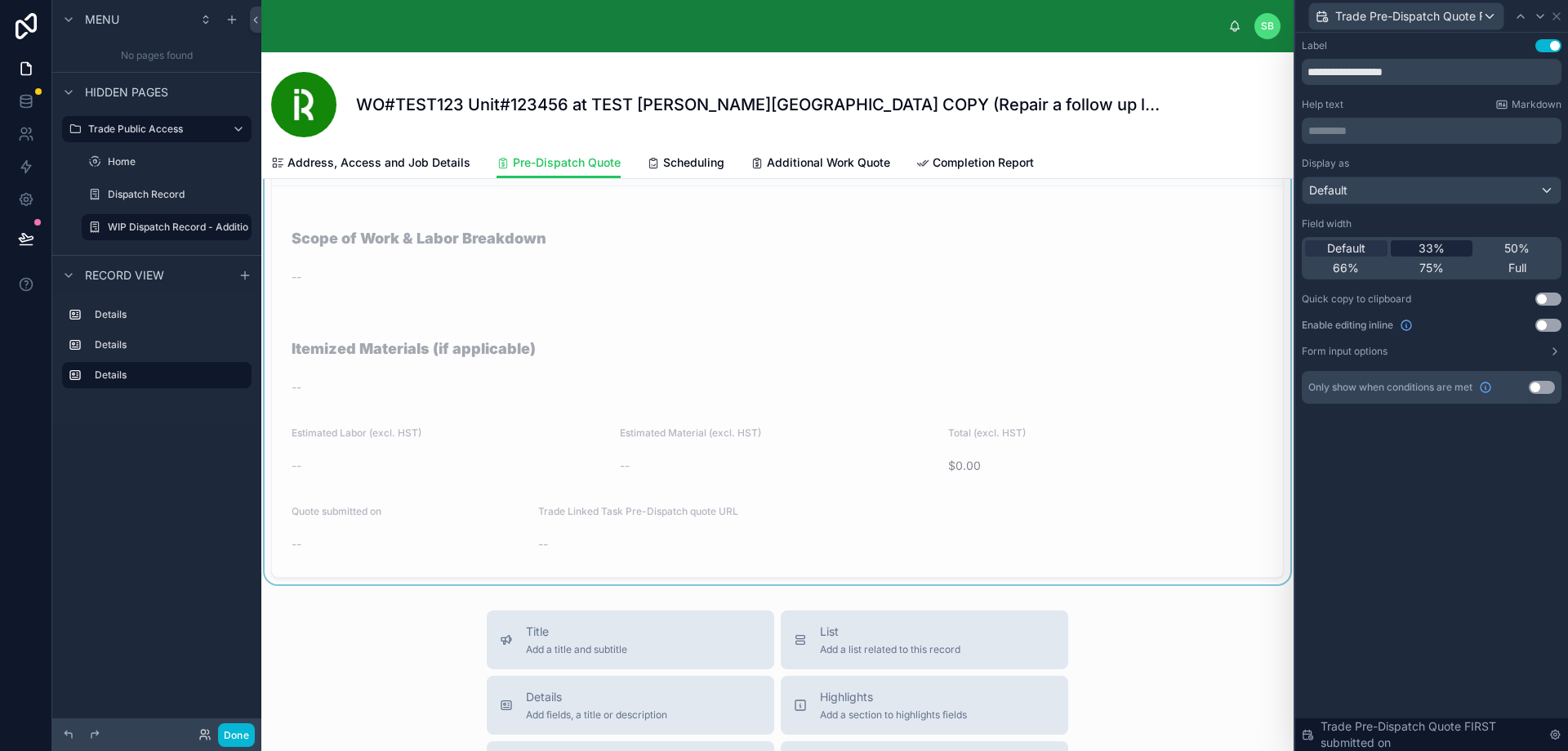
click at [1444, 246] on span "33%" at bounding box center [1431, 248] width 26 height 17
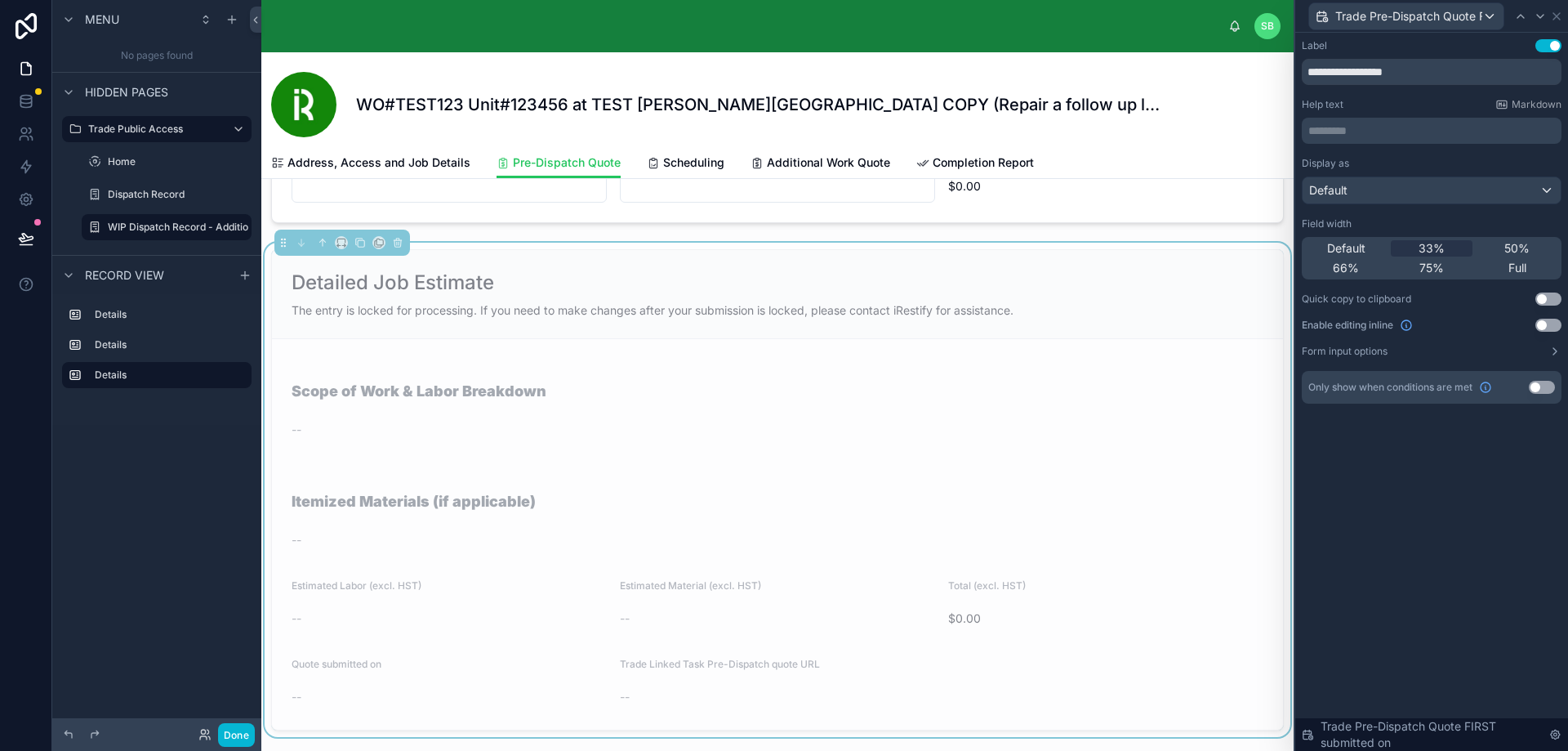
scroll to position [1144, 0]
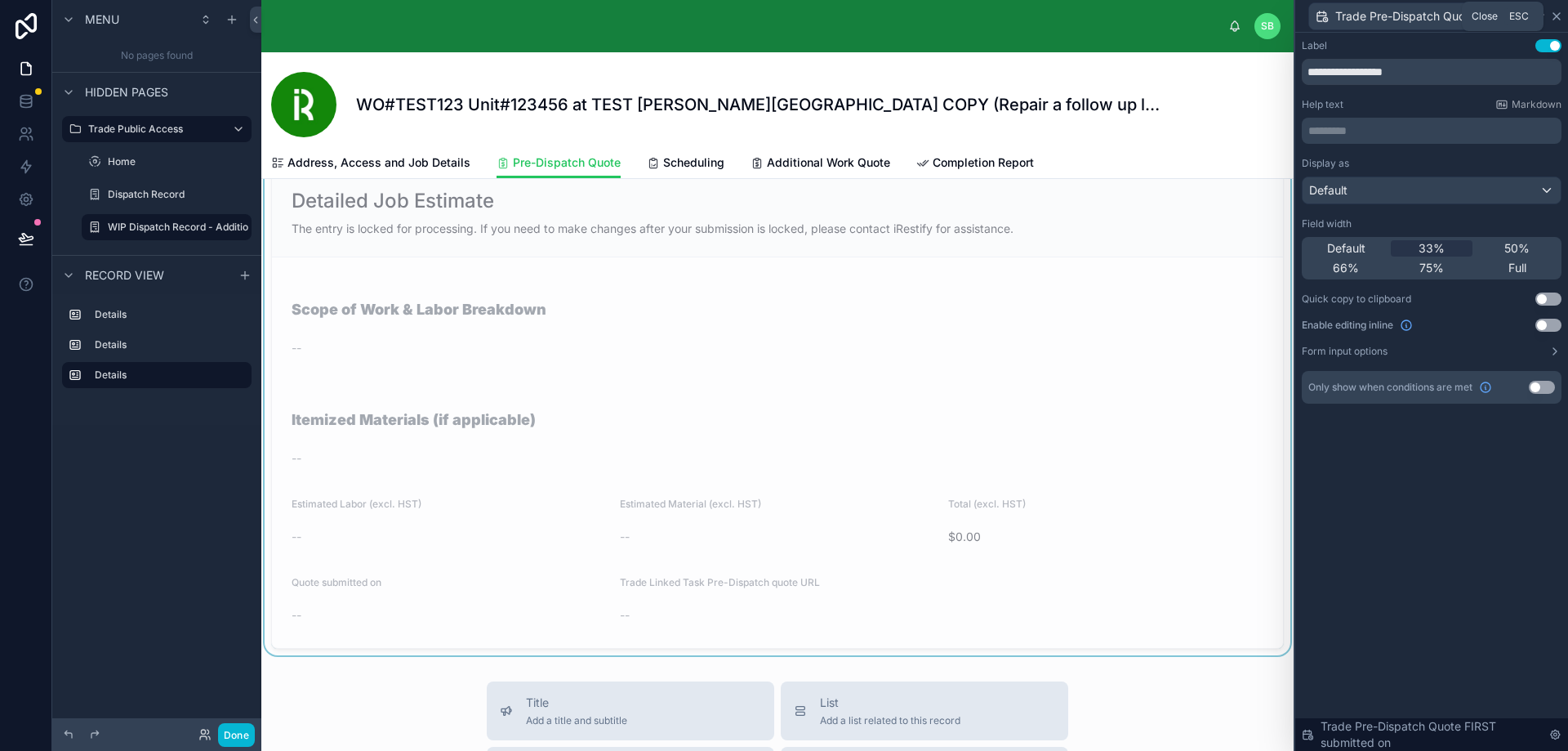
click at [1551, 18] on icon at bounding box center [1556, 17] width 13 height 13
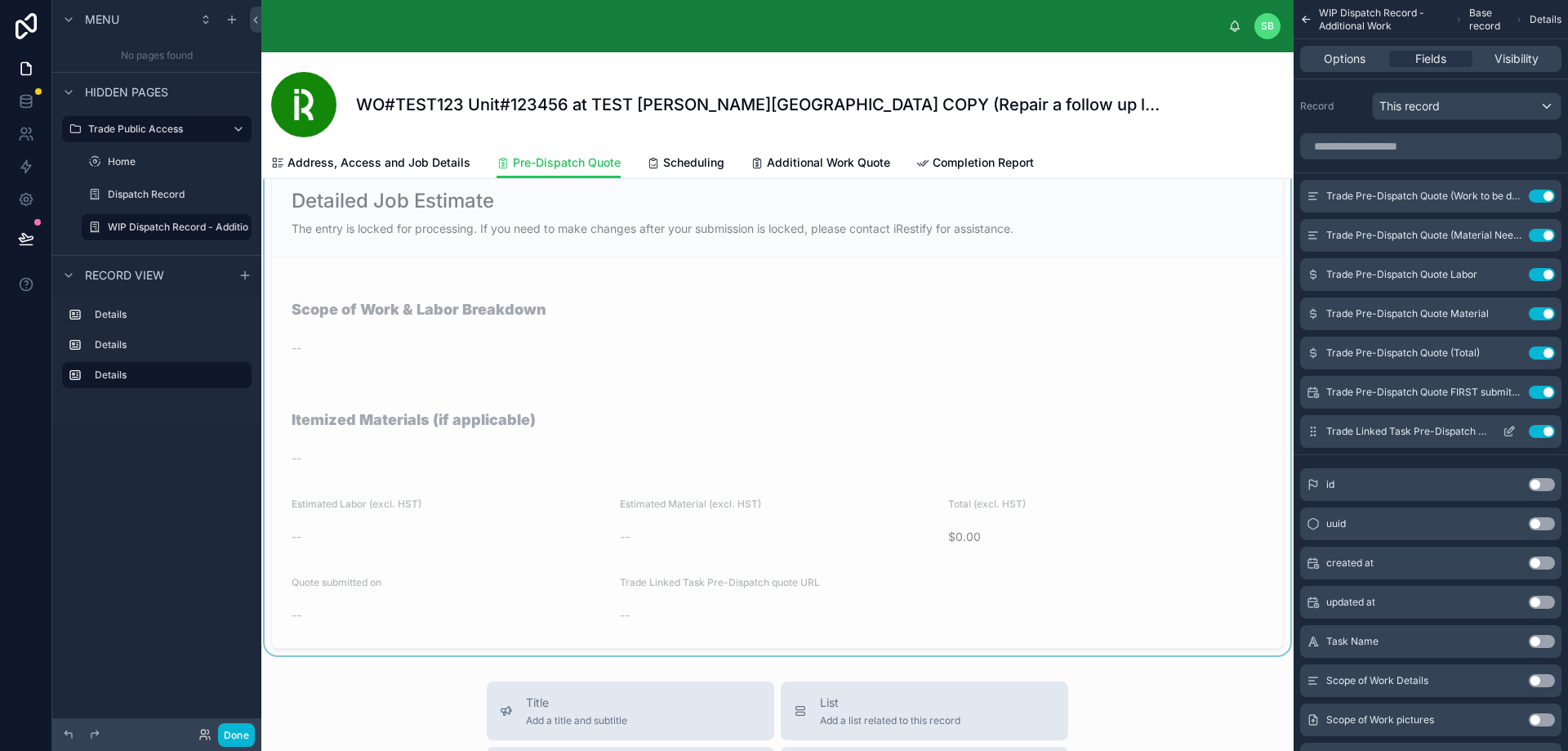
click at [1546, 432] on button "Use setting" at bounding box center [1541, 432] width 26 height 13
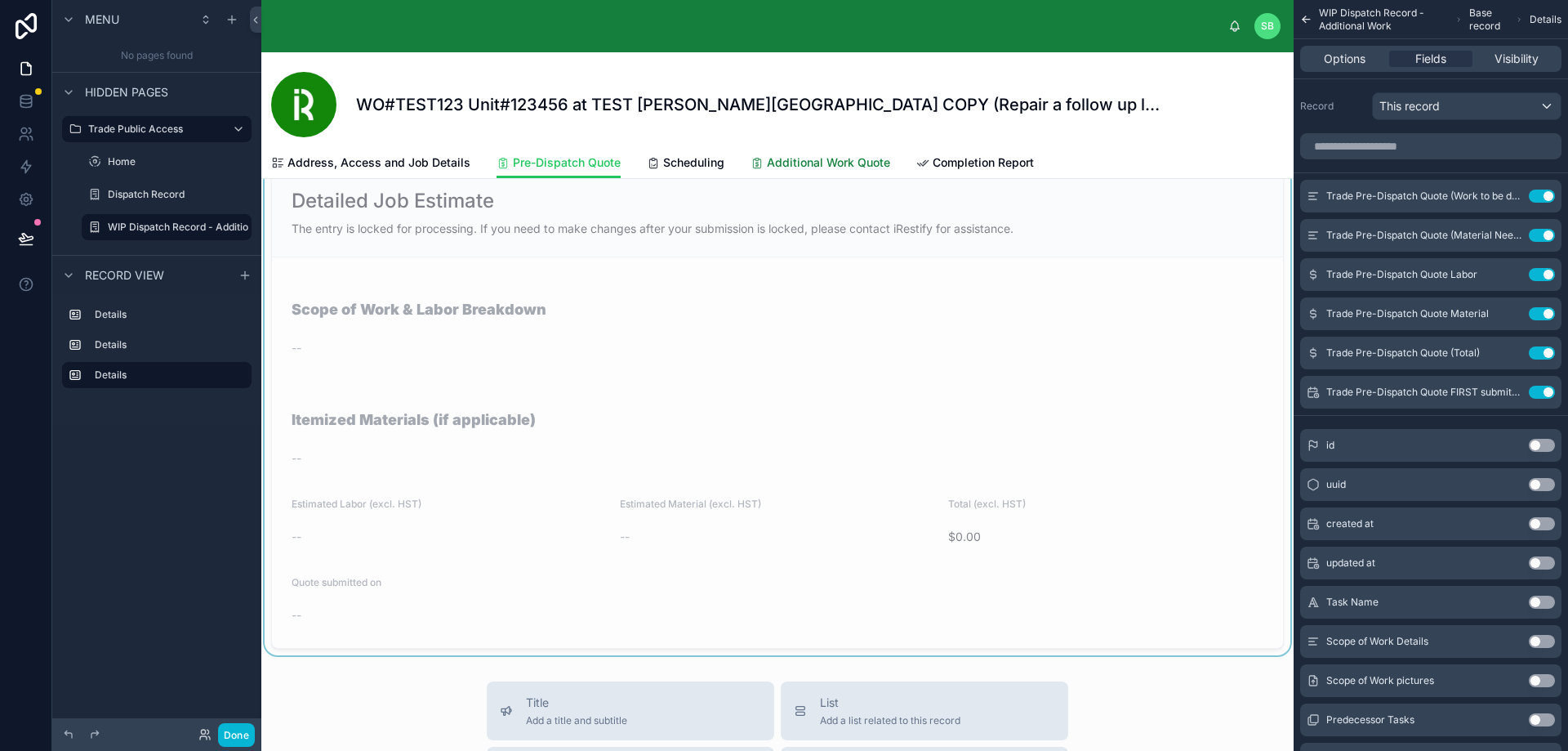
click at [820, 163] on span "Additional Work Quote" at bounding box center [828, 163] width 123 height 17
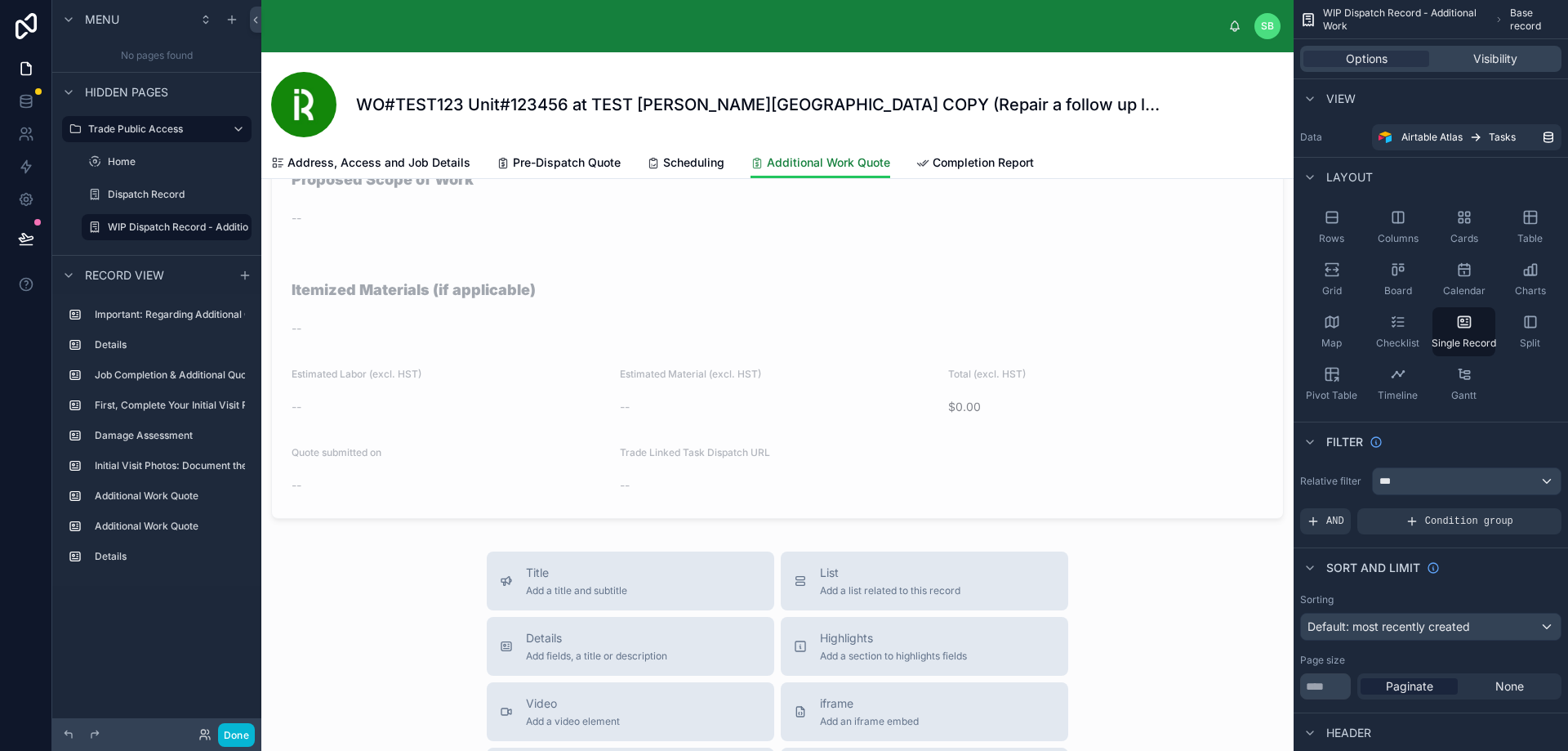
scroll to position [3431, 0]
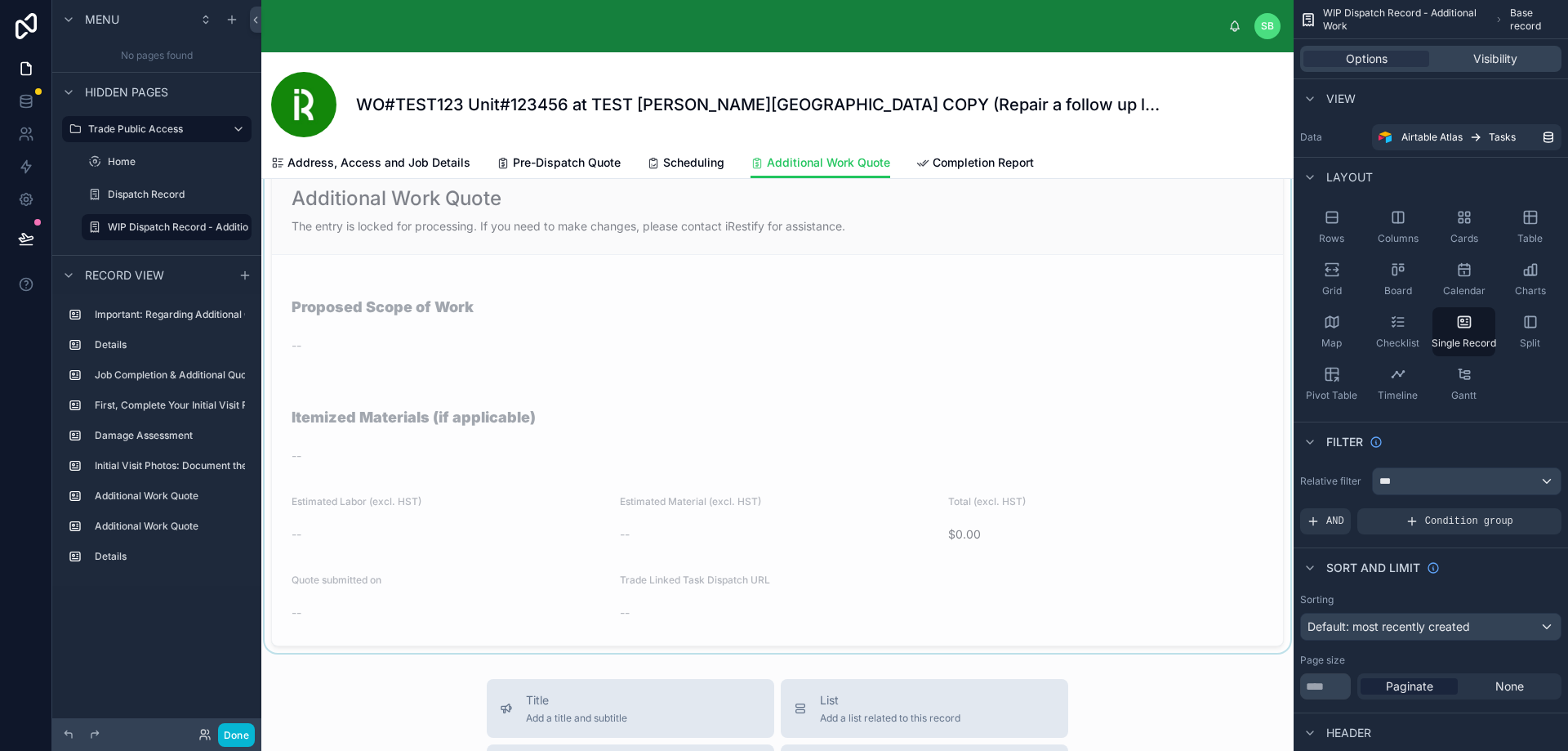
click at [713, 593] on div at bounding box center [777, 406] width 1032 height 494
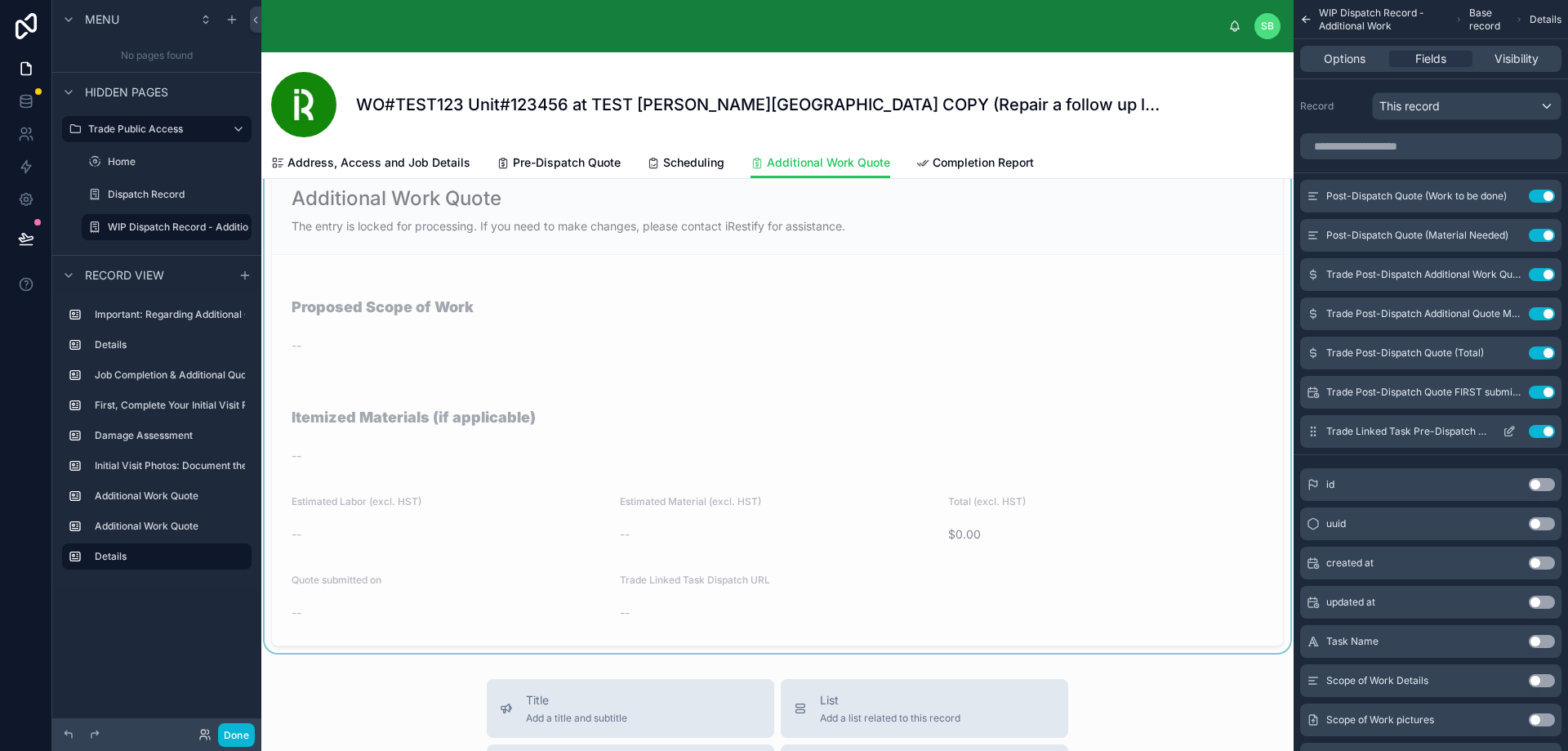
click at [1508, 432] on icon "scrollable content" at bounding box center [1509, 432] width 13 height 13
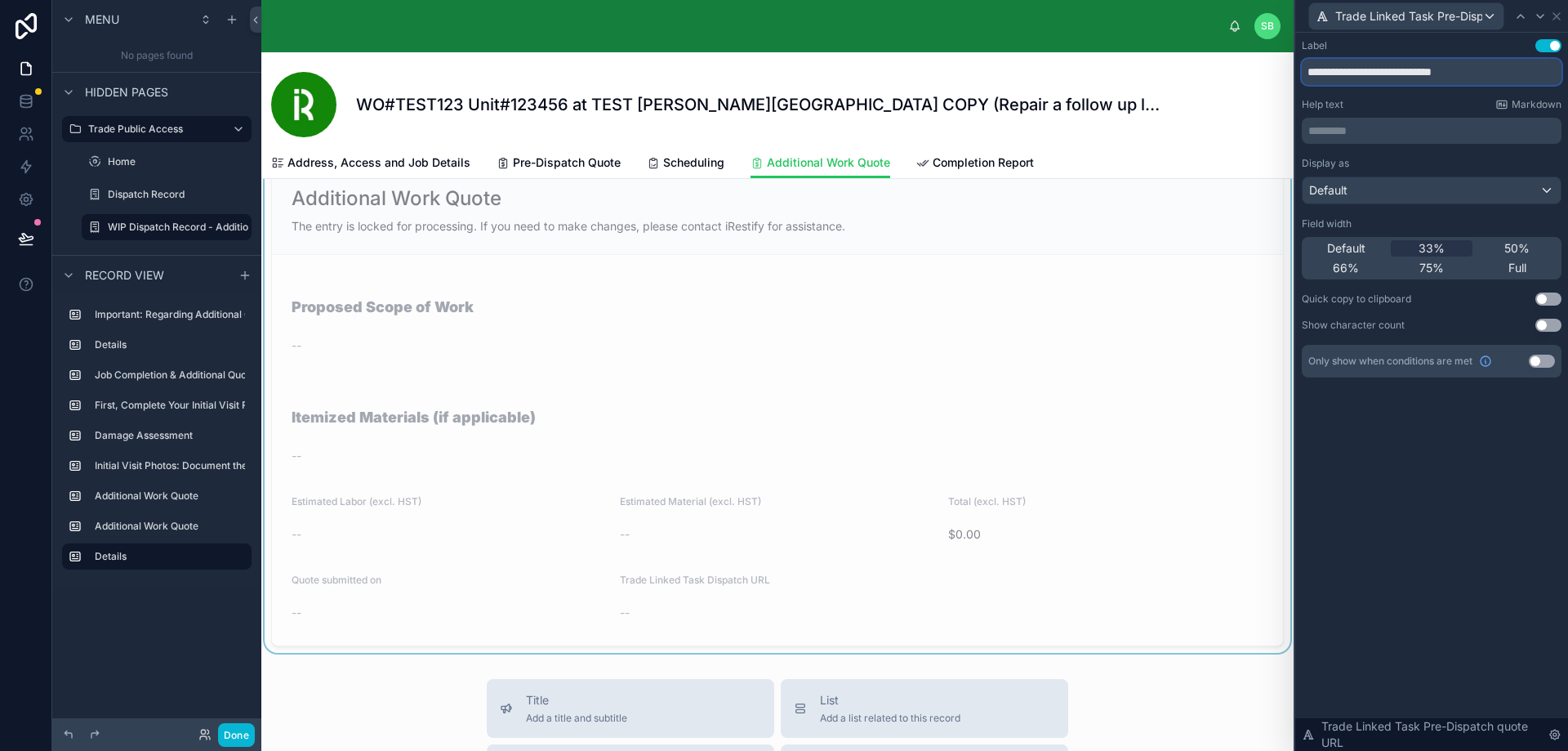
drag, startPoint x: 1487, startPoint y: 70, endPoint x: 1293, endPoint y: 80, distance: 194.3
click at [1293, 80] on div "**********" at bounding box center [1430, 375] width 274 height 751
type input "**********"
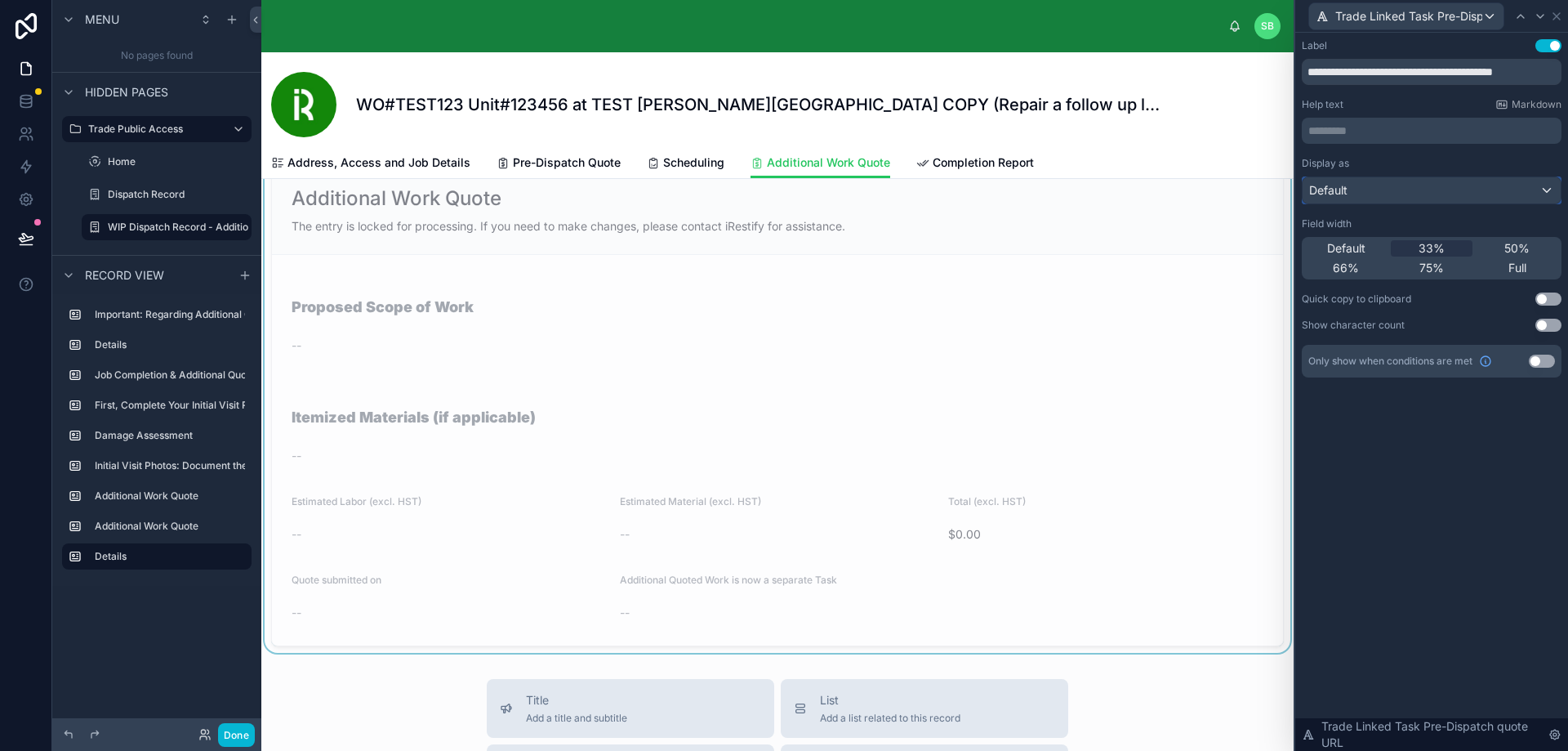
click at [1452, 189] on div "Default" at bounding box center [1431, 190] width 258 height 26
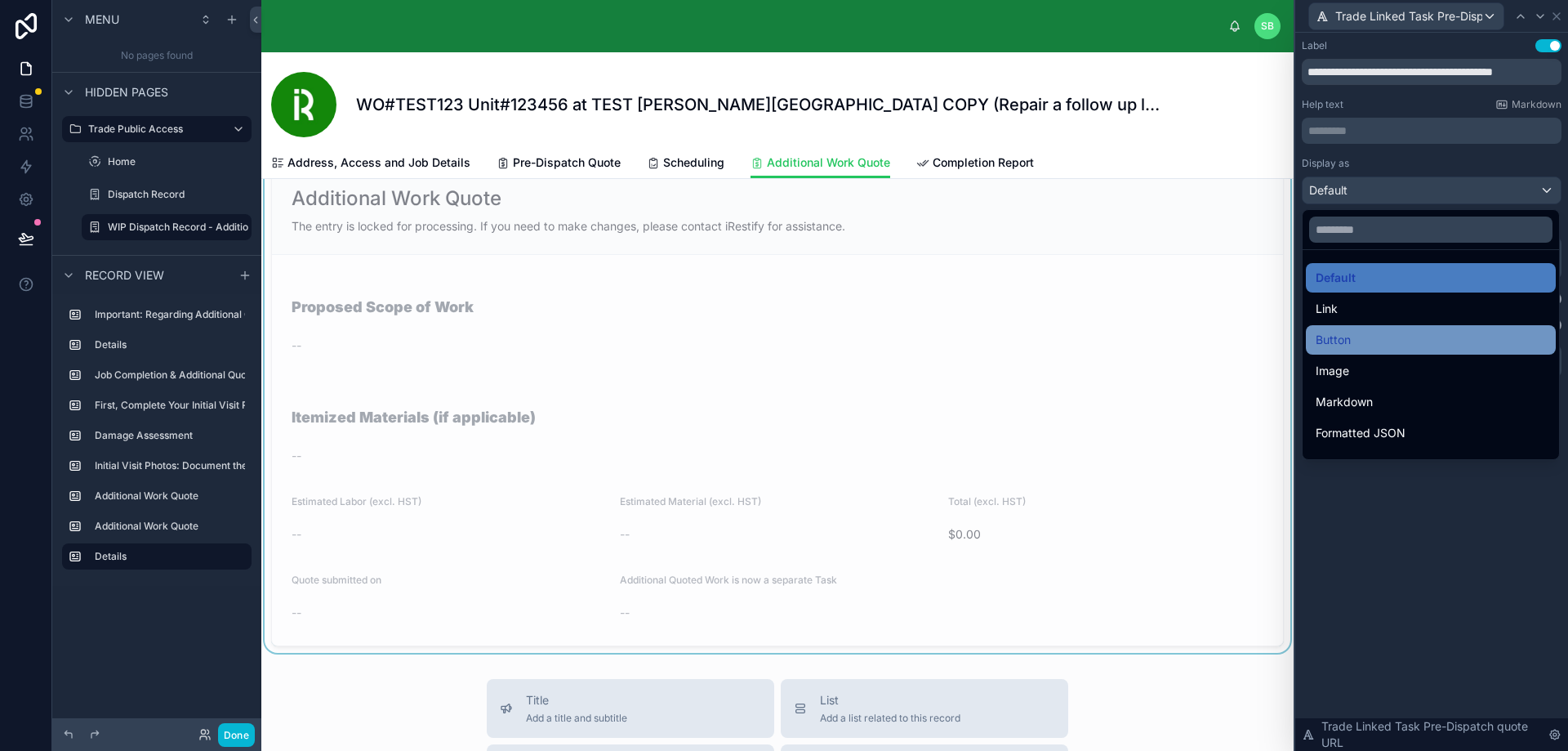
click at [1405, 328] on div "Button" at bounding box center [1431, 340] width 250 height 30
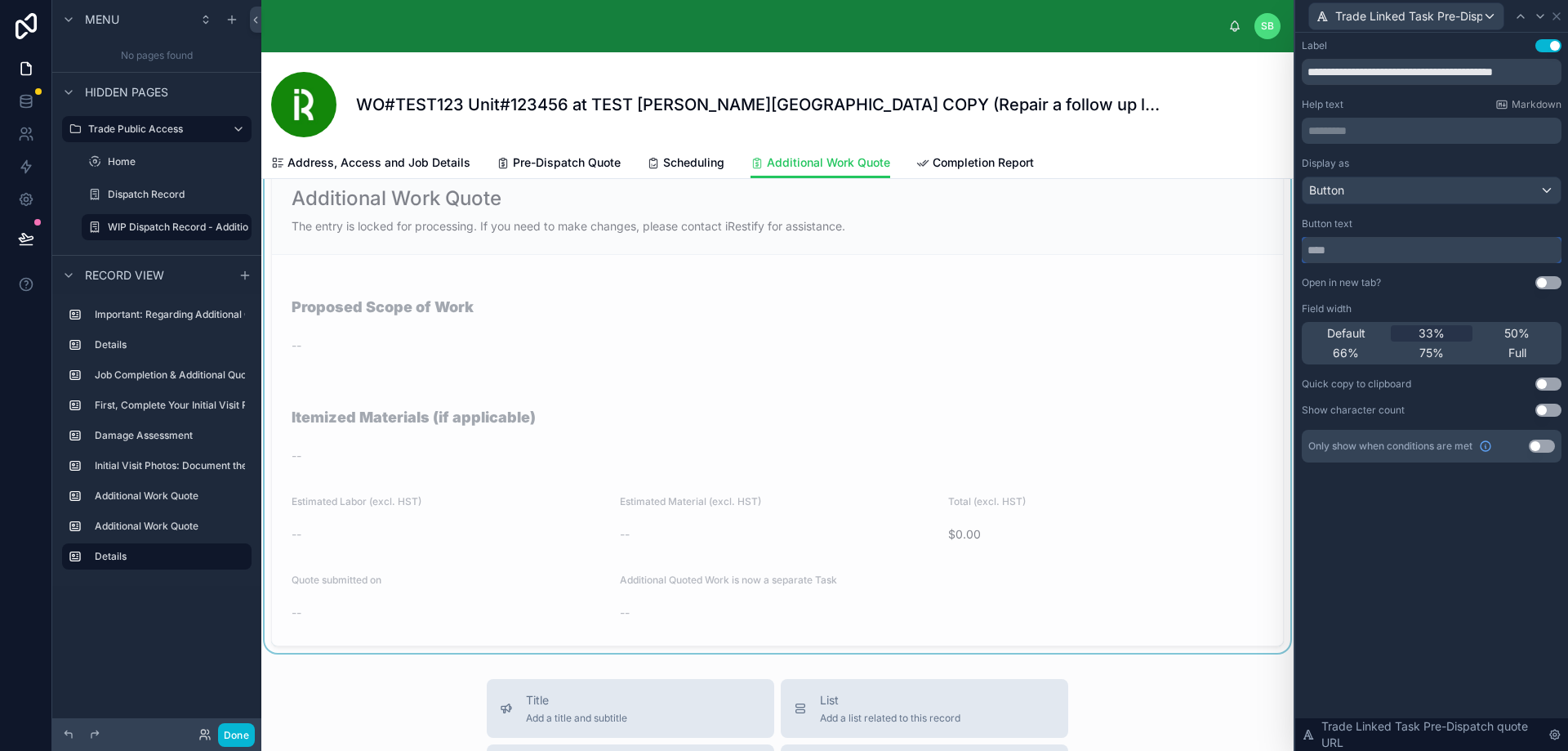
click at [1453, 251] on input "text" at bounding box center [1431, 250] width 260 height 26
click at [1452, 185] on div "Button" at bounding box center [1431, 190] width 258 height 26
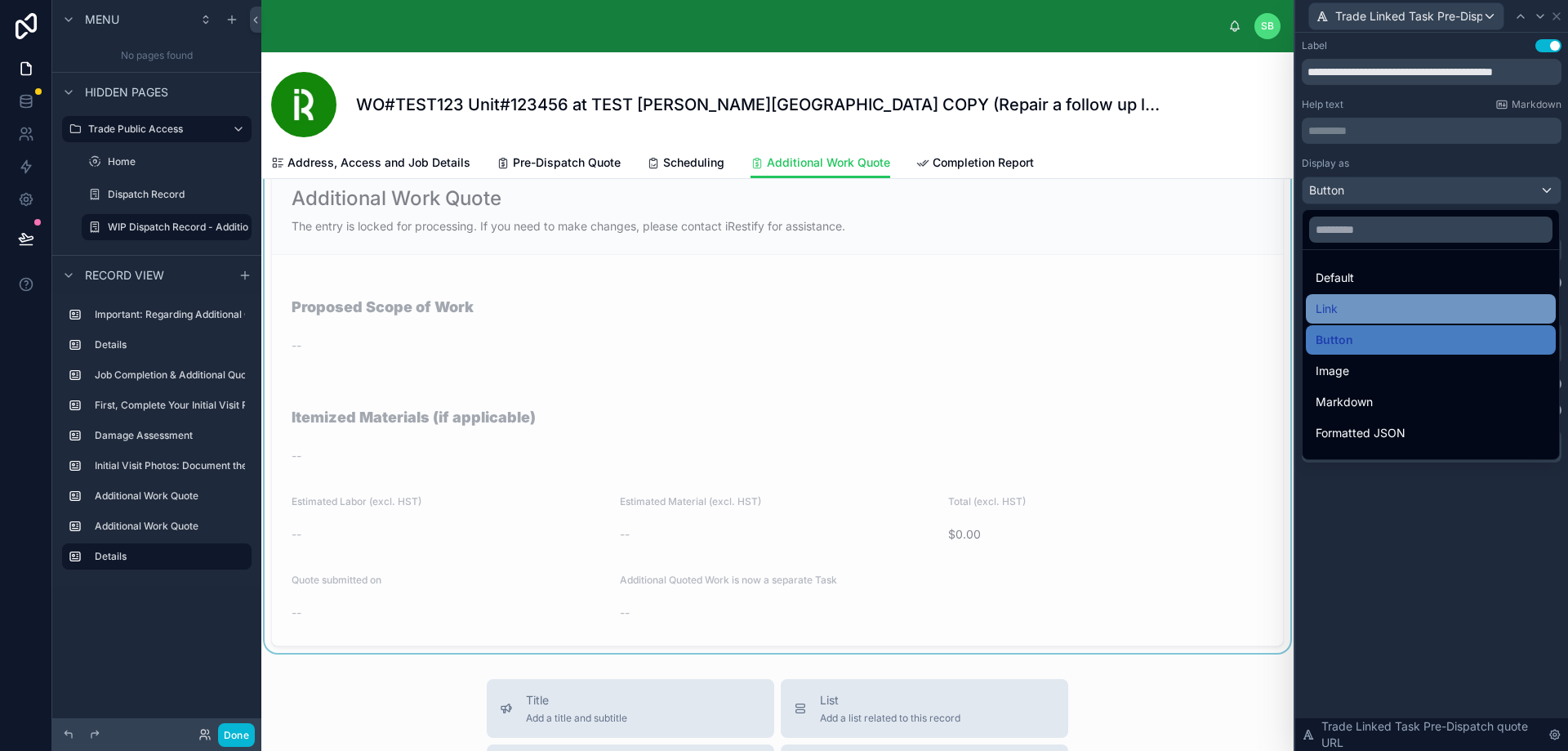
click at [1365, 309] on div "Link" at bounding box center [1430, 308] width 230 height 19
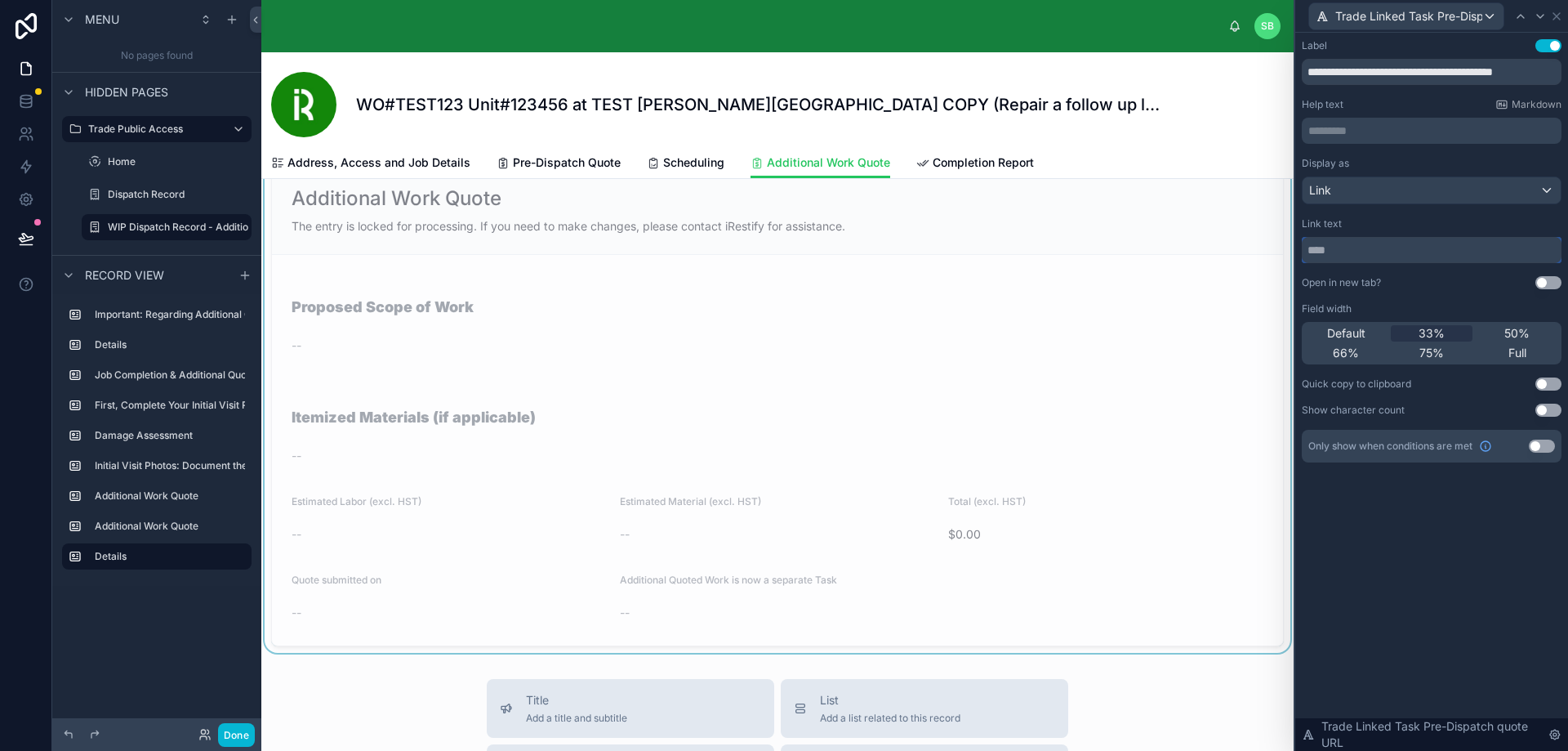
click at [1398, 247] on input "text" at bounding box center [1431, 250] width 260 height 26
type input "****"
click at [1398, 74] on input "**********" at bounding box center [1431, 72] width 260 height 26
click at [1308, 75] on input "**********" at bounding box center [1431, 72] width 260 height 26
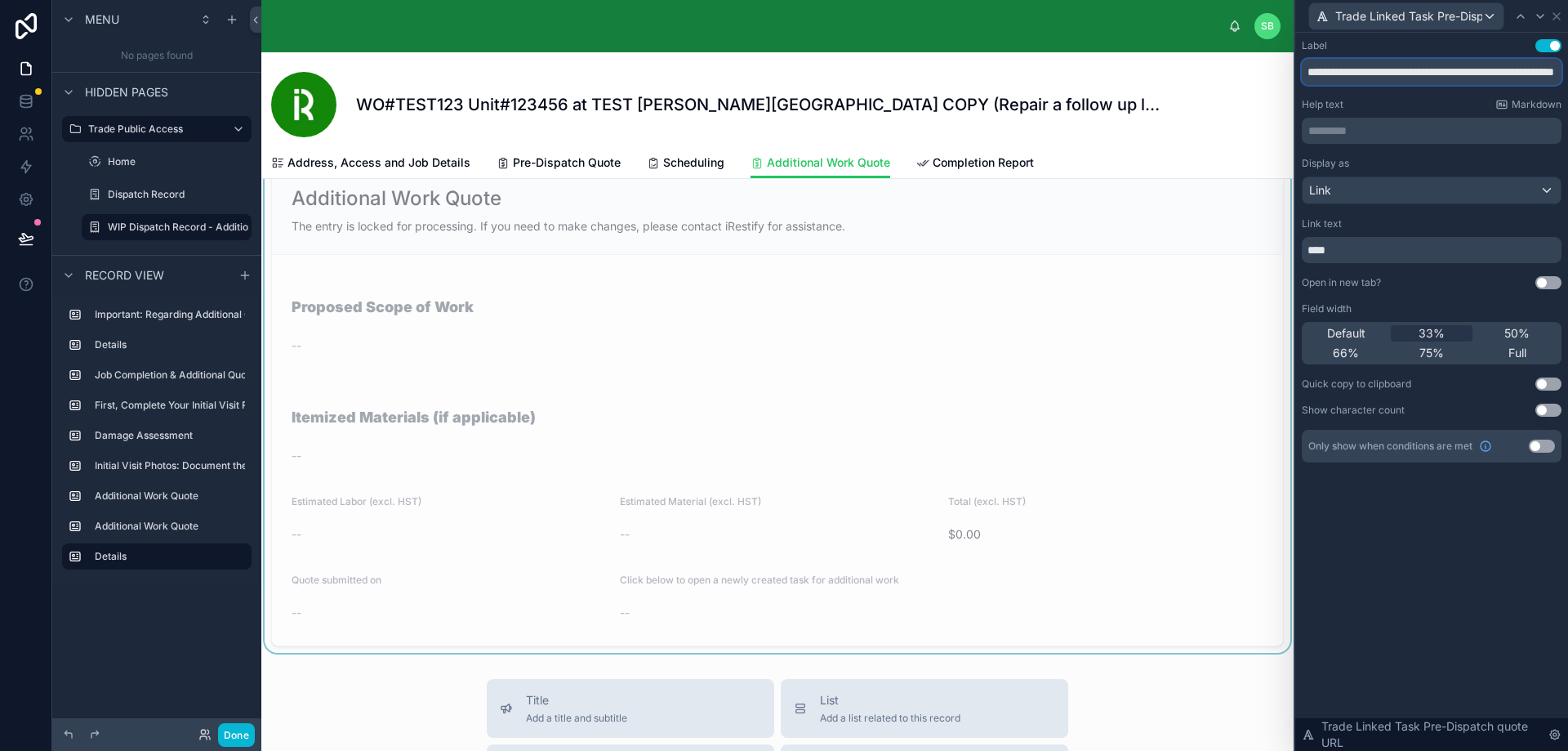
type input "**********"
click at [1549, 445] on button "Use setting" at bounding box center [1541, 446] width 26 height 13
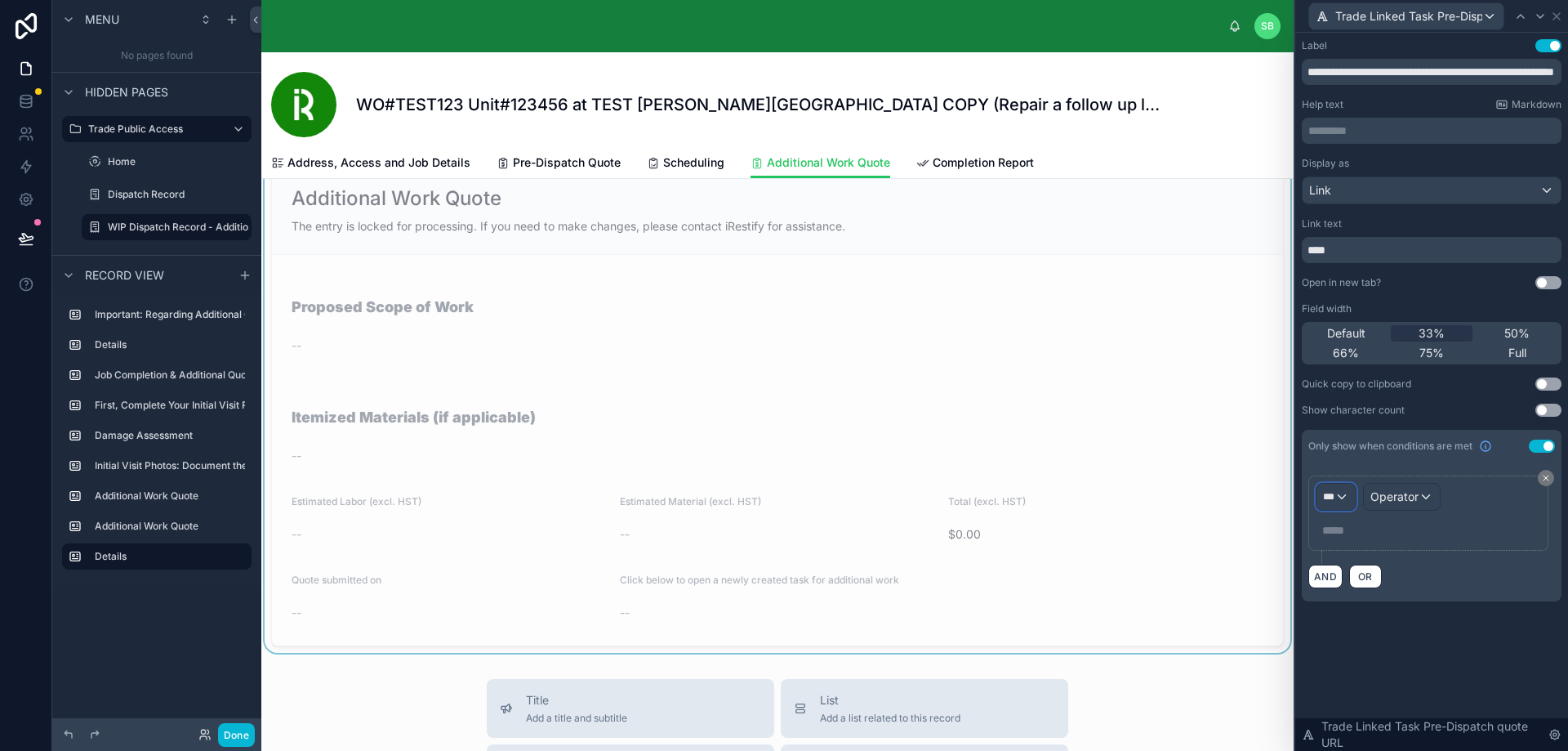
click at [1330, 503] on div "***" at bounding box center [1336, 496] width 39 height 26
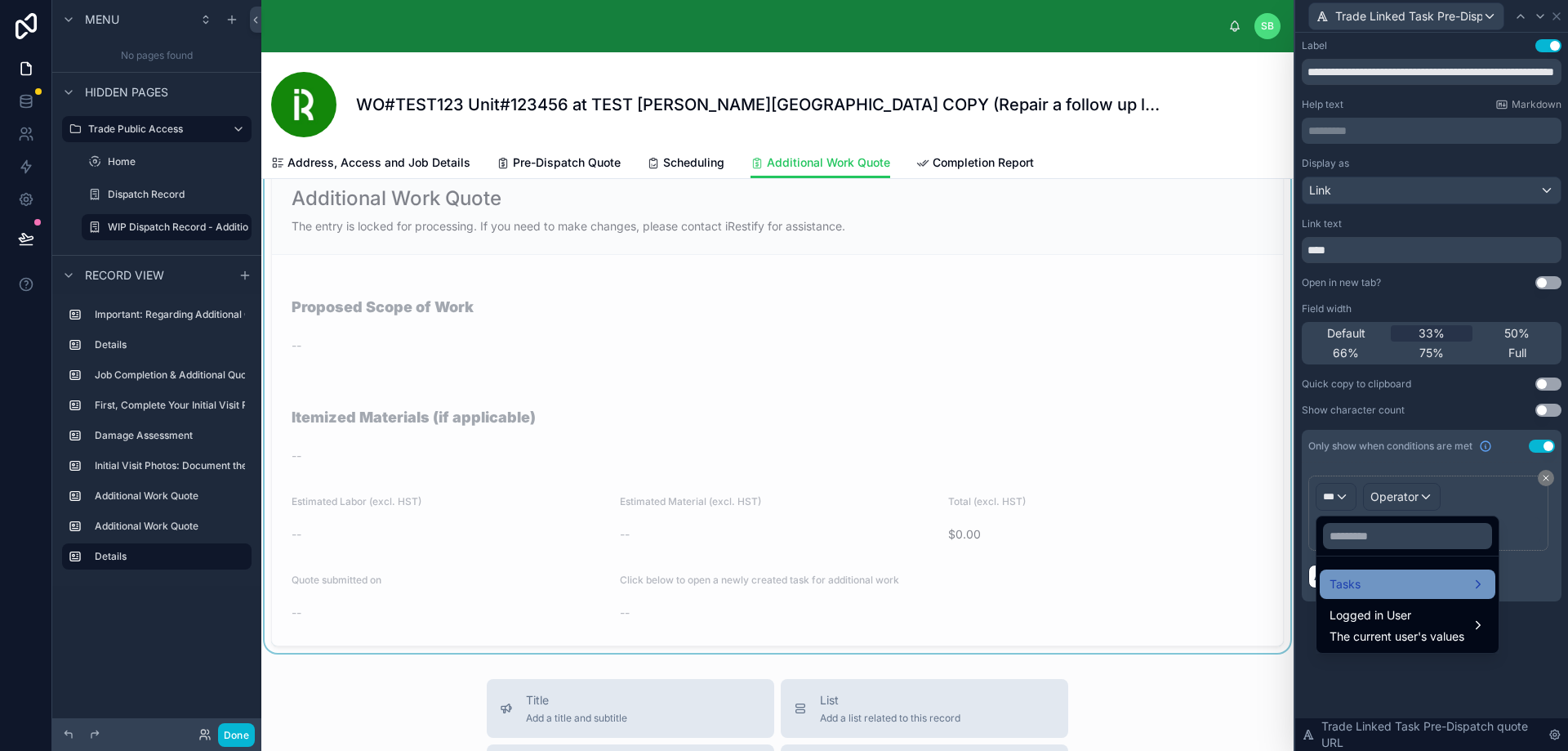
click at [1374, 582] on div "Tasks" at bounding box center [1407, 583] width 156 height 19
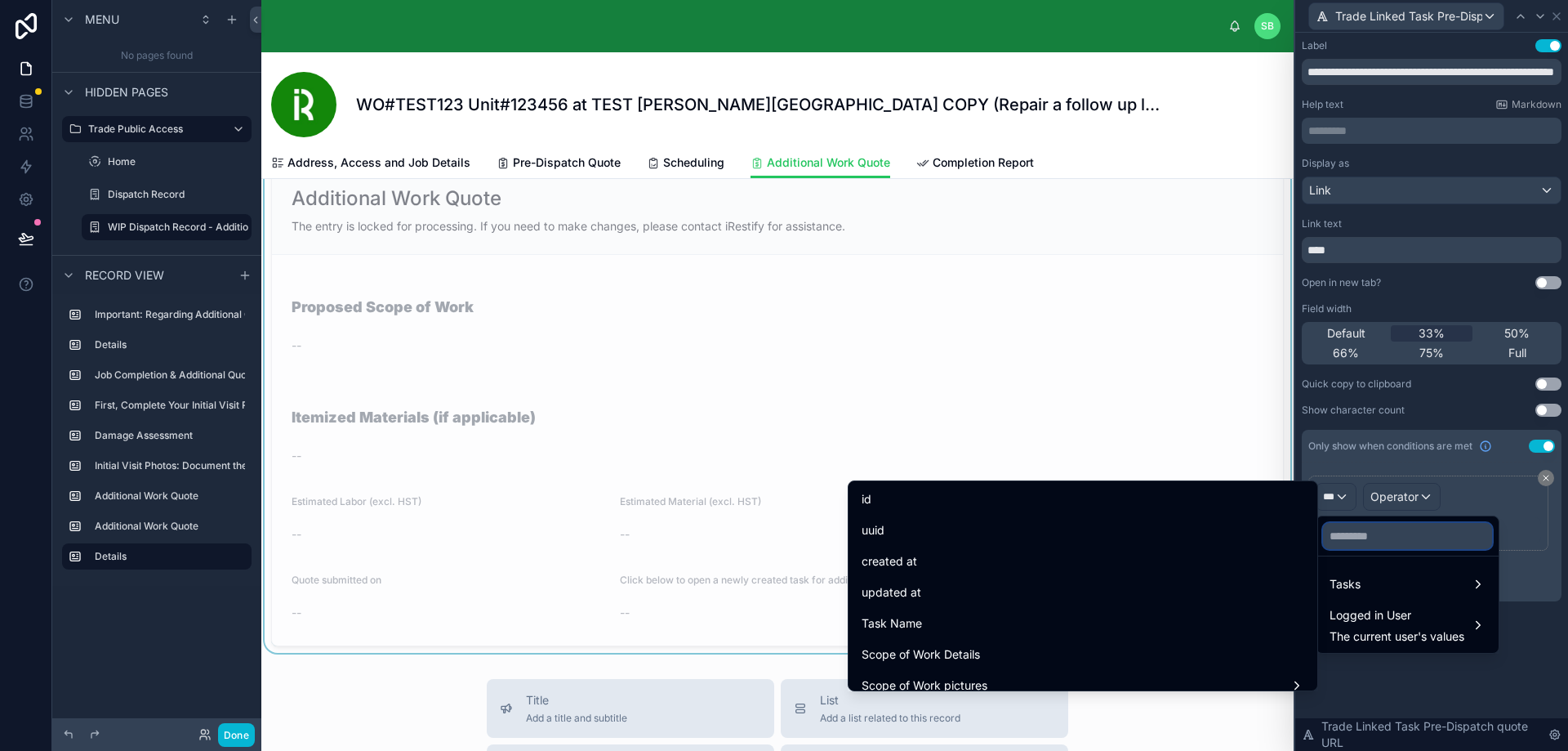
click at [1386, 532] on input "text" at bounding box center [1407, 536] width 169 height 26
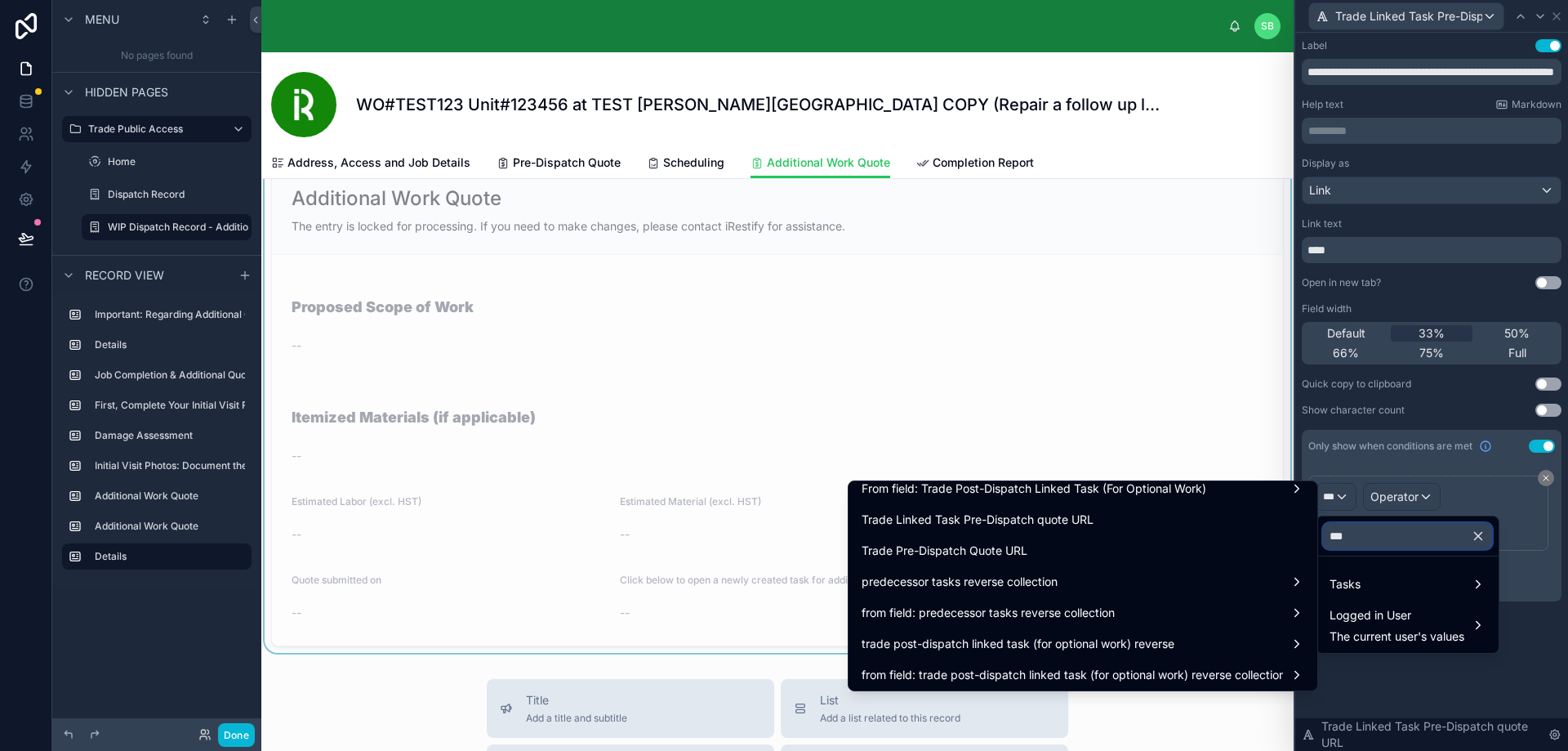
scroll to position [665, 0]
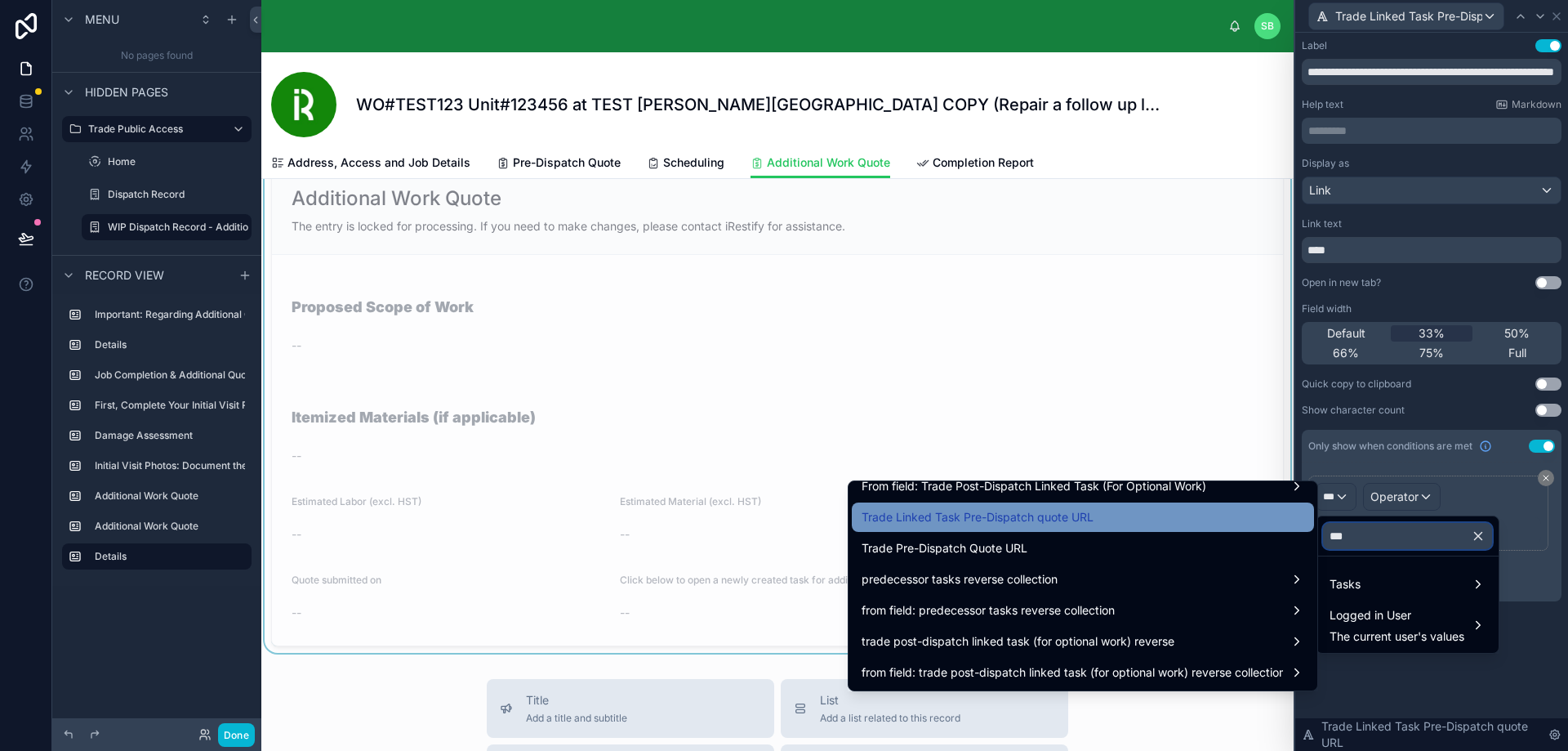
type input "***"
click at [1076, 517] on span "Trade Linked Task Pre-Dispatch quote URL" at bounding box center [977, 517] width 232 height 19
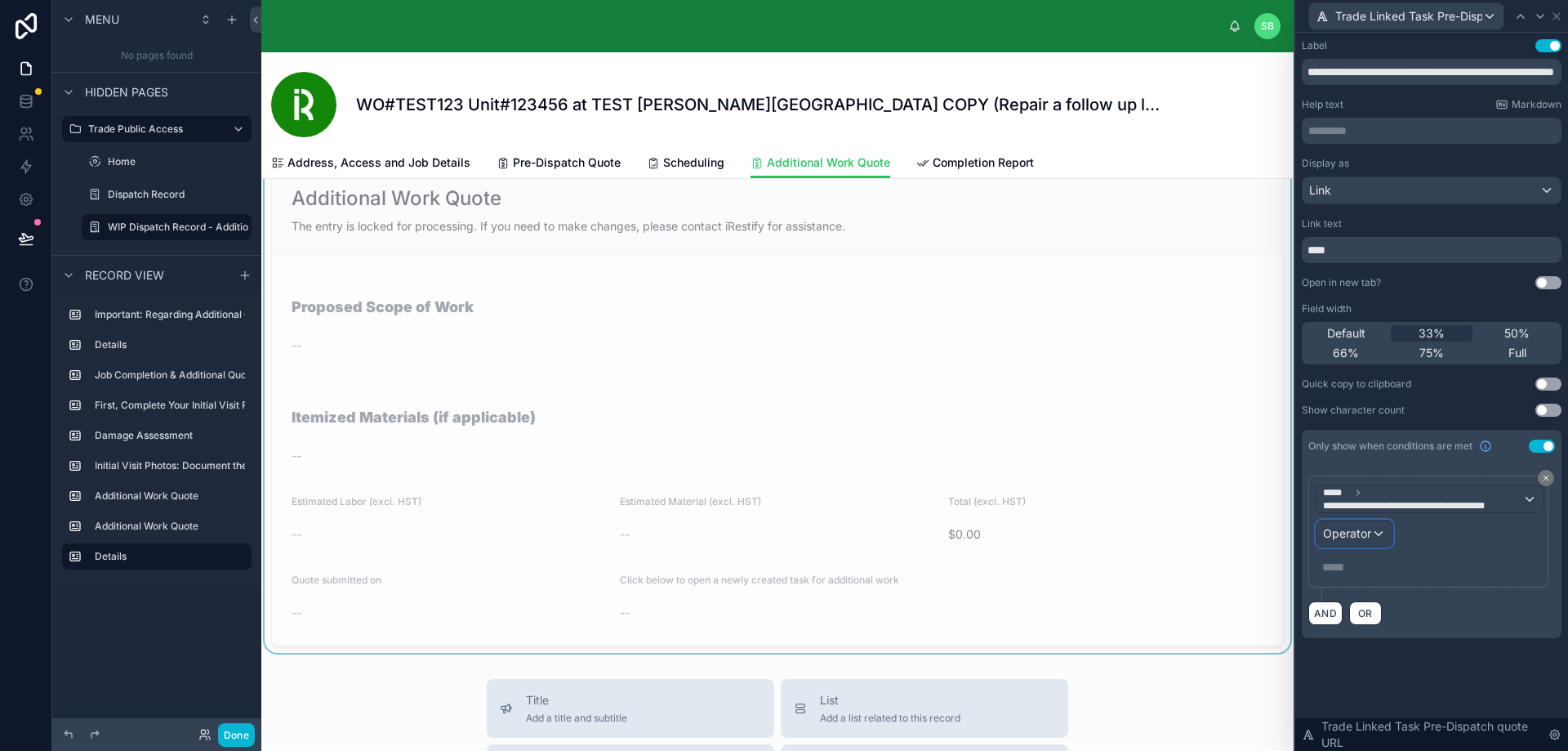
click at [1348, 531] on span "Operator" at bounding box center [1347, 532] width 48 height 14
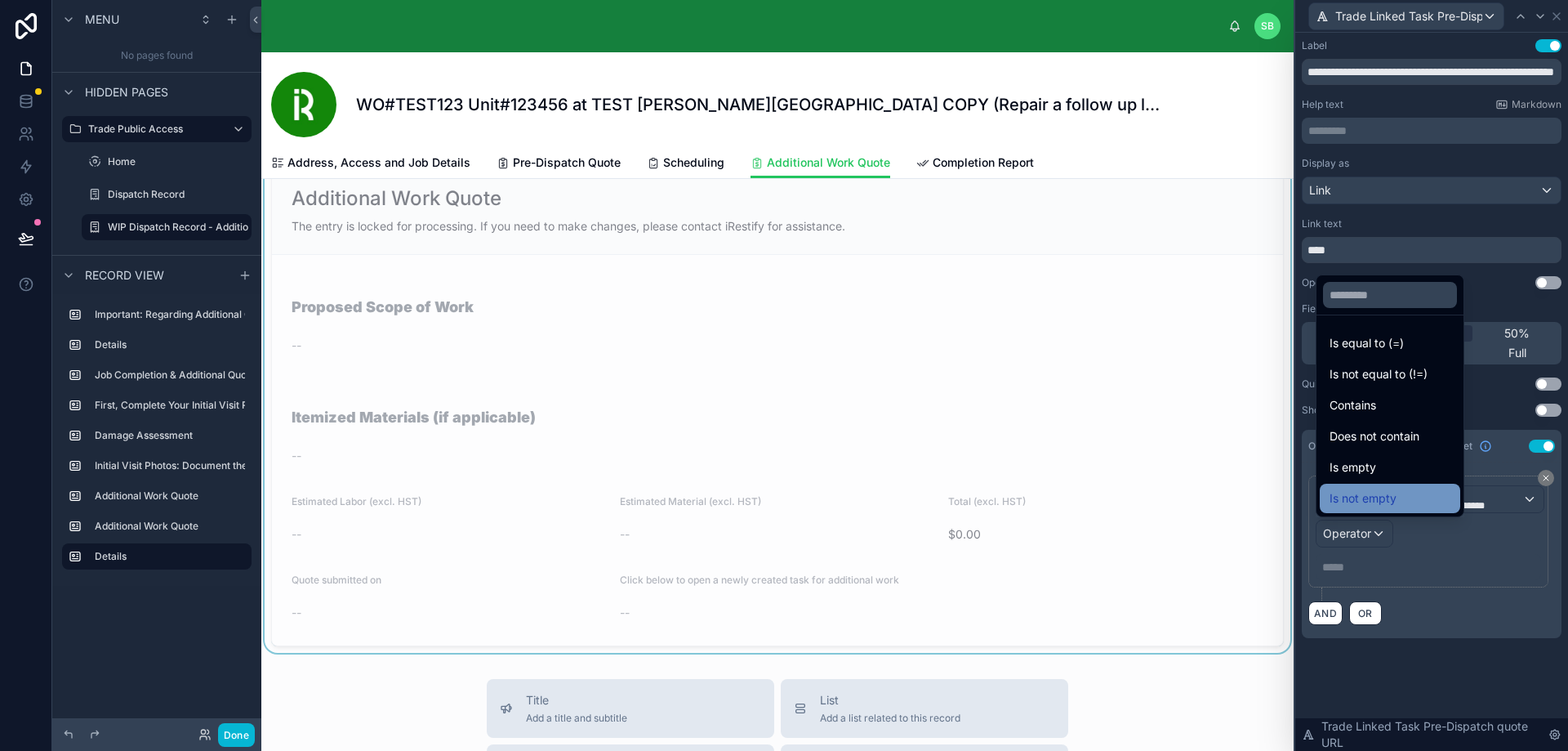
click at [1389, 491] on span "Is not empty" at bounding box center [1363, 498] width 67 height 19
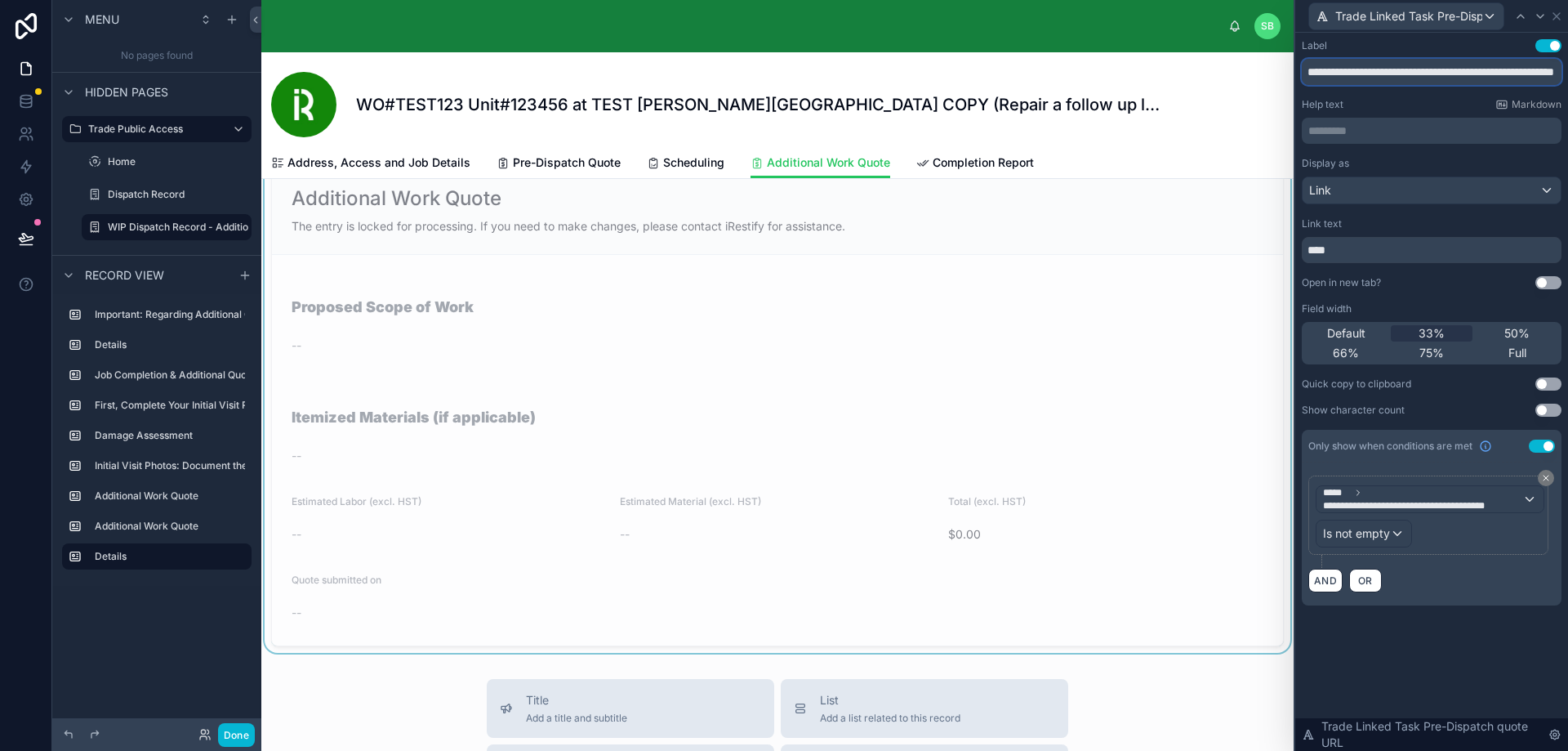
click at [1474, 69] on input "**********" at bounding box center [1431, 72] width 260 height 26
drag, startPoint x: 1486, startPoint y: 72, endPoint x: 1556, endPoint y: 64, distance: 70.5
click at [1556, 64] on input "**********" at bounding box center [1431, 72] width 260 height 26
click at [1532, 70] on input "**********" at bounding box center [1431, 72] width 260 height 26
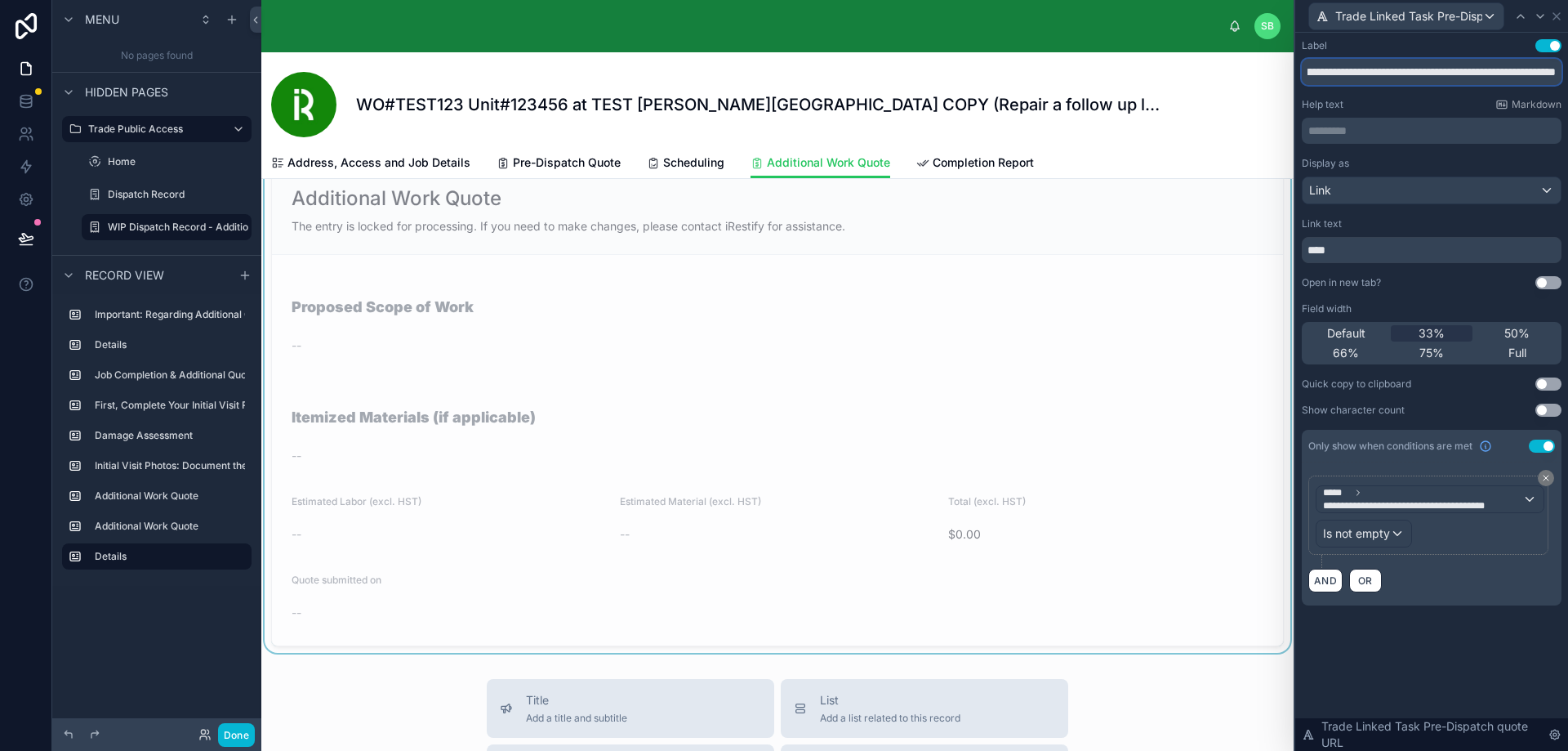
scroll to position [0, 97]
type input "**********"
click at [1533, 54] on div "**********" at bounding box center [1431, 61] width 260 height 45
click at [1530, 69] on input "**********" at bounding box center [1431, 72] width 260 height 26
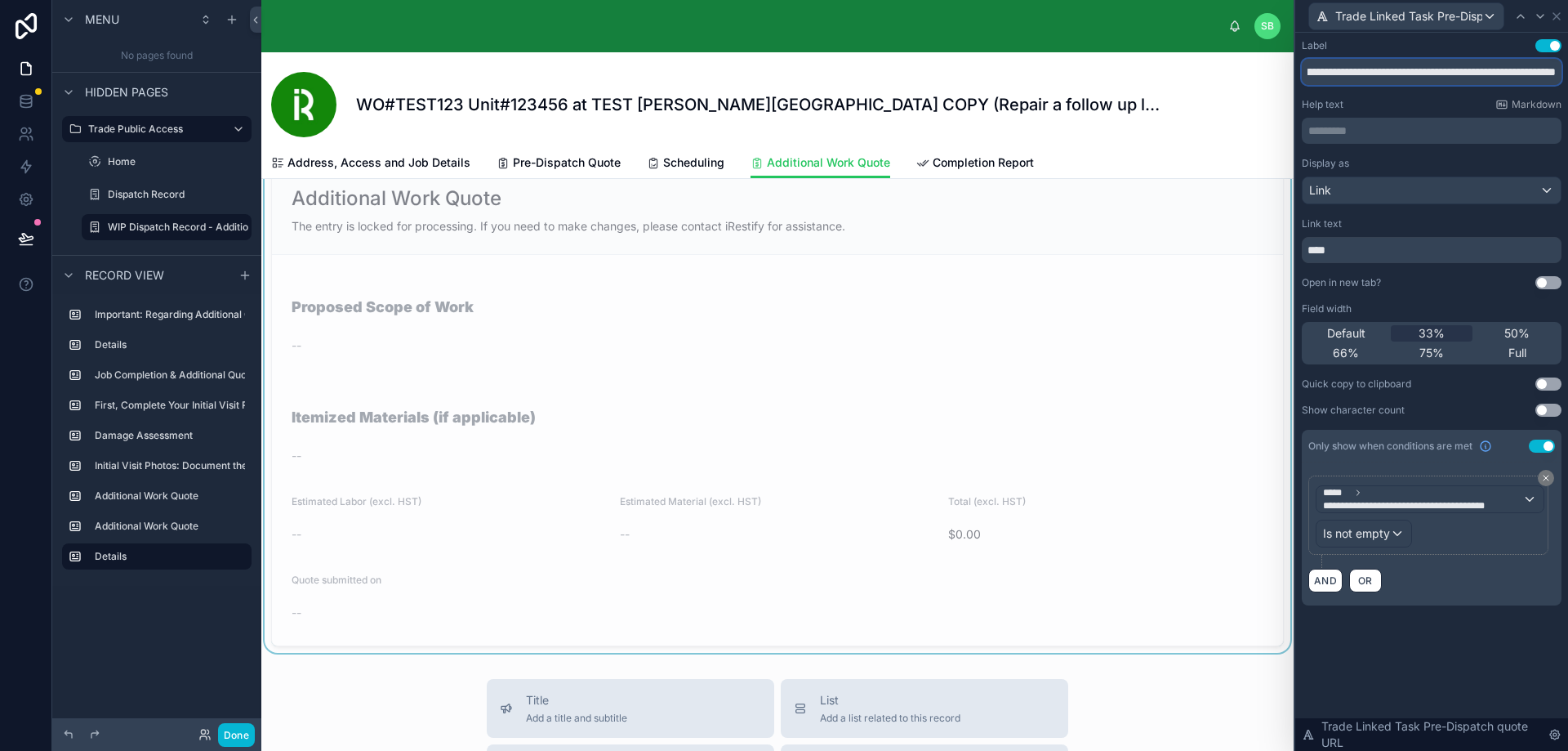
scroll to position [0, 123]
drag, startPoint x: 1524, startPoint y: 73, endPoint x: 1579, endPoint y: 70, distance: 55.1
click at [1568, 70] on html "**********" at bounding box center [784, 375] width 1568 height 751
click at [1510, 331] on span "50%" at bounding box center [1516, 333] width 25 height 17
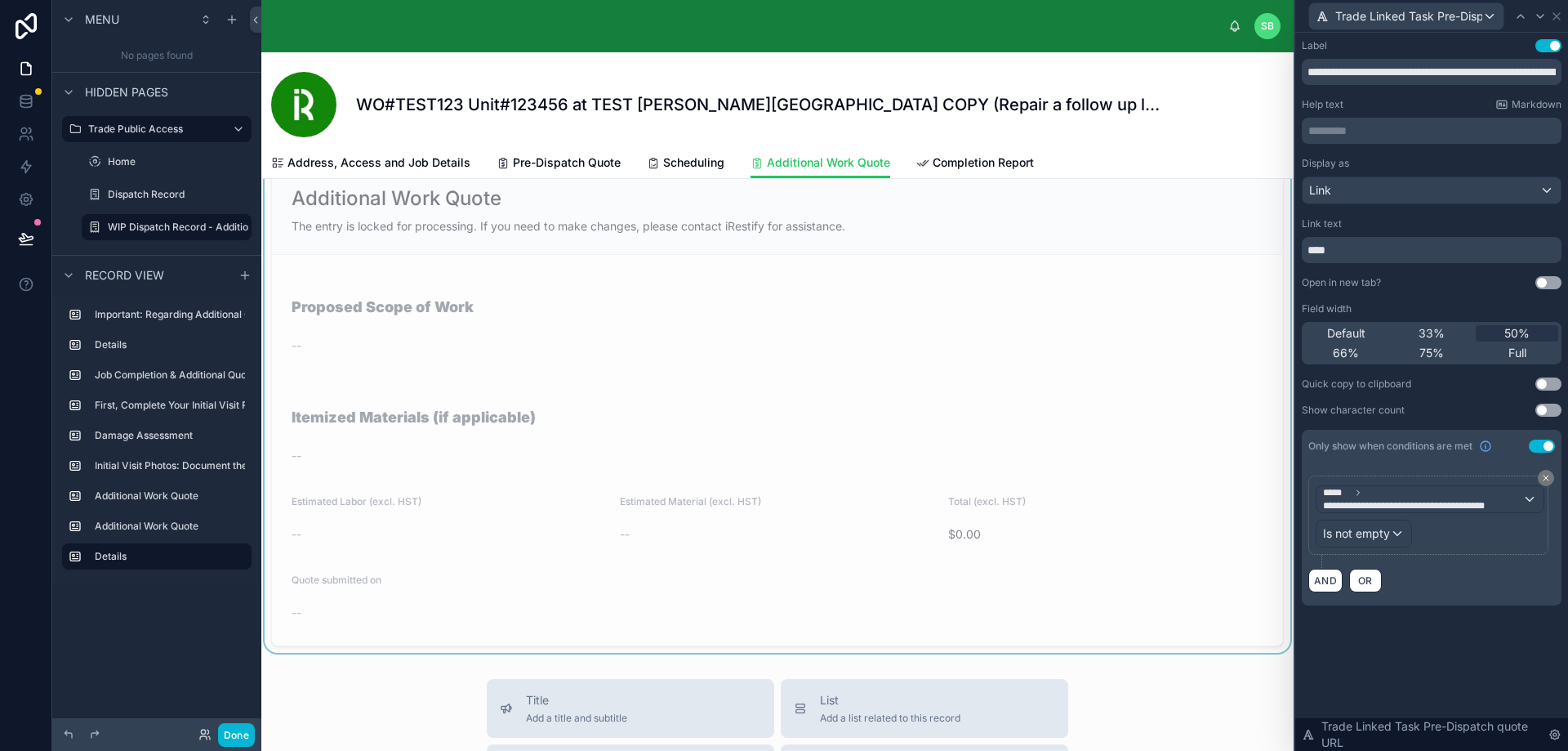
click at [1436, 305] on div "Field width" at bounding box center [1431, 308] width 260 height 13
click at [934, 225] on div "The entry is locked for processing. If you need to make changes, please contact…" at bounding box center [778, 227] width 972 height 17
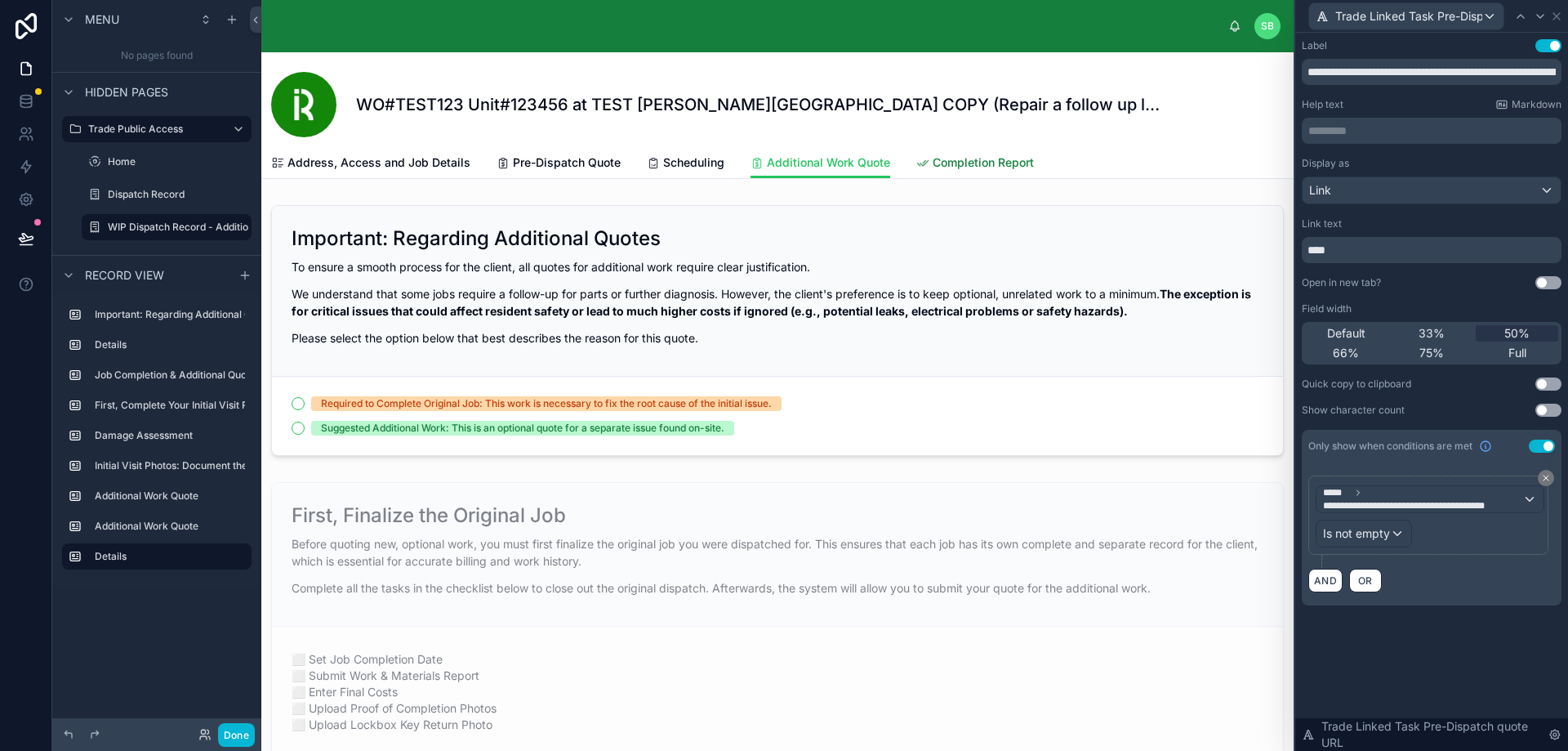
click at [980, 165] on span "Completion Report" at bounding box center [982, 163] width 101 height 17
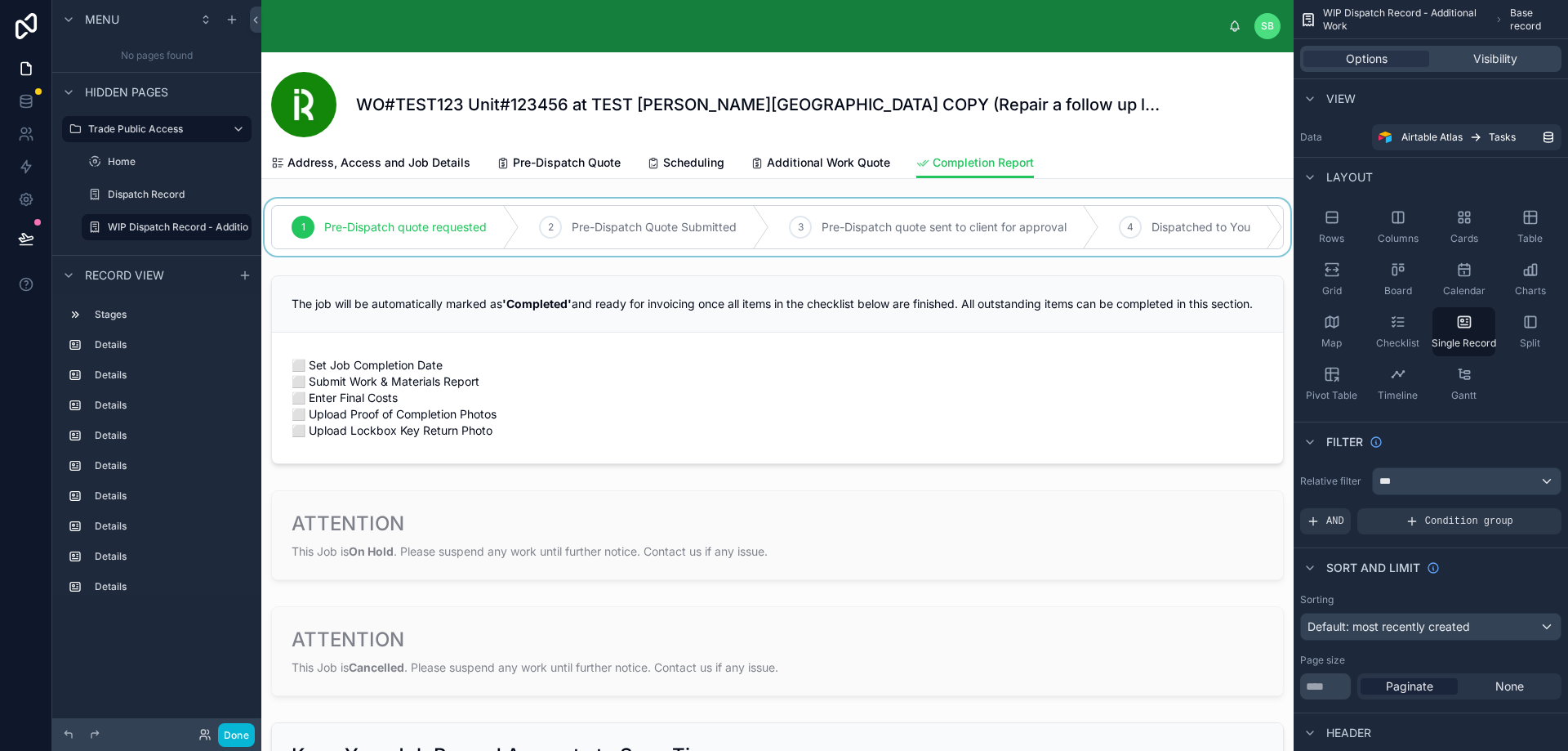
drag, startPoint x: 467, startPoint y: 253, endPoint x: 513, endPoint y: 250, distance: 46.1
click at [513, 250] on div at bounding box center [777, 227] width 1032 height 57
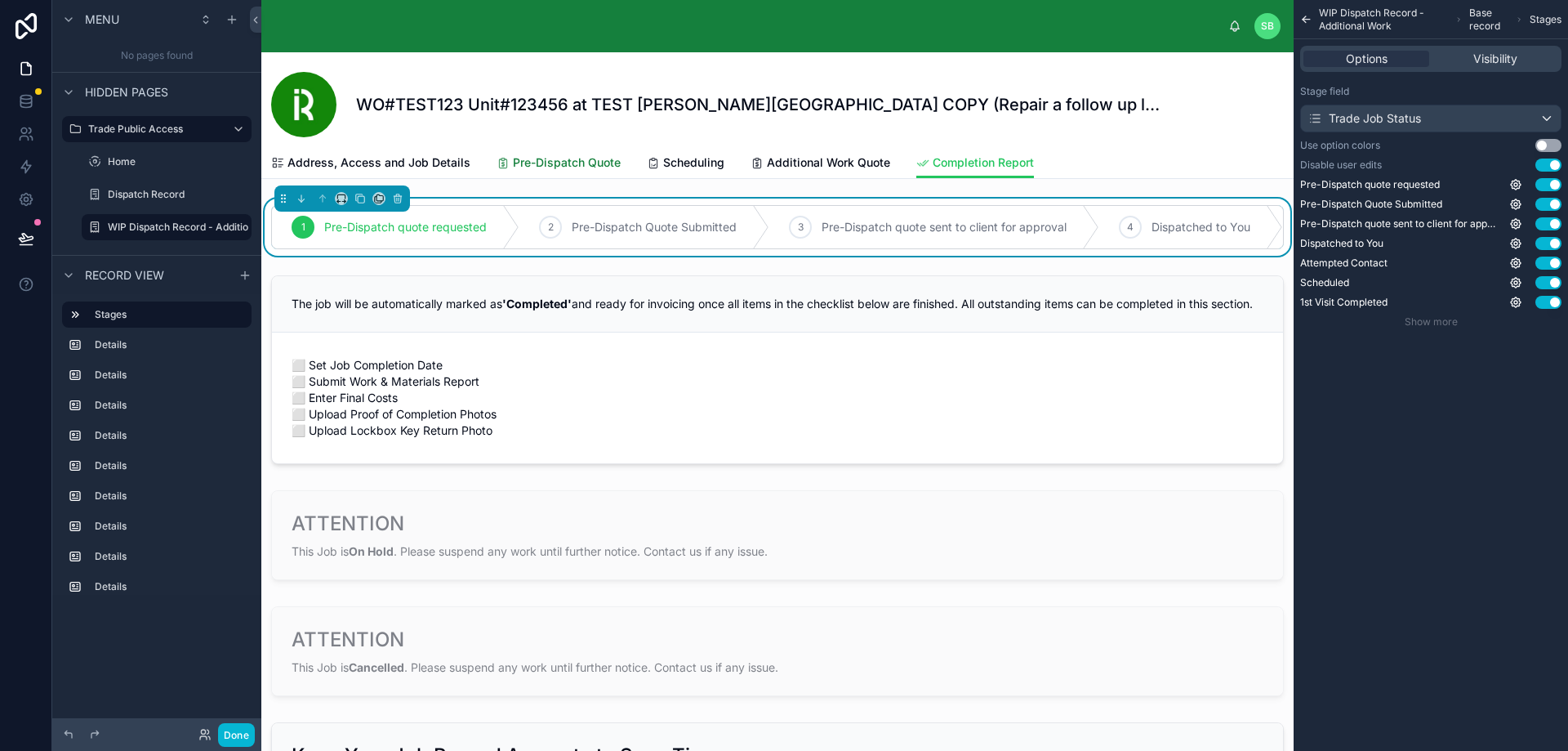
click at [543, 166] on span "Pre-Dispatch Quote" at bounding box center [566, 163] width 107 height 17
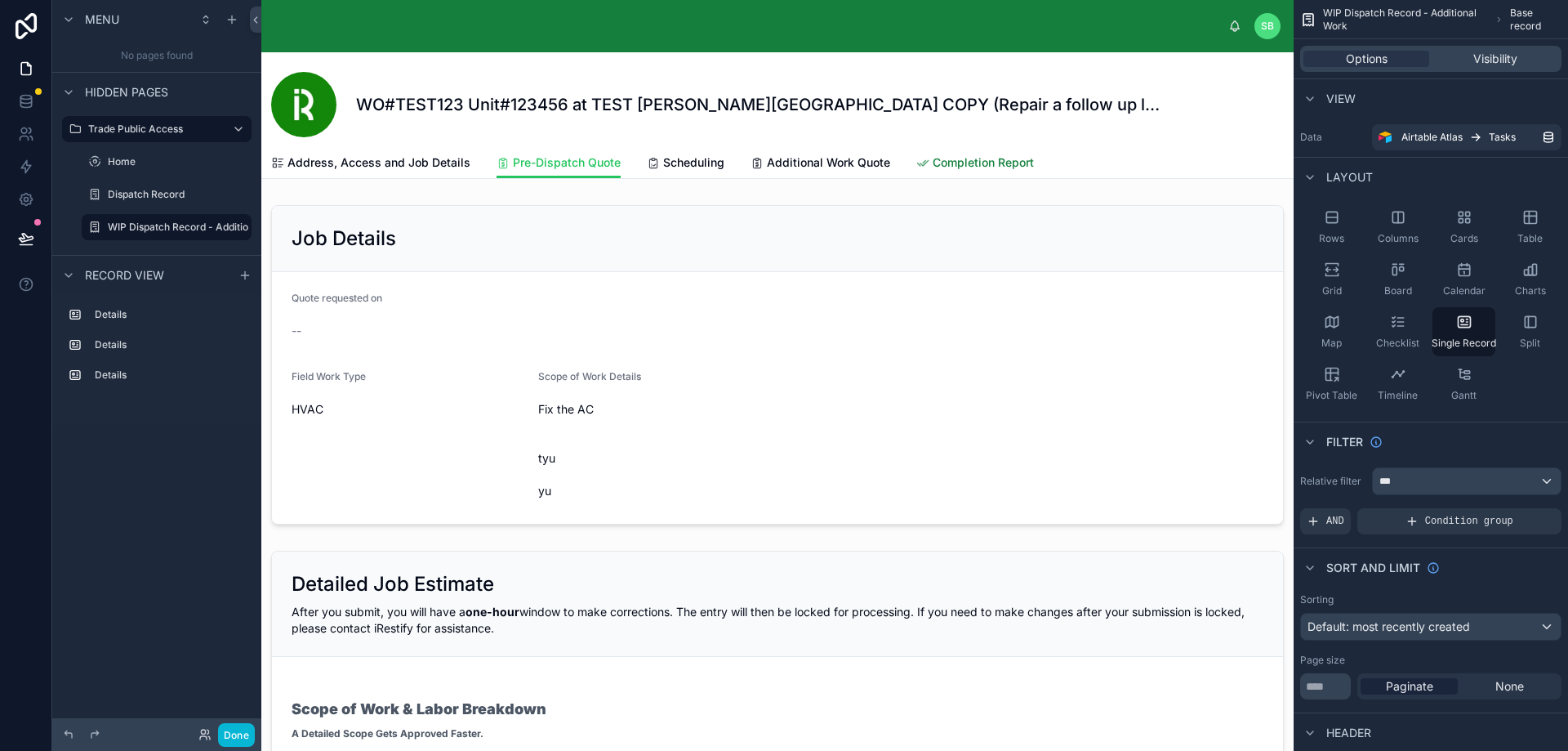
click at [959, 166] on span "Completion Report" at bounding box center [982, 163] width 101 height 17
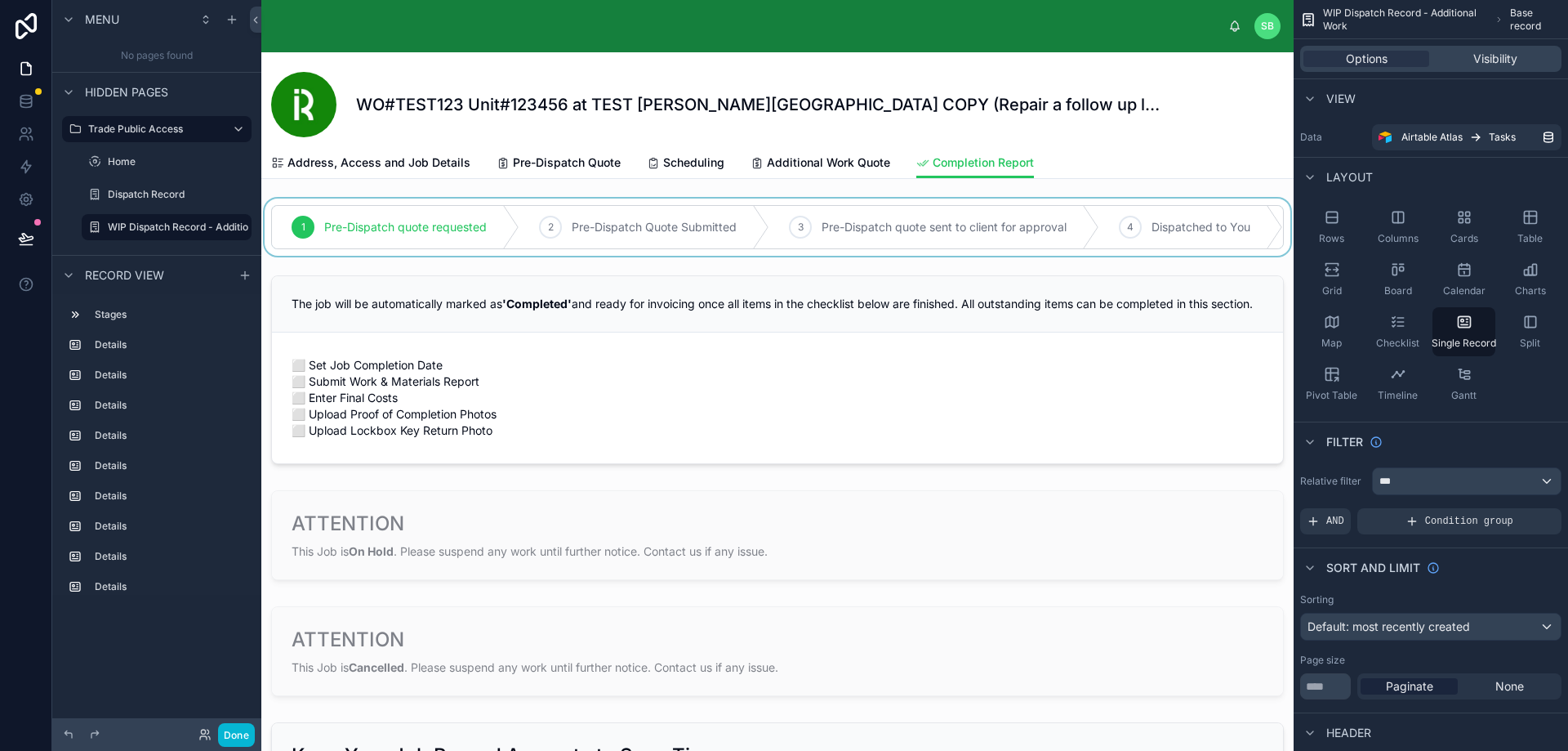
click at [782, 229] on div at bounding box center [777, 227] width 1032 height 57
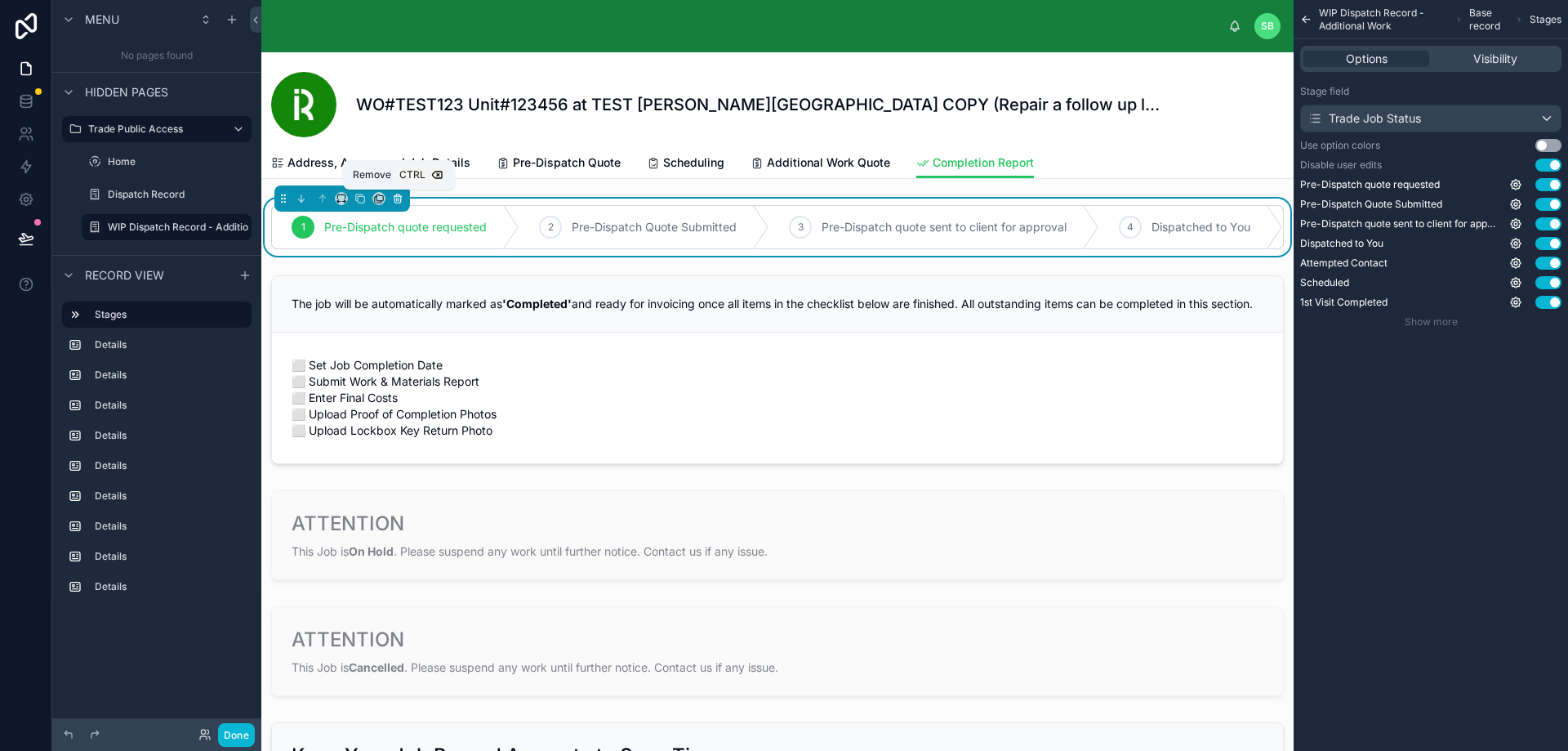
click at [398, 200] on icon at bounding box center [397, 198] width 11 height 11
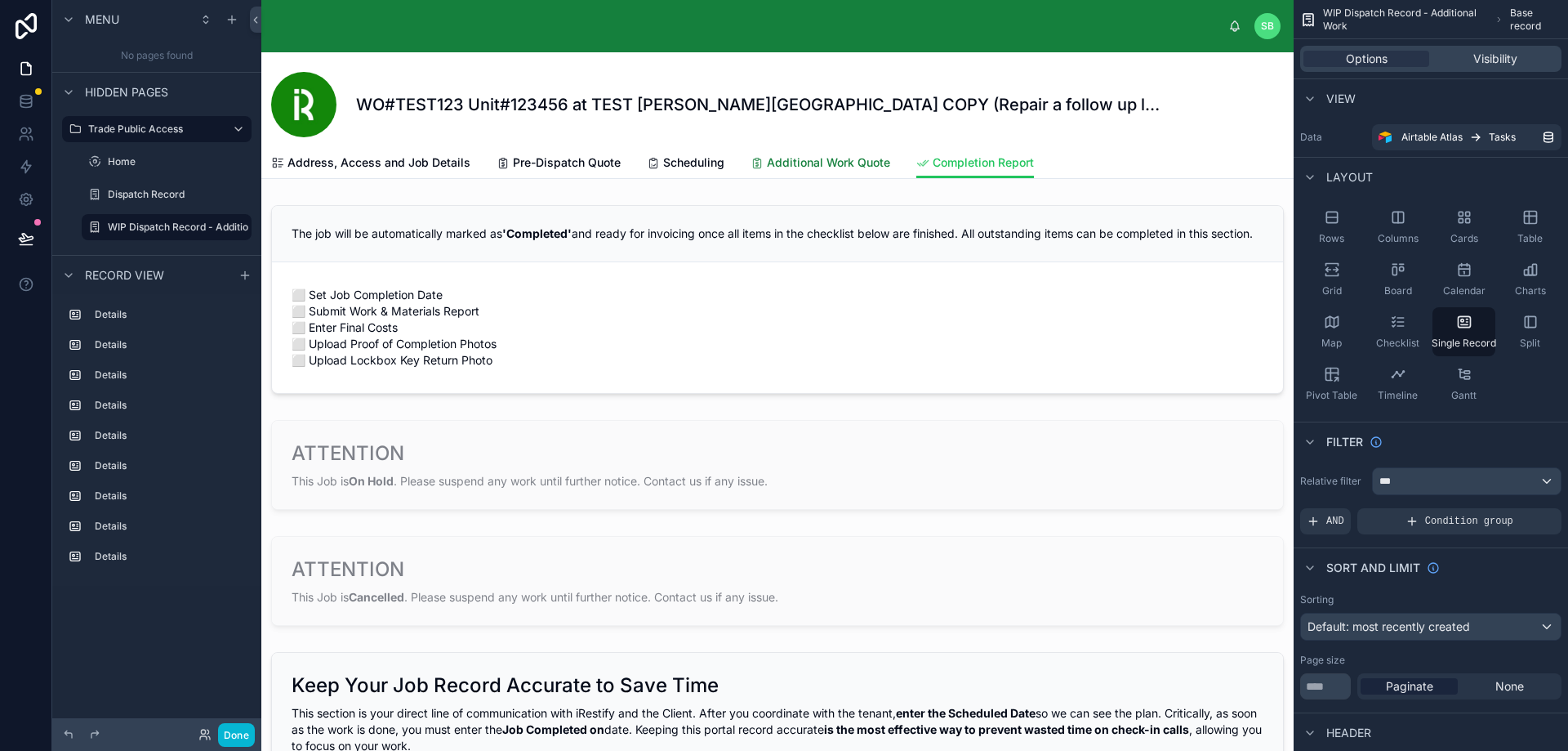
click at [766, 159] on span "Additional Work Quote" at bounding box center [828, 163] width 123 height 17
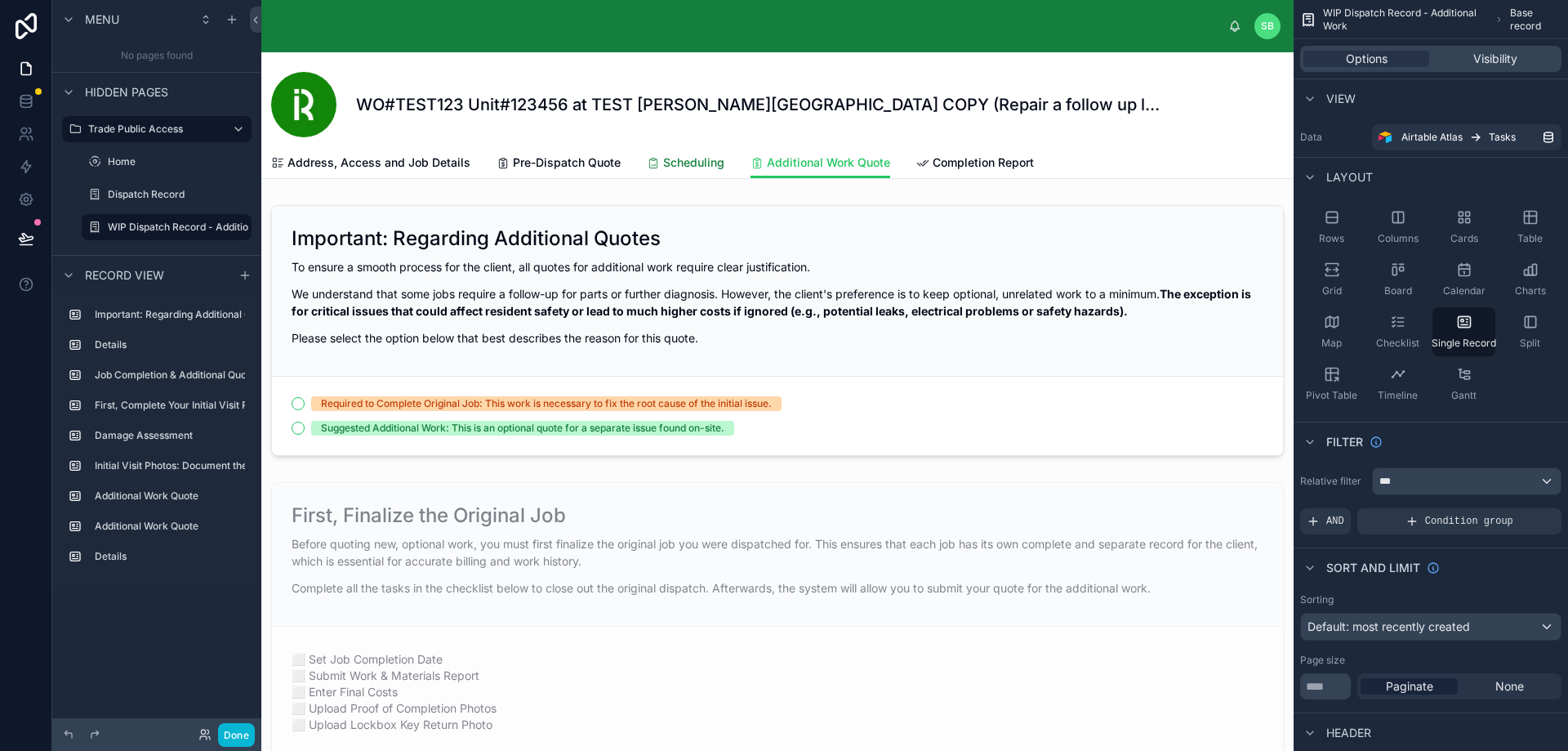
click at [669, 161] on span "Scheduling" at bounding box center [693, 163] width 61 height 17
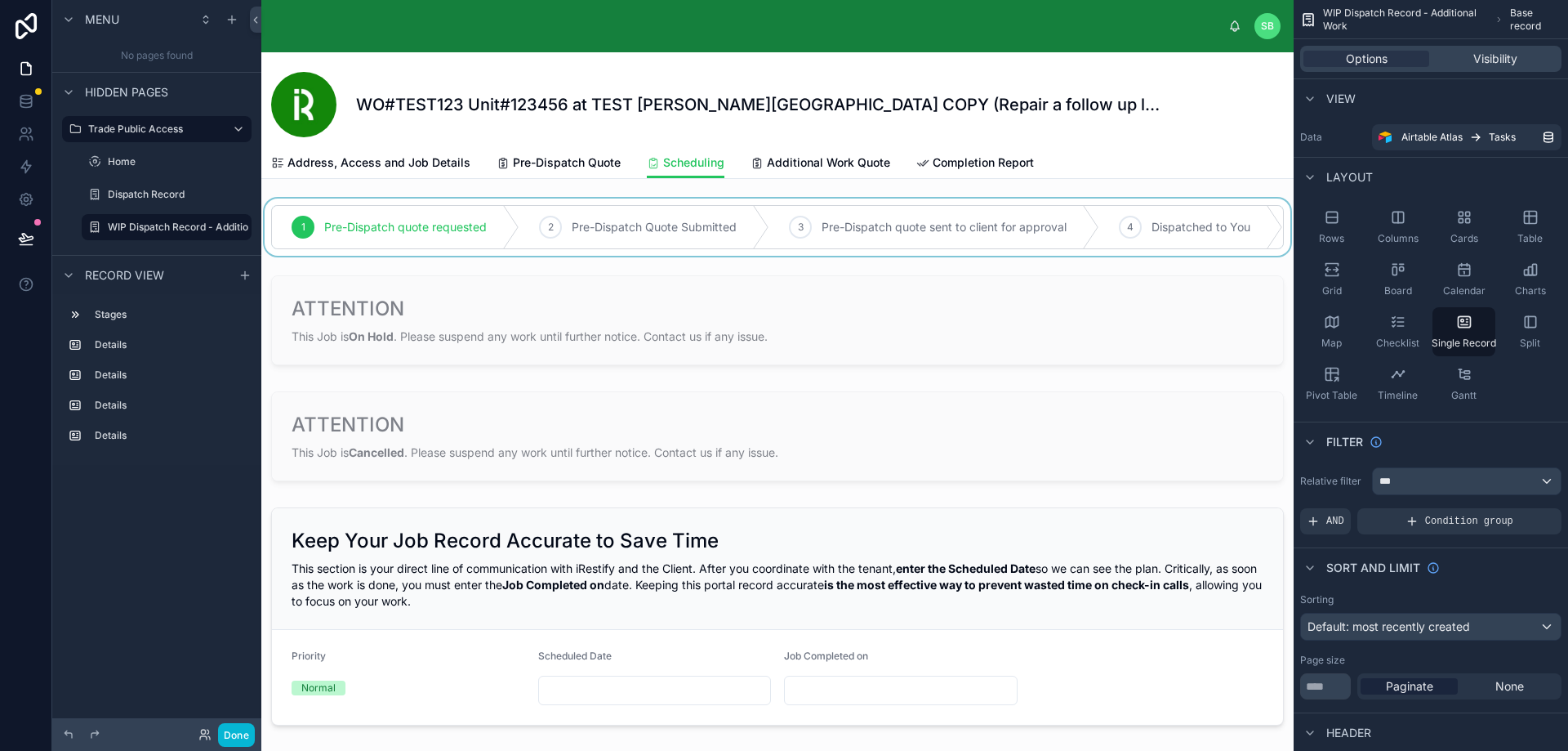
click at [605, 219] on div at bounding box center [777, 227] width 1032 height 57
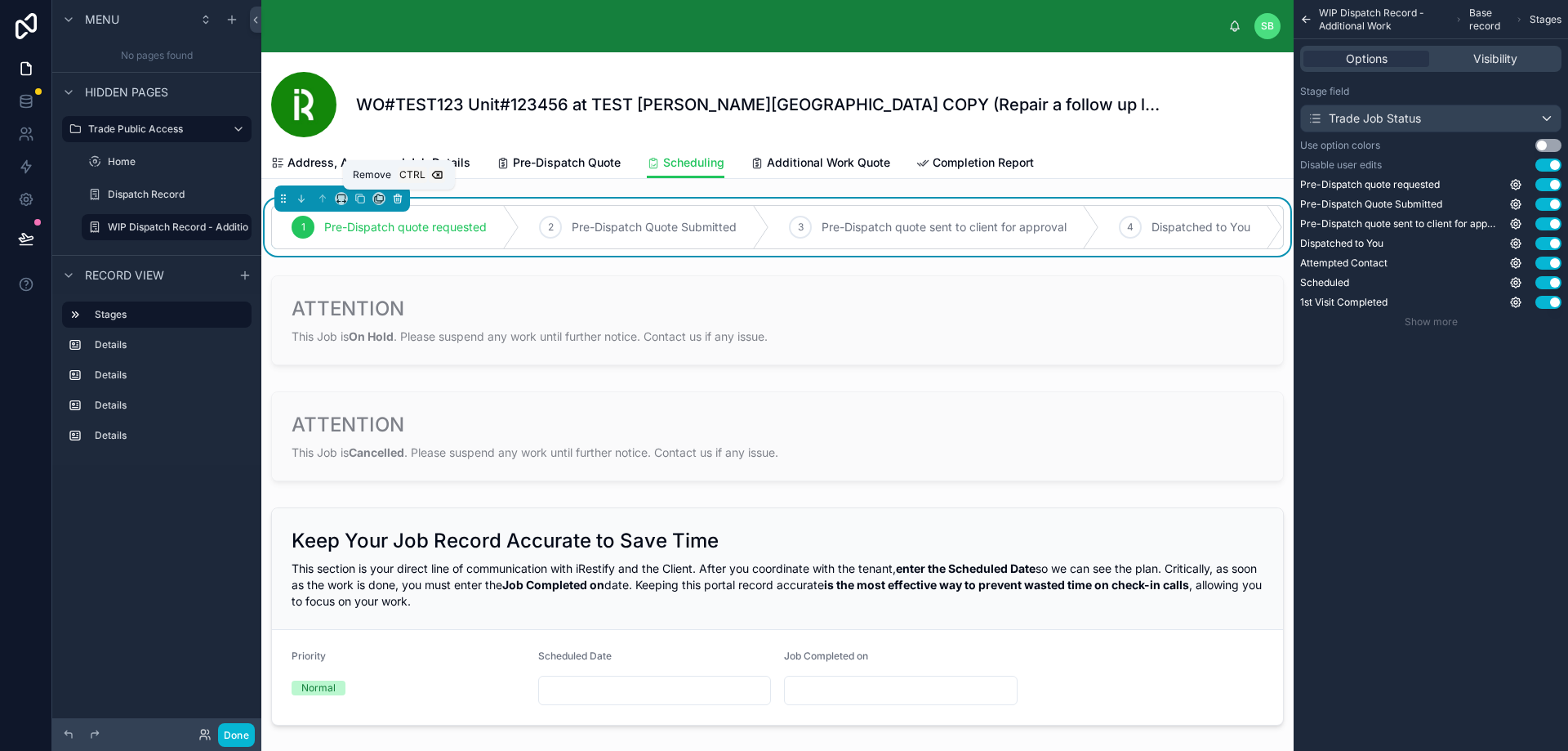
click at [397, 201] on icon at bounding box center [397, 199] width 0 height 4
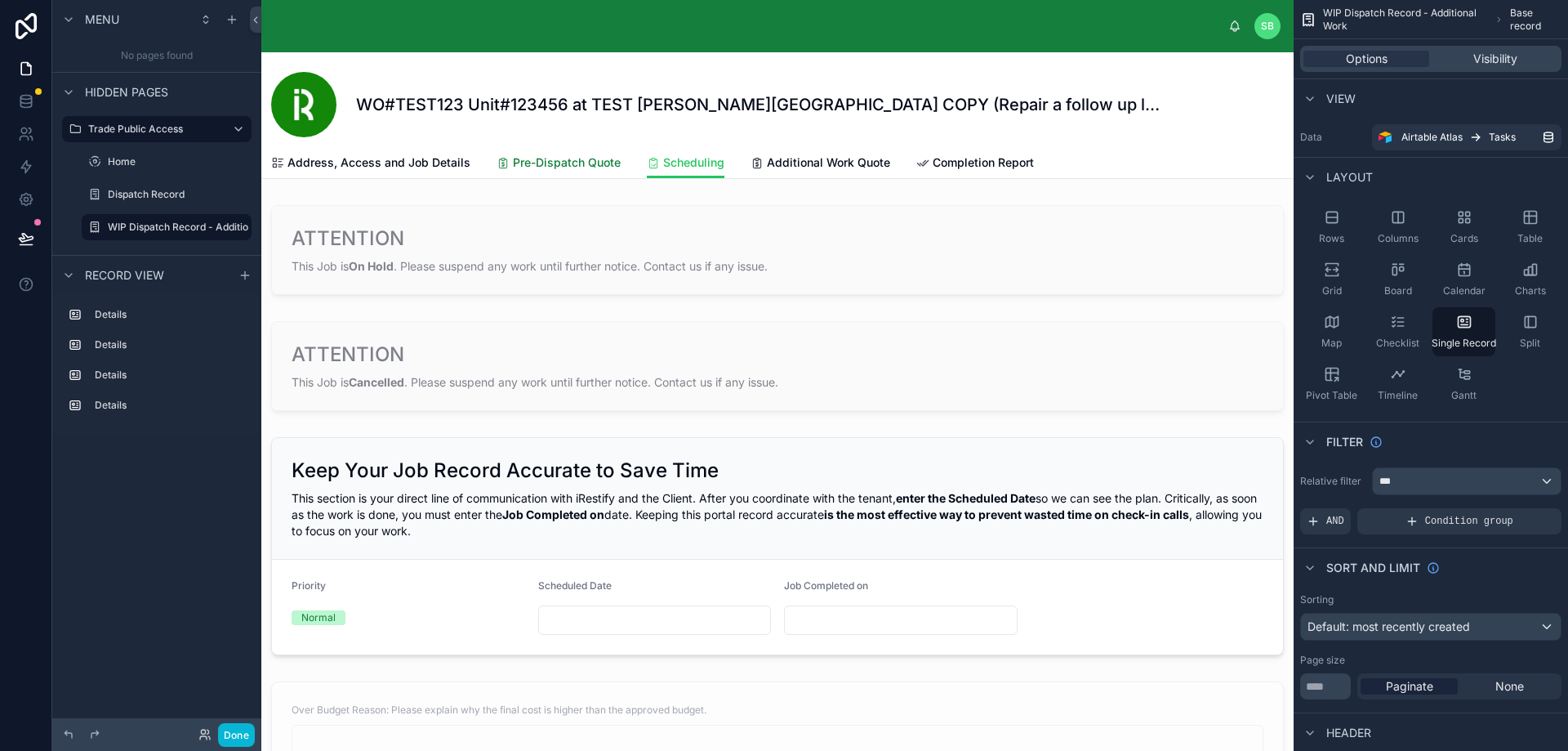
click at [566, 167] on span "Pre-Dispatch Quote" at bounding box center [566, 163] width 107 height 17
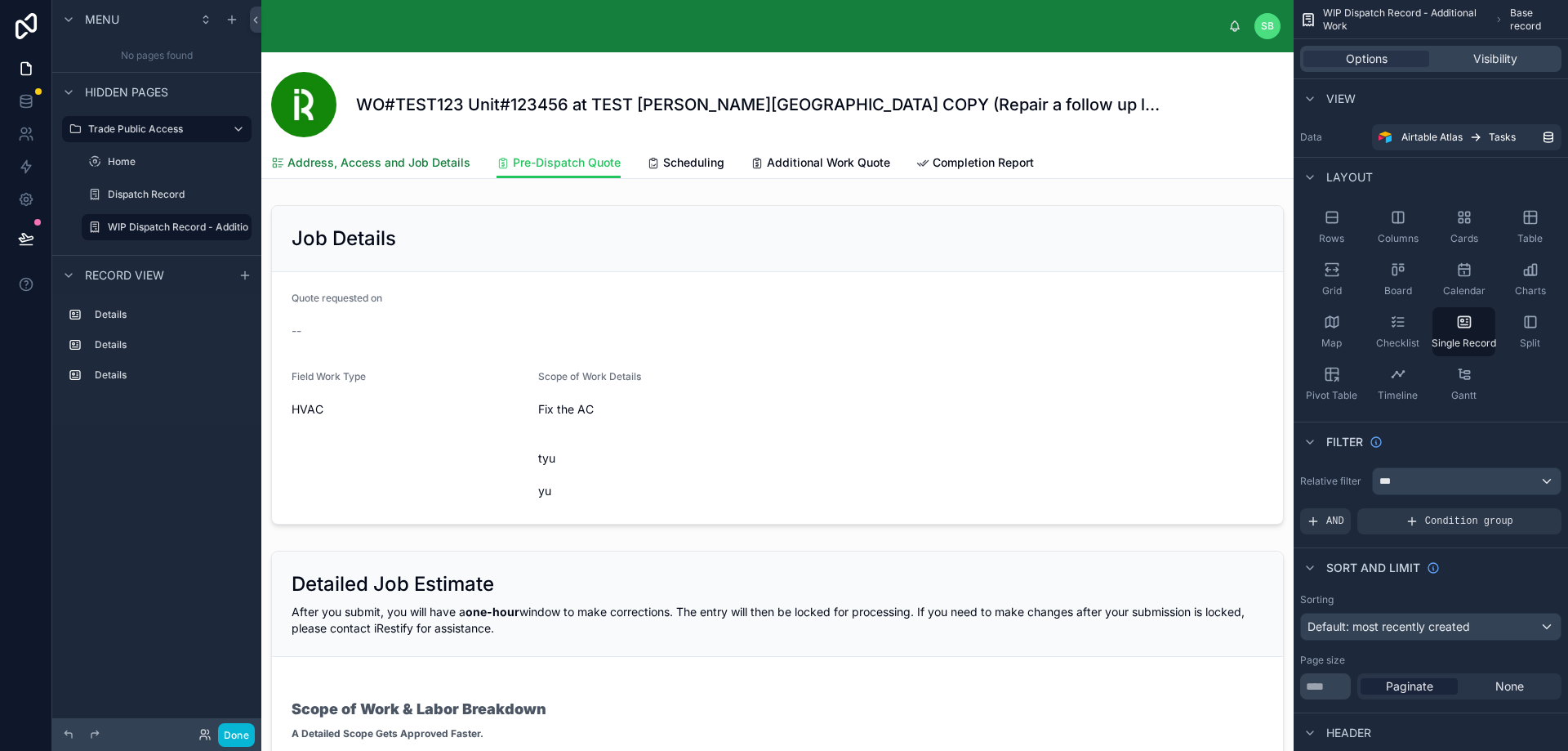
click at [416, 163] on span "Address, Access and Job Details" at bounding box center [380, 163] width 183 height 17
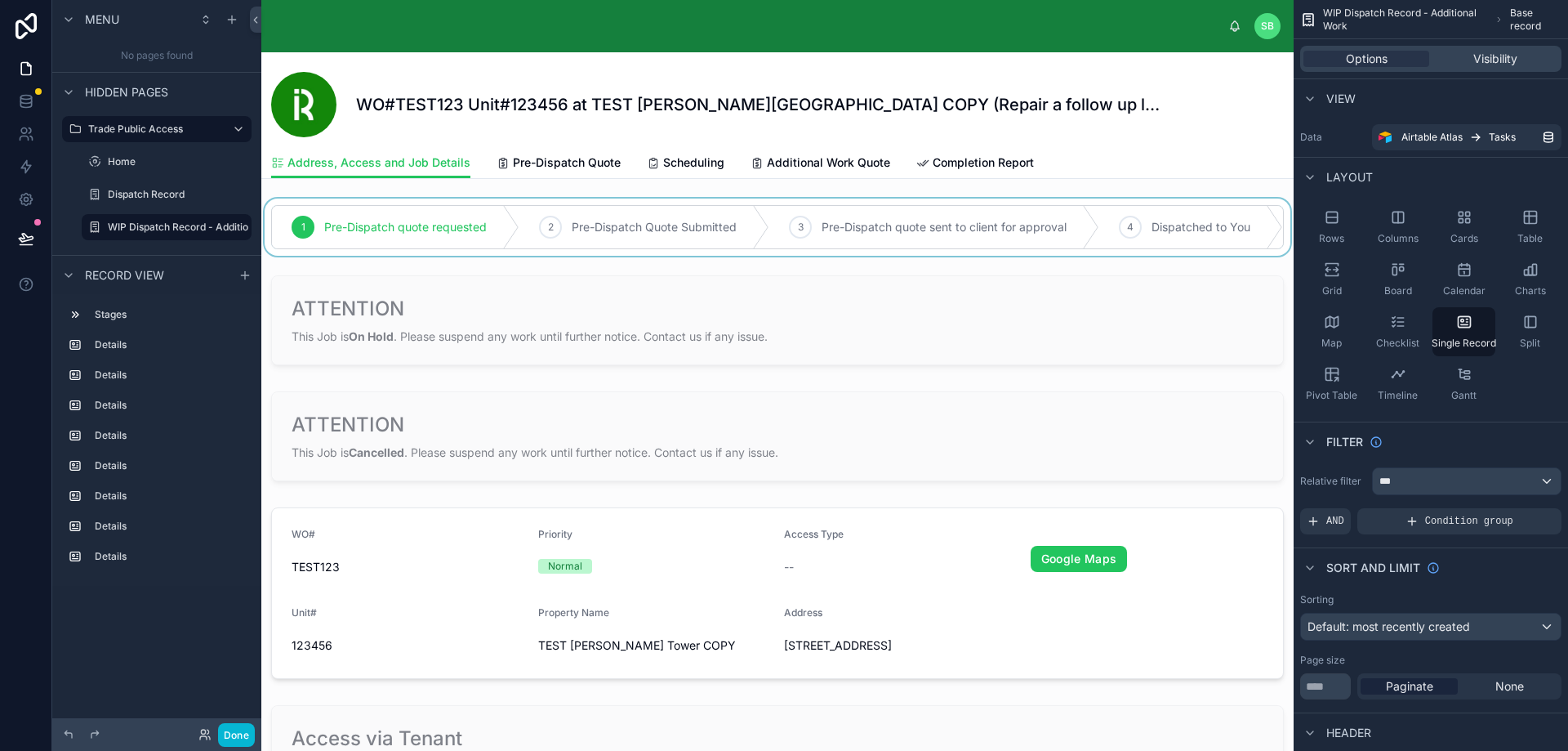
click at [440, 232] on div at bounding box center [777, 227] width 1032 height 57
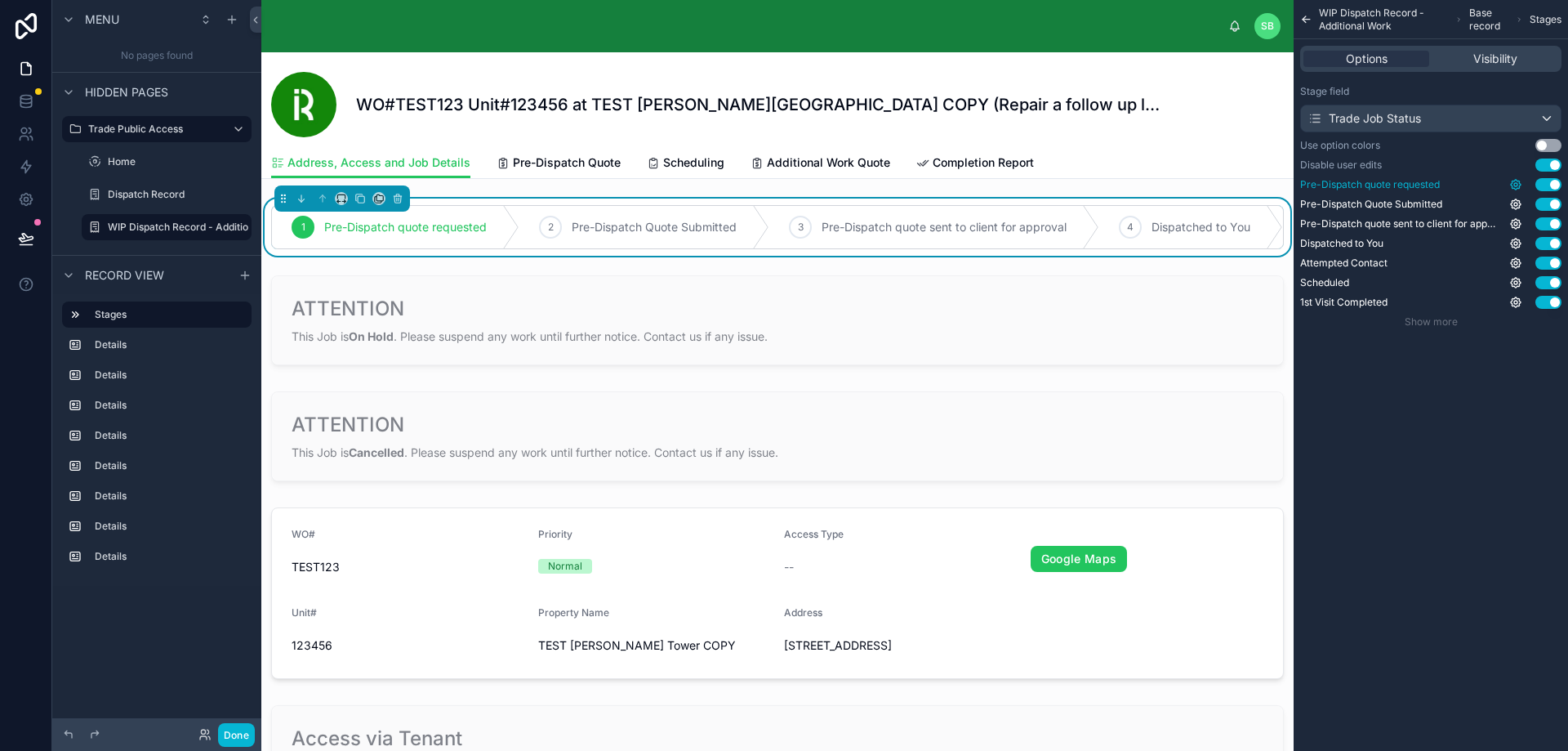
click at [1514, 183] on icon "scrollable content" at bounding box center [1516, 185] width 4 height 4
click at [1461, 349] on div "WIP Dispatch Record - Additional Work Base record Stages Options Visibility Sta…" at bounding box center [1430, 181] width 274 height 361
click at [1515, 186] on icon "scrollable content" at bounding box center [1516, 185] width 4 height 4
click at [1427, 385] on div "WIP Dispatch Record - Additional Work Base record Stages Options Visibility Sta…" at bounding box center [1430, 375] width 274 height 751
click at [1410, 184] on span "Pre-Dispatch quote requested" at bounding box center [1369, 184] width 140 height 13
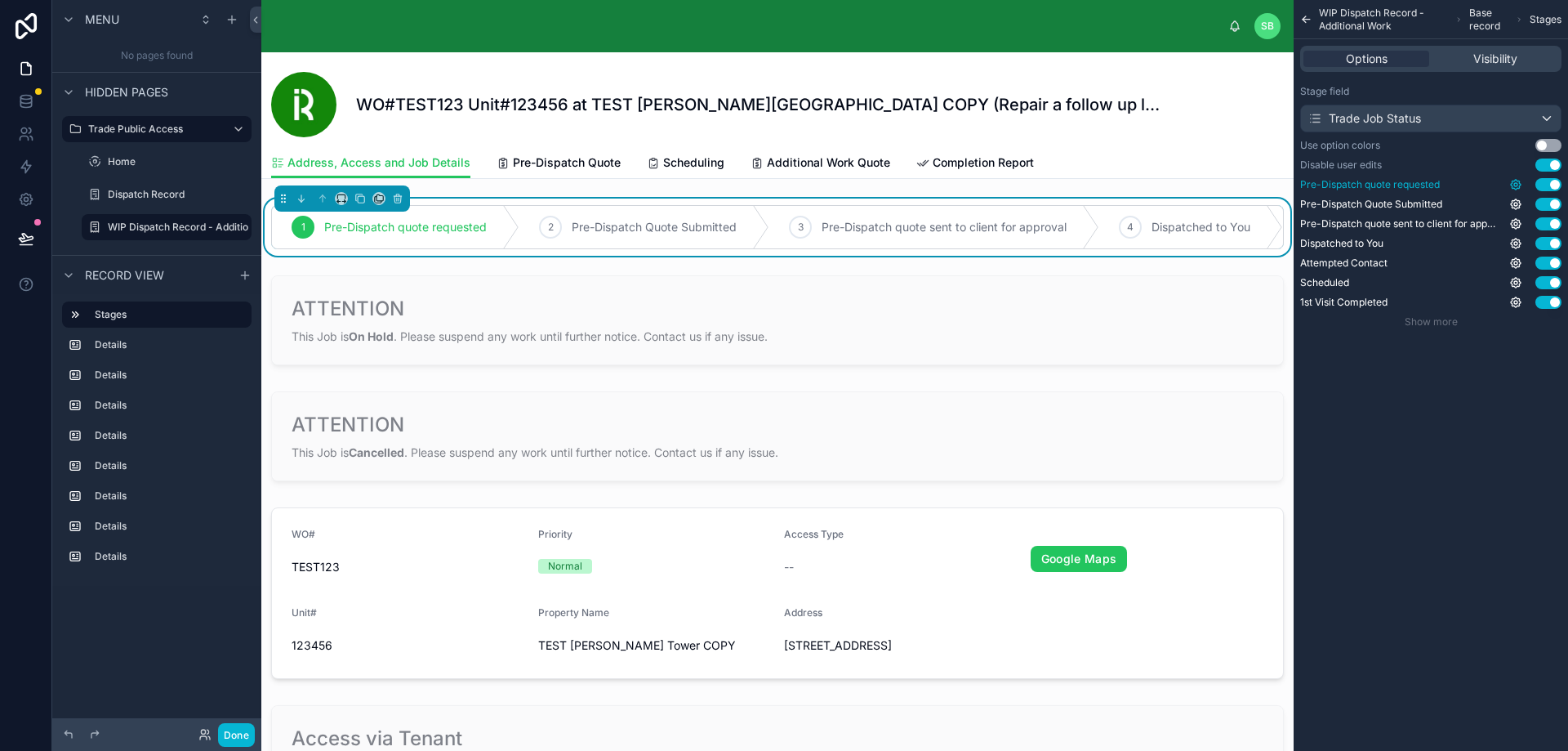
click at [1516, 183] on icon "scrollable content" at bounding box center [1516, 185] width 4 height 4
click at [1413, 412] on div "WIP Dispatch Record - Additional Work Base record Stages Options Visibility Sta…" at bounding box center [1430, 375] width 274 height 751
click at [1426, 322] on span "Show more" at bounding box center [1430, 321] width 53 height 12
click at [1380, 184] on span "Pre-Dispatch quote requested" at bounding box center [1369, 184] width 140 height 13
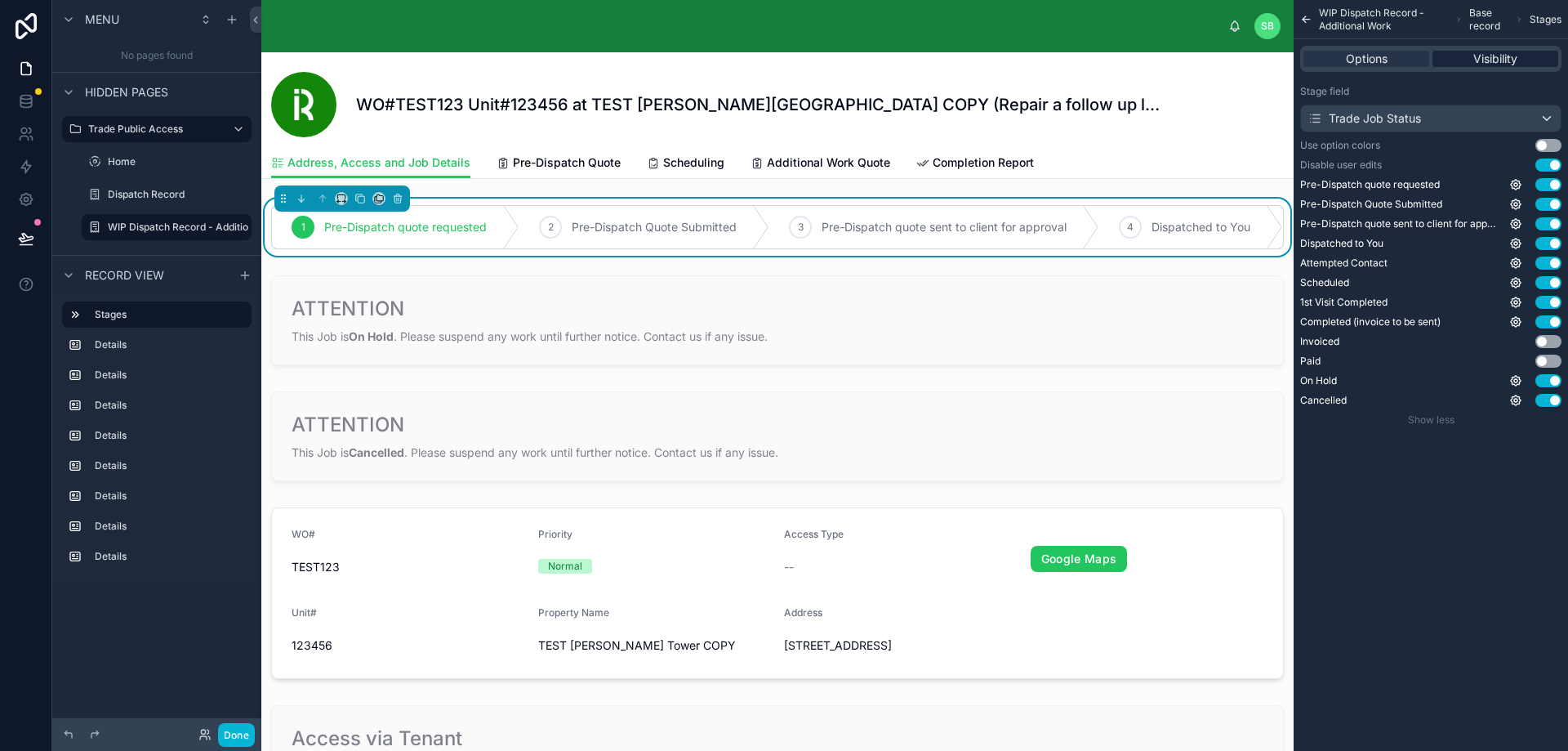
click at [1494, 53] on span "Visibility" at bounding box center [1495, 59] width 44 height 17
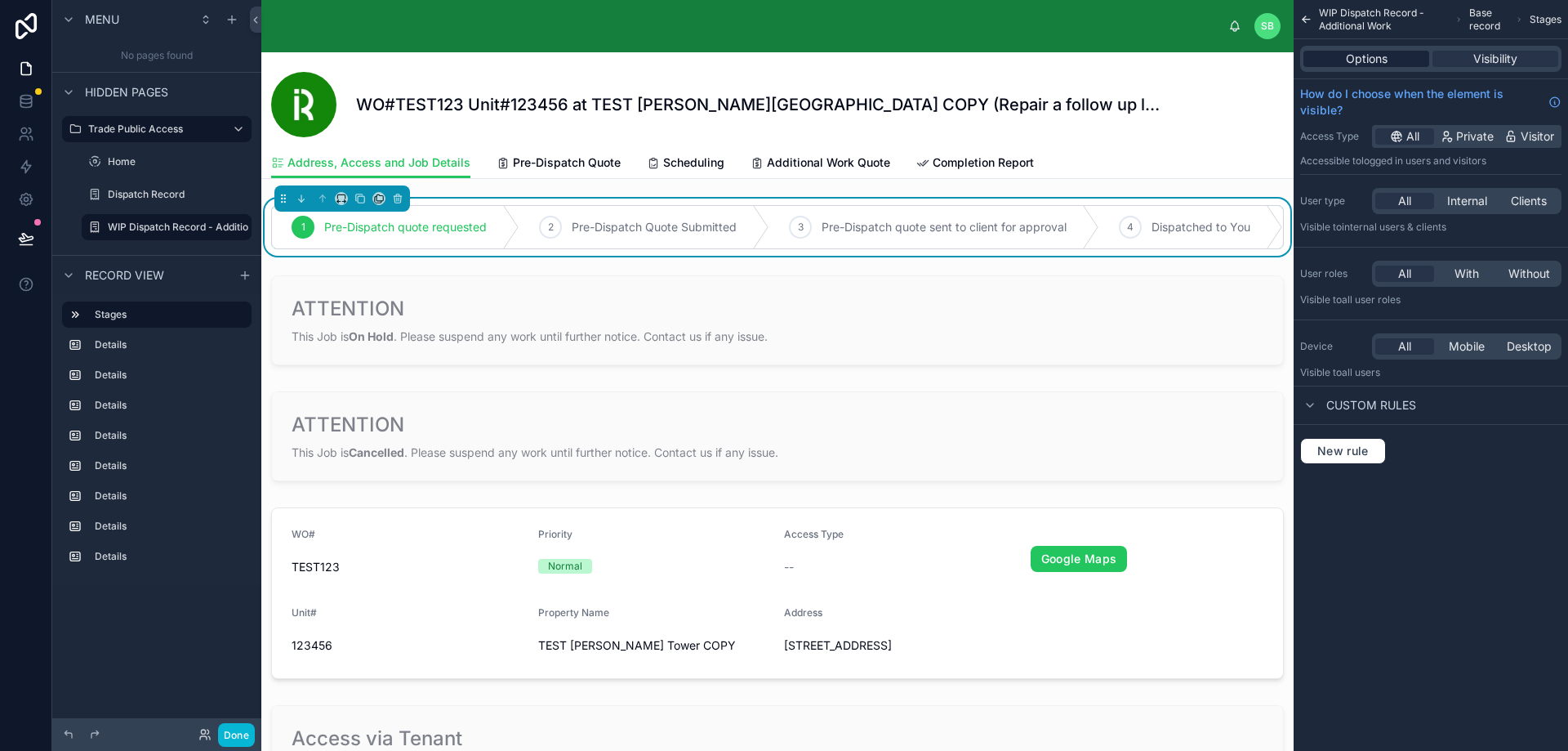
click at [1401, 53] on div "Options" at bounding box center [1366, 59] width 126 height 17
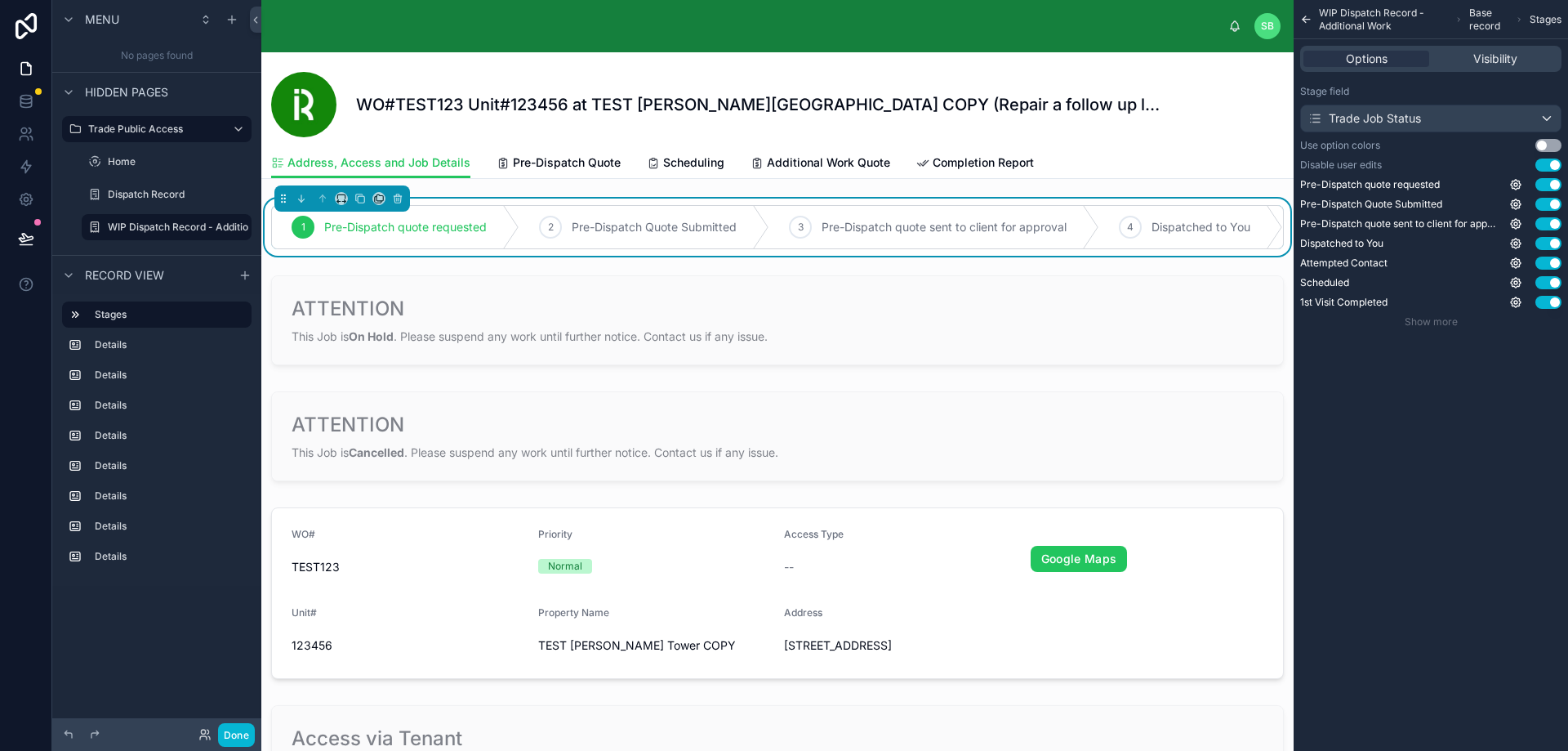
click at [429, 223] on span "Pre-Dispatch quote requested" at bounding box center [405, 227] width 163 height 17
click at [429, 224] on span "Pre-Dispatch quote requested" at bounding box center [405, 227] width 163 height 17
drag, startPoint x: 429, startPoint y: 225, endPoint x: 408, endPoint y: 224, distance: 21.0
click at [408, 224] on span "Pre-Dispatch quote requested" at bounding box center [405, 227] width 163 height 17
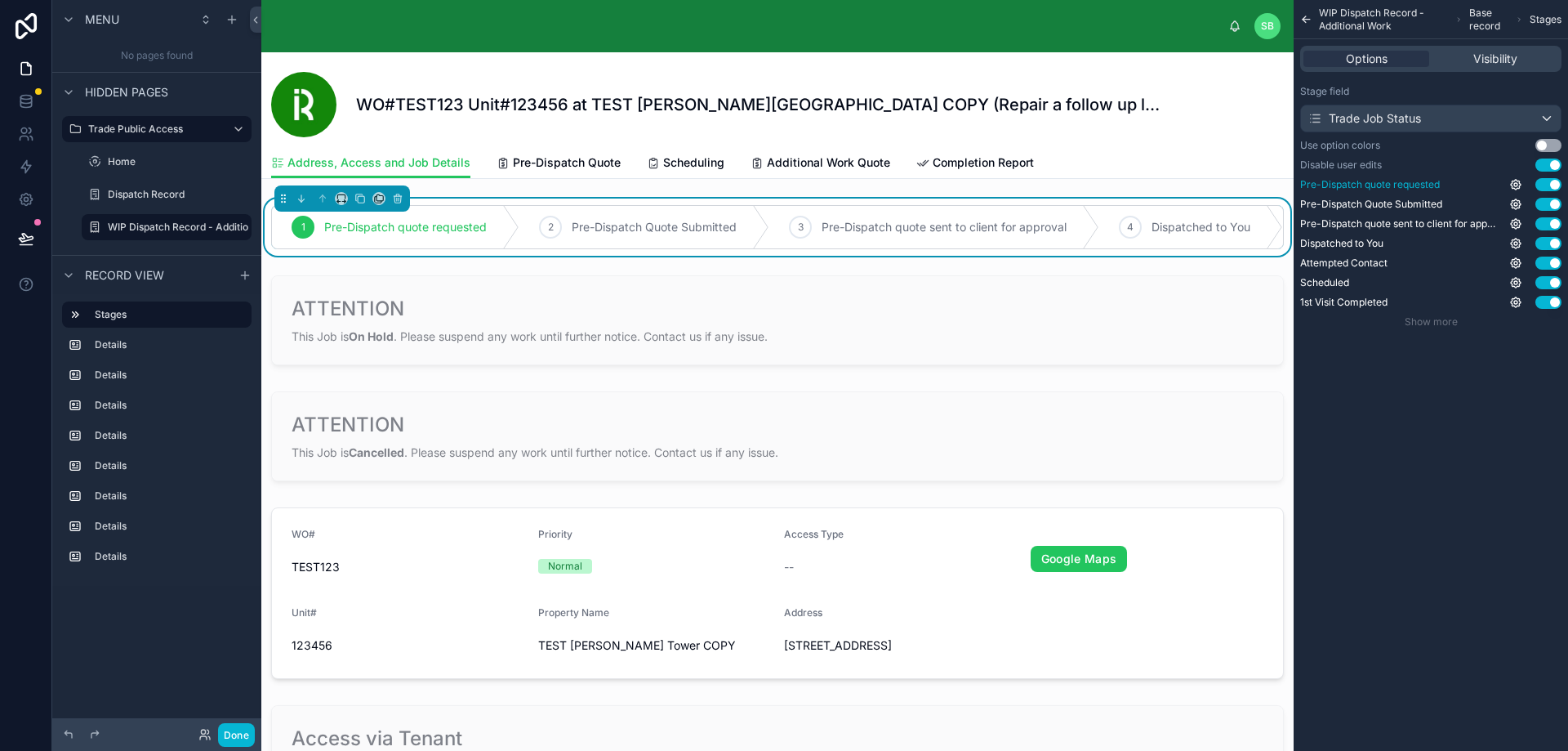
click at [1393, 185] on span "Pre-Dispatch quote requested" at bounding box center [1369, 184] width 140 height 13
click at [1517, 186] on icon "scrollable content" at bounding box center [1516, 185] width 4 height 4
click at [1416, 412] on div "WIP Dispatch Record - Additional Work Base record Stages Options Visibility Sta…" at bounding box center [1430, 375] width 274 height 751
click at [1514, 223] on icon "scrollable content" at bounding box center [1516, 224] width 4 height 4
click at [1487, 378] on div "WIP Dispatch Record - Additional Work Base record Stages Options Visibility Sta…" at bounding box center [1430, 375] width 274 height 751
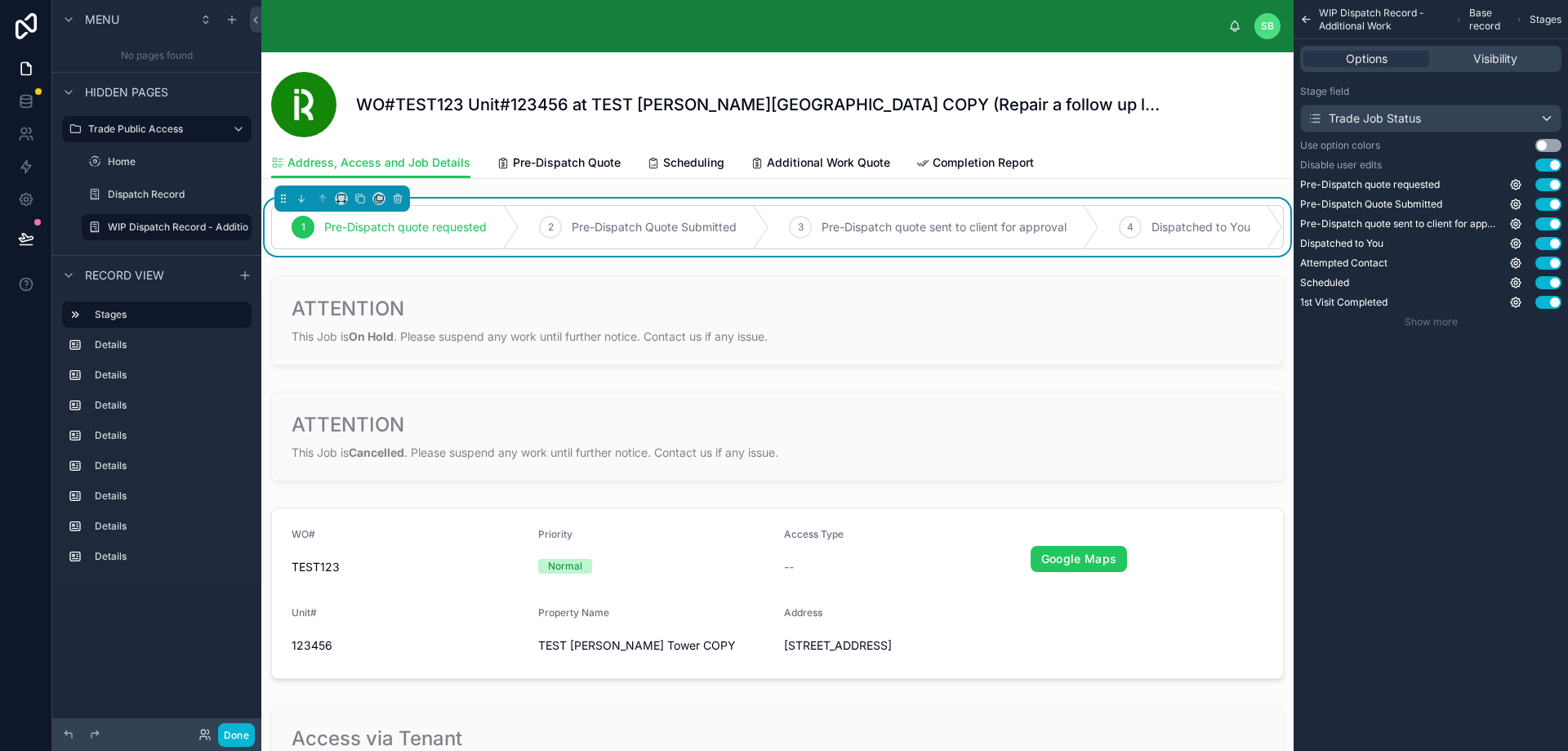
click at [362, 198] on icon at bounding box center [360, 198] width 11 height 11
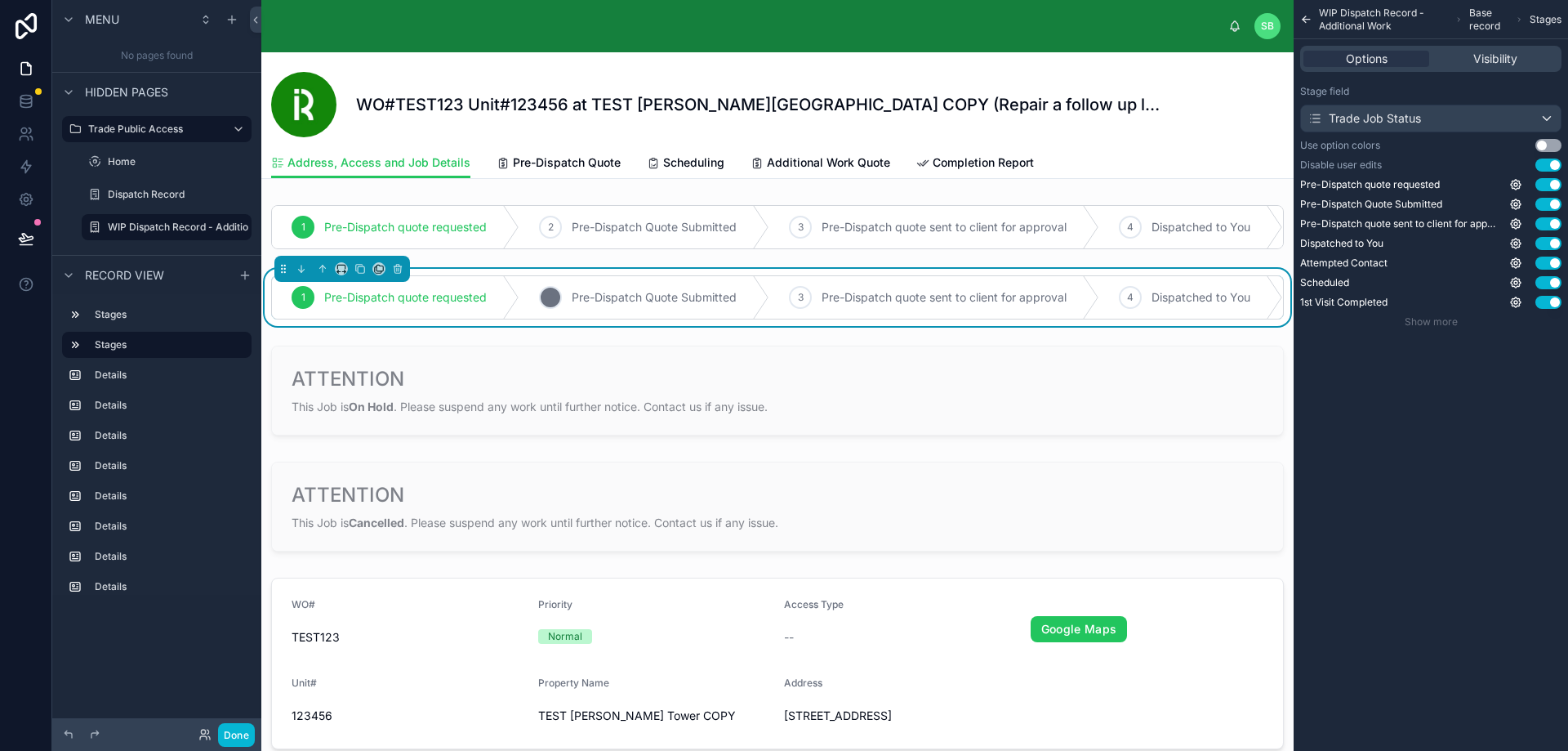
click at [752, 295] on div "2 Pre-Dispatch Quote Submitted" at bounding box center [644, 297] width 250 height 43
click at [1444, 107] on div "Trade Job Status" at bounding box center [1430, 119] width 260 height 26
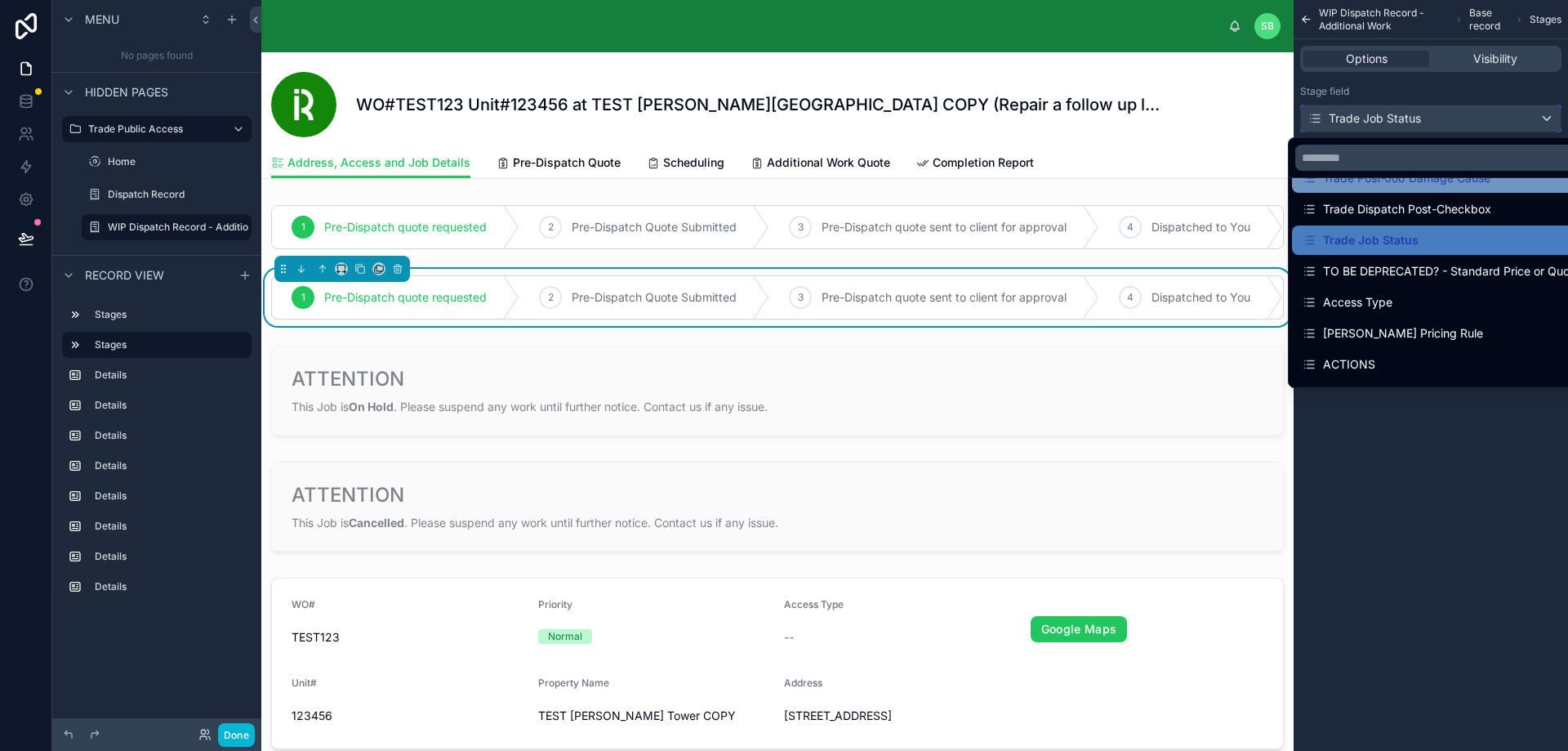
scroll to position [327, 0]
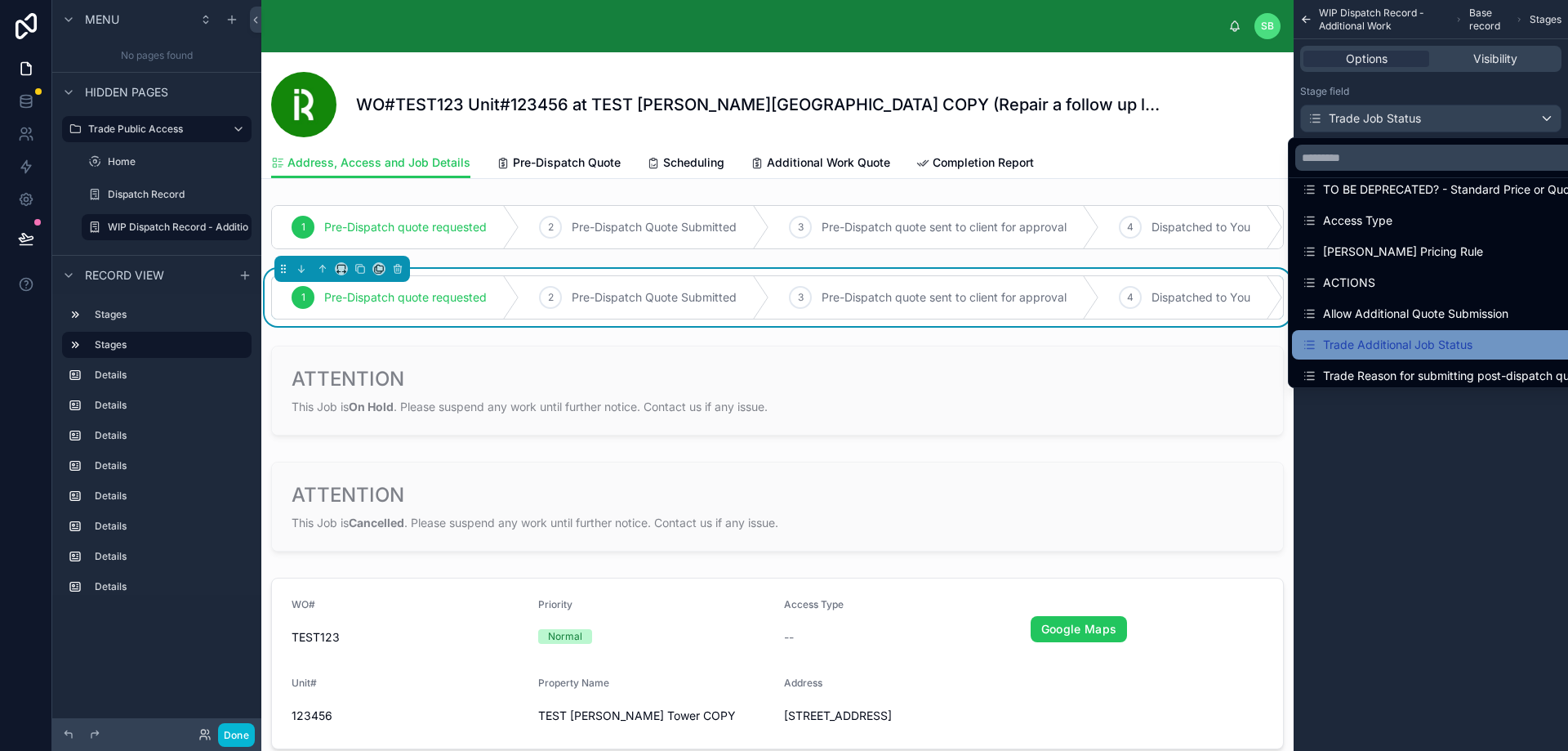
click at [1443, 342] on div "Trade Additional Job Status" at bounding box center [1387, 344] width 170 height 19
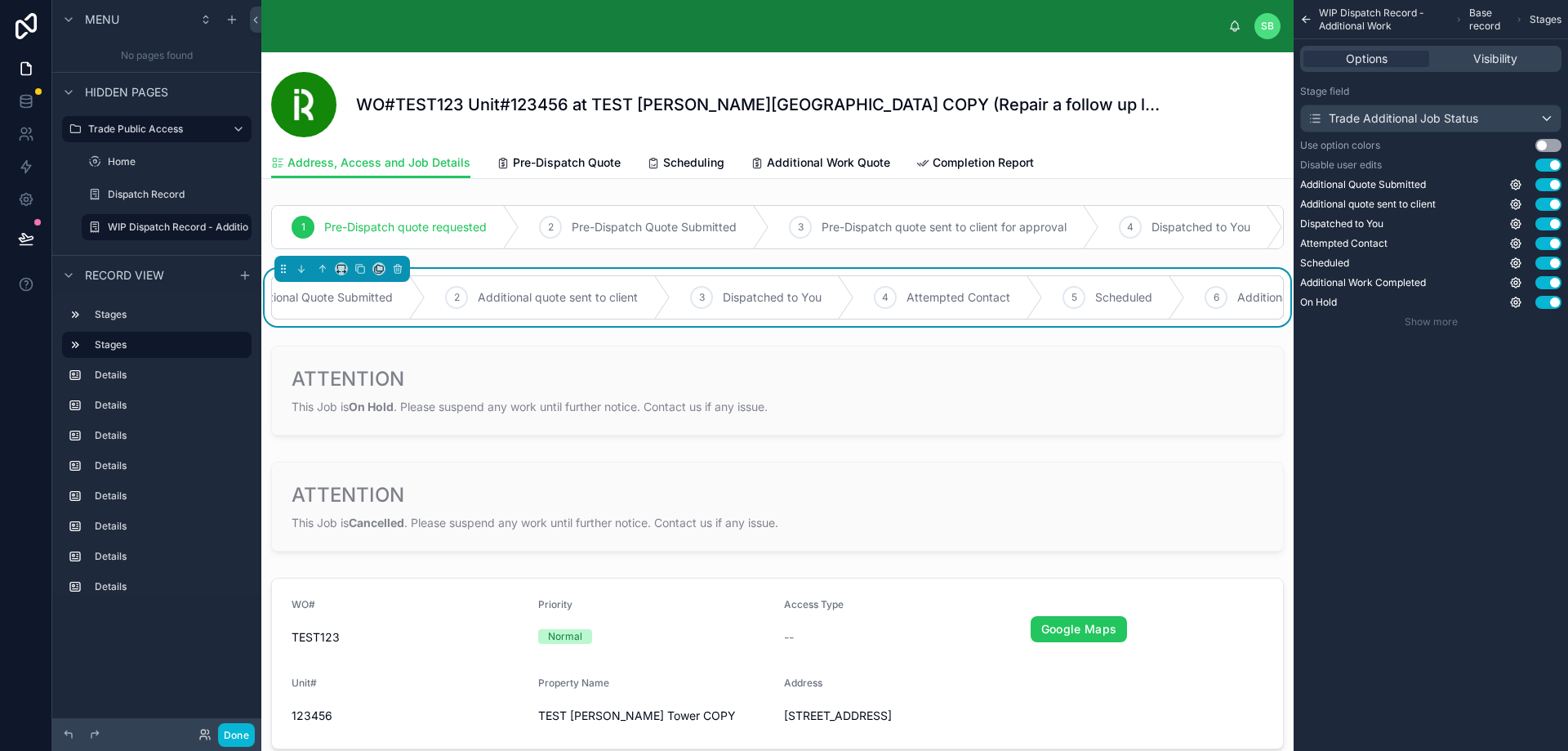
scroll to position [0, 0]
click at [1358, 392] on div "WIP Dispatch Record - Additional Work Base record Stages Options Visibility Sta…" at bounding box center [1430, 375] width 274 height 751
click at [1406, 374] on div "WIP Dispatch Record - Additional Work Base record Stages Options Visibility Sta…" at bounding box center [1430, 375] width 274 height 751
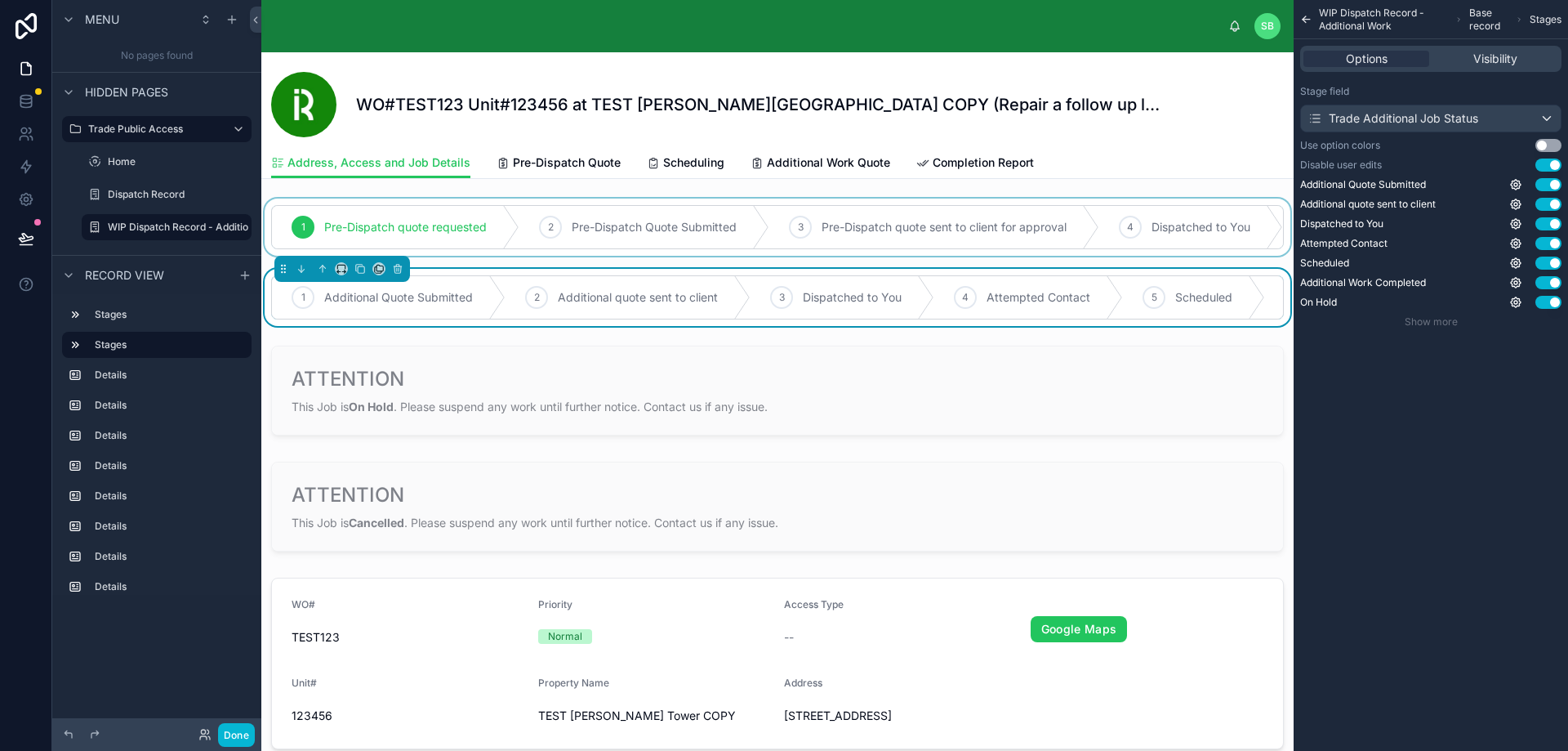
drag, startPoint x: 790, startPoint y: 249, endPoint x: 871, endPoint y: 252, distance: 81.1
click at [871, 252] on div at bounding box center [777, 227] width 1032 height 57
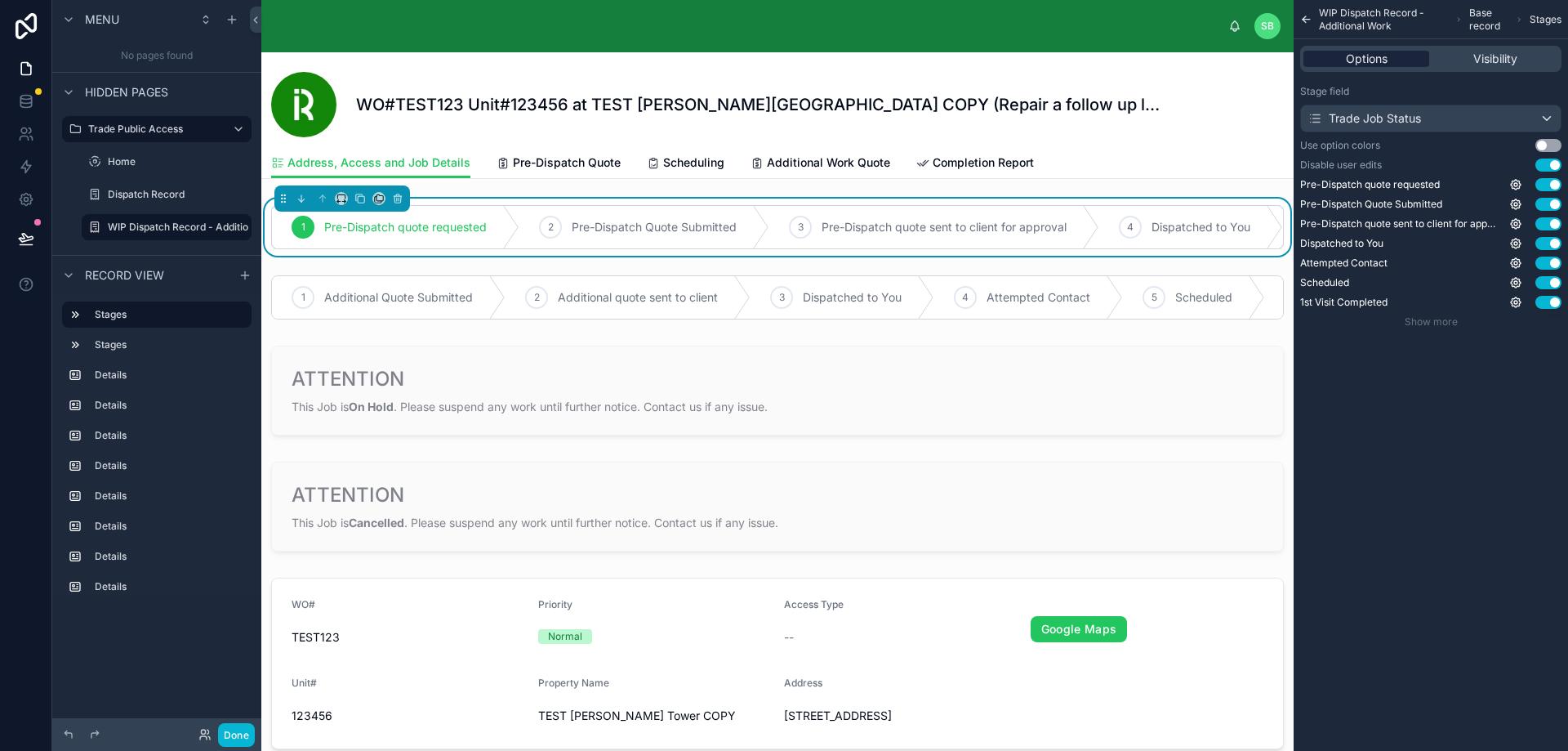
click at [1369, 56] on span "Options" at bounding box center [1366, 59] width 42 height 17
click at [1511, 52] on span "Visibility" at bounding box center [1495, 59] width 44 height 17
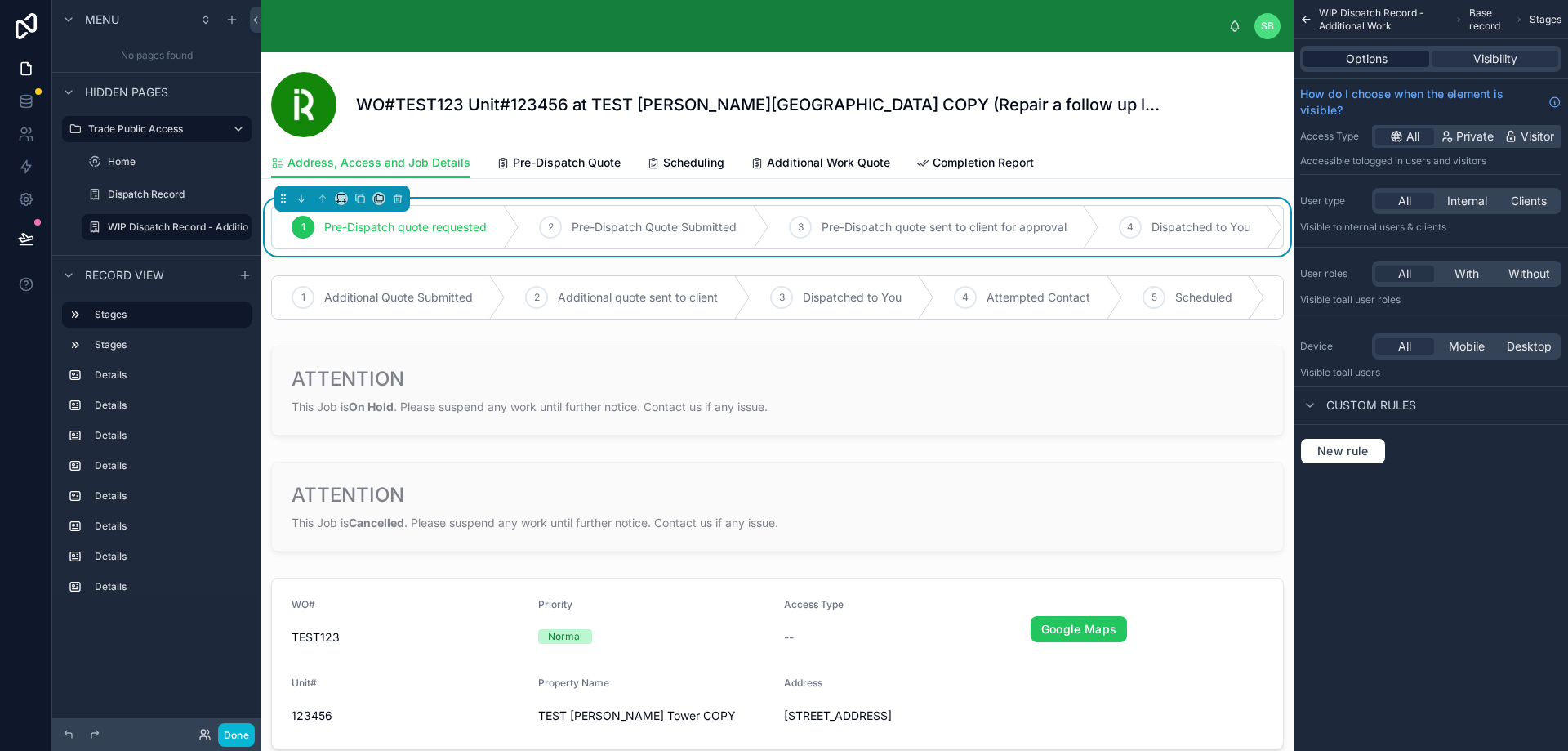
click at [1383, 58] on span "Options" at bounding box center [1366, 59] width 42 height 17
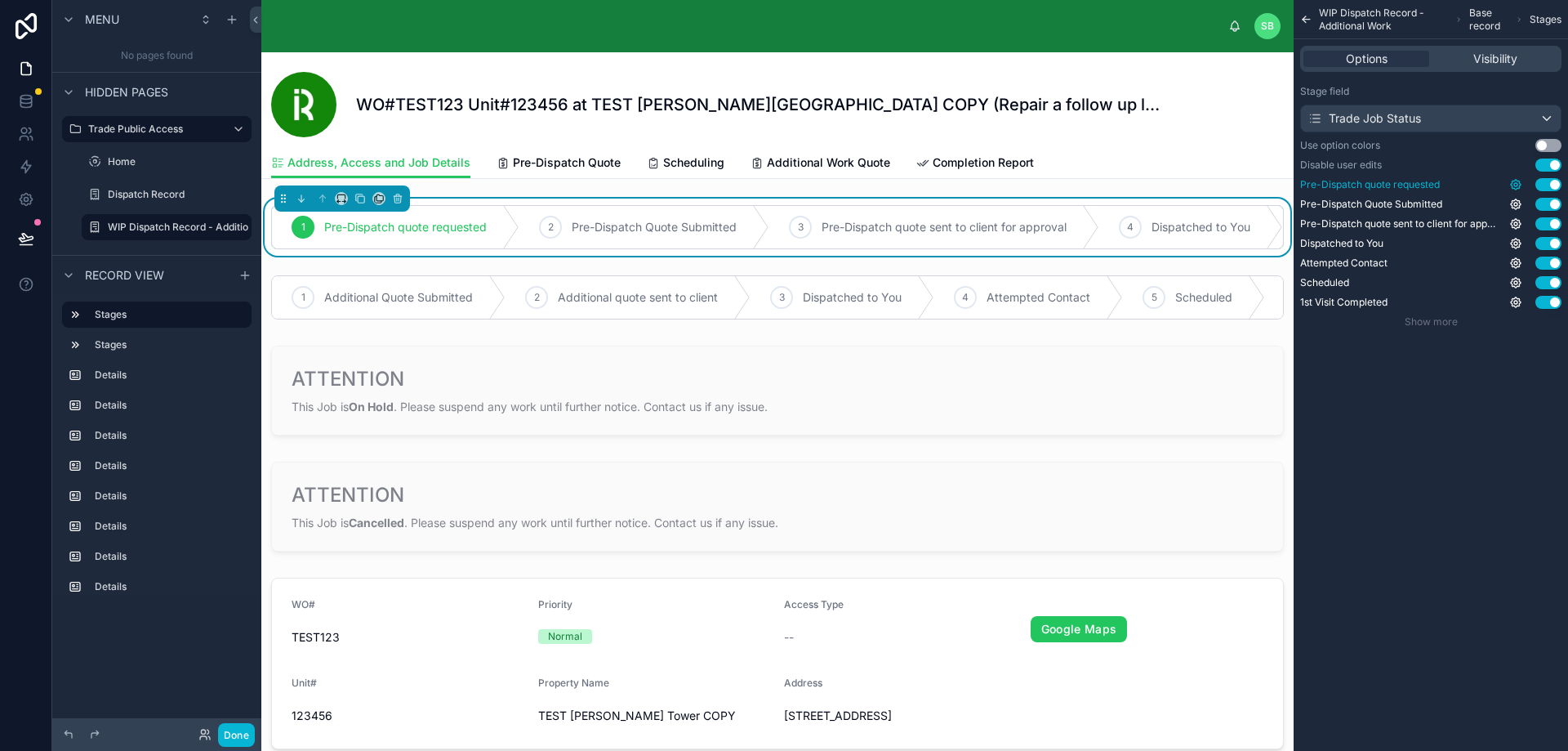
click at [1515, 183] on icon "scrollable content" at bounding box center [1515, 184] width 13 height 13
click at [1486, 378] on div "WIP Dispatch Record - Additional Work Base record Stages Options Visibility Sta…" at bounding box center [1430, 375] width 274 height 751
click at [1437, 320] on span "Show more" at bounding box center [1430, 321] width 53 height 12
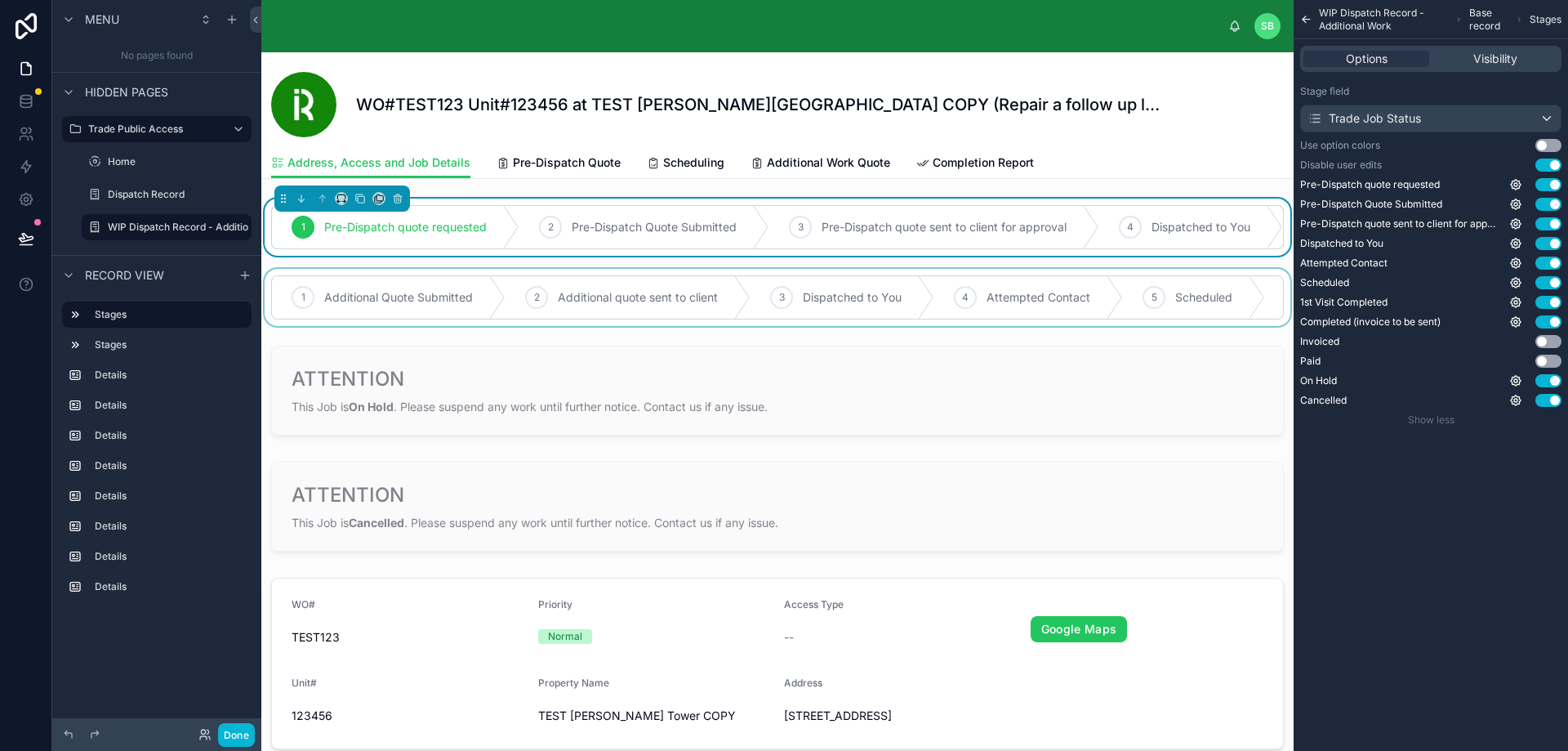
drag, startPoint x: 966, startPoint y: 336, endPoint x: 1044, endPoint y: 331, distance: 78.2
click at [1044, 326] on div at bounding box center [777, 297] width 1032 height 57
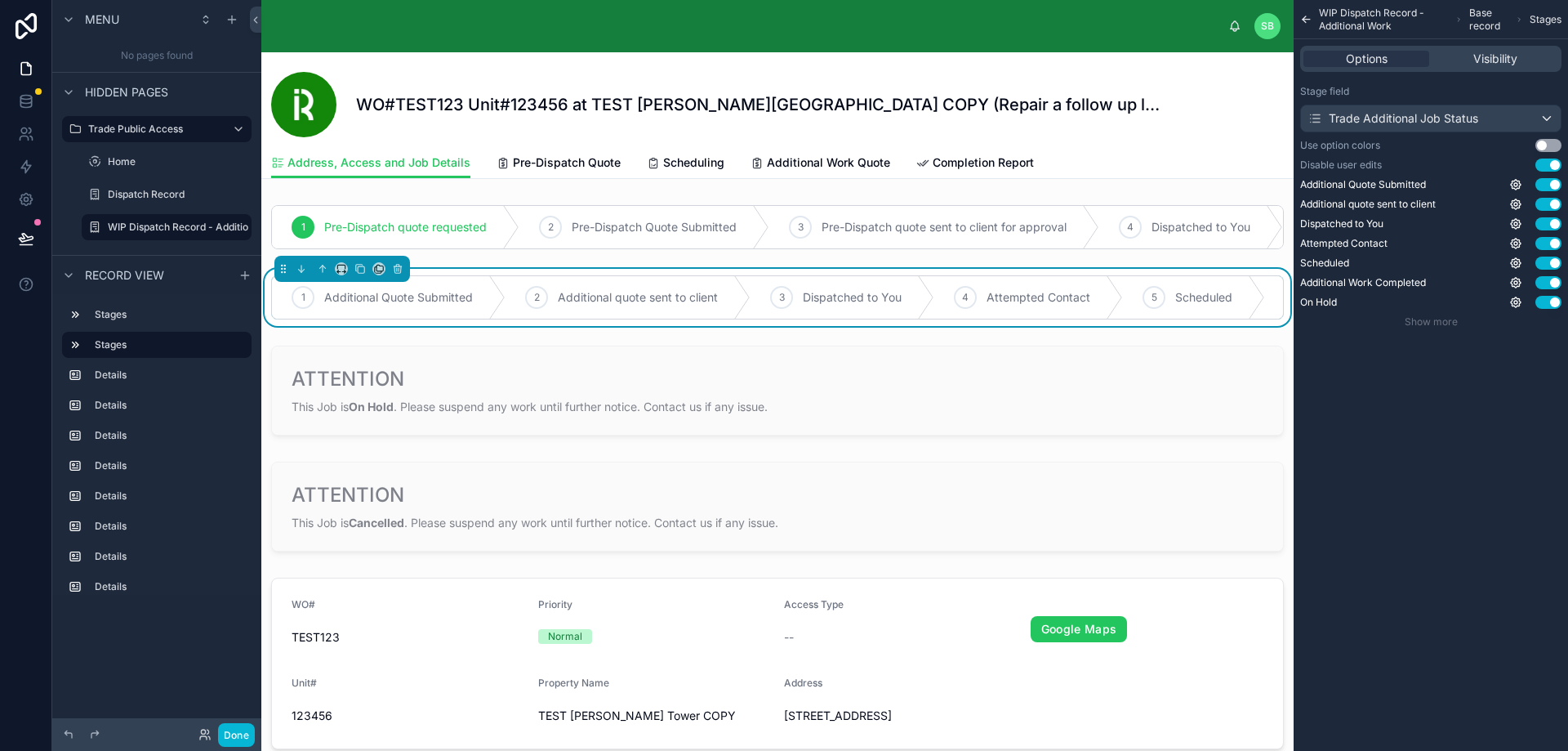
click at [1383, 408] on div "WIP Dispatch Record - Additional Work Base record Stages Options Visibility Sta…" at bounding box center [1430, 375] width 274 height 751
click at [1477, 371] on div "WIP Dispatch Record - Additional Work Base record Stages Options Visibility Sta…" at bounding box center [1430, 375] width 274 height 751
click at [892, 220] on div at bounding box center [777, 227] width 1032 height 57
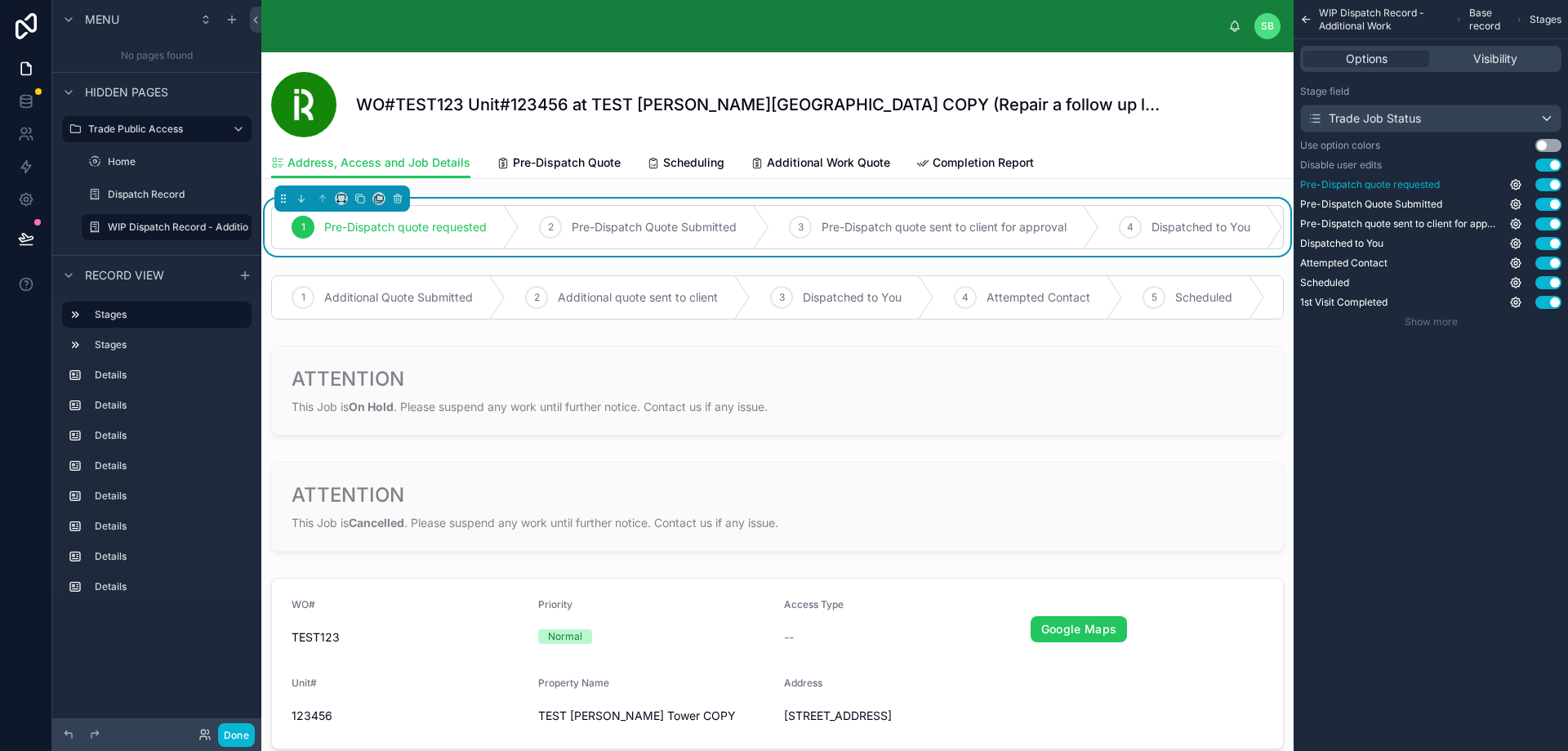
click at [1548, 182] on button "Use setting" at bounding box center [1548, 184] width 26 height 13
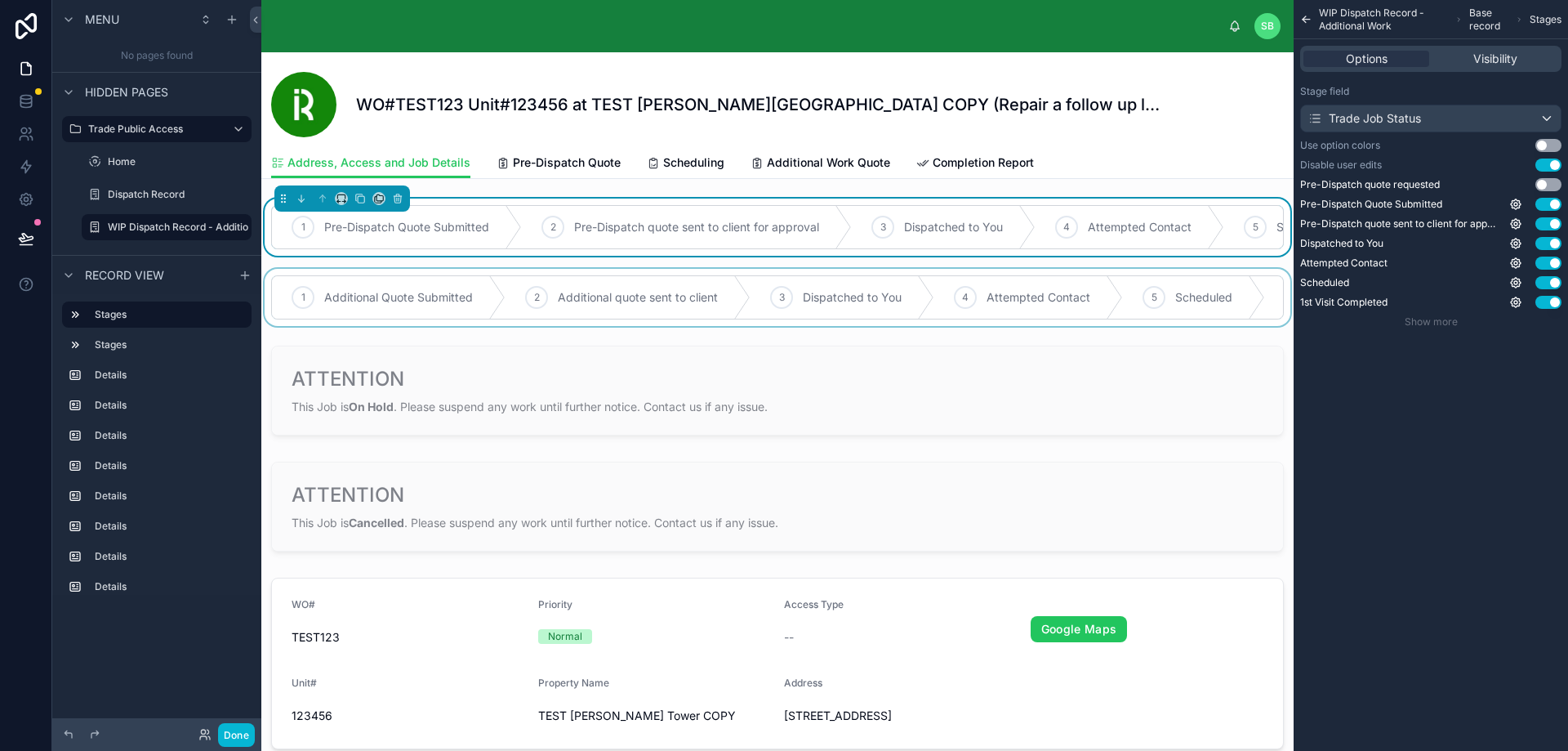
click at [971, 307] on div at bounding box center [777, 297] width 1032 height 57
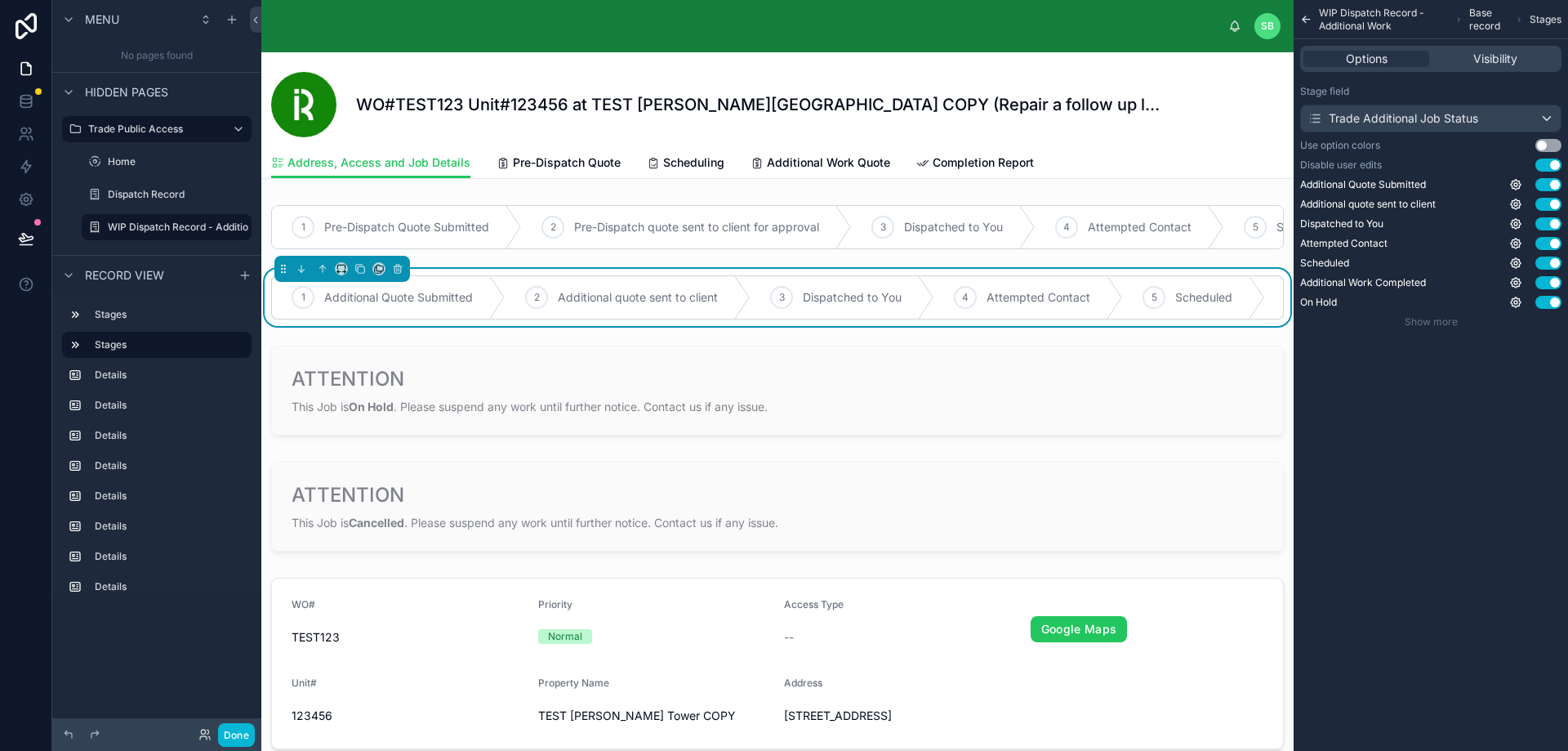
click at [1549, 143] on button "Use setting" at bounding box center [1548, 145] width 26 height 13
click at [994, 237] on div at bounding box center [777, 227] width 1032 height 57
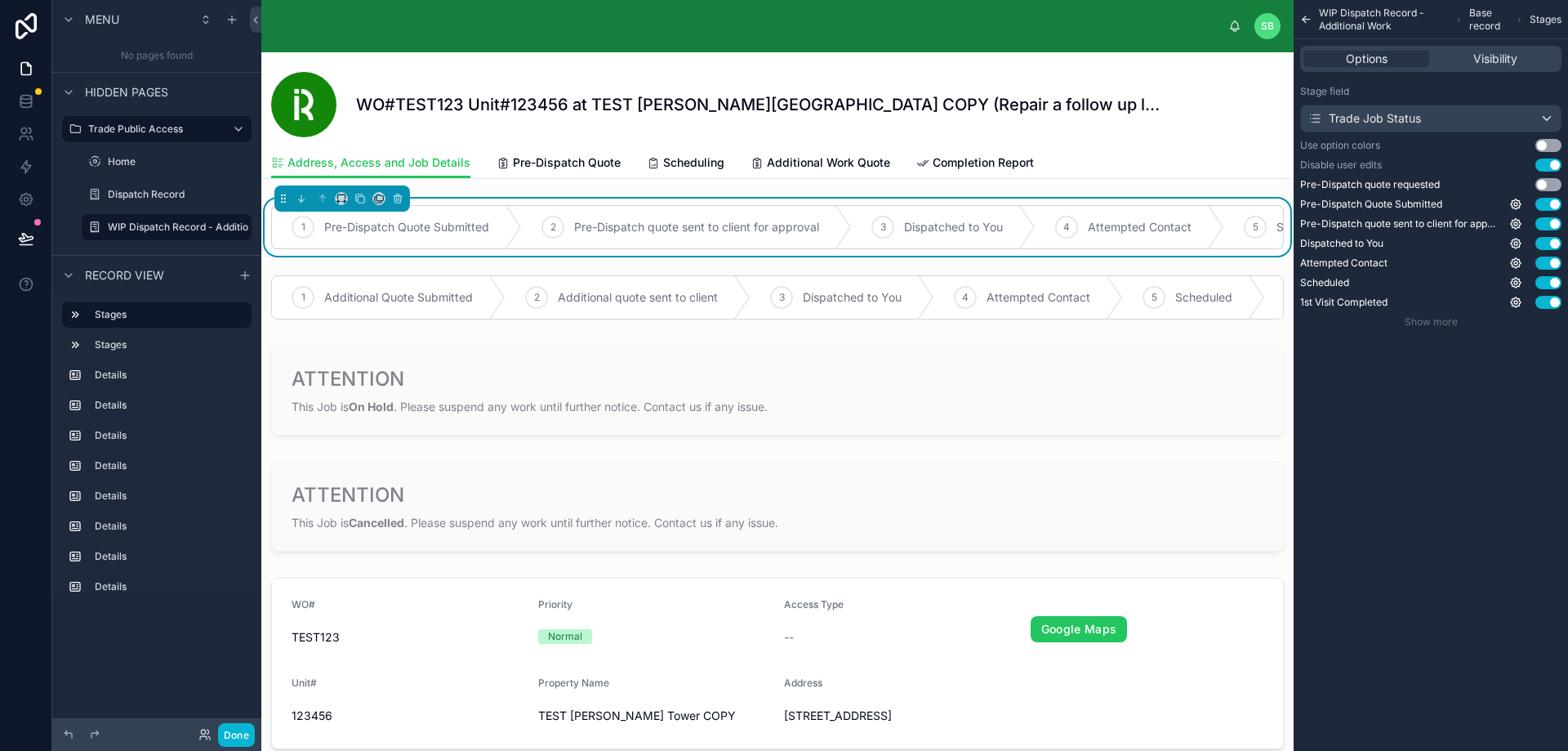
click at [1542, 142] on button "Use setting" at bounding box center [1548, 145] width 26 height 13
click at [1517, 202] on icon "scrollable content" at bounding box center [1515, 204] width 13 height 13
click at [1480, 372] on div "WIP Dispatch Record - Additional Work Base record Stages Options Visibility Sta…" at bounding box center [1430, 375] width 274 height 751
click at [1555, 147] on button "Use setting" at bounding box center [1548, 145] width 26 height 13
